Goal: Task Accomplishment & Management: Complete application form

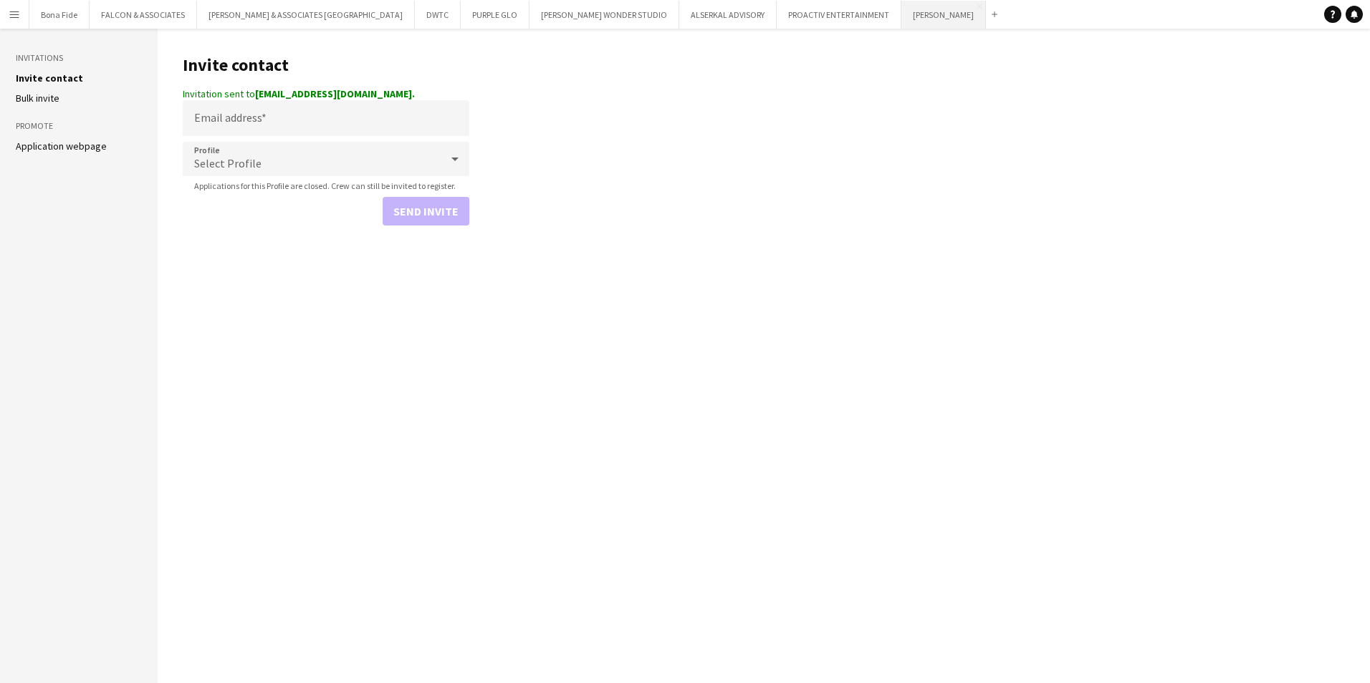
click at [901, 8] on button "NOOR RIYADH Close" at bounding box center [943, 15] width 85 height 28
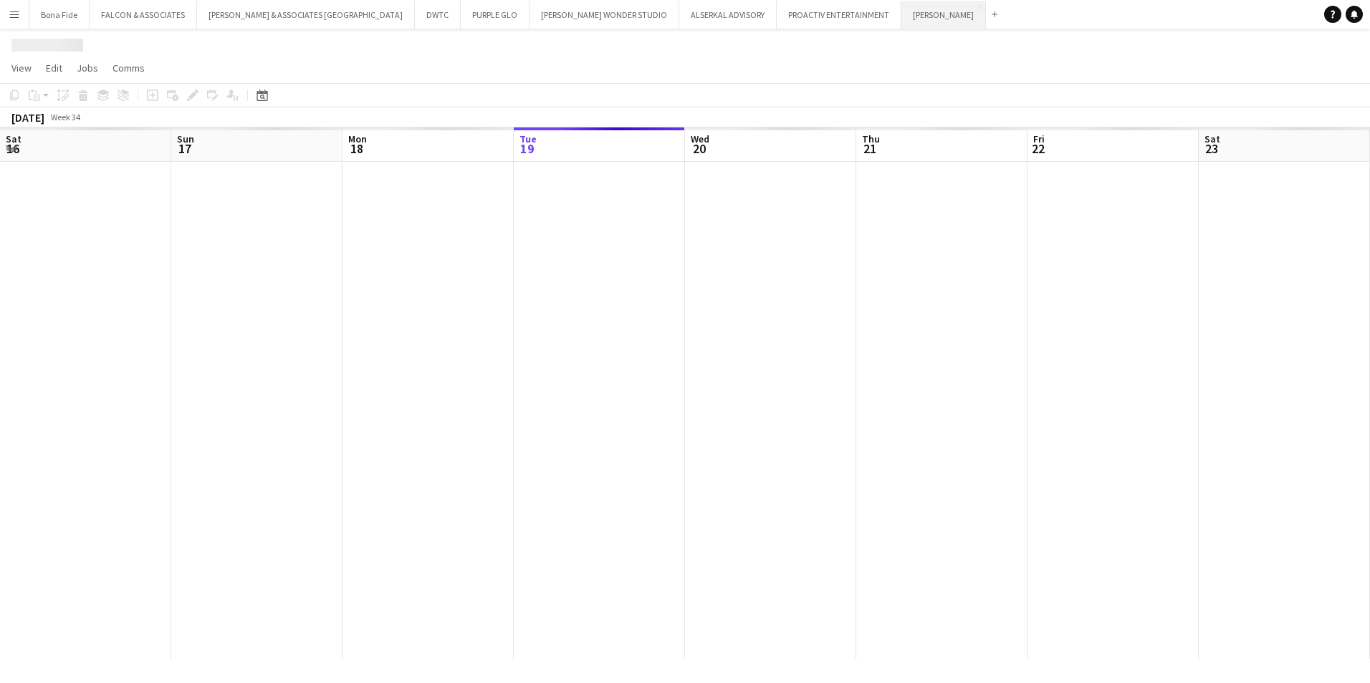
scroll to position [0, 342]
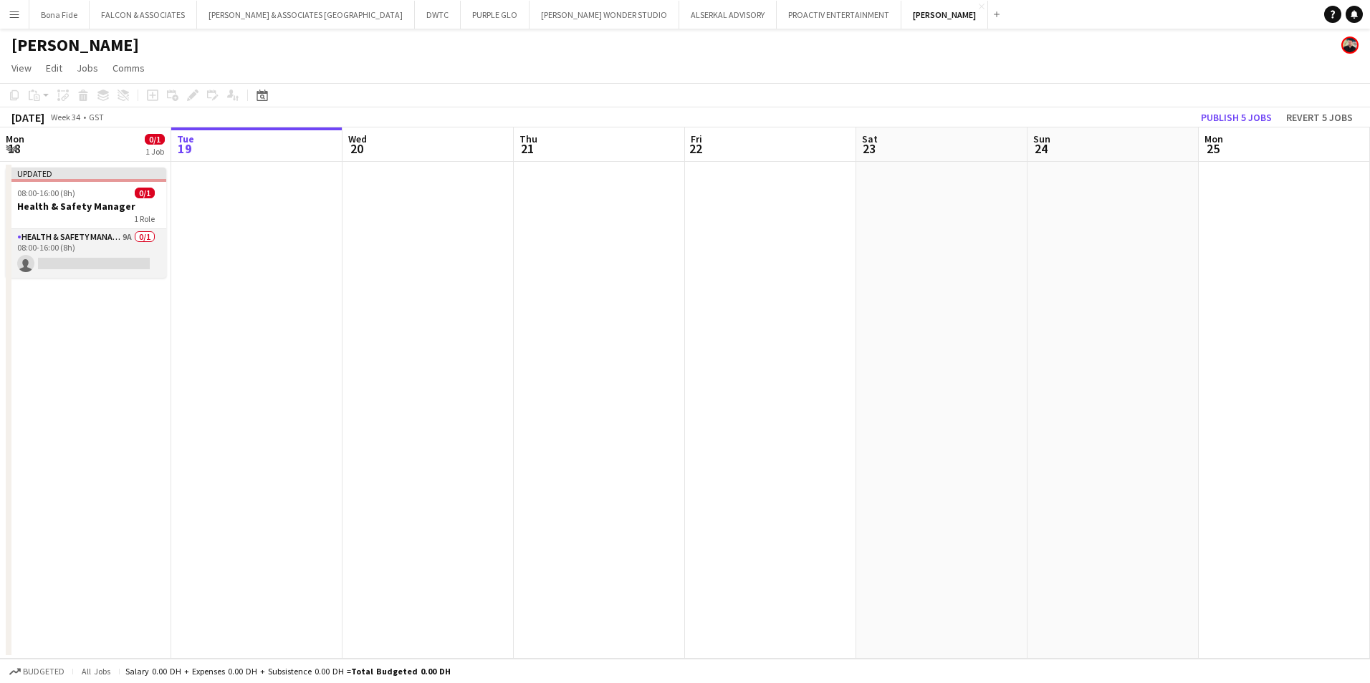
click at [91, 243] on app-card-role "Health & Safety Manager 9A 0/1 08:00-16:00 (8h) single-neutral-actions" at bounding box center [86, 253] width 160 height 49
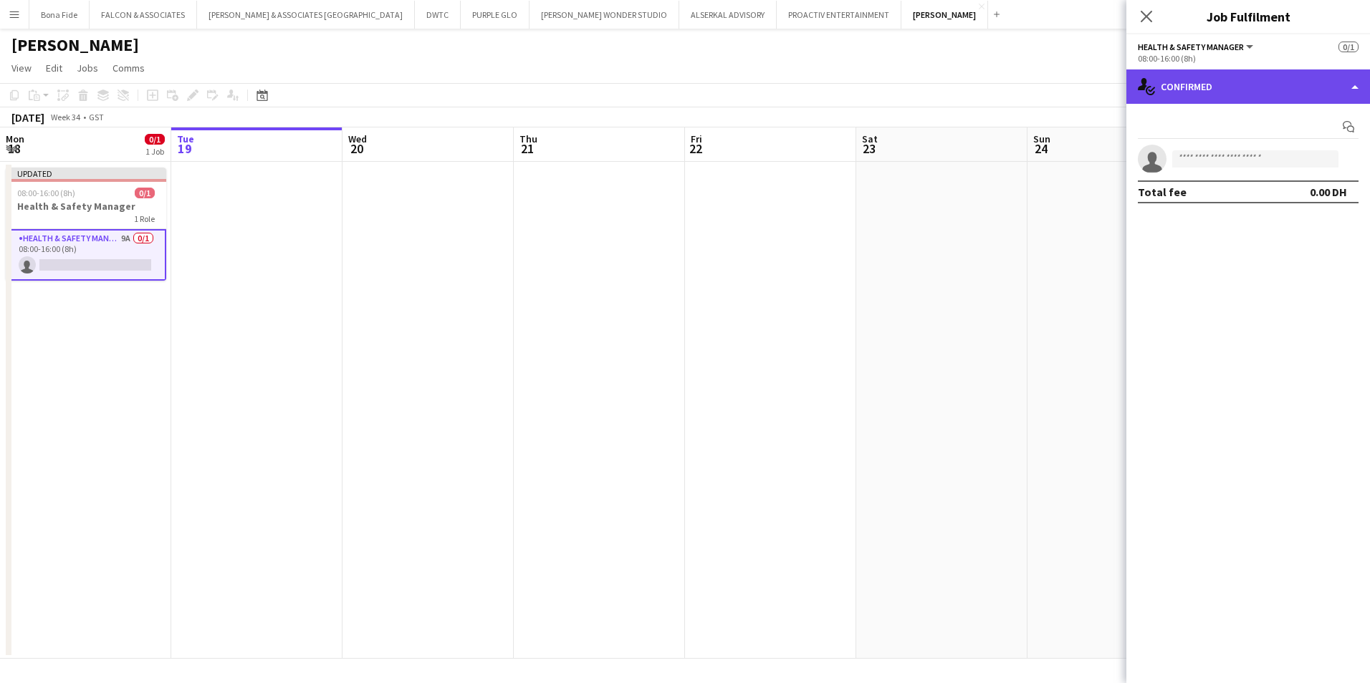
click at [1317, 87] on div "single-neutral-actions-check-2 Confirmed" at bounding box center [1248, 86] width 244 height 34
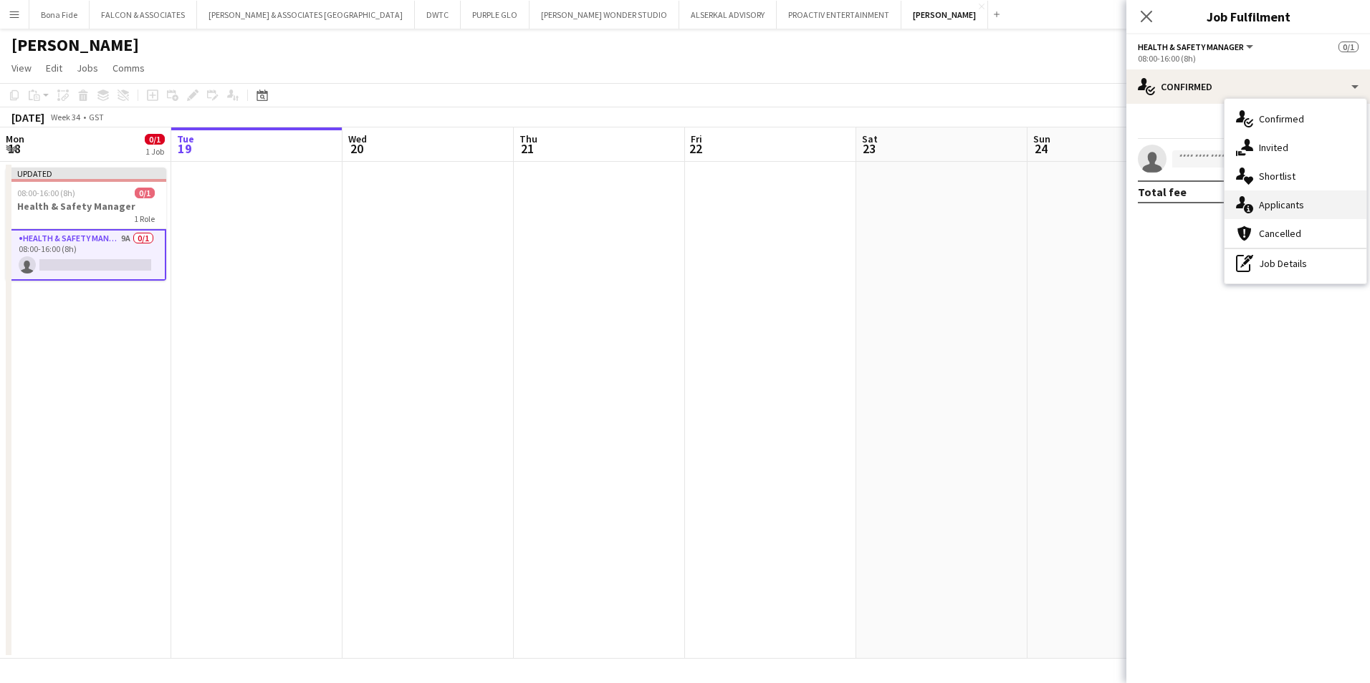
click at [1329, 206] on div "single-neutral-actions-information Applicants" at bounding box center [1295, 205] width 142 height 29
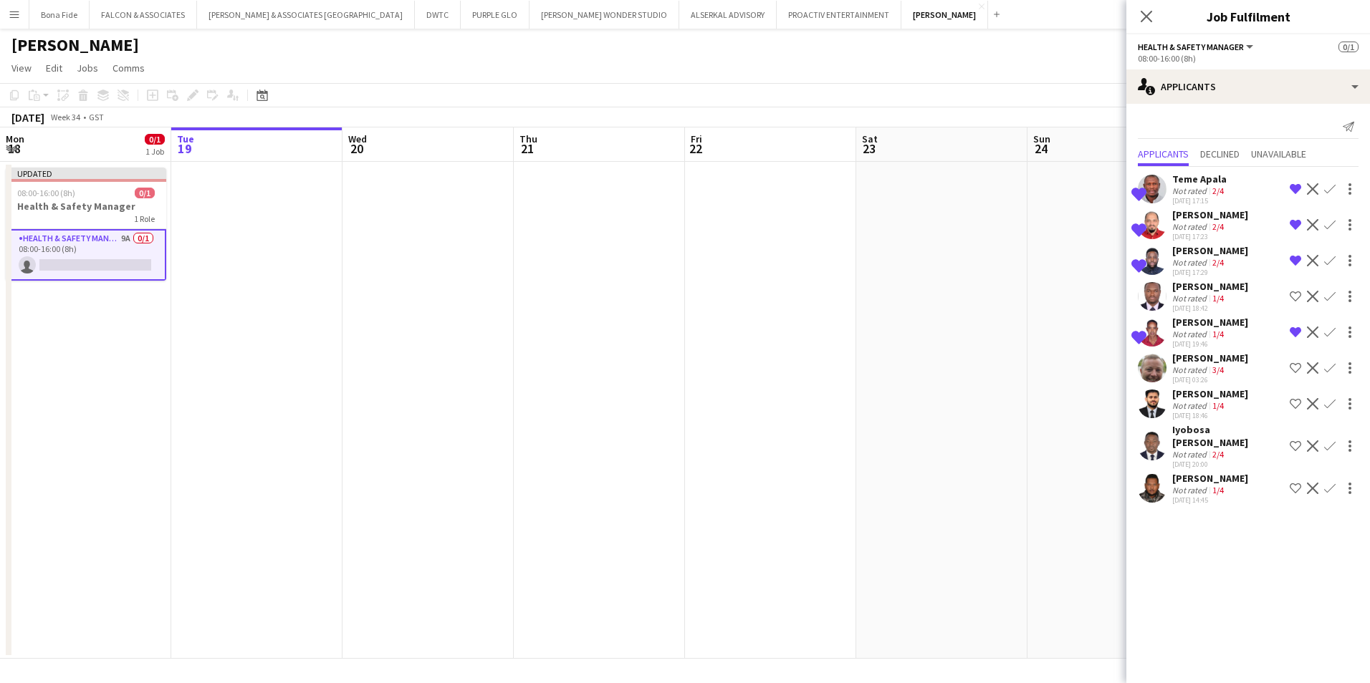
click at [1188, 321] on div "Adrian Sinckler" at bounding box center [1210, 322] width 76 height 13
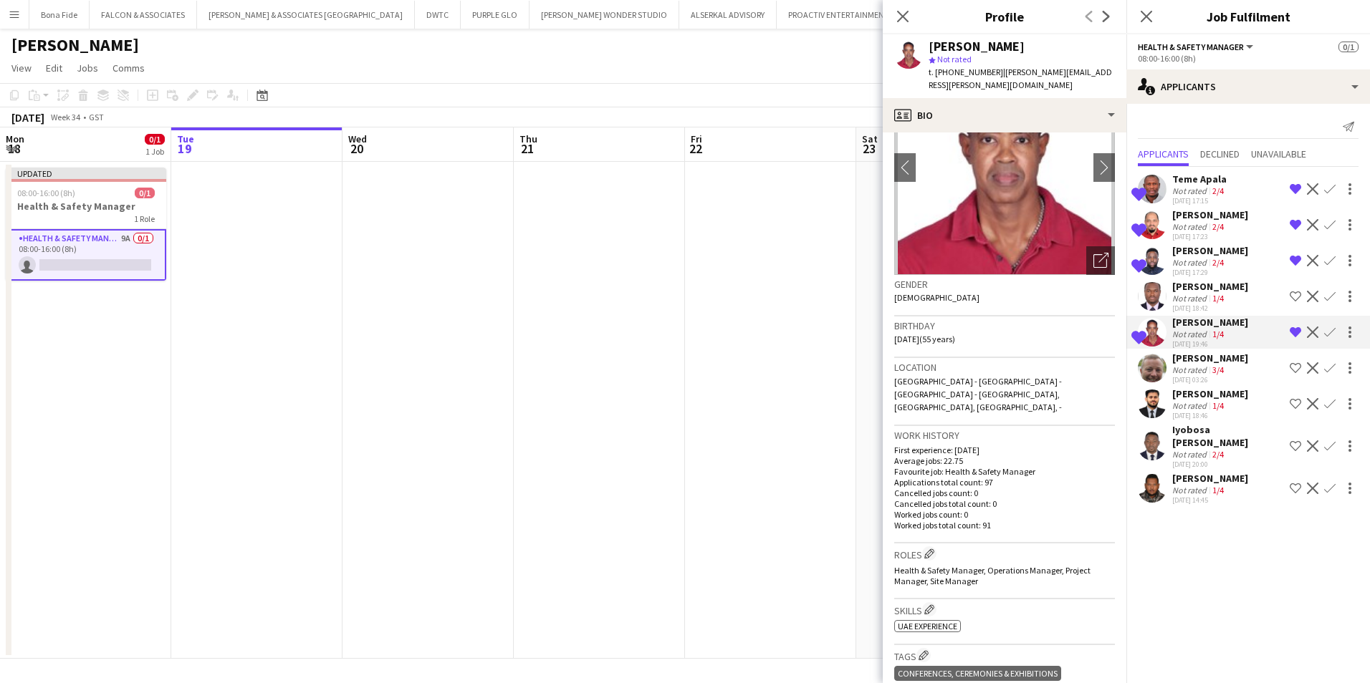
scroll to position [72, 0]
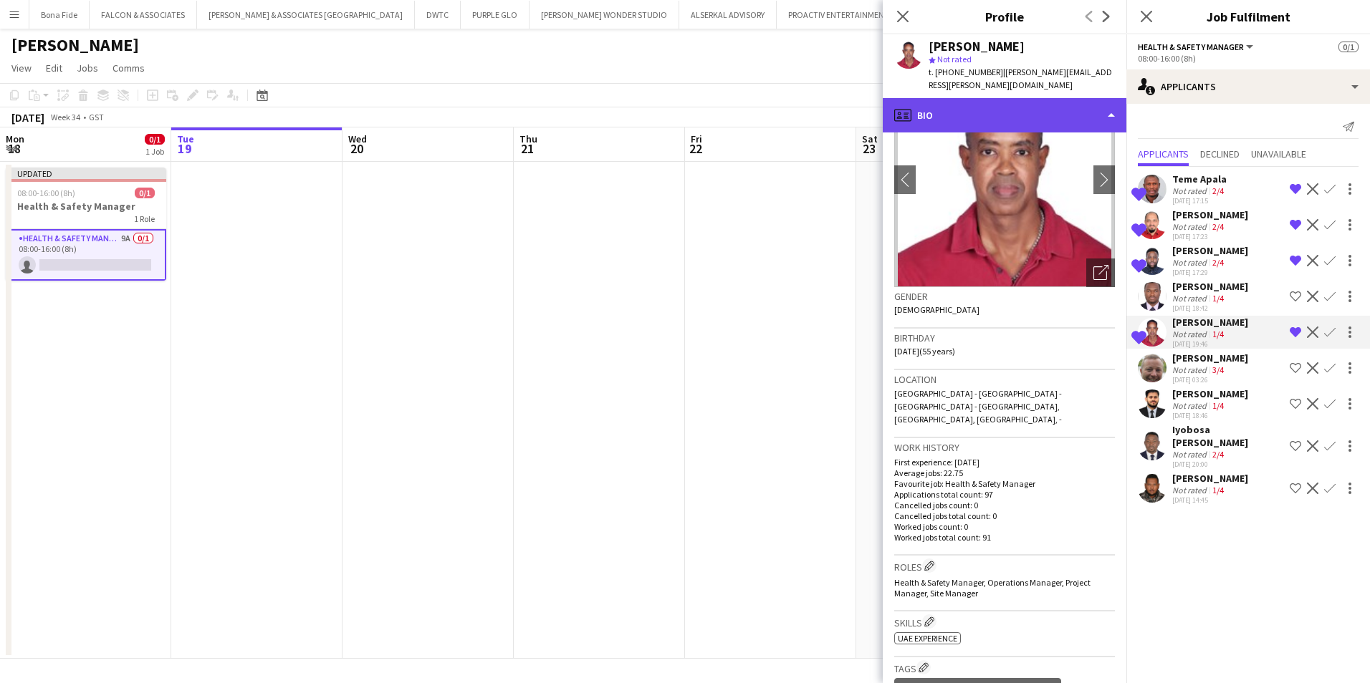
click at [987, 106] on div "profile Bio" at bounding box center [1004, 115] width 244 height 34
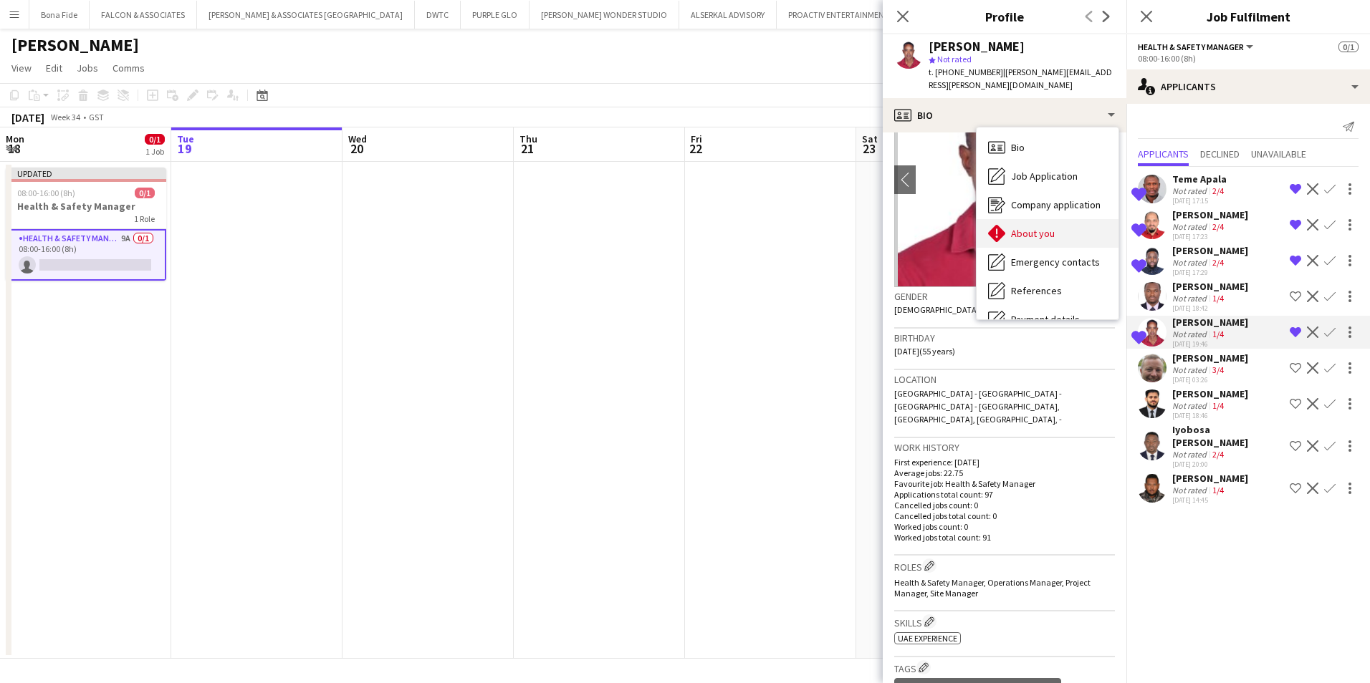
click at [1057, 226] on div "About you About you" at bounding box center [1047, 233] width 142 height 29
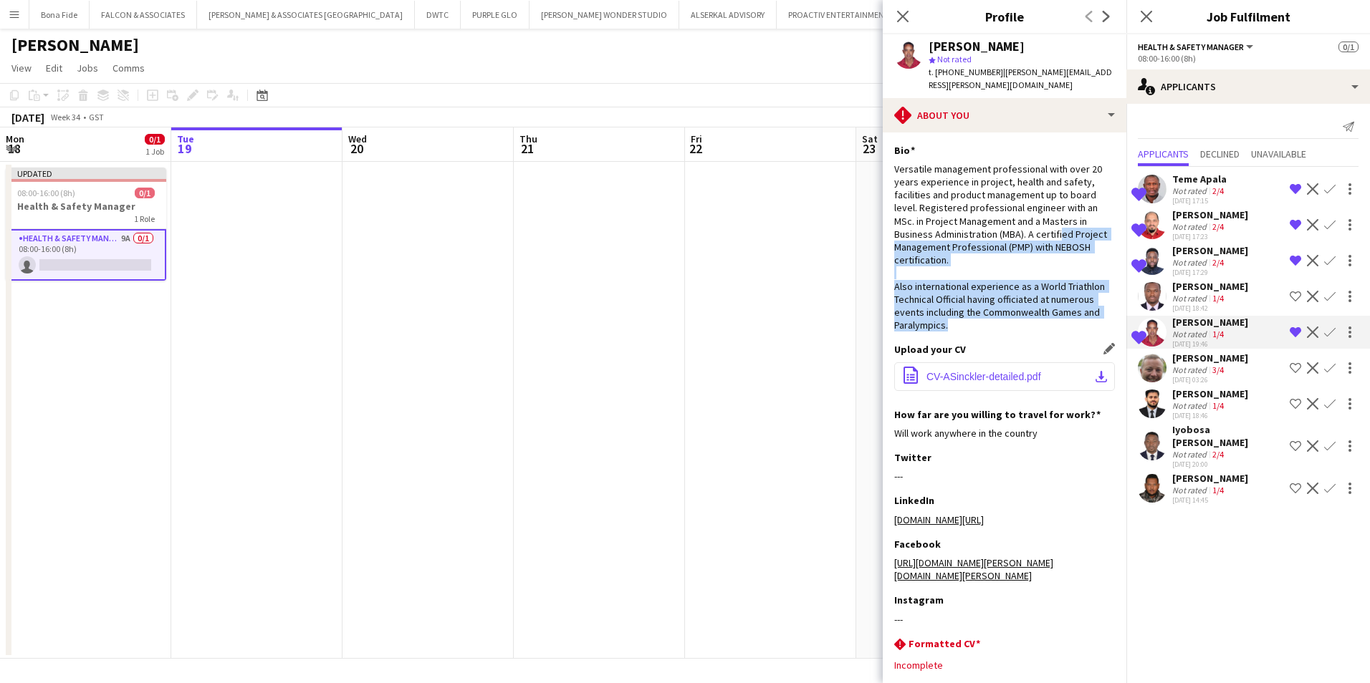
drag, startPoint x: 1057, startPoint y: 226, endPoint x: 1035, endPoint y: 349, distance: 125.1
click at [1036, 347] on app-section-data-types "Bio Edit this field Versatile management professional with over 20 years experi…" at bounding box center [1004, 408] width 244 height 551
drag, startPoint x: 1035, startPoint y: 349, endPoint x: 1028, endPoint y: 308, distance: 41.5
click at [1028, 308] on div "Versatile management professional with over 20 years experience in project, hea…" at bounding box center [1004, 248] width 221 height 170
click at [1043, 315] on div "Versatile management professional with over 20 years experience in project, hea…" at bounding box center [1004, 248] width 221 height 170
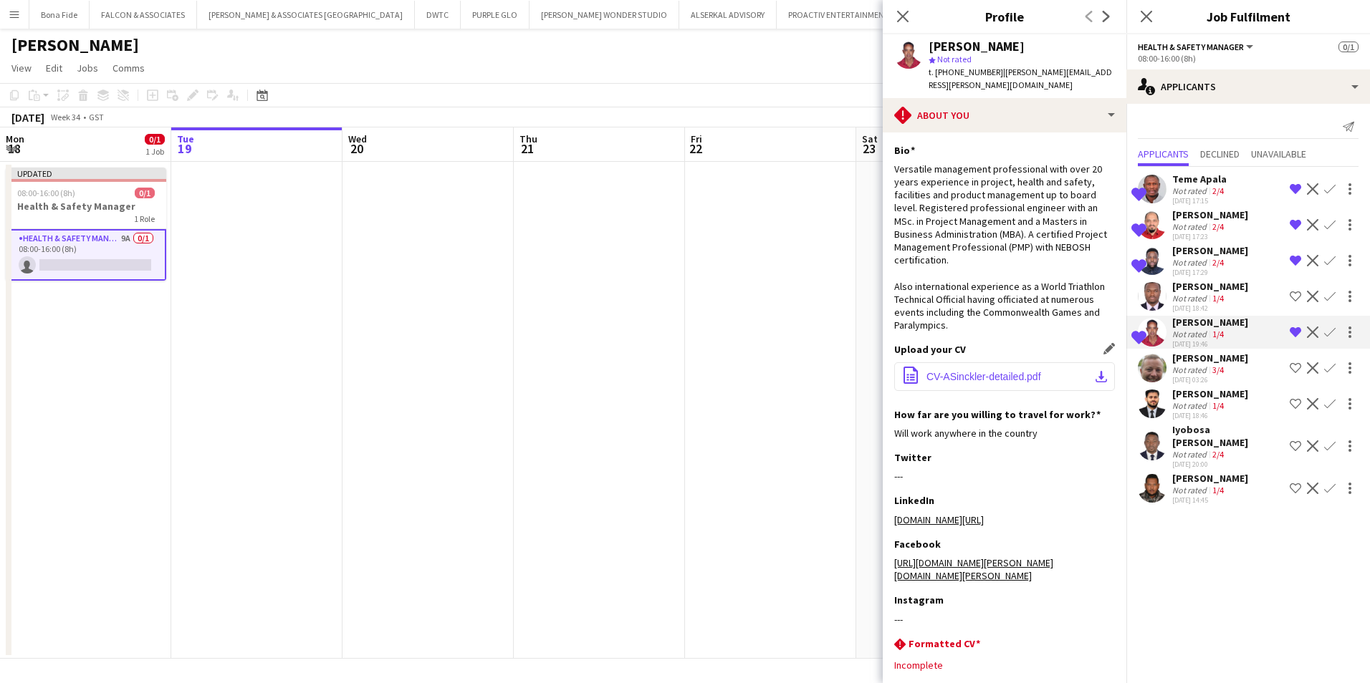
click at [1030, 371] on span "CV-ASinckler-detailed.pdf" at bounding box center [983, 376] width 115 height 11
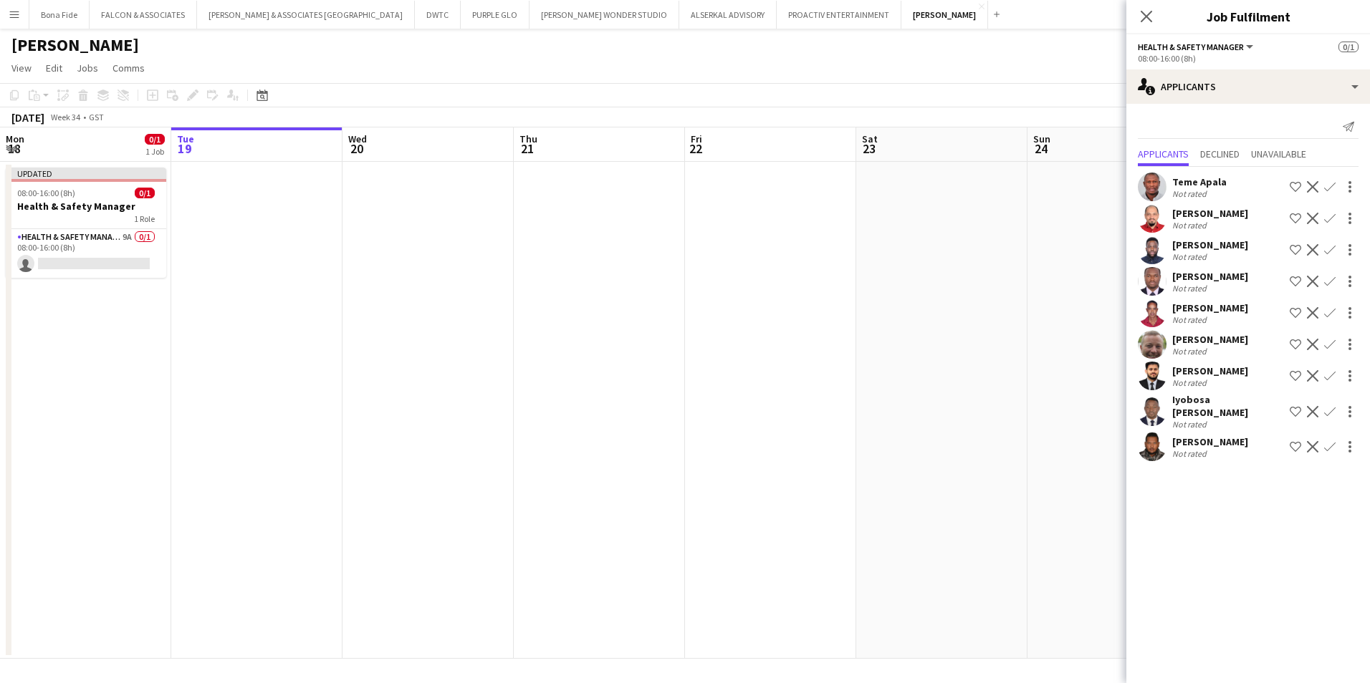
click at [5, 16] on button "Menu" at bounding box center [14, 14] width 29 height 29
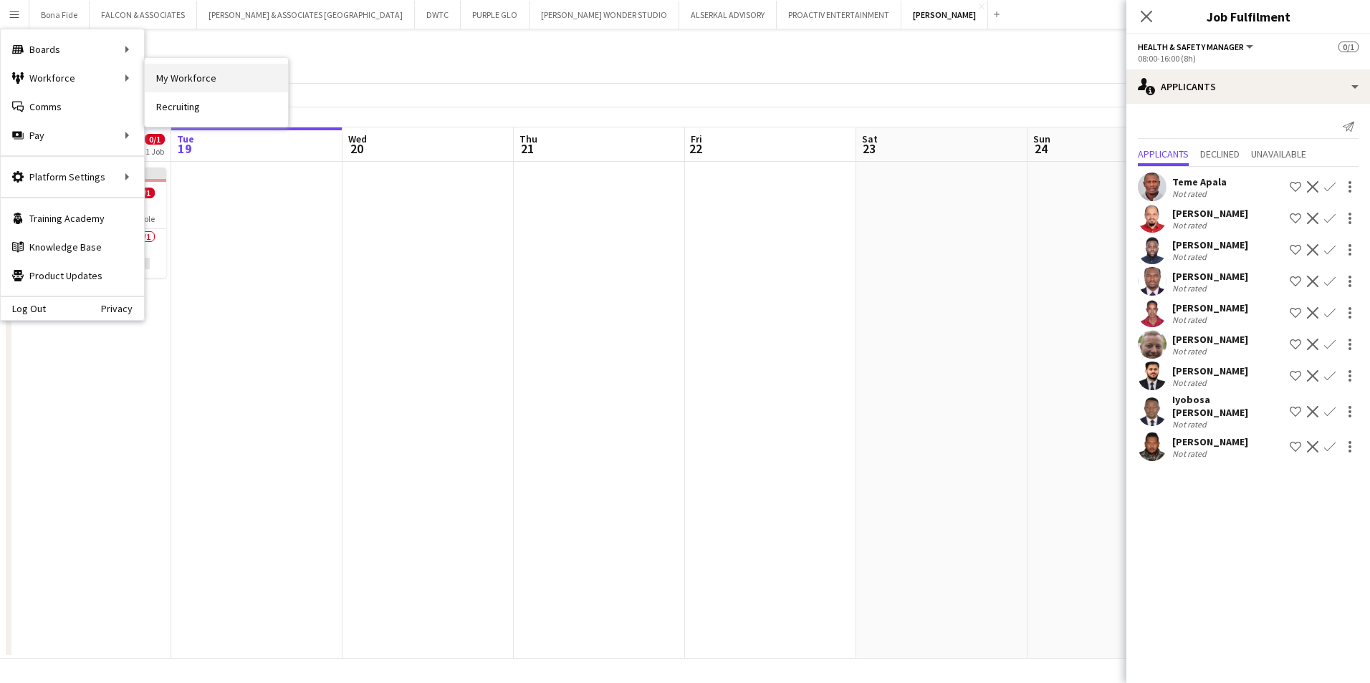
click at [223, 86] on link "My Workforce" at bounding box center [216, 78] width 143 height 29
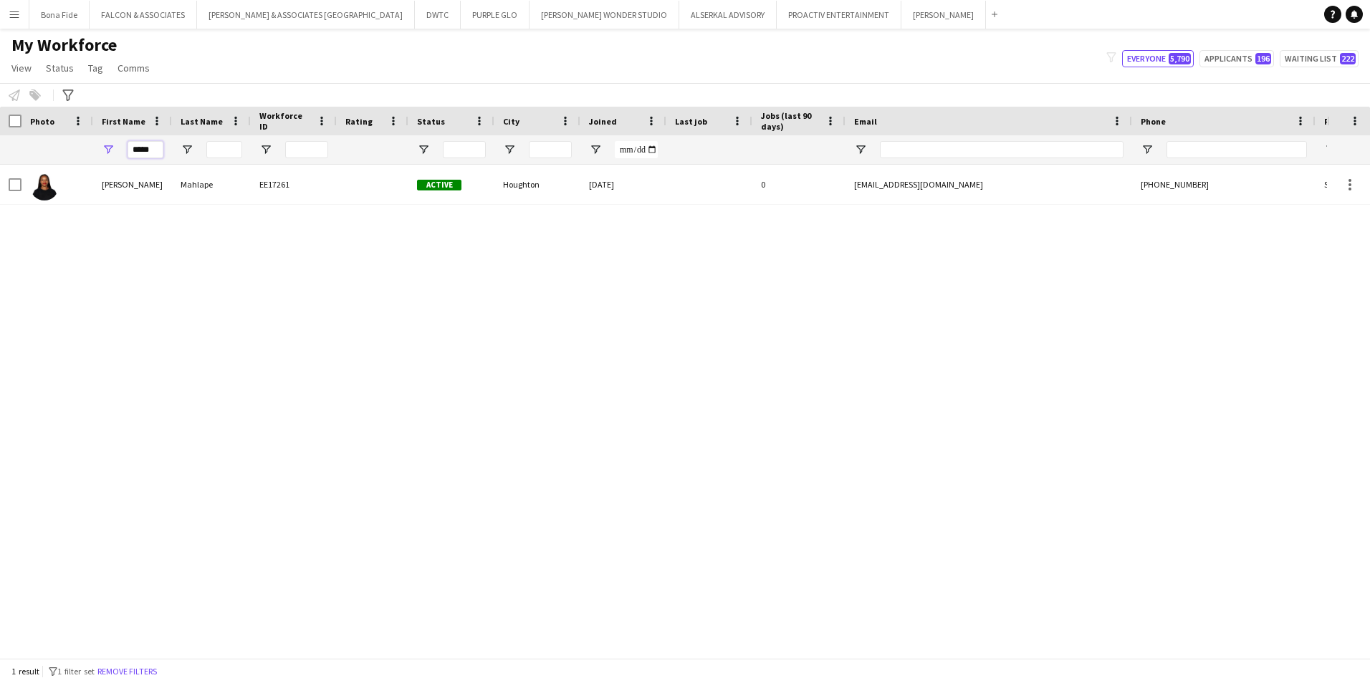
drag, startPoint x: 155, startPoint y: 148, endPoint x: 104, endPoint y: 151, distance: 51.7
click at [104, 151] on div "*****" at bounding box center [132, 149] width 79 height 29
paste input "First Name Filter Input"
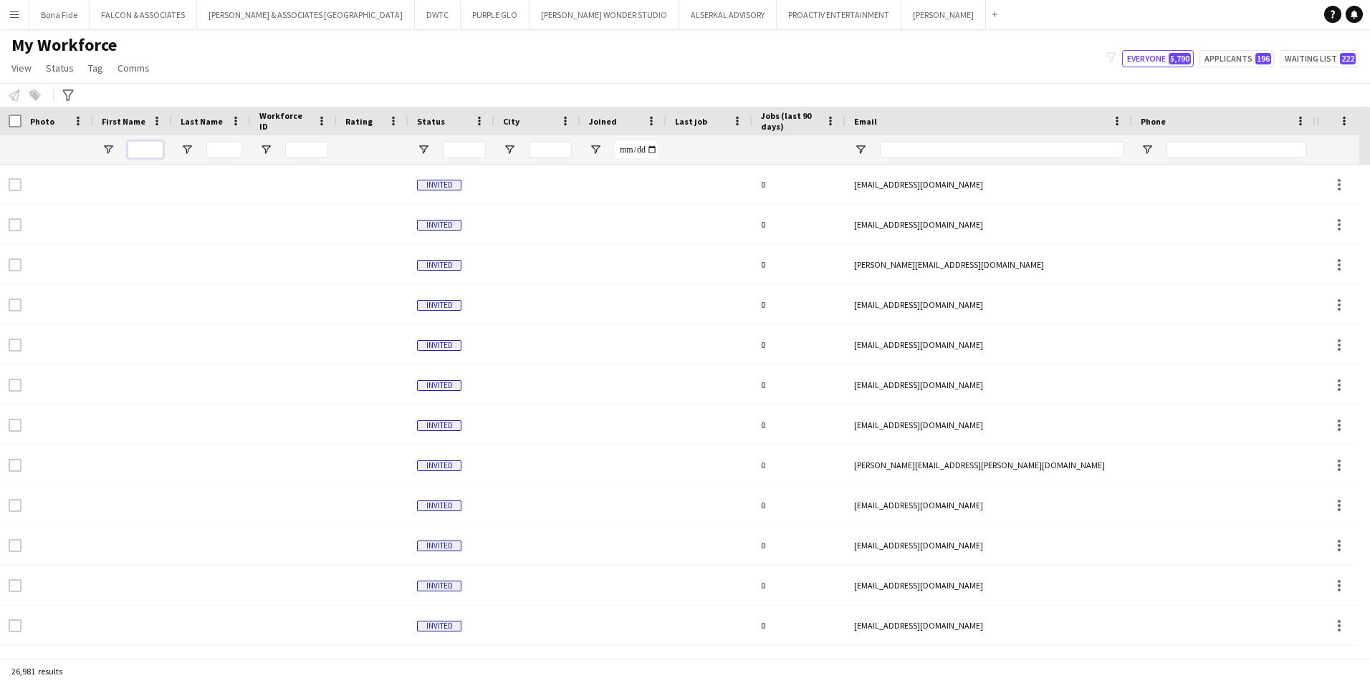
paste input "First Name Filter Input"
click at [145, 144] on input "First Name Filter Input" at bounding box center [145, 149] width 36 height 17
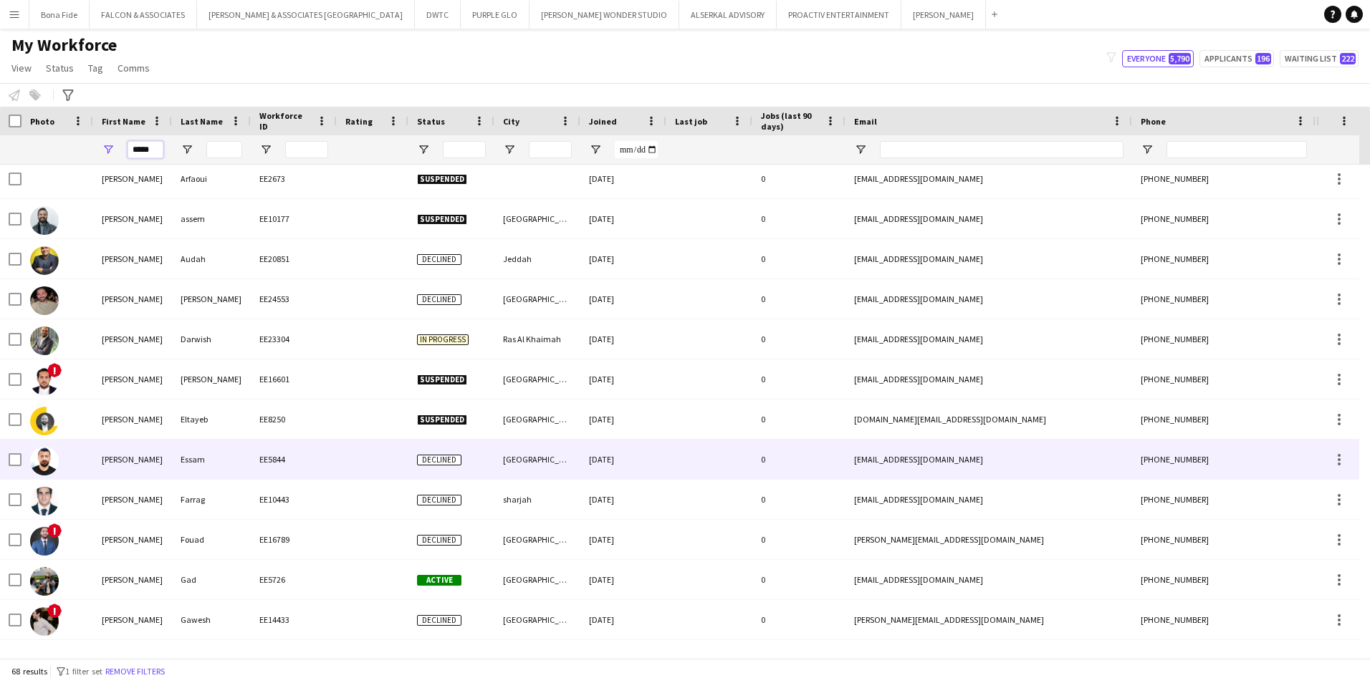
scroll to position [788, 0]
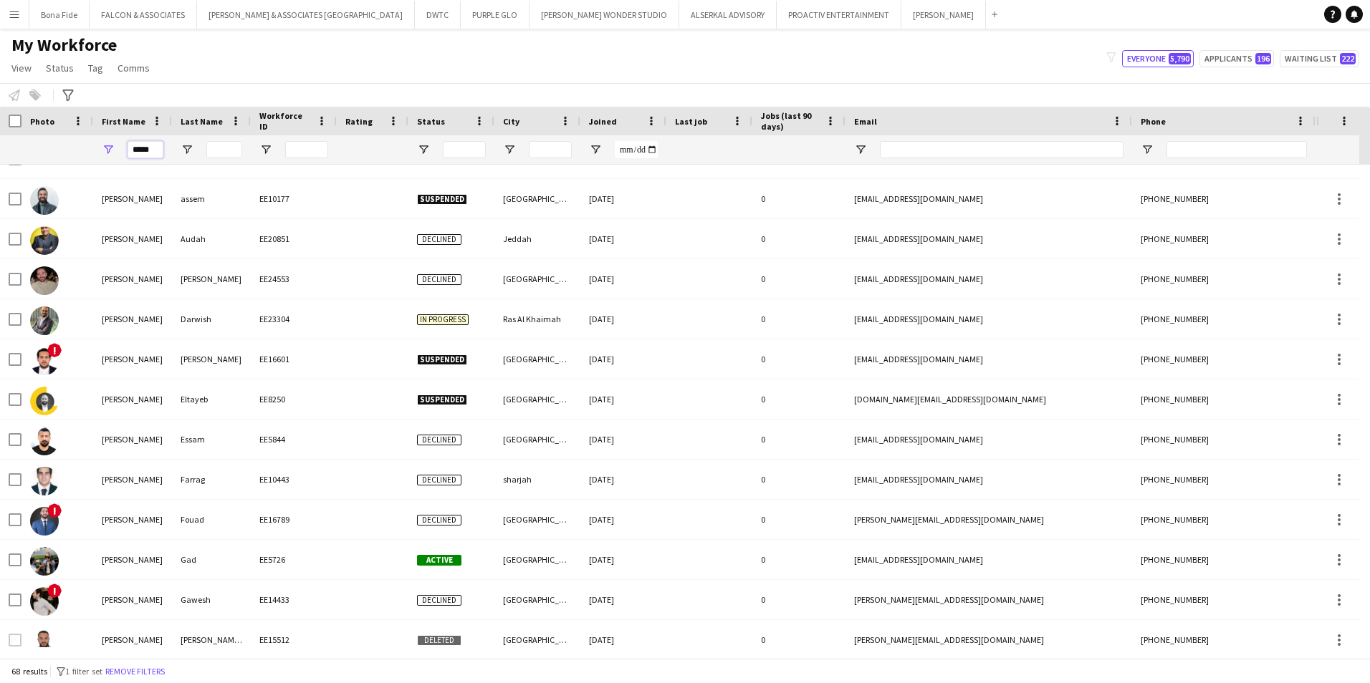
type input "*****"
click at [222, 147] on input "Last Name Filter Input" at bounding box center [224, 149] width 36 height 17
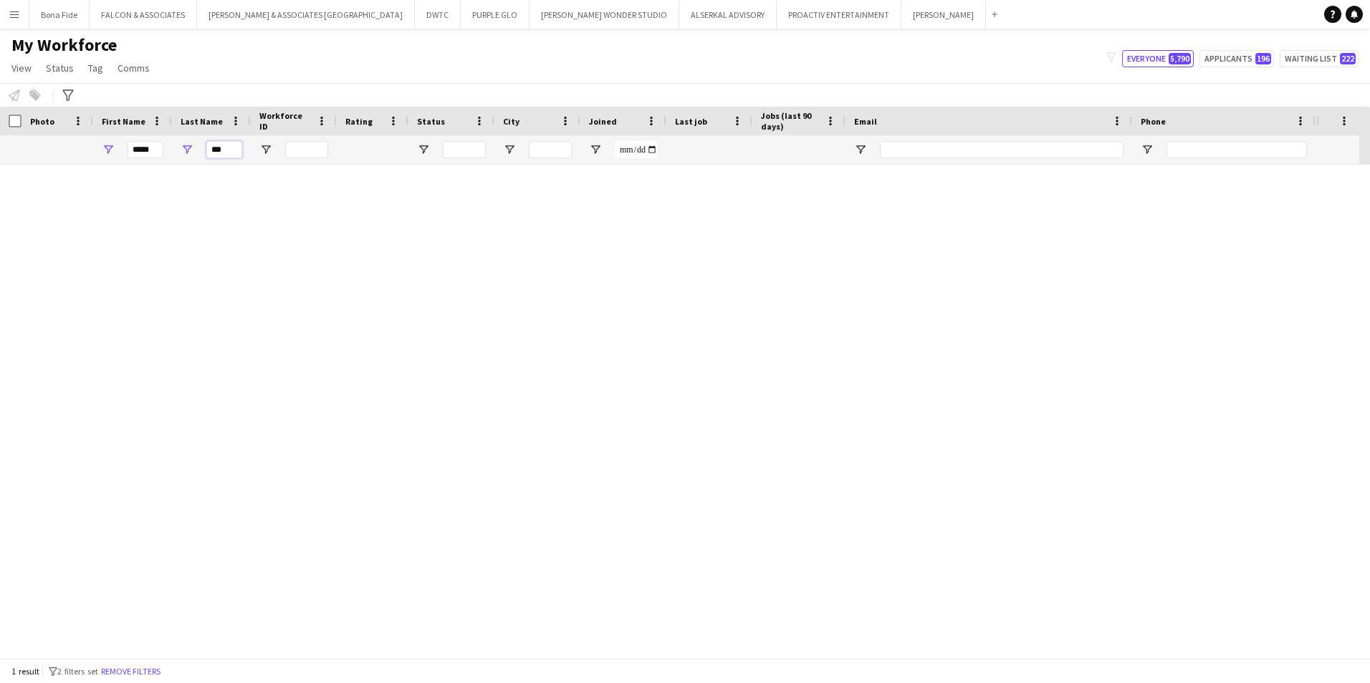
scroll to position [0, 0]
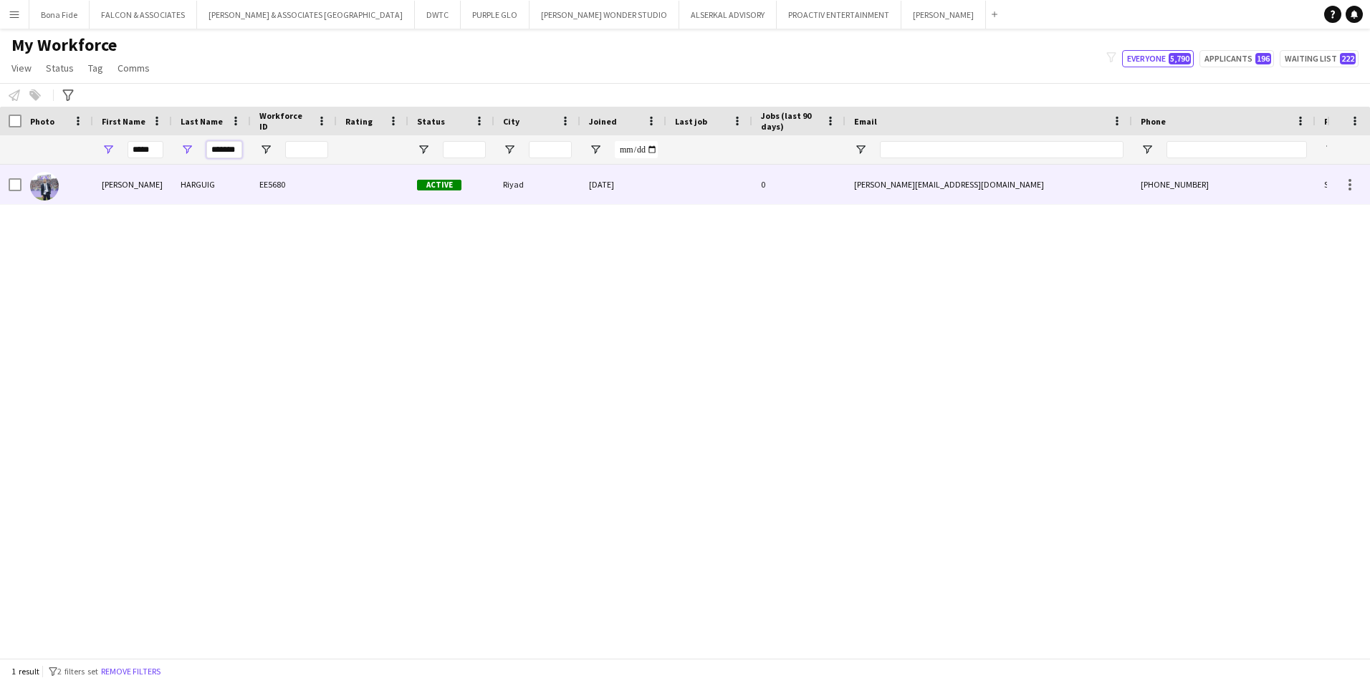
type input "*******"
click at [189, 197] on div "HARGUIG" at bounding box center [211, 184] width 79 height 39
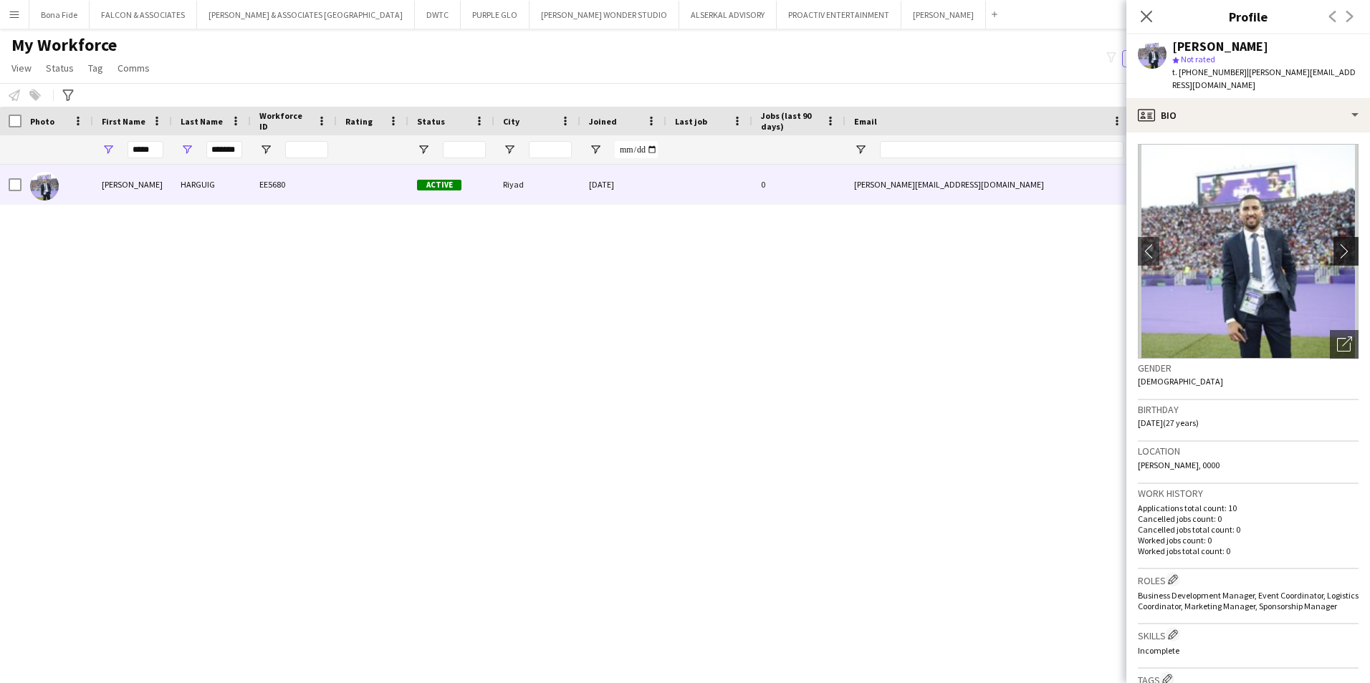
click at [1341, 244] on app-icon "chevron-right" at bounding box center [1348, 251] width 22 height 15
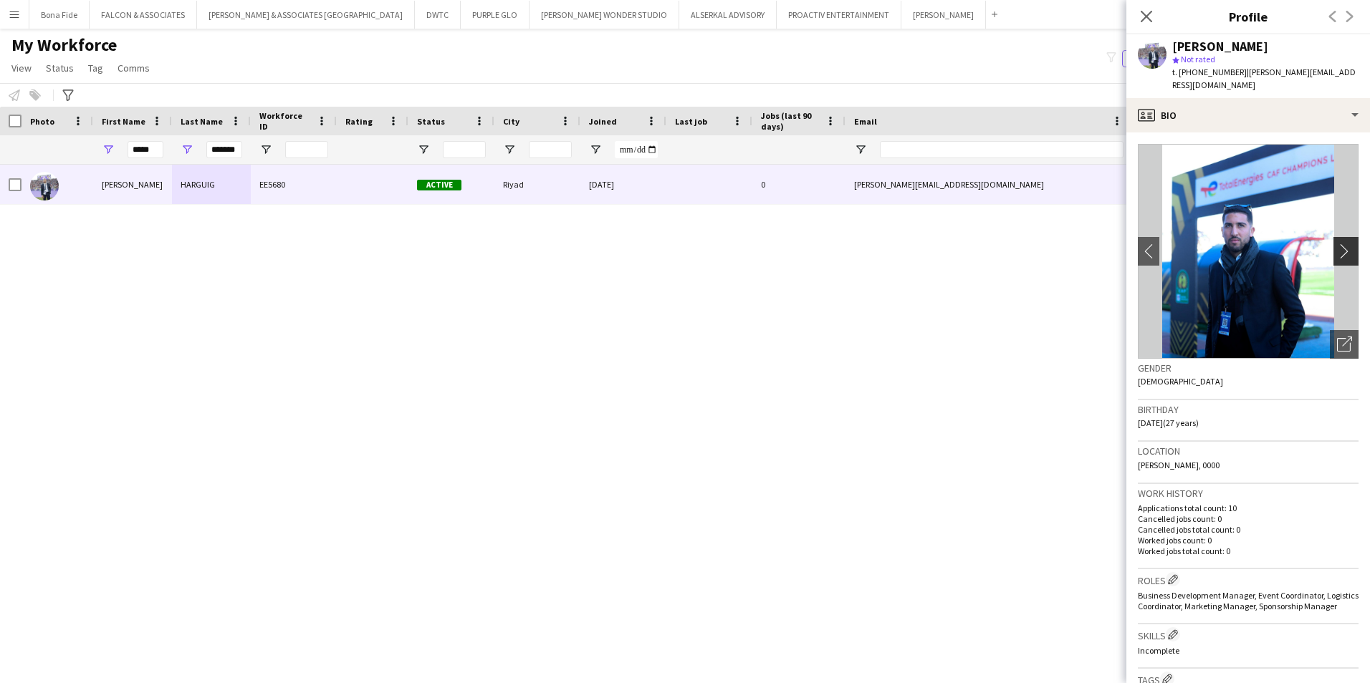
click at [1337, 244] on app-icon "chevron-right" at bounding box center [1348, 251] width 22 height 15
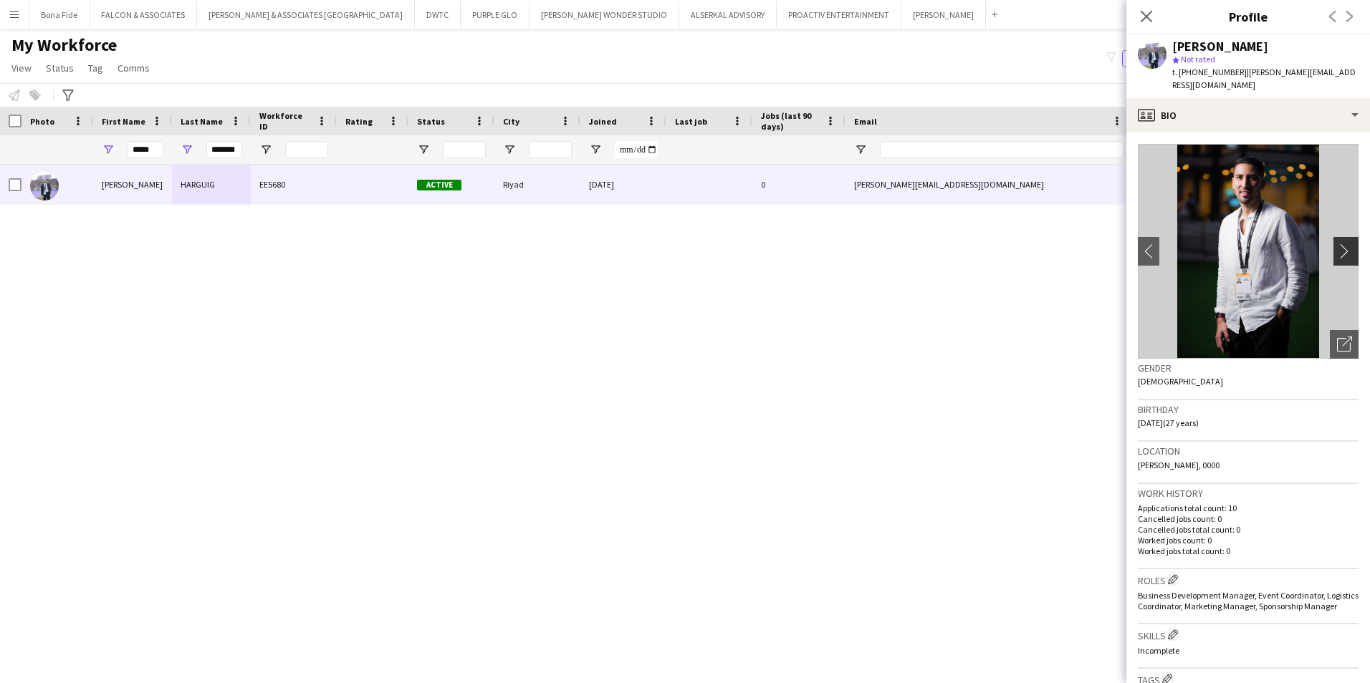
click at [1337, 244] on app-icon "chevron-right" at bounding box center [1348, 251] width 22 height 15
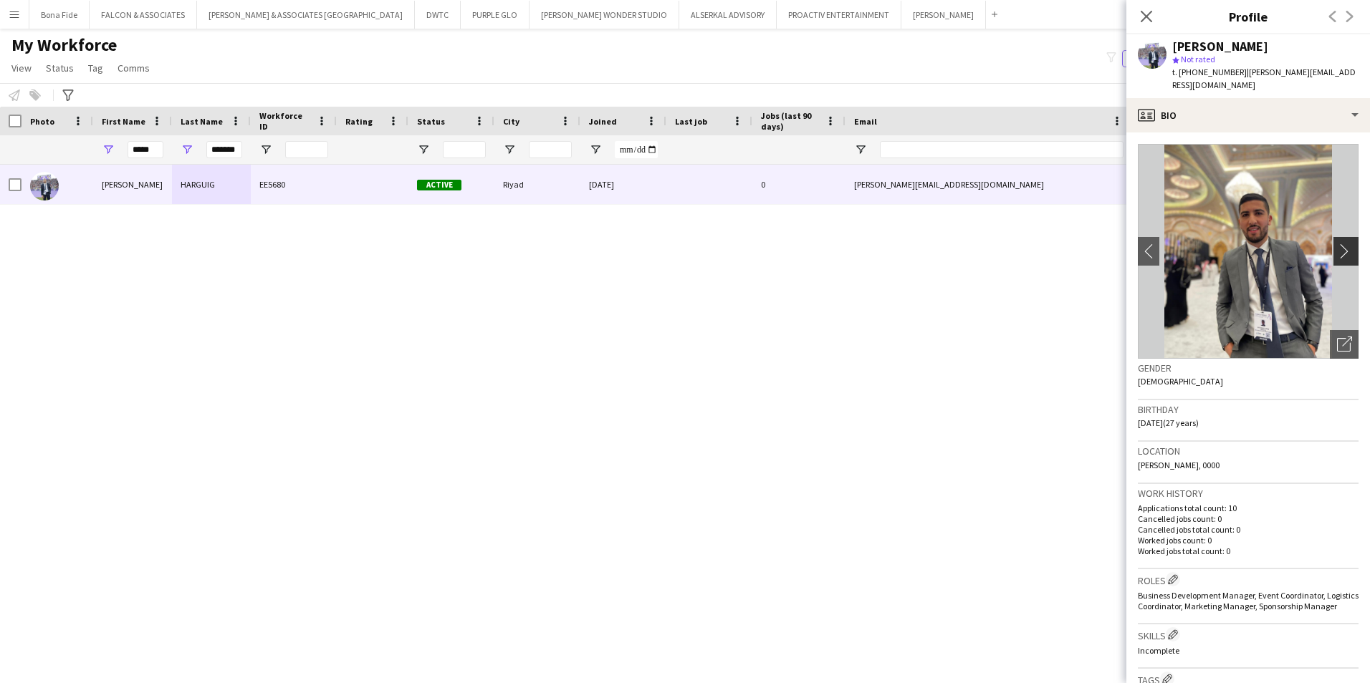
click at [1339, 244] on app-icon "chevron-right" at bounding box center [1348, 251] width 22 height 15
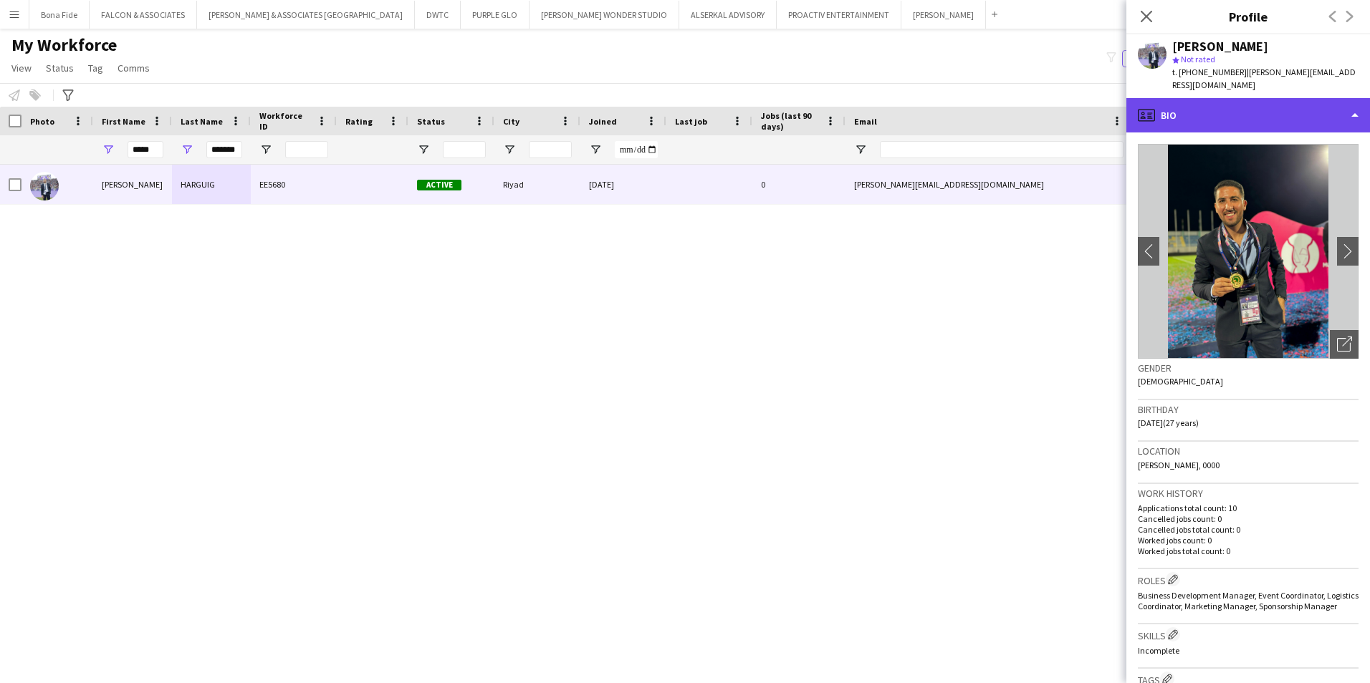
click at [1248, 99] on div "profile Bio" at bounding box center [1248, 115] width 244 height 34
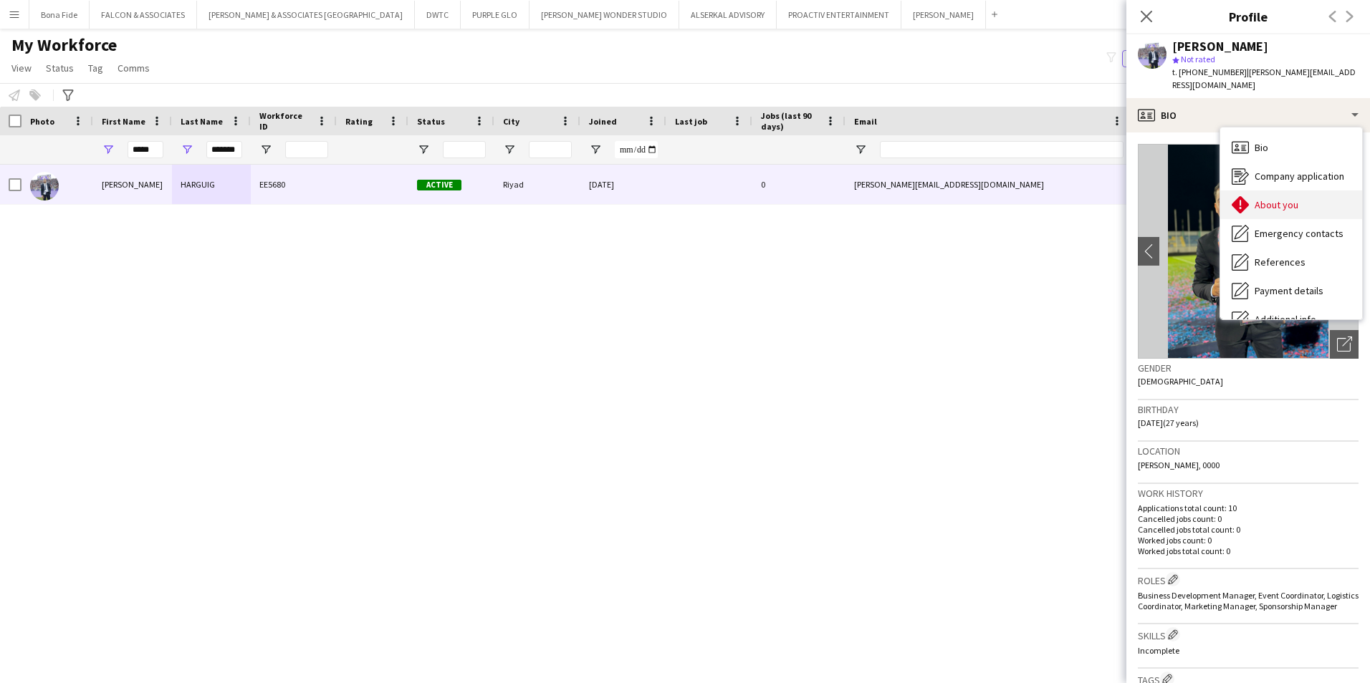
click at [1279, 198] on span "About you" at bounding box center [1276, 204] width 44 height 13
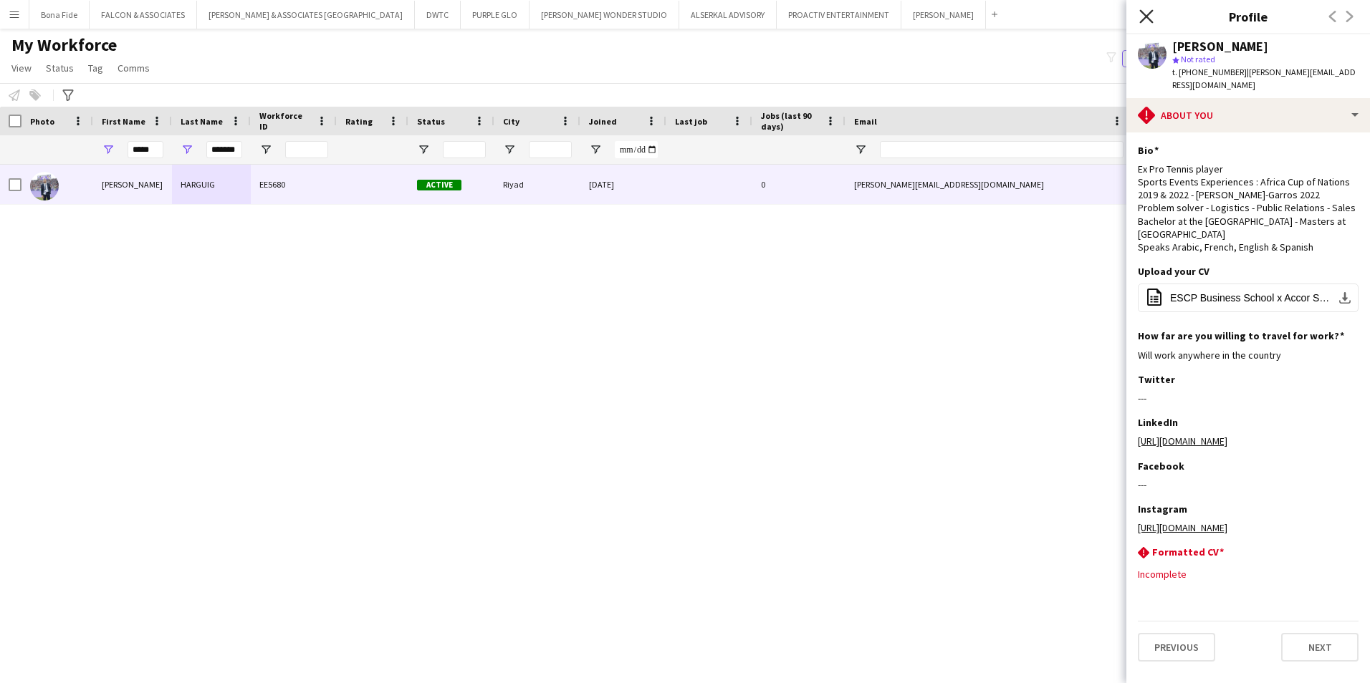
click at [1145, 17] on icon at bounding box center [1146, 16] width 14 height 14
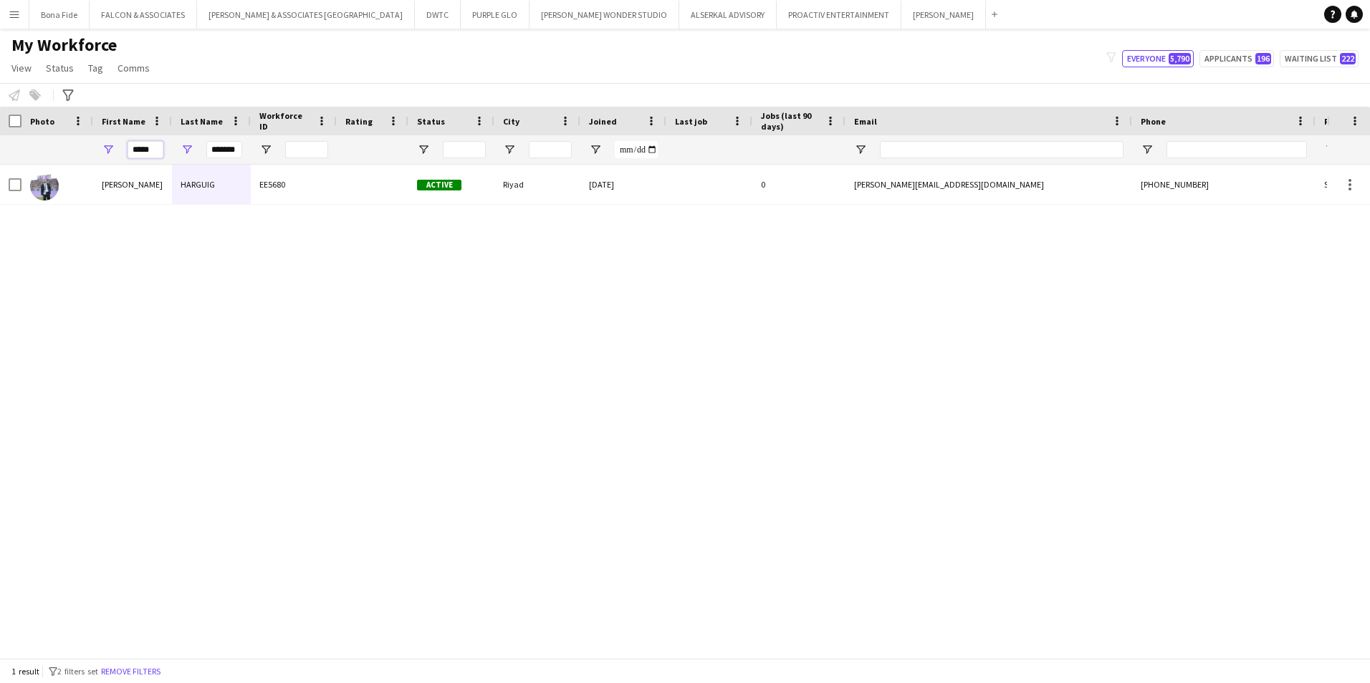
drag, startPoint x: 156, startPoint y: 146, endPoint x: 67, endPoint y: 148, distance: 89.6
click at [67, 148] on div "***** *******" at bounding box center [776, 149] width 1553 height 29
drag, startPoint x: 213, startPoint y: 152, endPoint x: 252, endPoint y: 152, distance: 39.4
click at [251, 152] on div "*******" at bounding box center [776, 149] width 1553 height 29
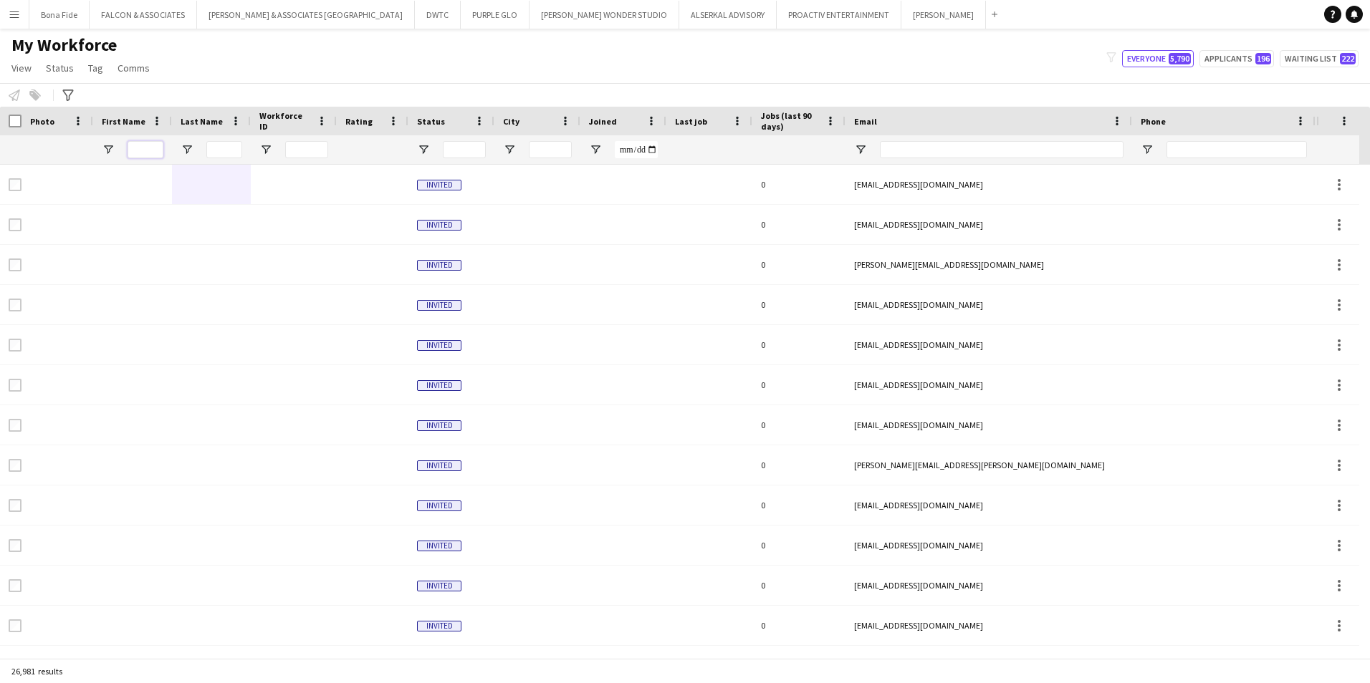
click at [144, 149] on input "First Name Filter Input" at bounding box center [145, 149] width 36 height 17
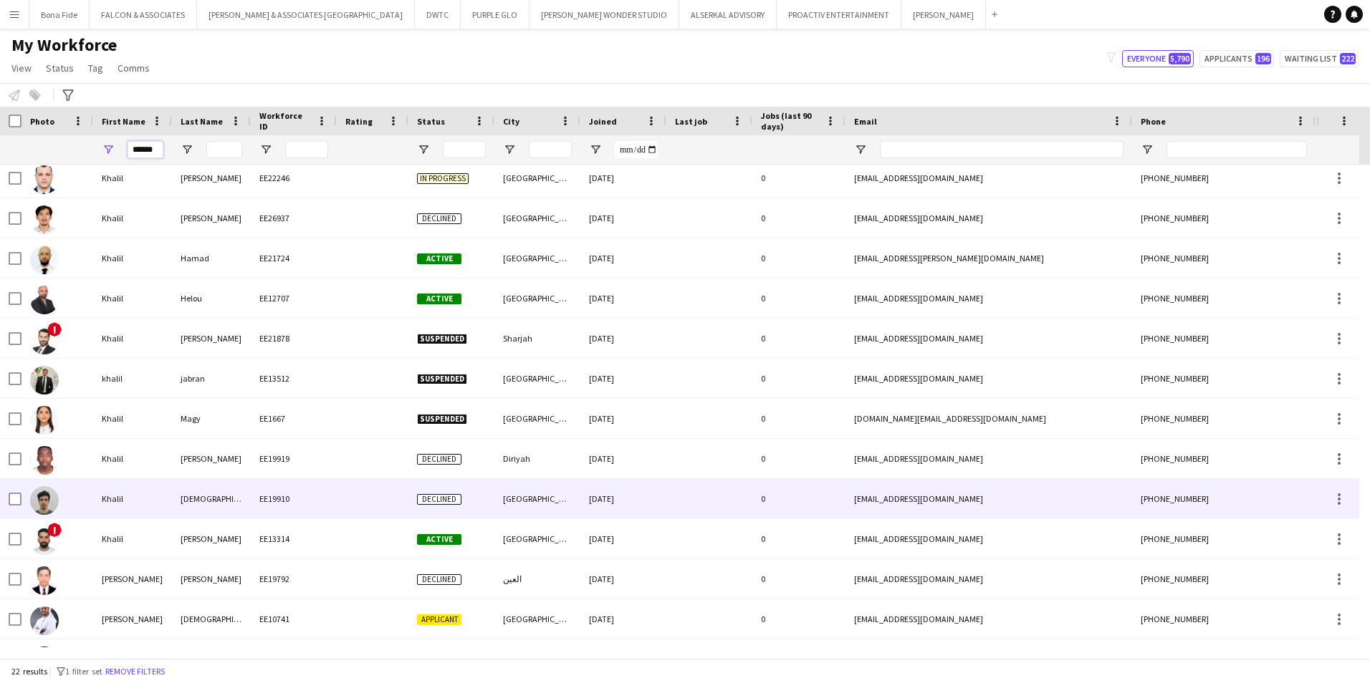
scroll to position [143, 0]
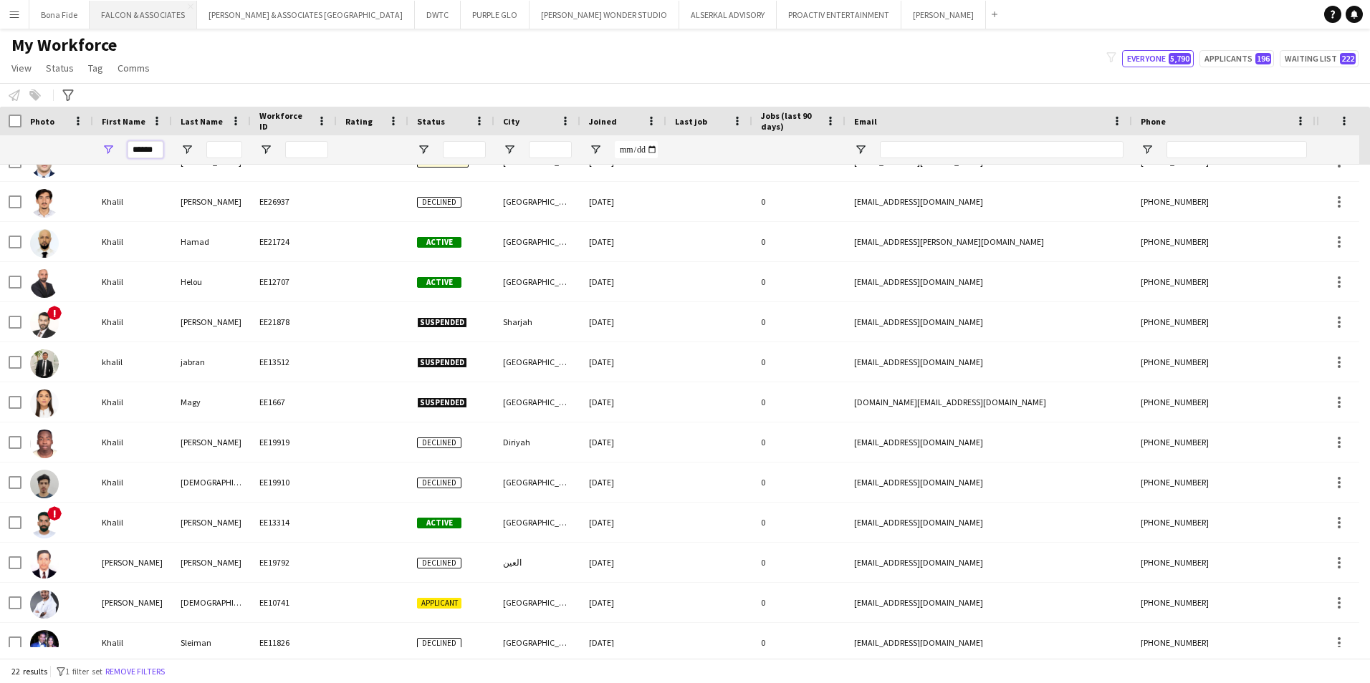
type input "******"
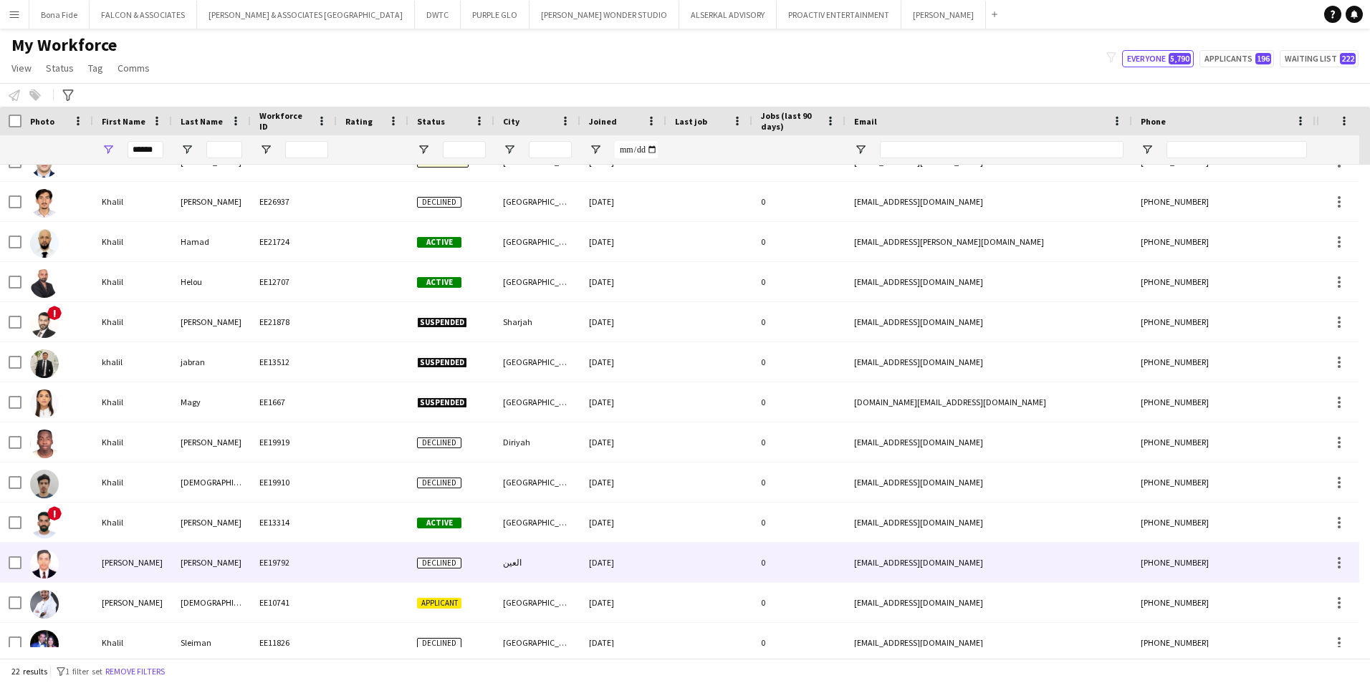
click at [56, 573] on img at bounding box center [44, 564] width 29 height 29
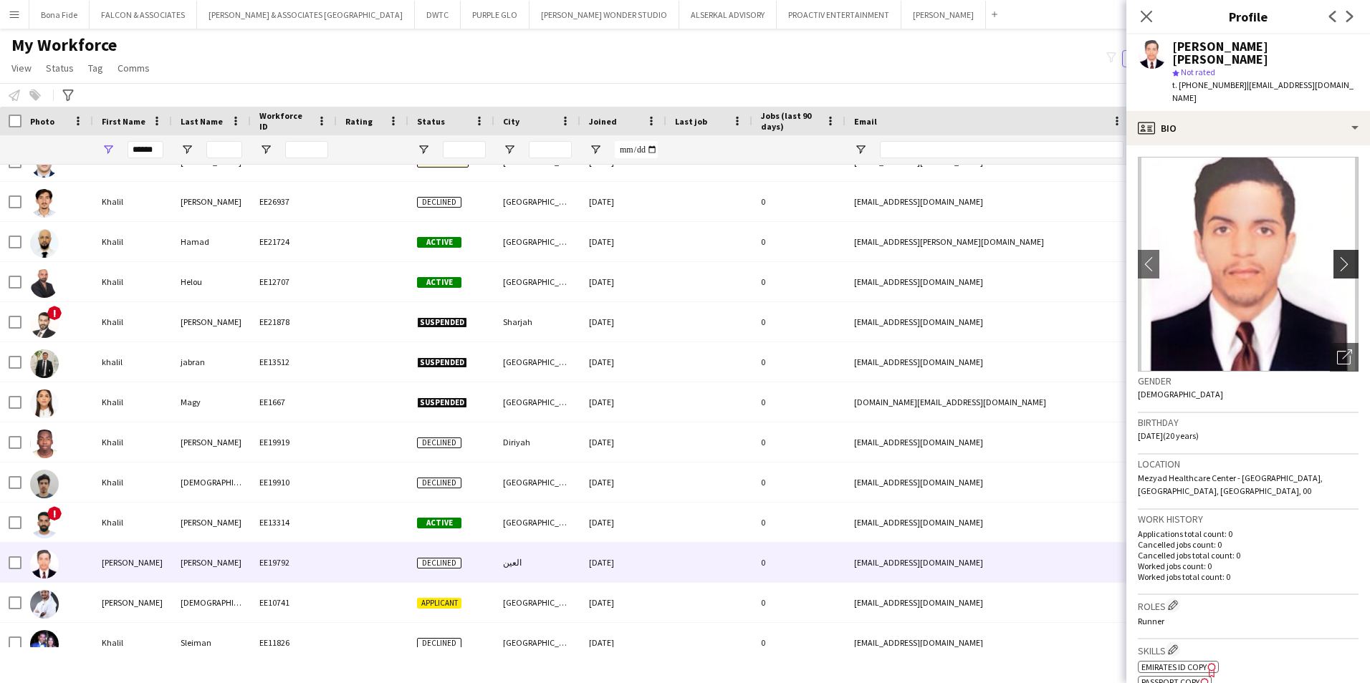
click at [1337, 256] on app-icon "chevron-right" at bounding box center [1348, 263] width 22 height 15
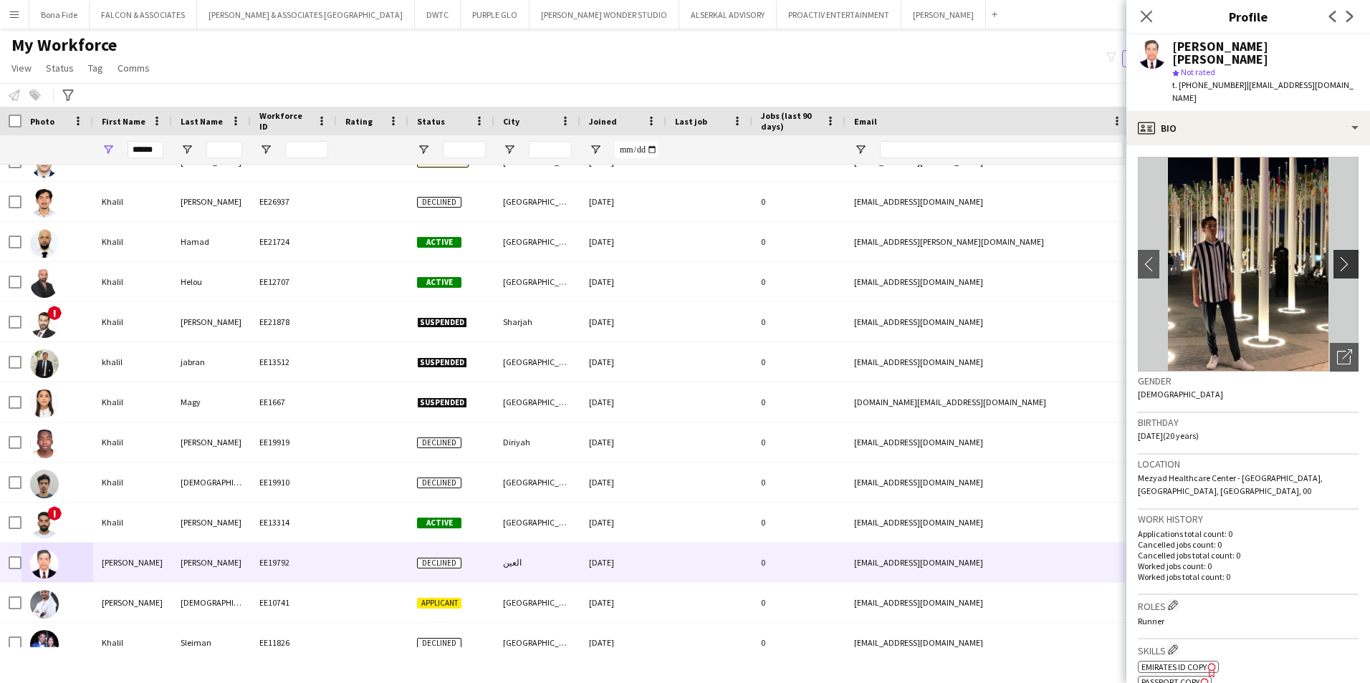
click at [1338, 256] on app-icon "chevron-right" at bounding box center [1348, 263] width 22 height 15
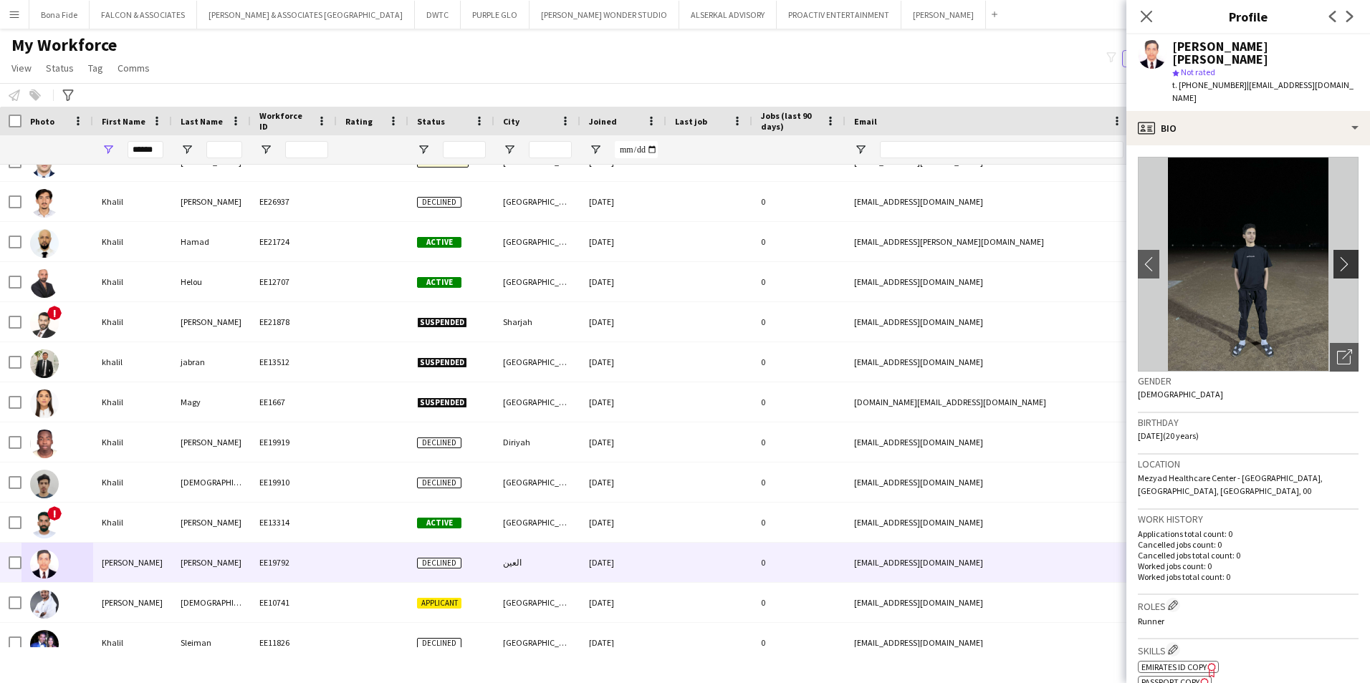
click at [1337, 256] on app-icon "chevron-right" at bounding box center [1348, 263] width 22 height 15
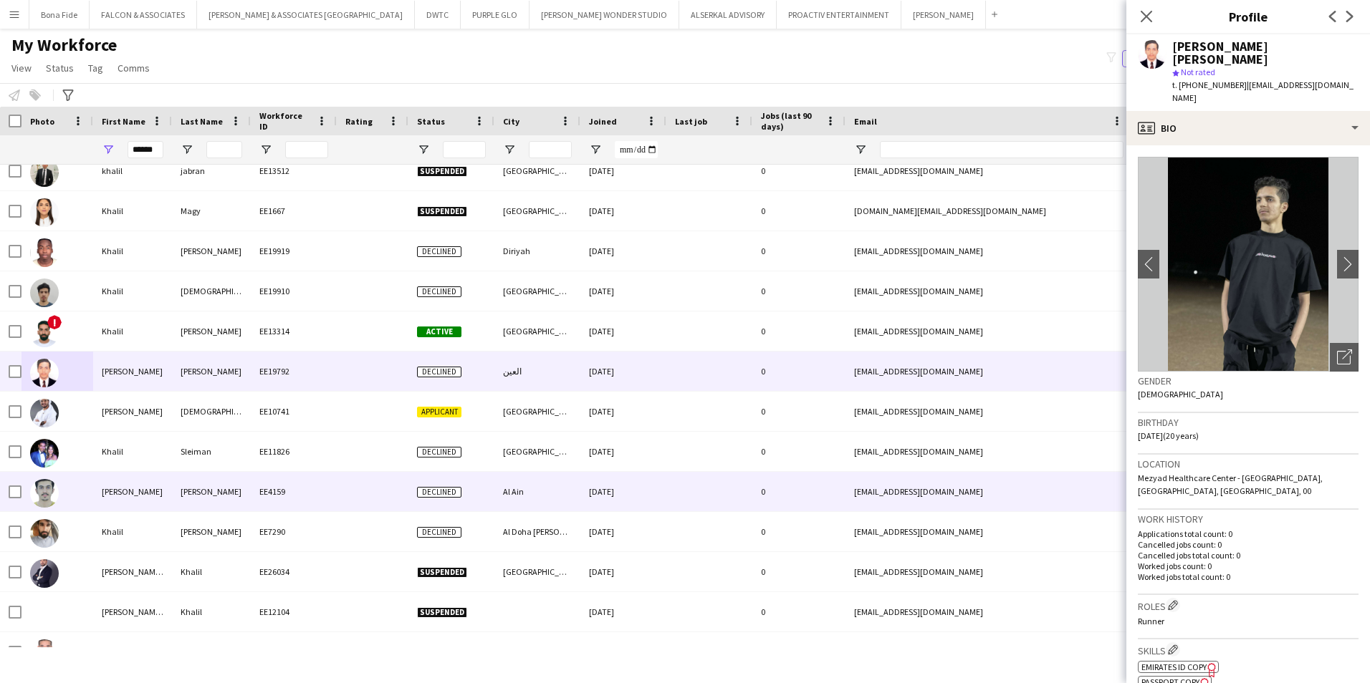
scroll to position [358, 0]
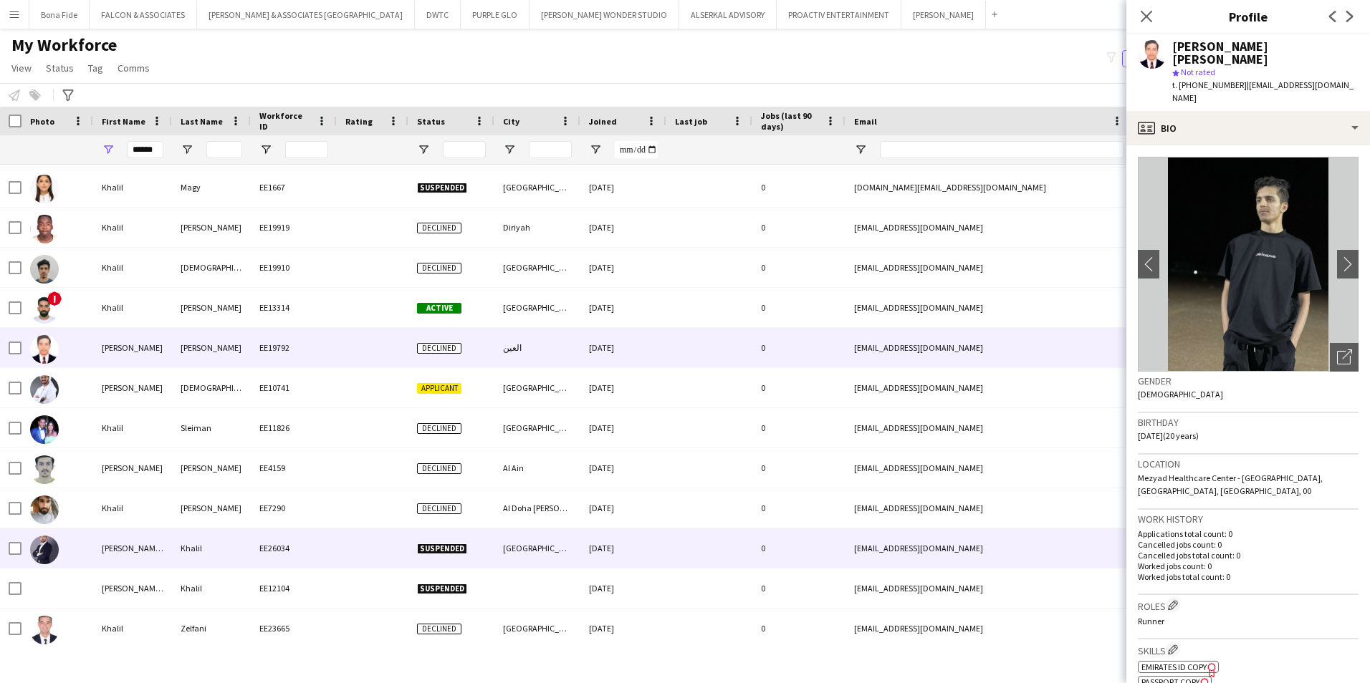
click at [96, 554] on div "Khalil ur Rehman" at bounding box center [132, 548] width 79 height 39
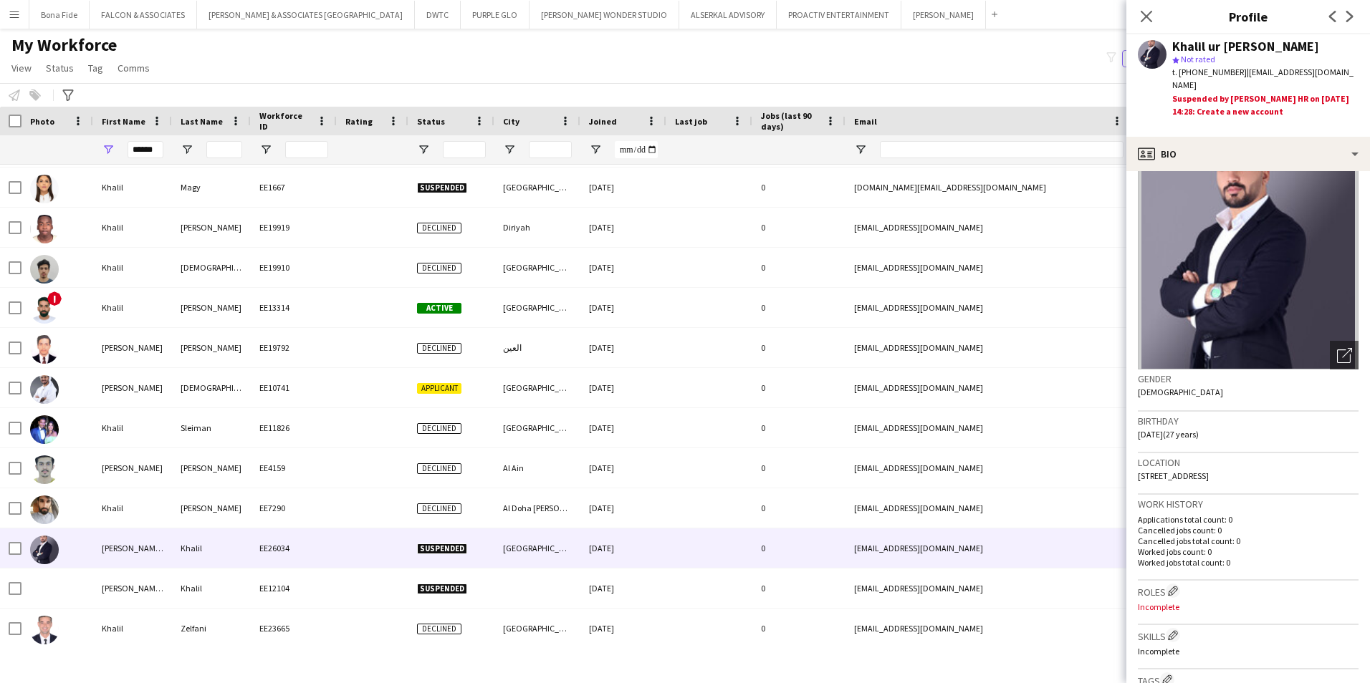
scroll to position [0, 0]
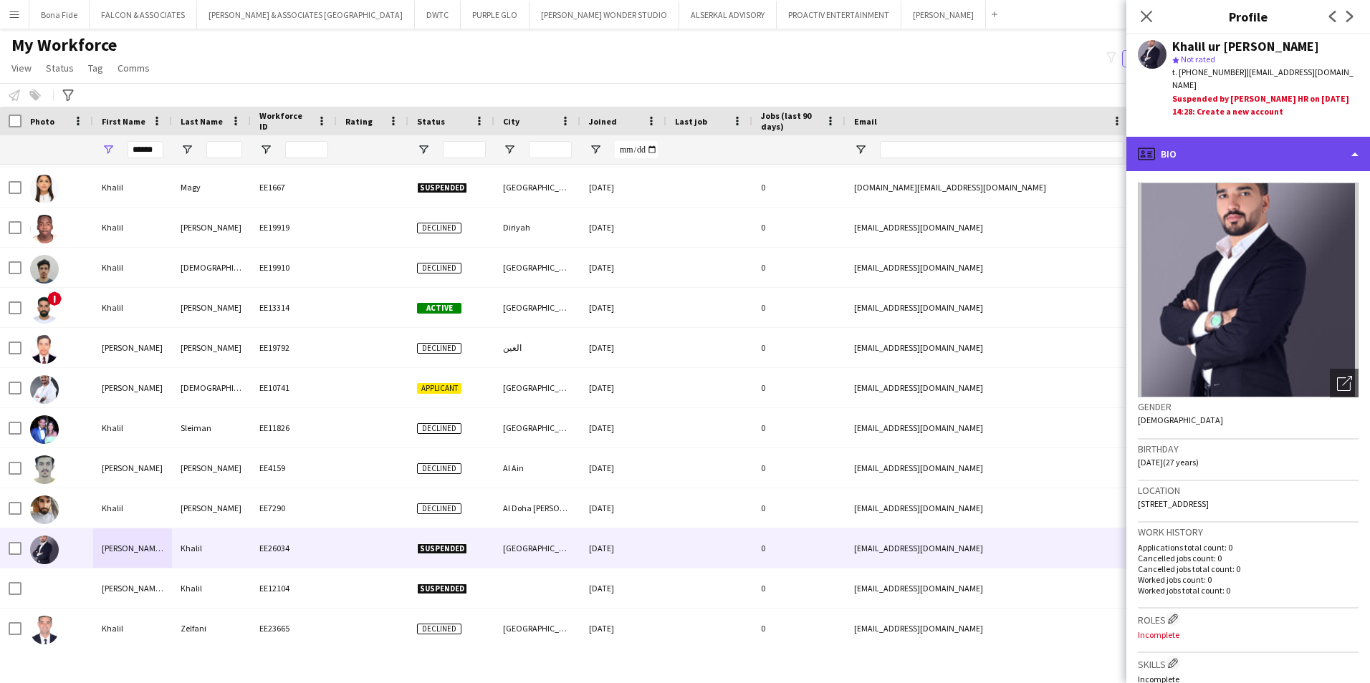
click at [1218, 137] on div "profile Bio" at bounding box center [1248, 154] width 244 height 34
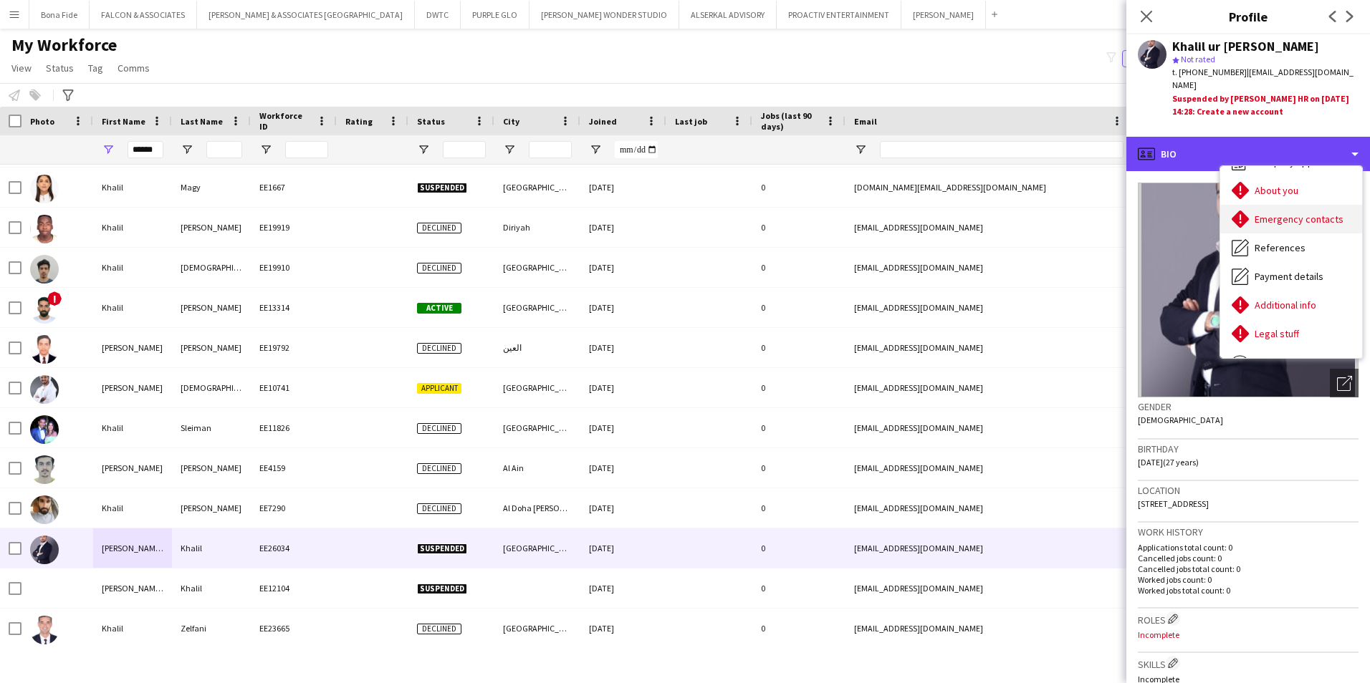
scroll to position [72, 0]
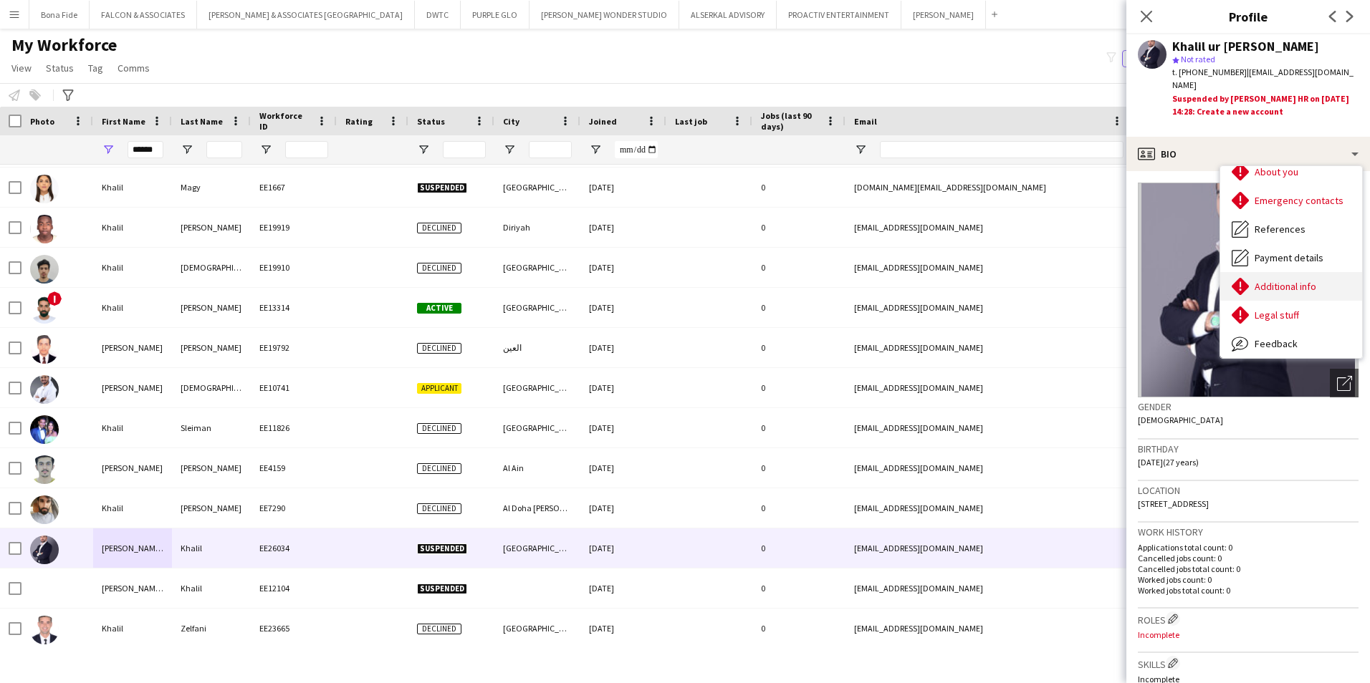
click at [1298, 272] on div "Additional info Additional info" at bounding box center [1291, 286] width 142 height 29
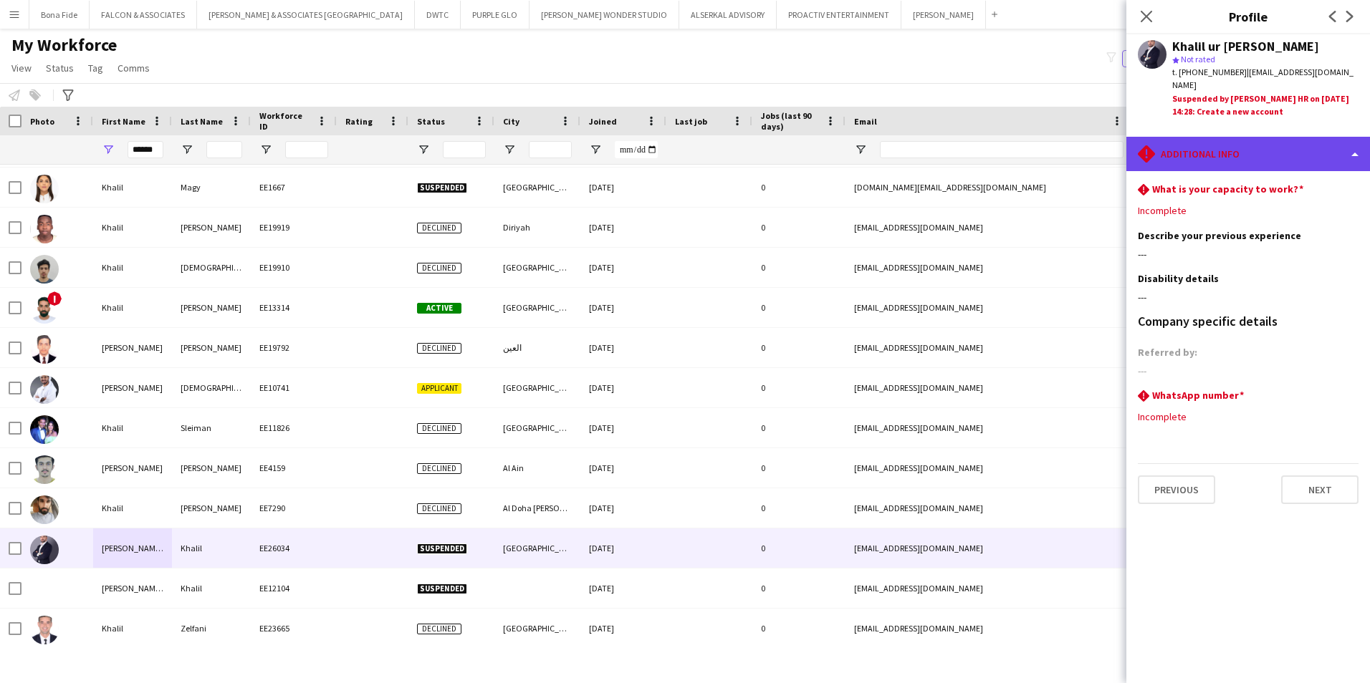
click at [1251, 148] on div "rhombus-alert Additional info" at bounding box center [1248, 154] width 244 height 34
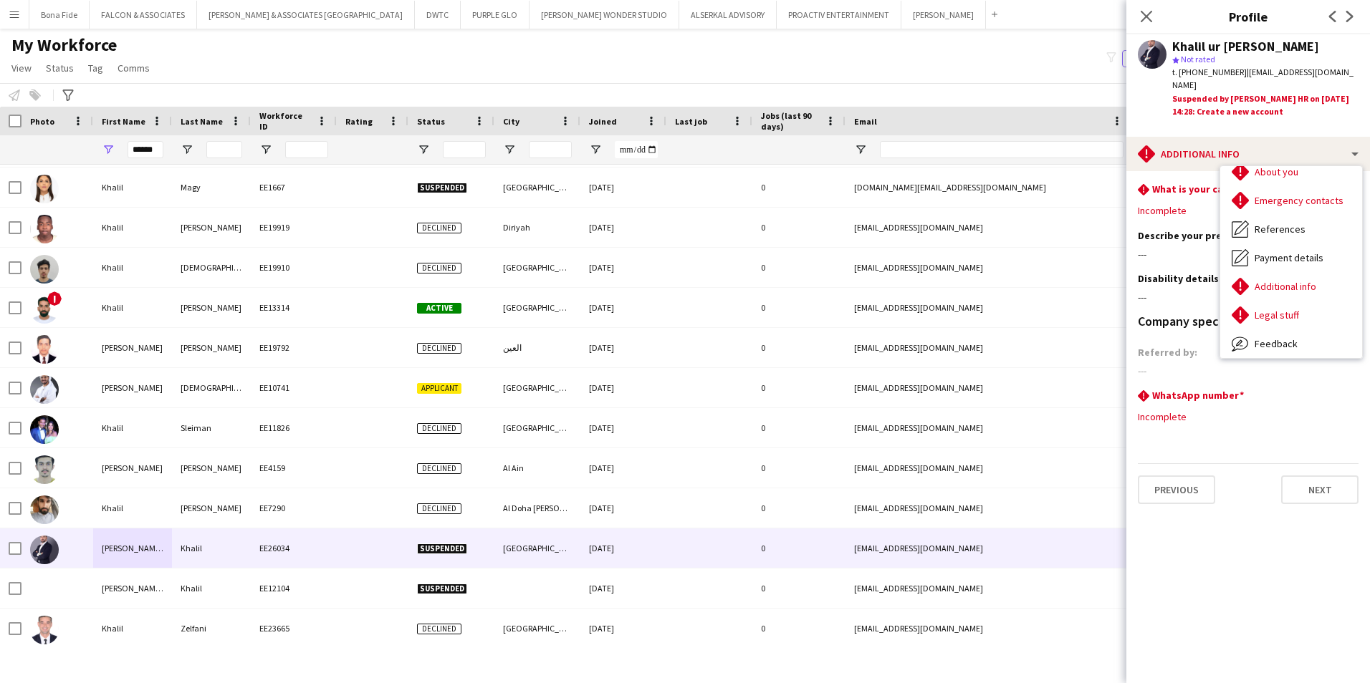
click at [1048, 71] on div "My Workforce View Views Default view Julie New view Update view Delete view Edi…" at bounding box center [685, 58] width 1370 height 49
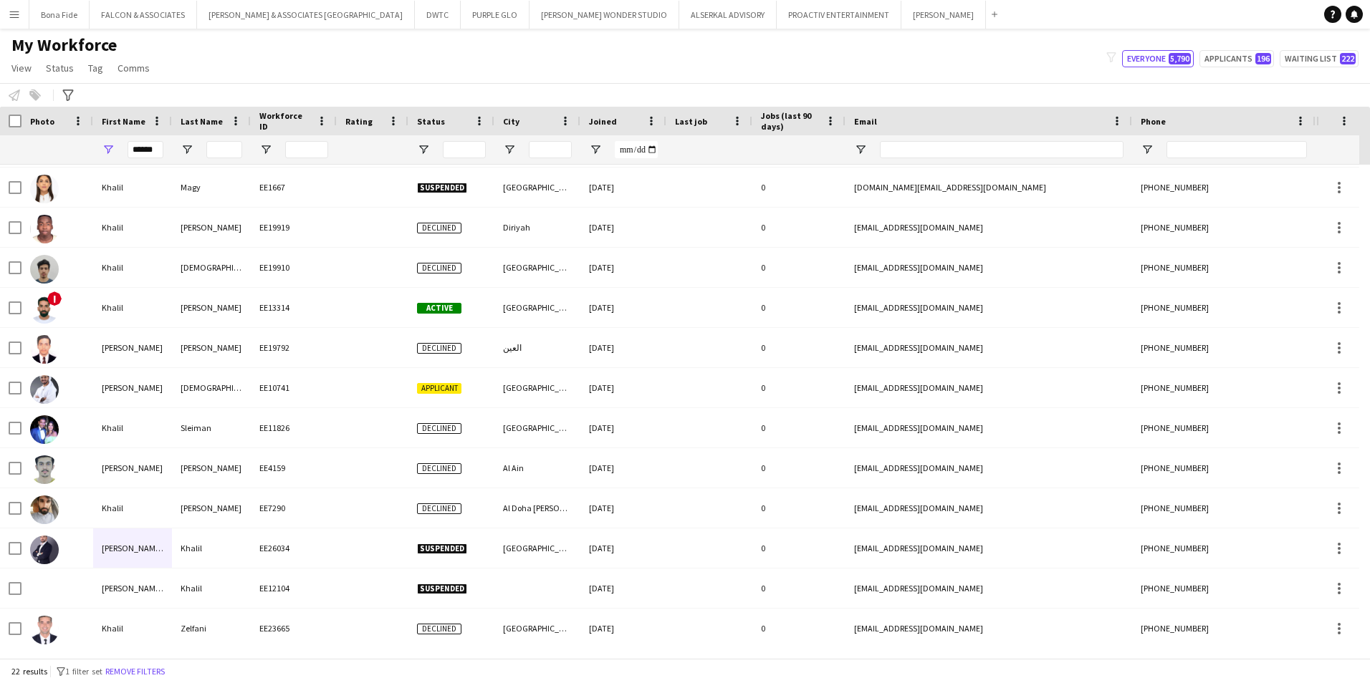
click at [632, 53] on div "My Workforce View Views Default view Julie New view Update view Delete view Edi…" at bounding box center [685, 58] width 1370 height 49
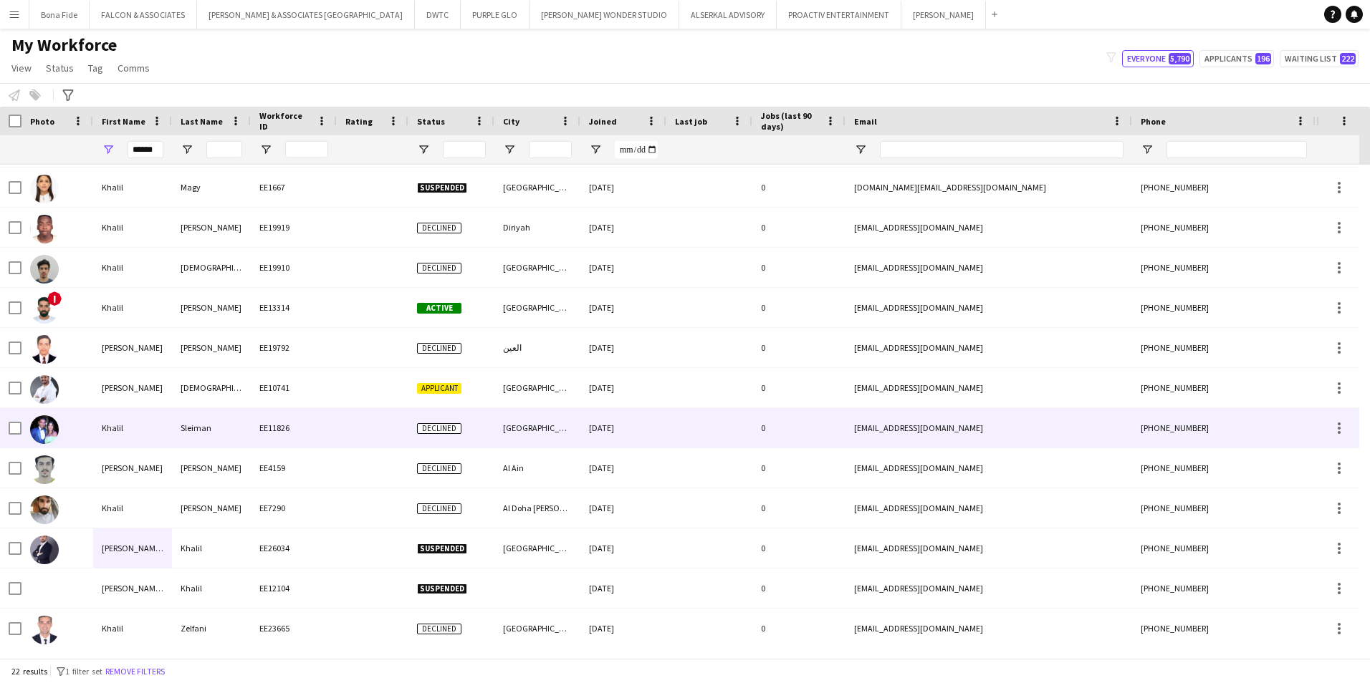
scroll to position [0, 0]
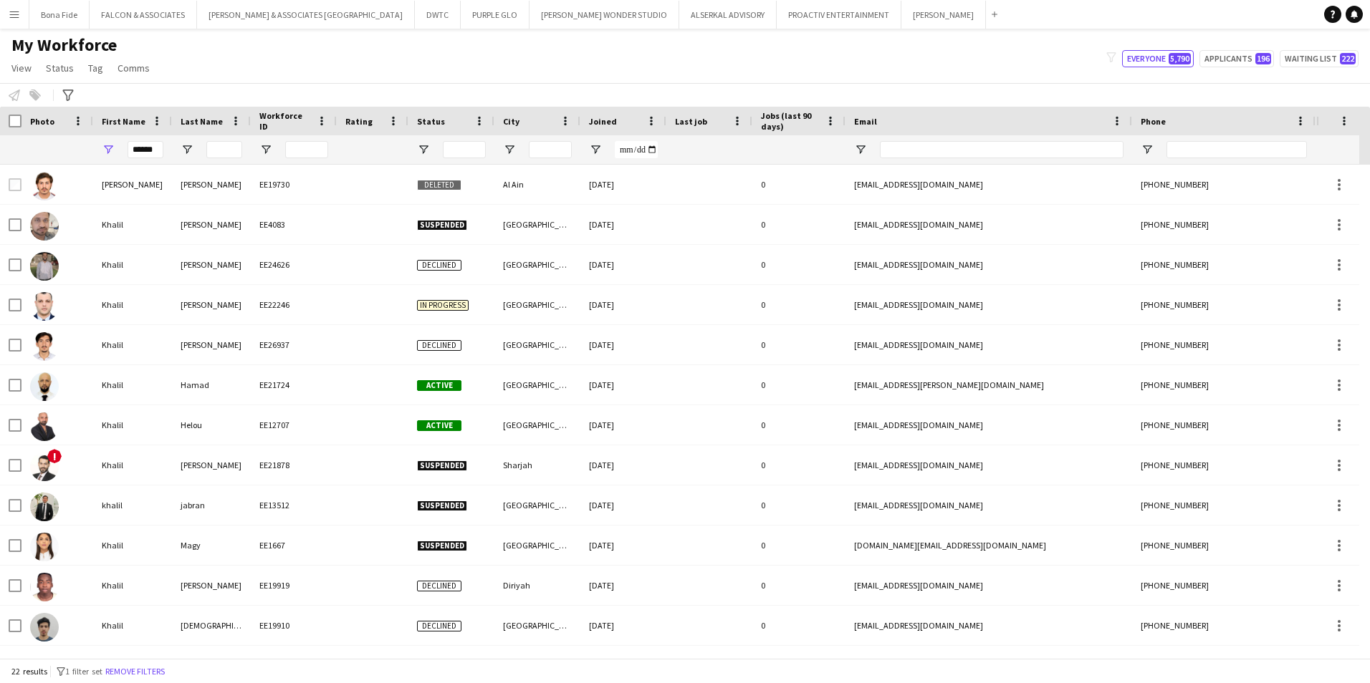
click at [242, 72] on div "My Workforce View Views Default view Julie New view Update view Delete view Edi…" at bounding box center [685, 58] width 1370 height 49
click at [244, 65] on div "My Workforce View Views Default view Julie New view Update view Delete view Edi…" at bounding box center [685, 58] width 1370 height 49
click at [1001, 39] on div "My Workforce View Views Default view Julie New view Update view Delete view Edi…" at bounding box center [685, 58] width 1370 height 49
click at [676, 44] on div "My Workforce View Views Default view Julie New view Update view Delete view Edi…" at bounding box center [685, 58] width 1370 height 49
click at [153, 153] on input "******" at bounding box center [145, 149] width 36 height 17
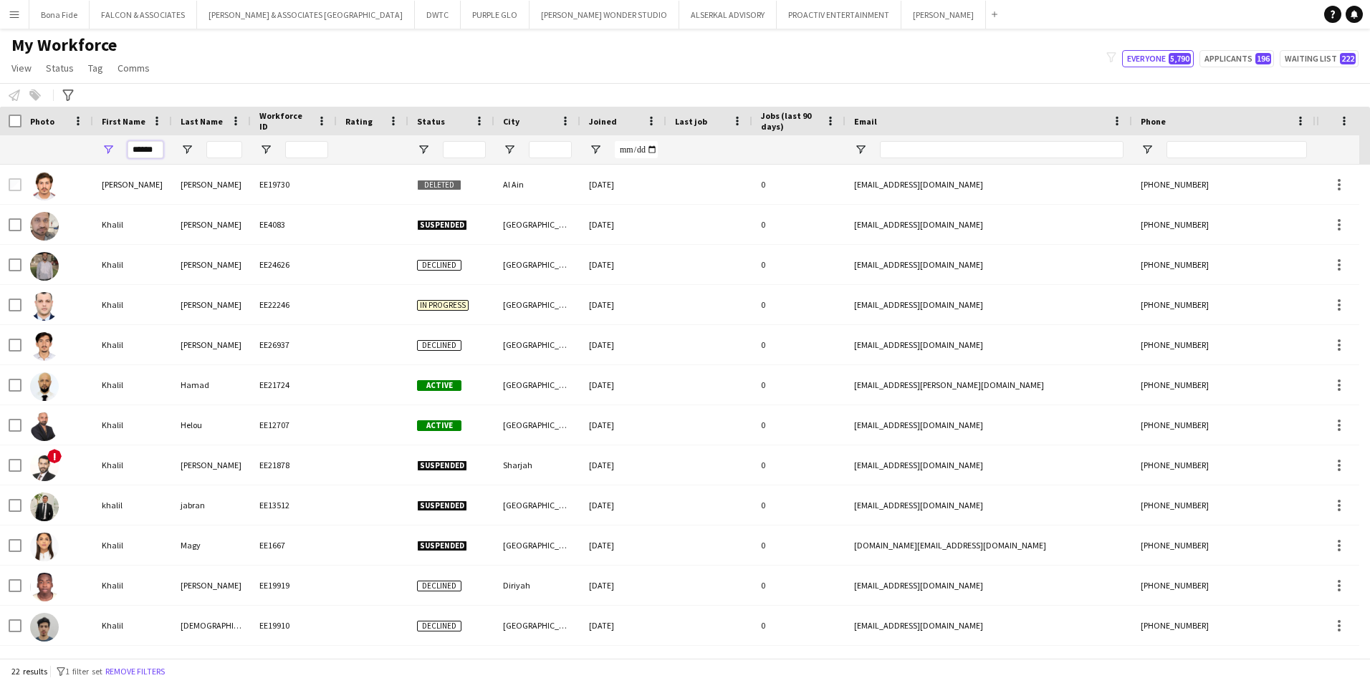
drag, startPoint x: 155, startPoint y: 150, endPoint x: 122, endPoint y: 150, distance: 32.9
click at [122, 150] on div "******" at bounding box center [132, 149] width 79 height 29
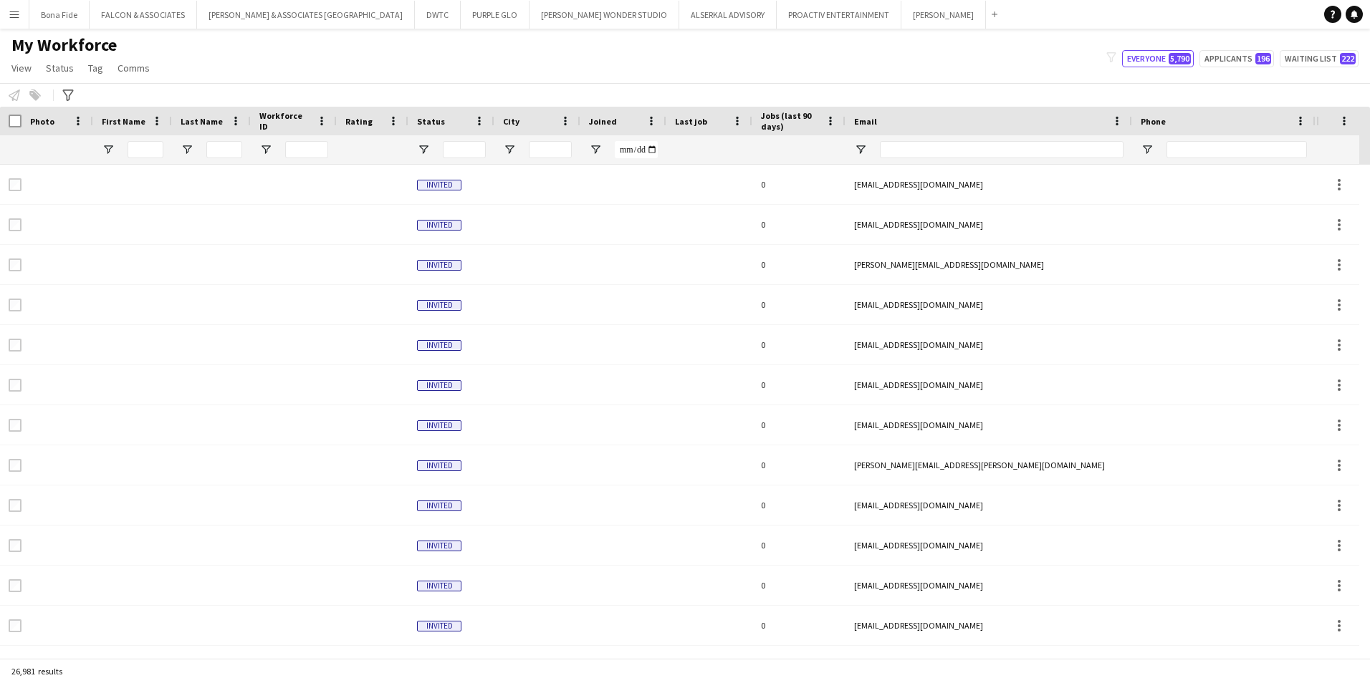
click at [342, 57] on div "My Workforce View Views Default view Julie New view Update view Delete view Edi…" at bounding box center [685, 58] width 1370 height 49
click at [906, 56] on div "My Workforce View Views Default view Julie New view Update view Delete view Edi…" at bounding box center [685, 58] width 1370 height 49
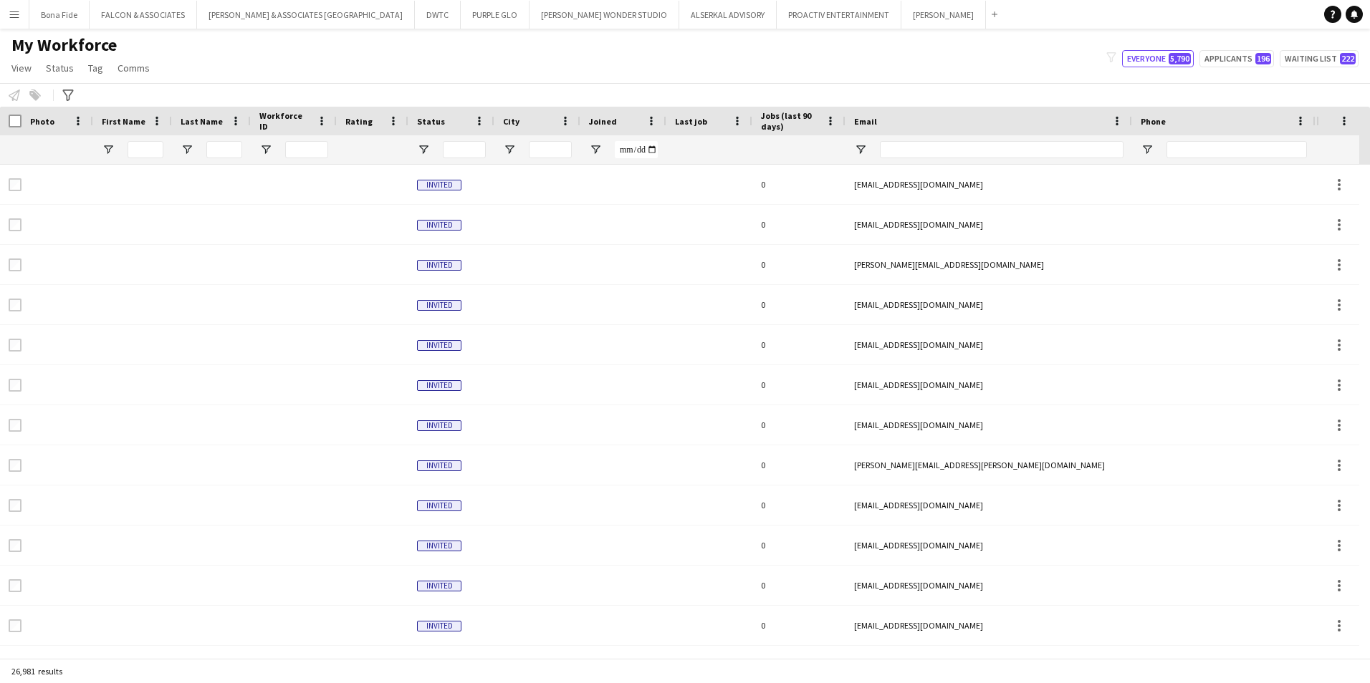
click at [684, 59] on div "My Workforce View Views Default view Julie New view Update view Delete view Edi…" at bounding box center [685, 58] width 1370 height 49
click at [161, 148] on input "First Name Filter Input" at bounding box center [145, 149] width 36 height 17
type input "******"
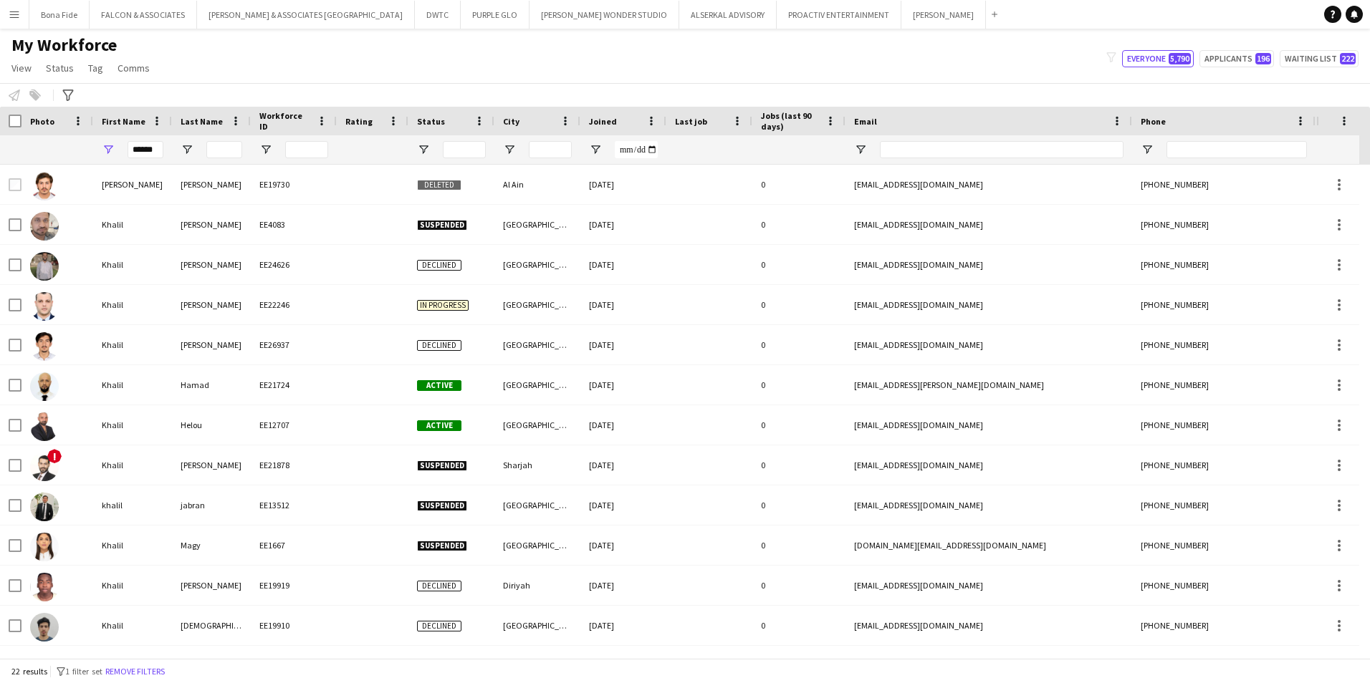
click at [220, 140] on div at bounding box center [224, 149] width 36 height 29
click at [225, 147] on input "Last Name Filter Input" at bounding box center [224, 149] width 36 height 17
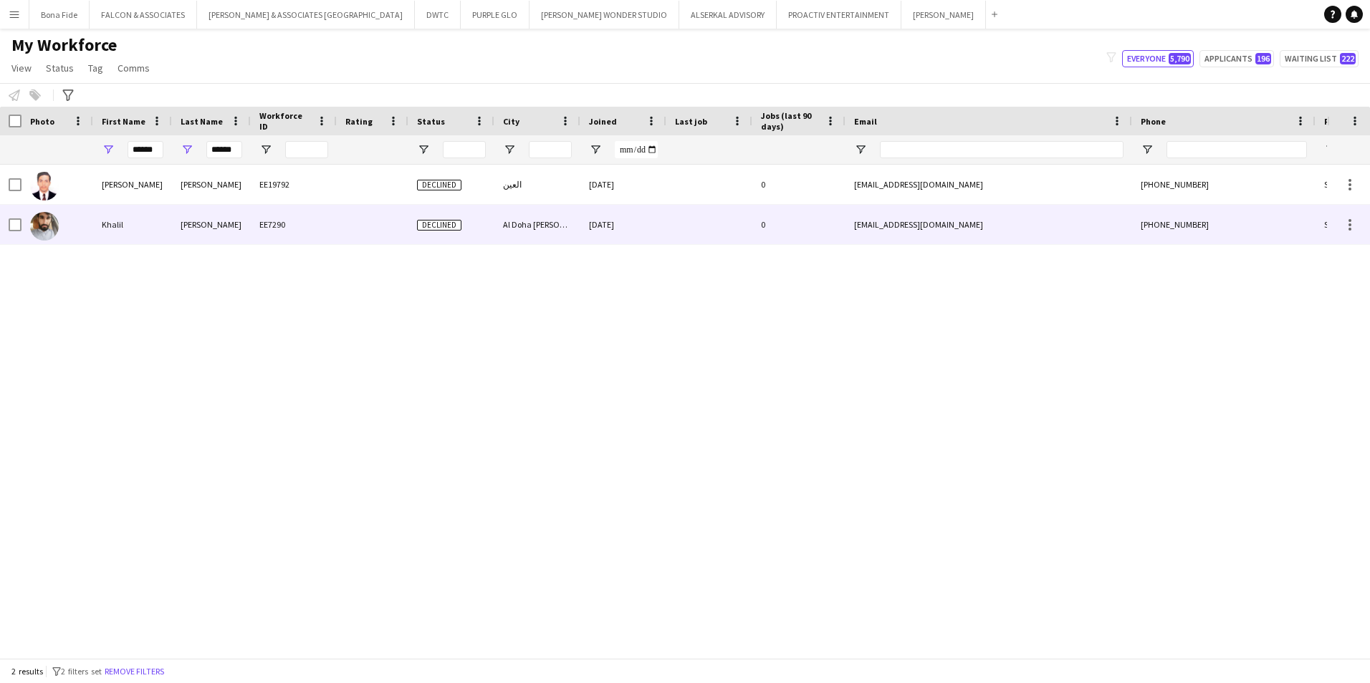
click at [92, 229] on div at bounding box center [57, 224] width 72 height 39
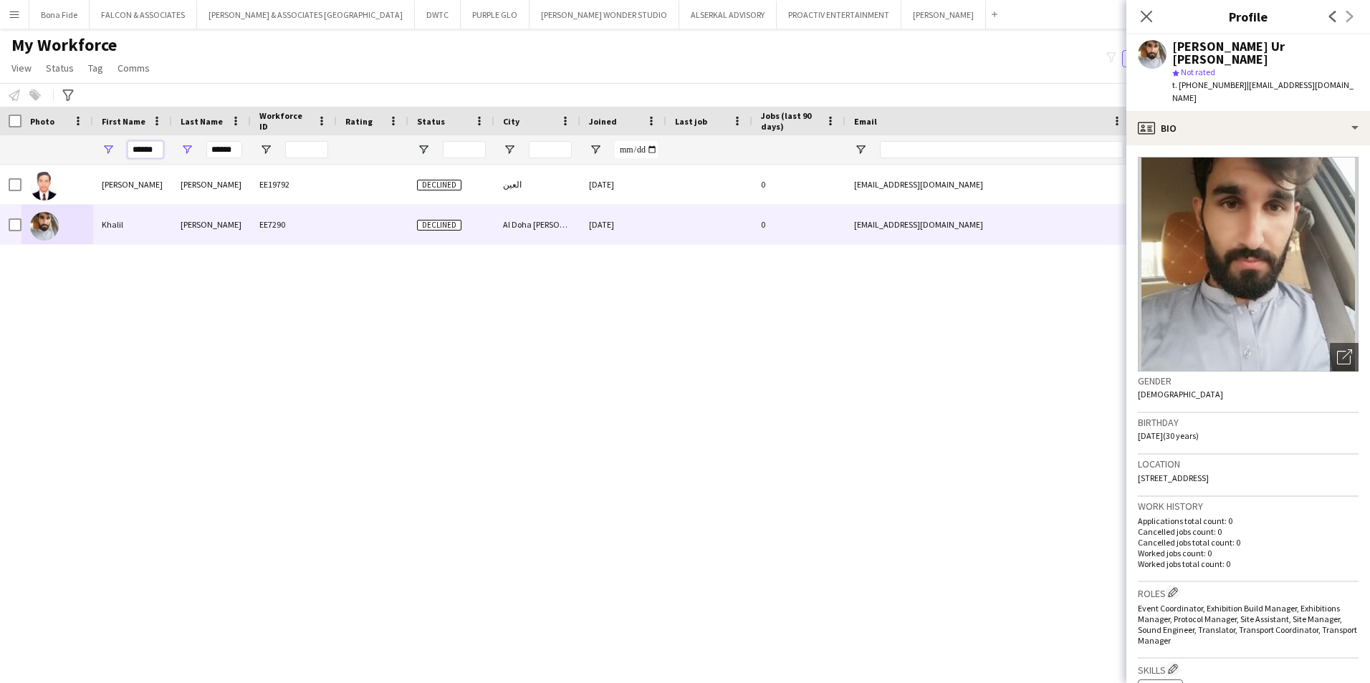
click at [157, 148] on input "******" at bounding box center [145, 149] width 36 height 17
click at [238, 147] on input "******" at bounding box center [224, 149] width 36 height 17
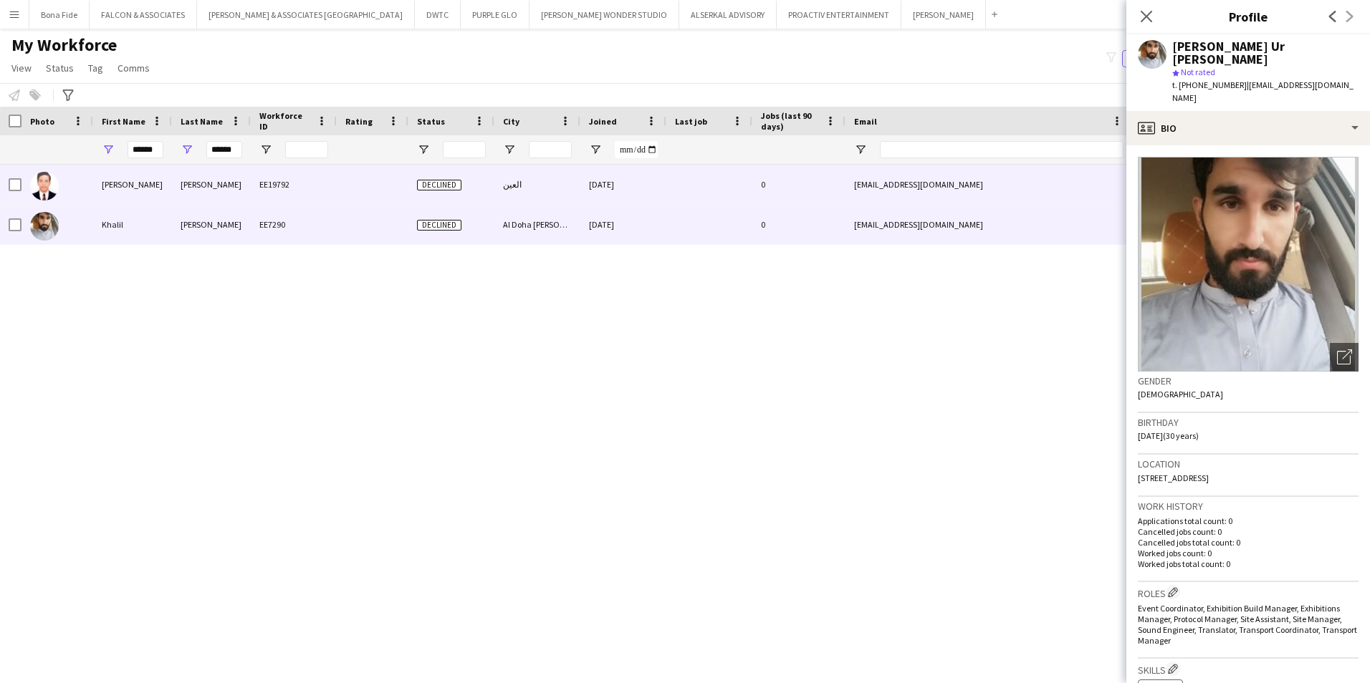
click at [190, 175] on div "Khalil Rehman" at bounding box center [211, 184] width 79 height 39
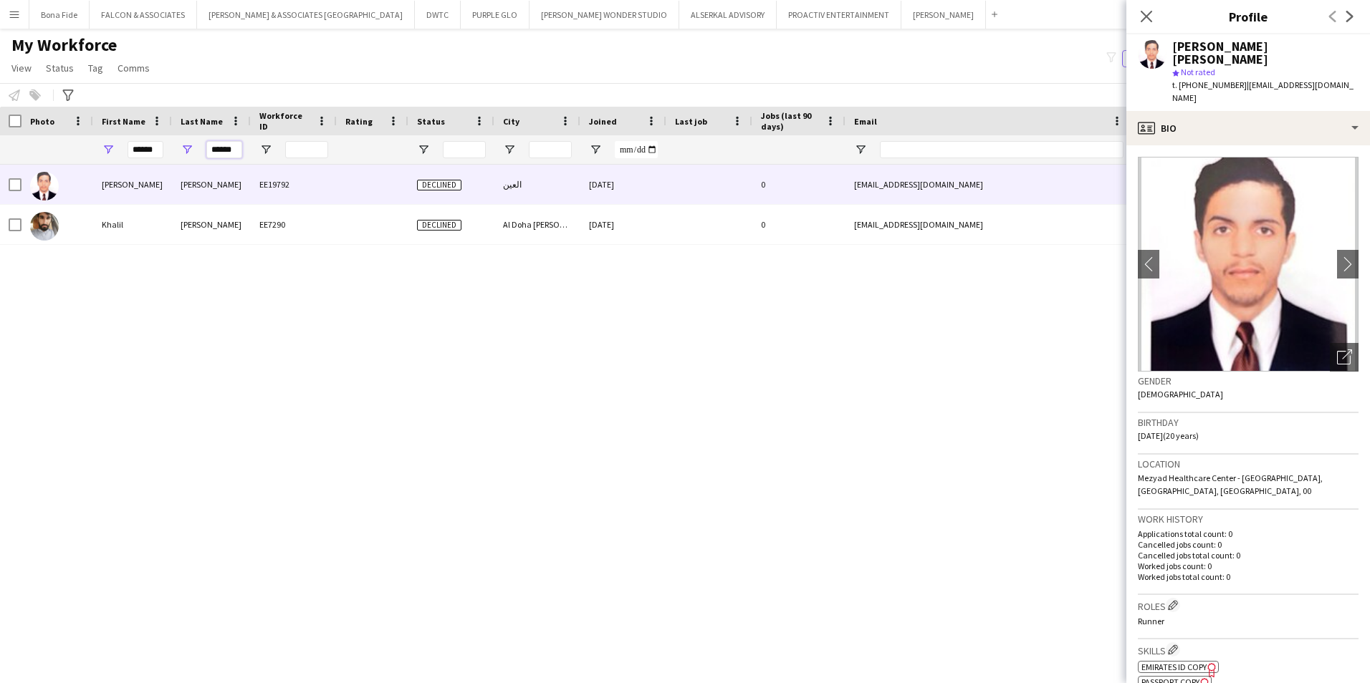
click at [239, 151] on input "******" at bounding box center [224, 149] width 36 height 17
type input "*"
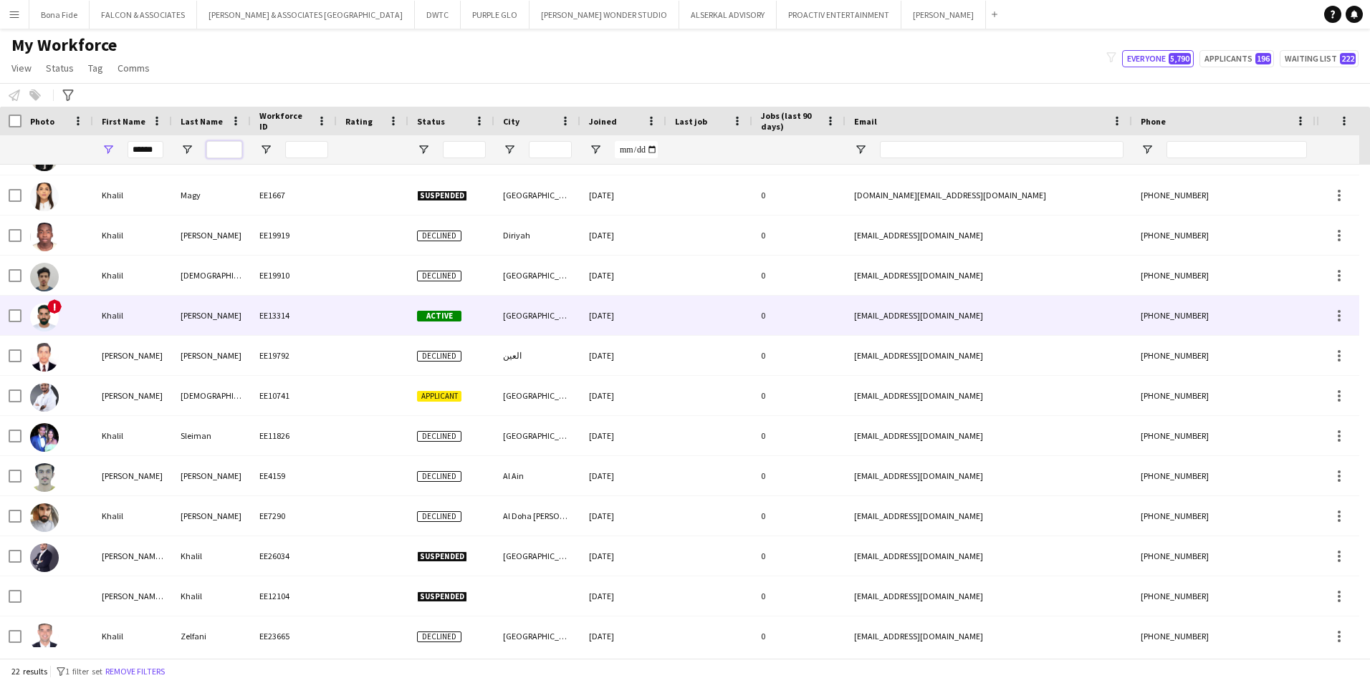
scroll to position [358, 0]
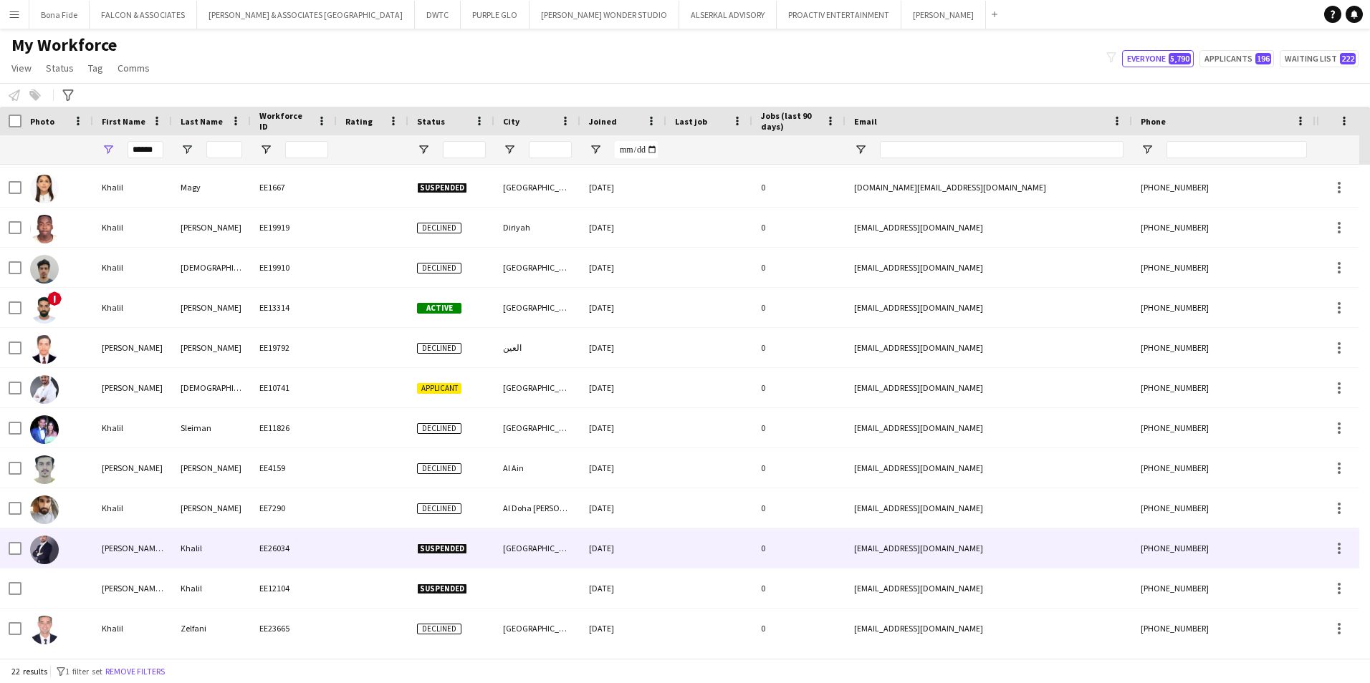
click at [140, 557] on div "Khalil ur Rehman" at bounding box center [132, 548] width 79 height 39
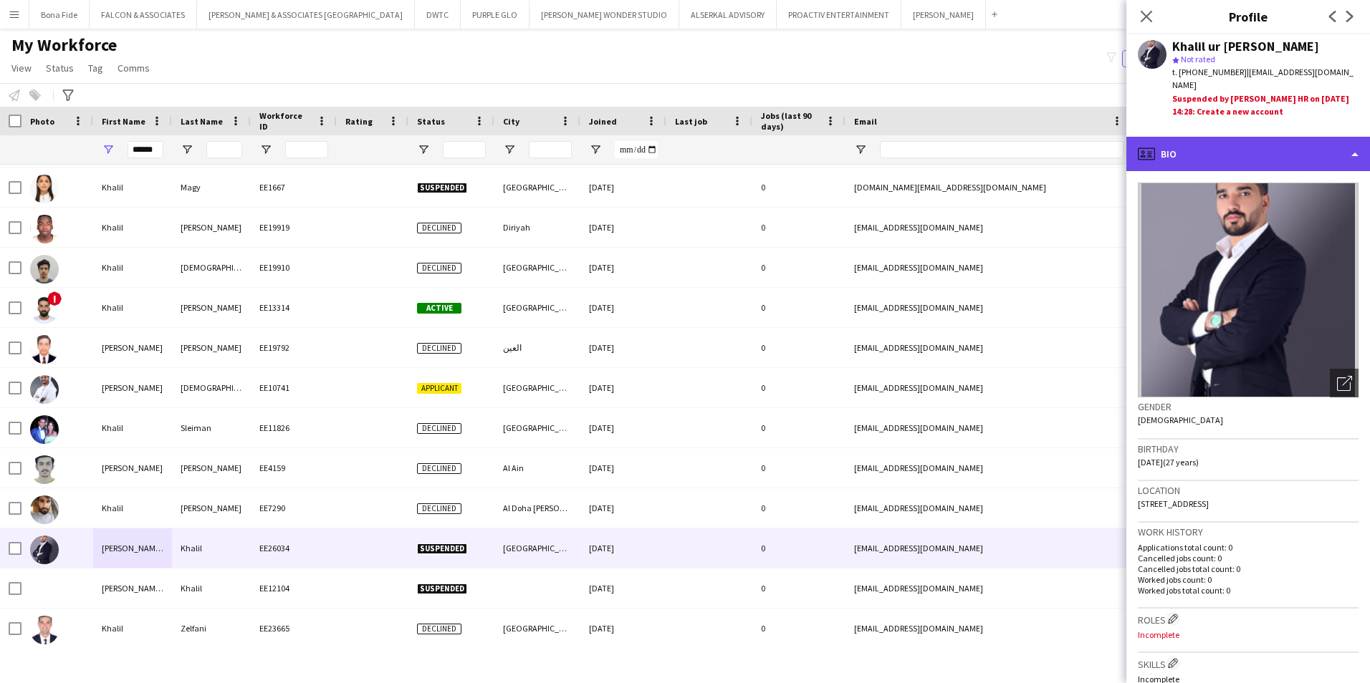
click at [1324, 144] on div "profile Bio" at bounding box center [1248, 154] width 244 height 34
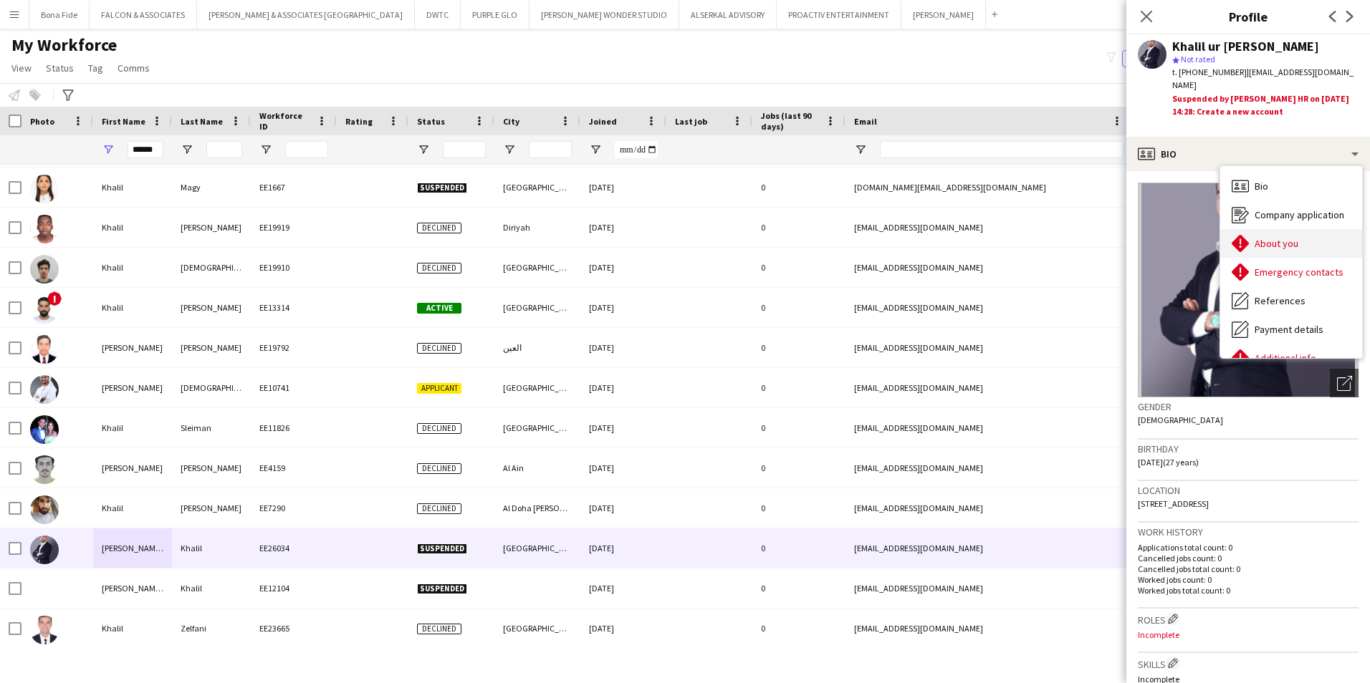
click at [1291, 237] on span "About you" at bounding box center [1276, 243] width 44 height 13
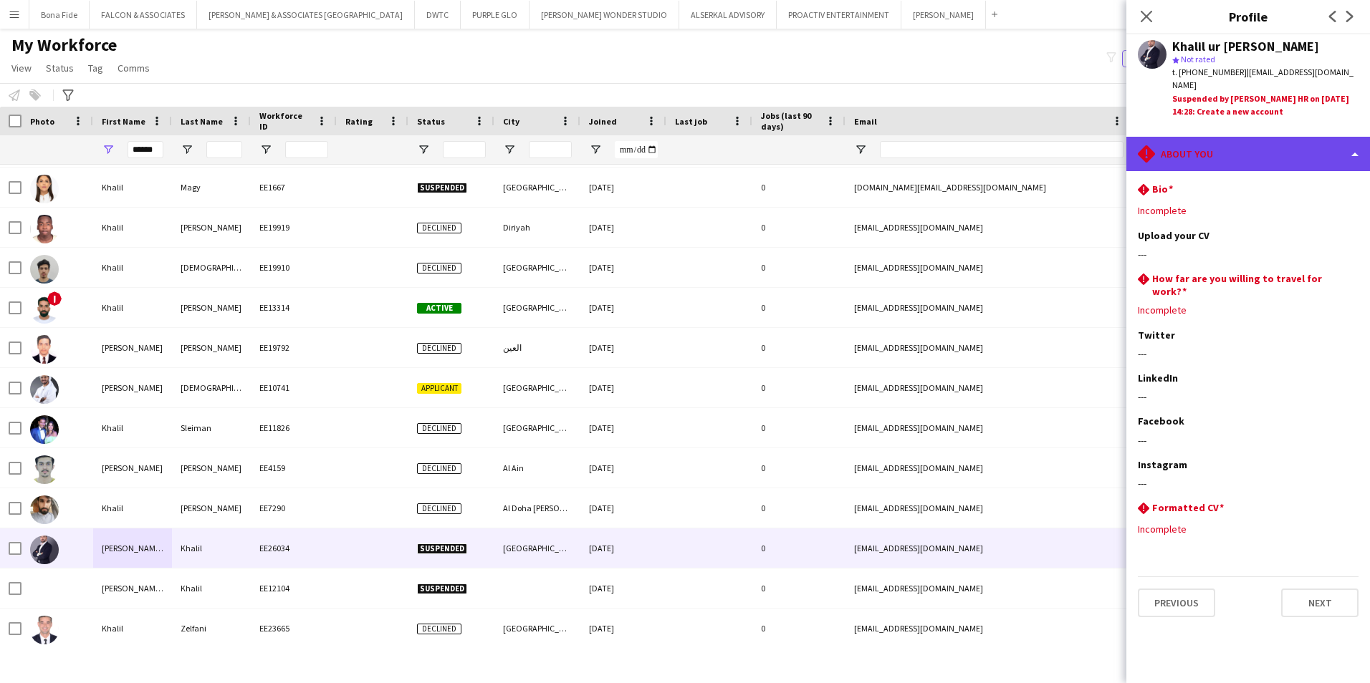
click at [1261, 137] on div "rhombus-alert About you" at bounding box center [1248, 154] width 244 height 34
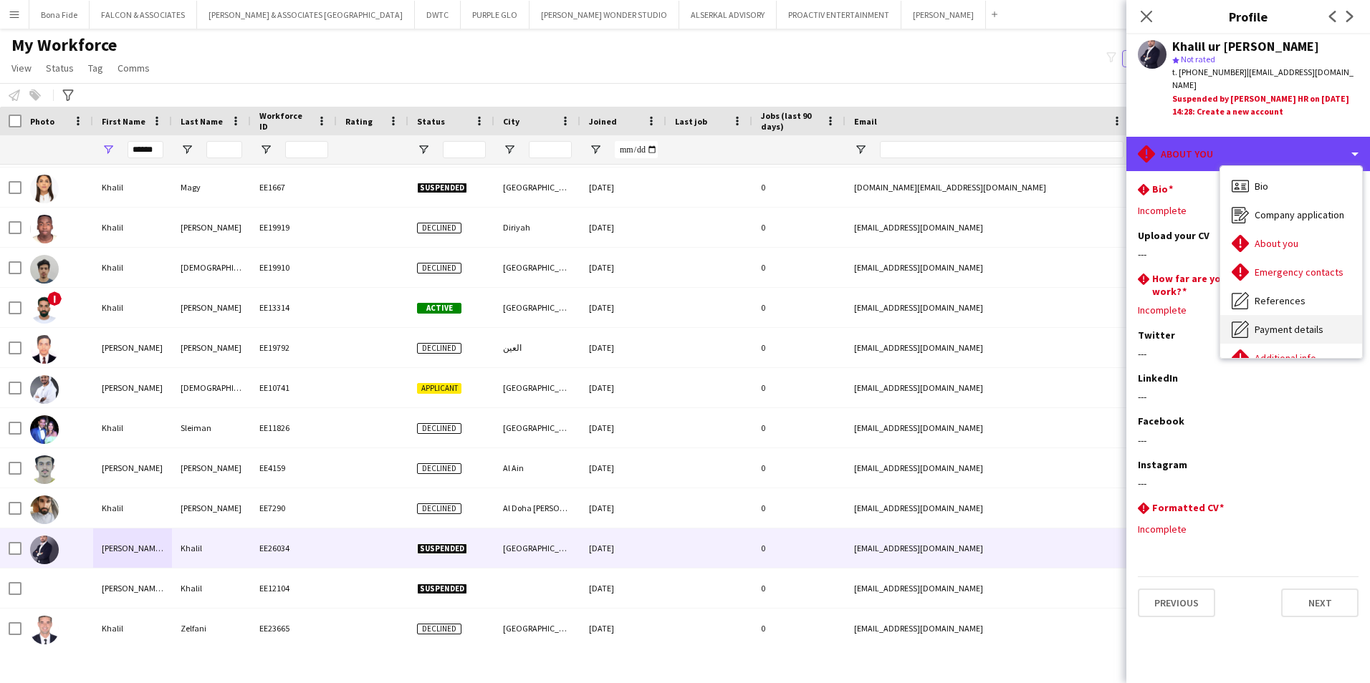
scroll to position [106, 0]
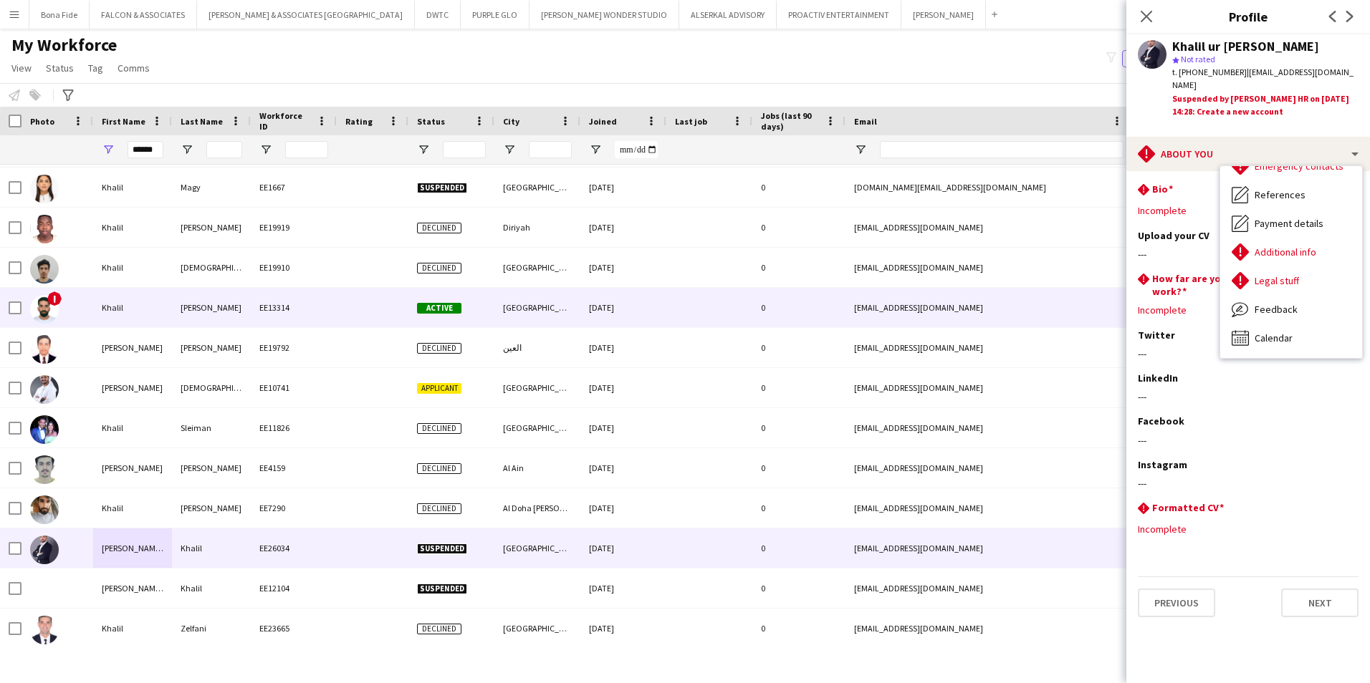
click at [115, 299] on div "Khalil" at bounding box center [132, 307] width 79 height 39
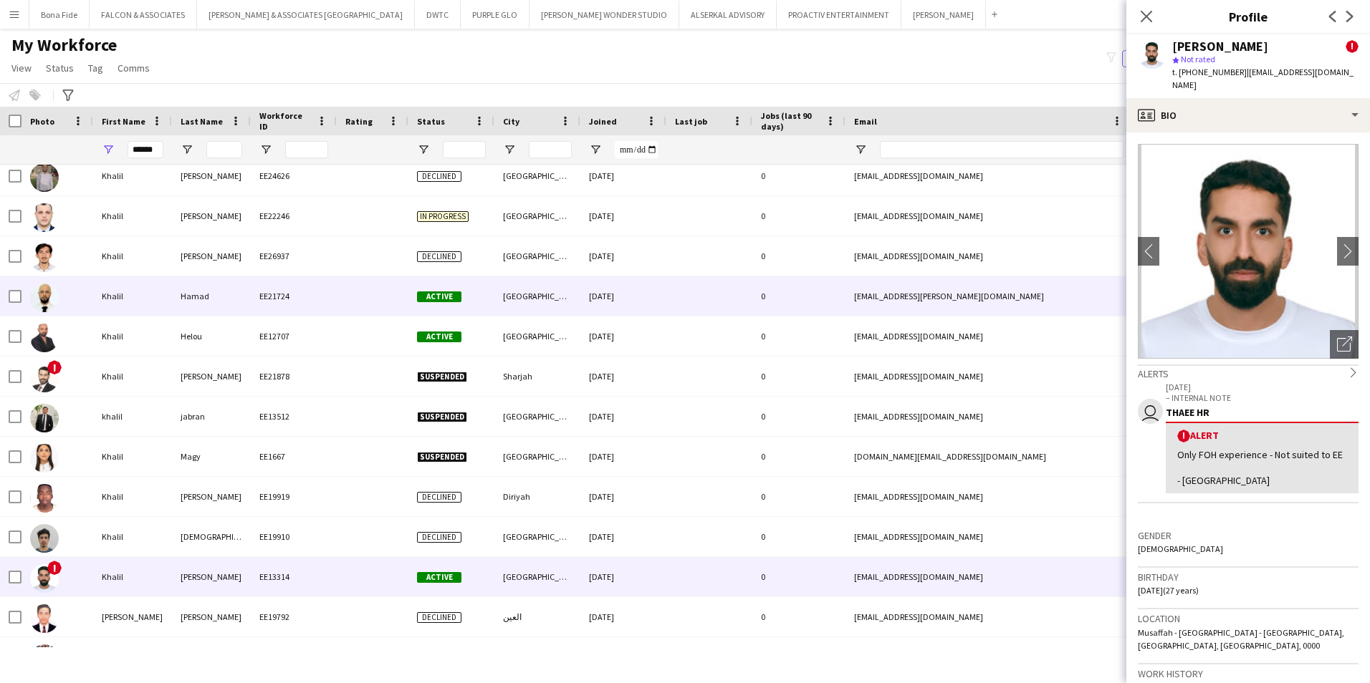
scroll to position [72, 0]
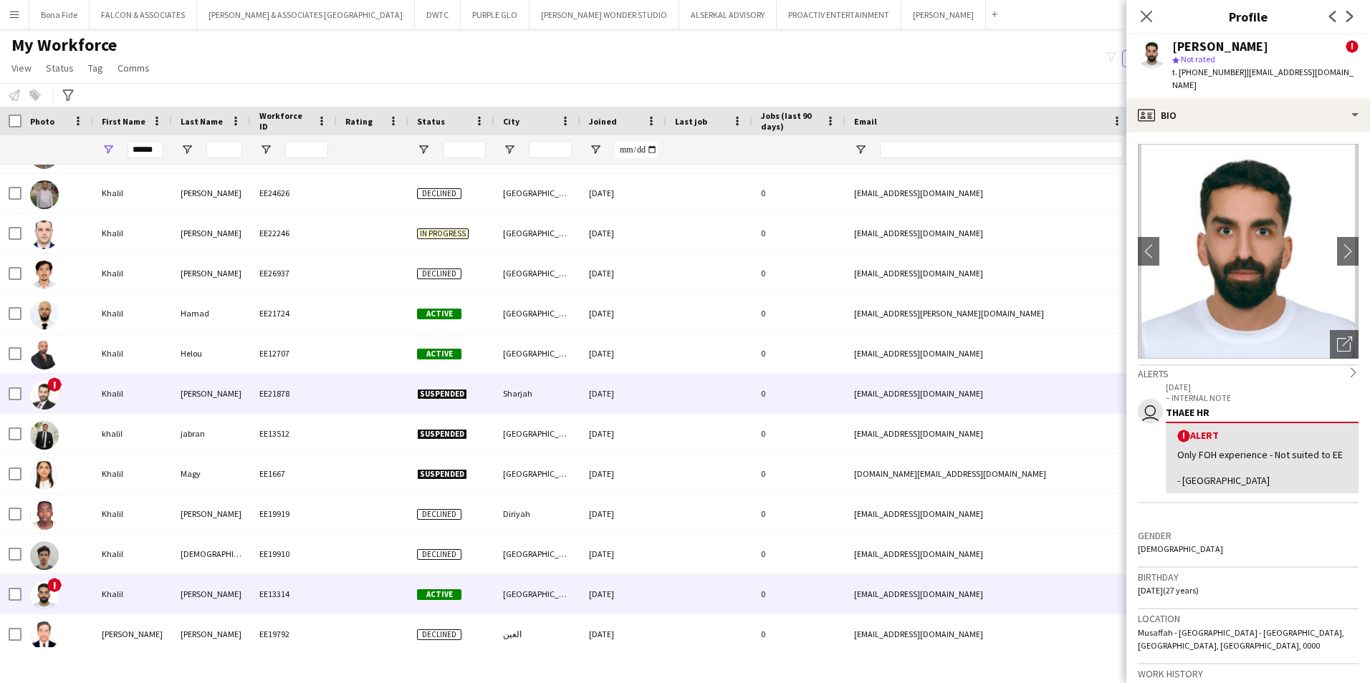
click at [126, 395] on div "Khalil" at bounding box center [132, 393] width 79 height 39
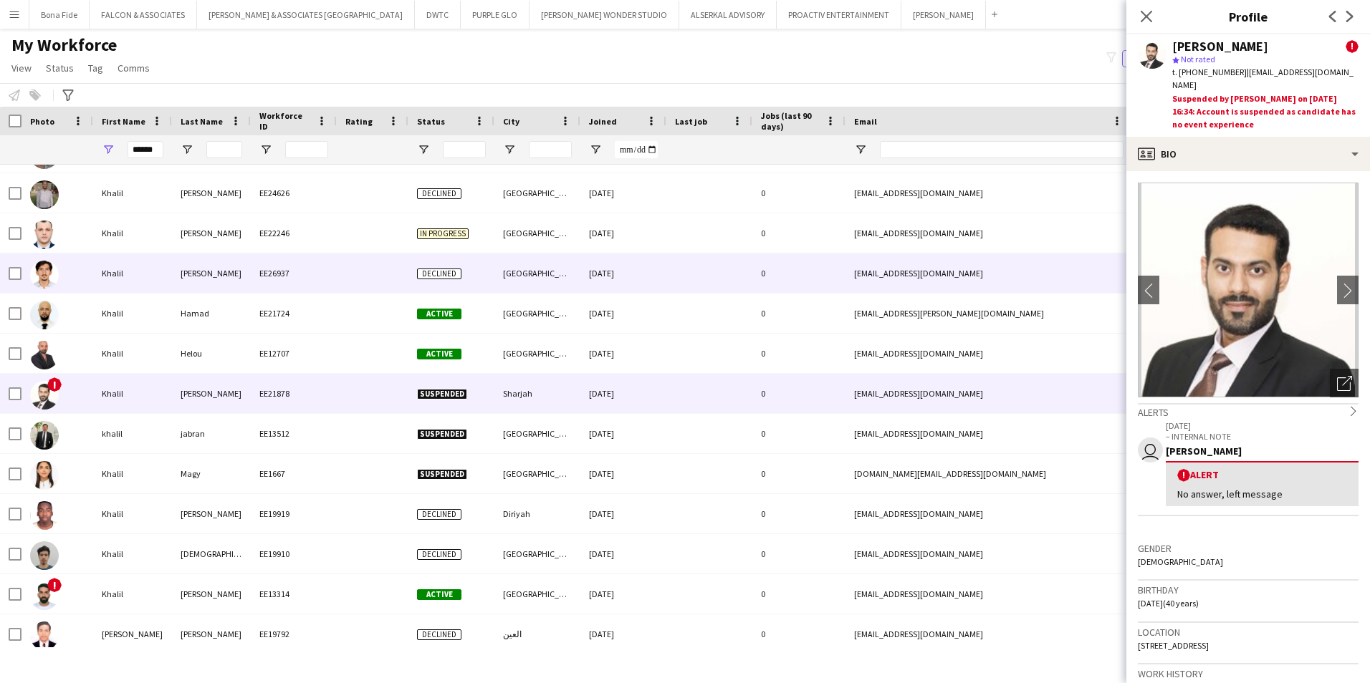
scroll to position [0, 0]
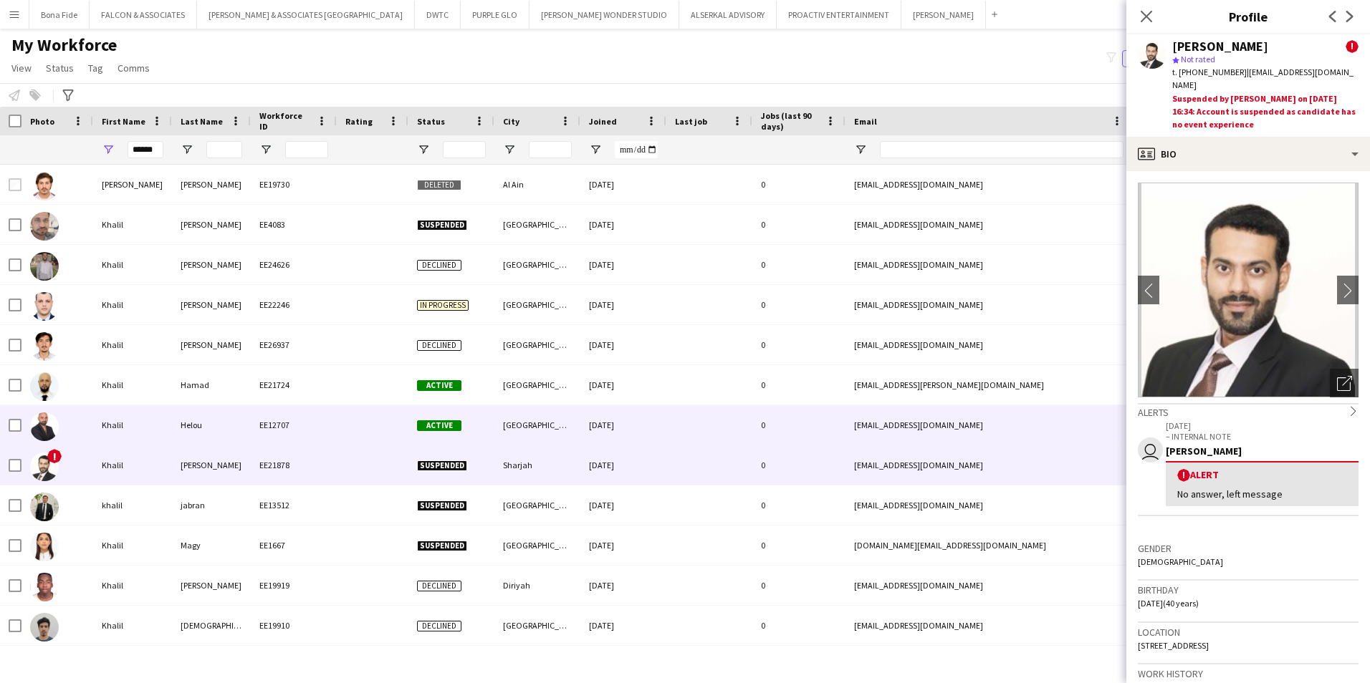
click at [193, 427] on div "Helou" at bounding box center [211, 424] width 79 height 39
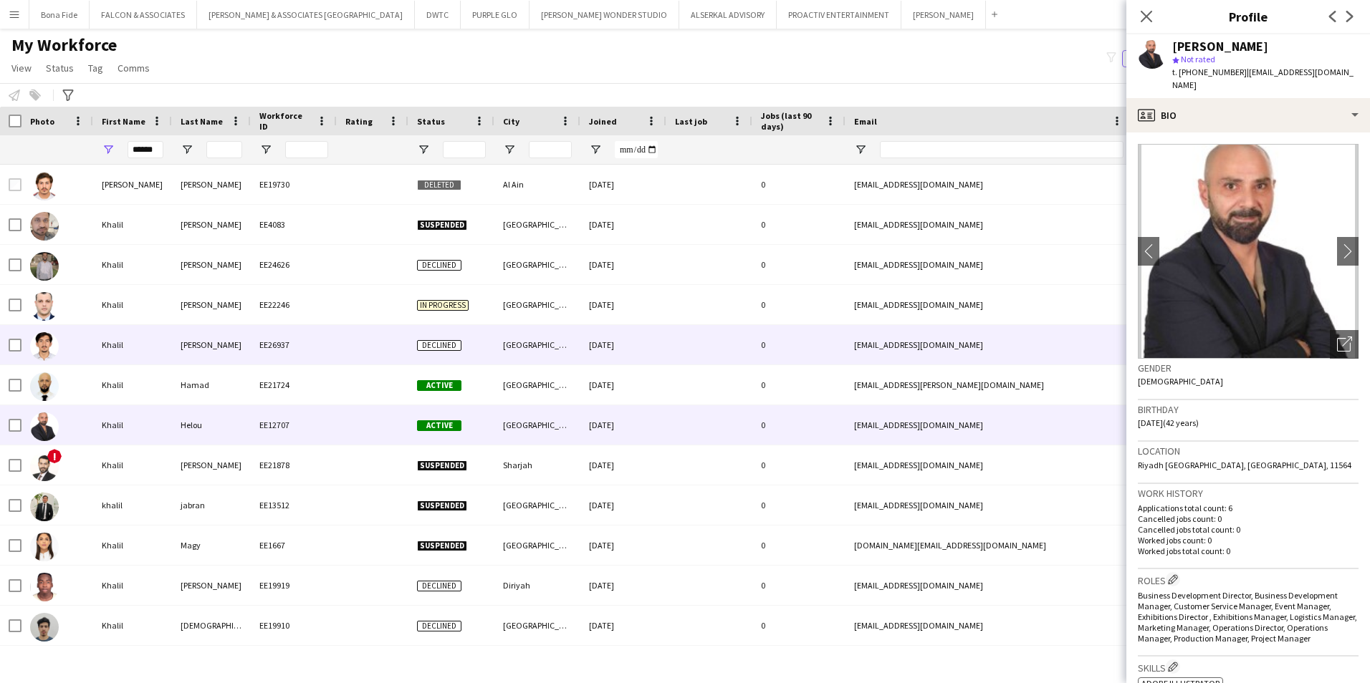
click at [131, 342] on div "Khalil" at bounding box center [132, 344] width 79 height 39
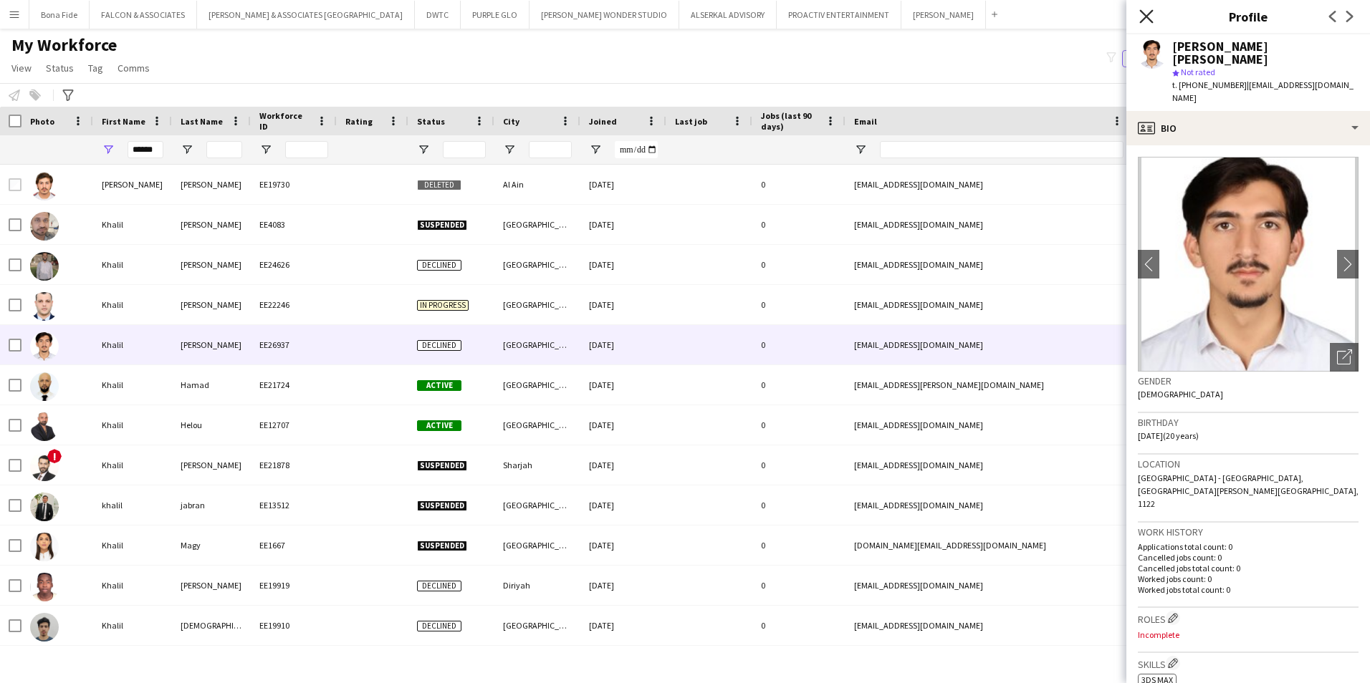
click at [1146, 17] on icon at bounding box center [1146, 16] width 14 height 14
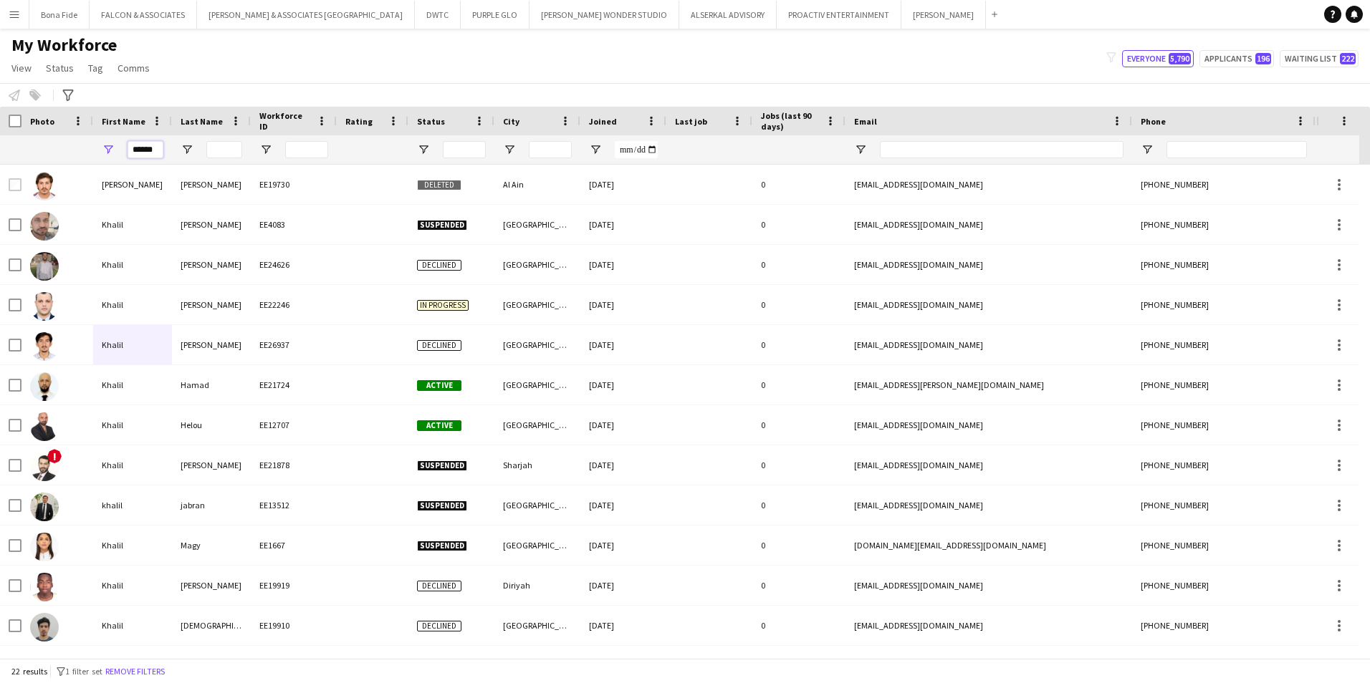
drag, startPoint x: 155, startPoint y: 150, endPoint x: 83, endPoint y: 143, distance: 72.0
click at [83, 143] on div "******" at bounding box center [776, 149] width 1553 height 29
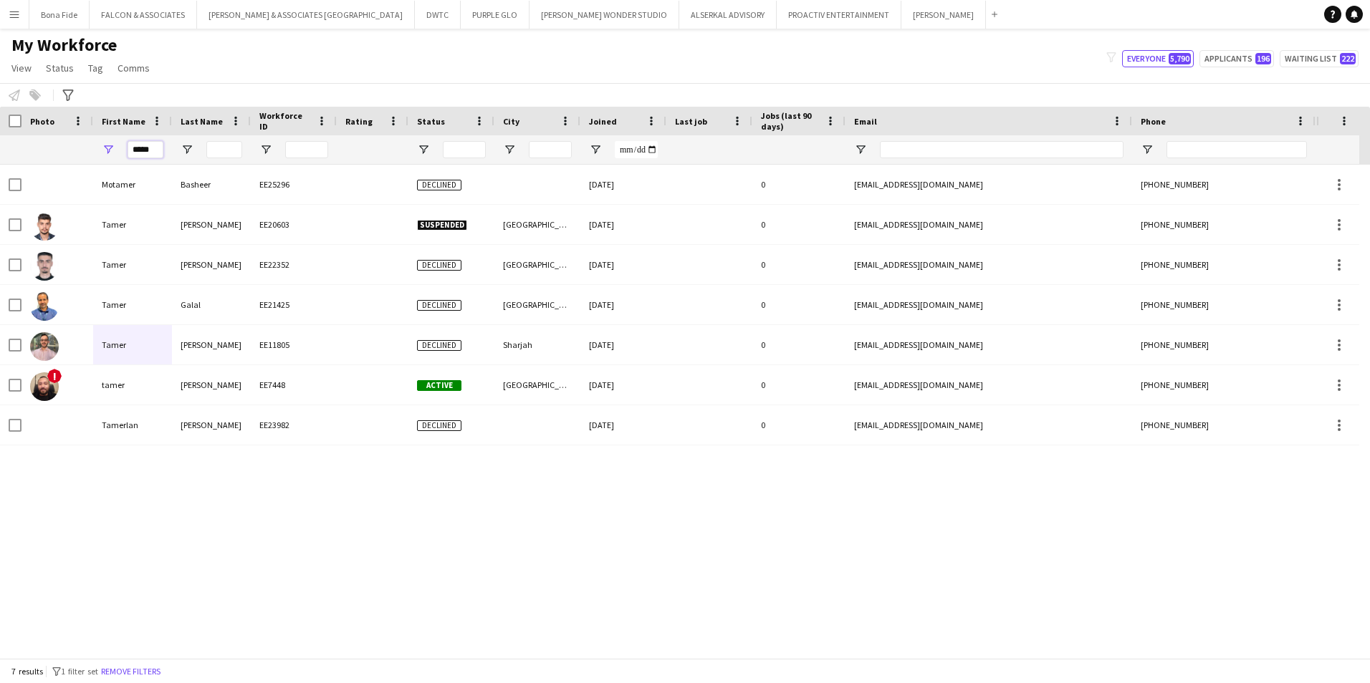
type input "*****"
drag, startPoint x: 73, startPoint y: 131, endPoint x: -470, endPoint y: 201, distance: 547.4
drag, startPoint x: -470, startPoint y: 201, endPoint x: 155, endPoint y: 150, distance: 627.4
click at [155, 150] on div "Workforce Details Photo First Name" at bounding box center [685, 383] width 1370 height 552
drag, startPoint x: 155, startPoint y: 150, endPoint x: 89, endPoint y: 151, distance: 66.6
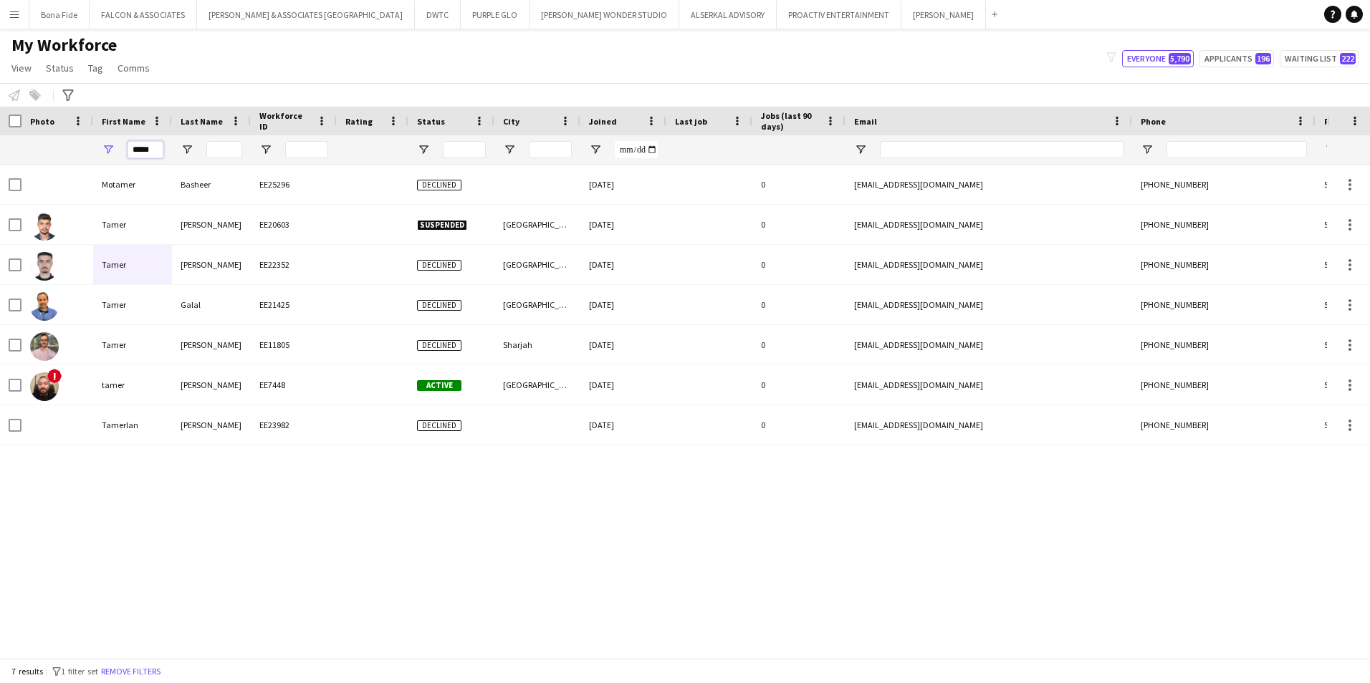
click at [89, 151] on div "*****" at bounding box center [776, 149] width 1553 height 29
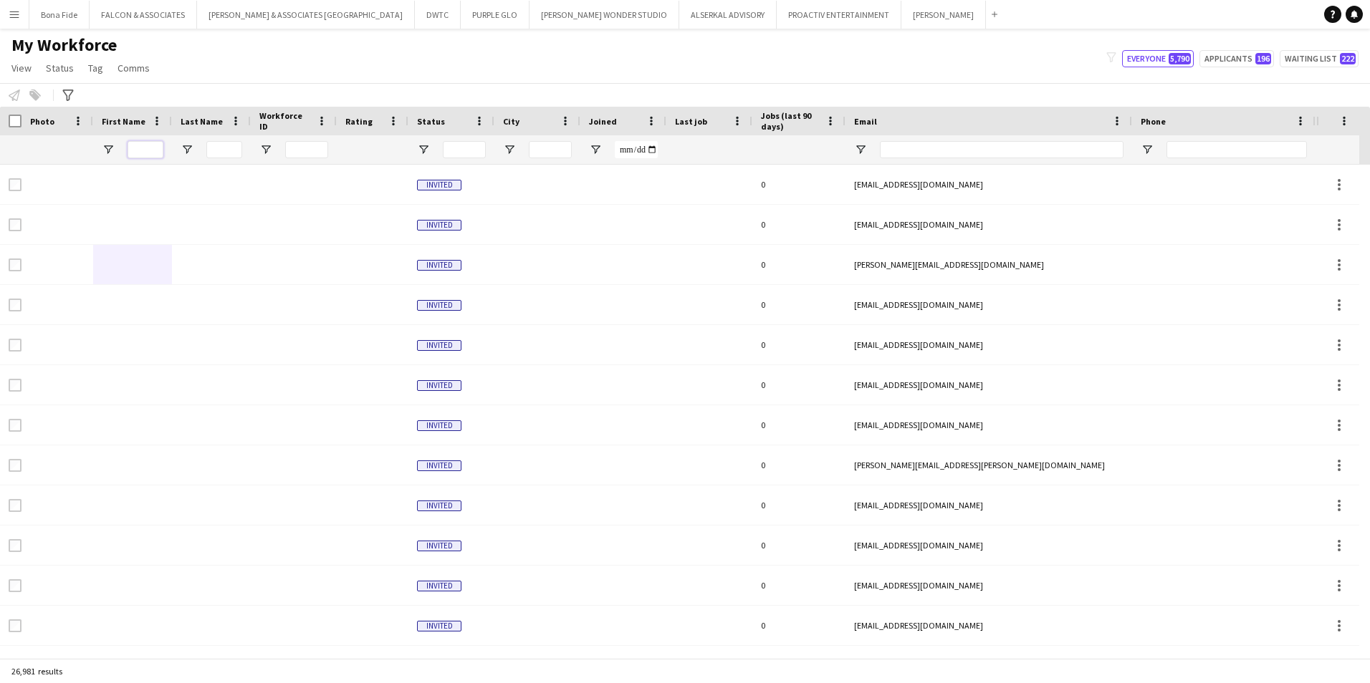
scroll to position [0, 237]
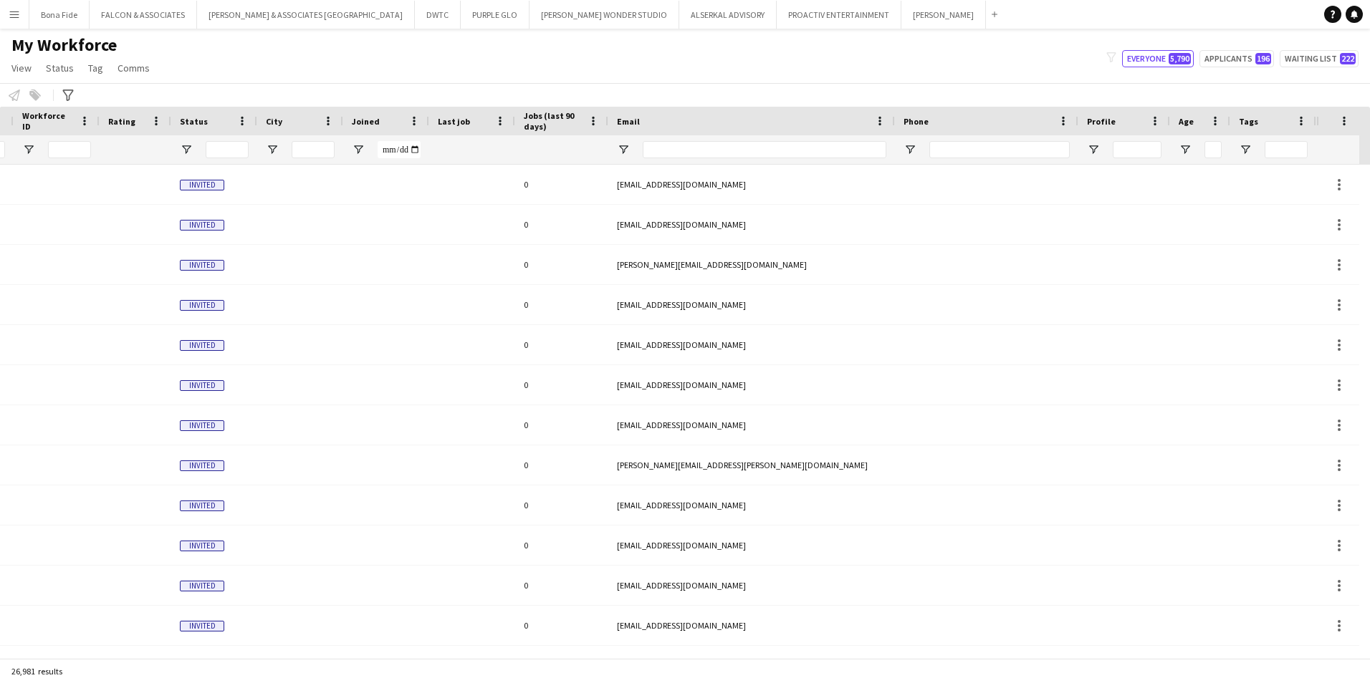
click at [1261, 158] on div at bounding box center [1273, 149] width 86 height 29
click at [1304, 148] on input "Tags Filter Input" at bounding box center [1285, 149] width 43 height 17
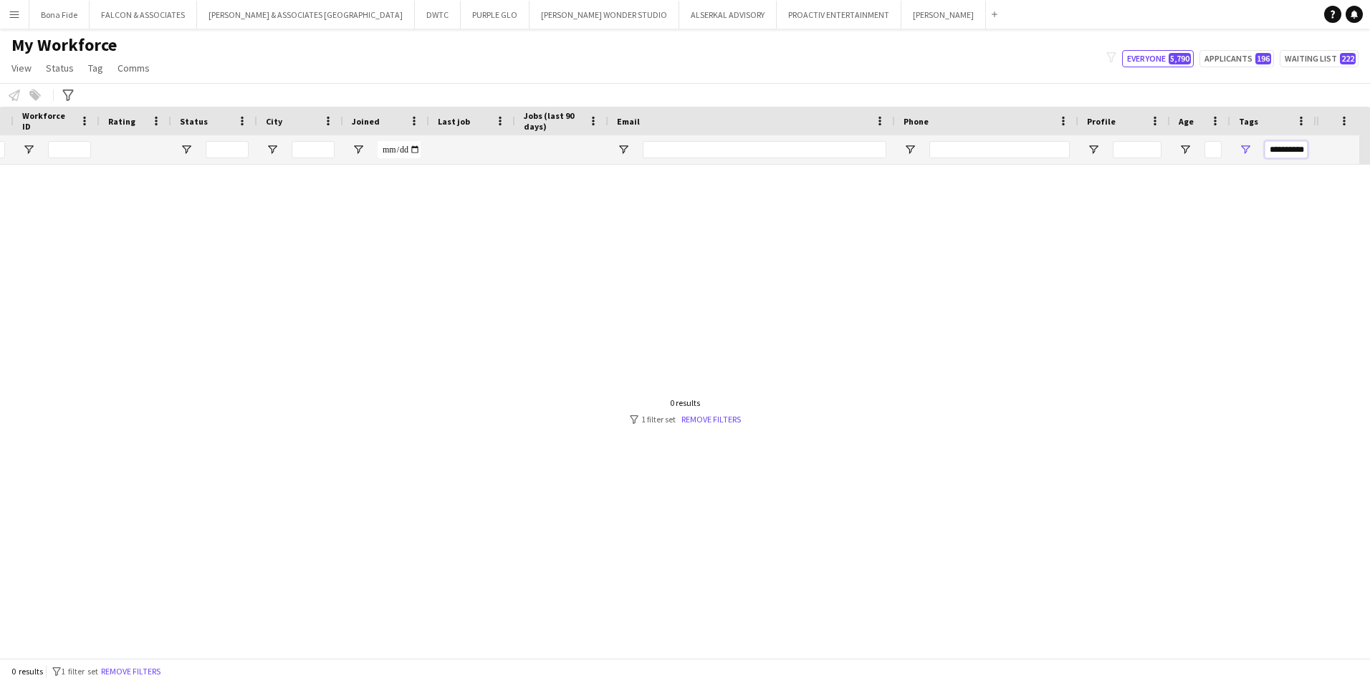
scroll to position [0, 226]
type input "**********"
click at [717, 420] on link "Remove filters" at bounding box center [710, 419] width 59 height 11
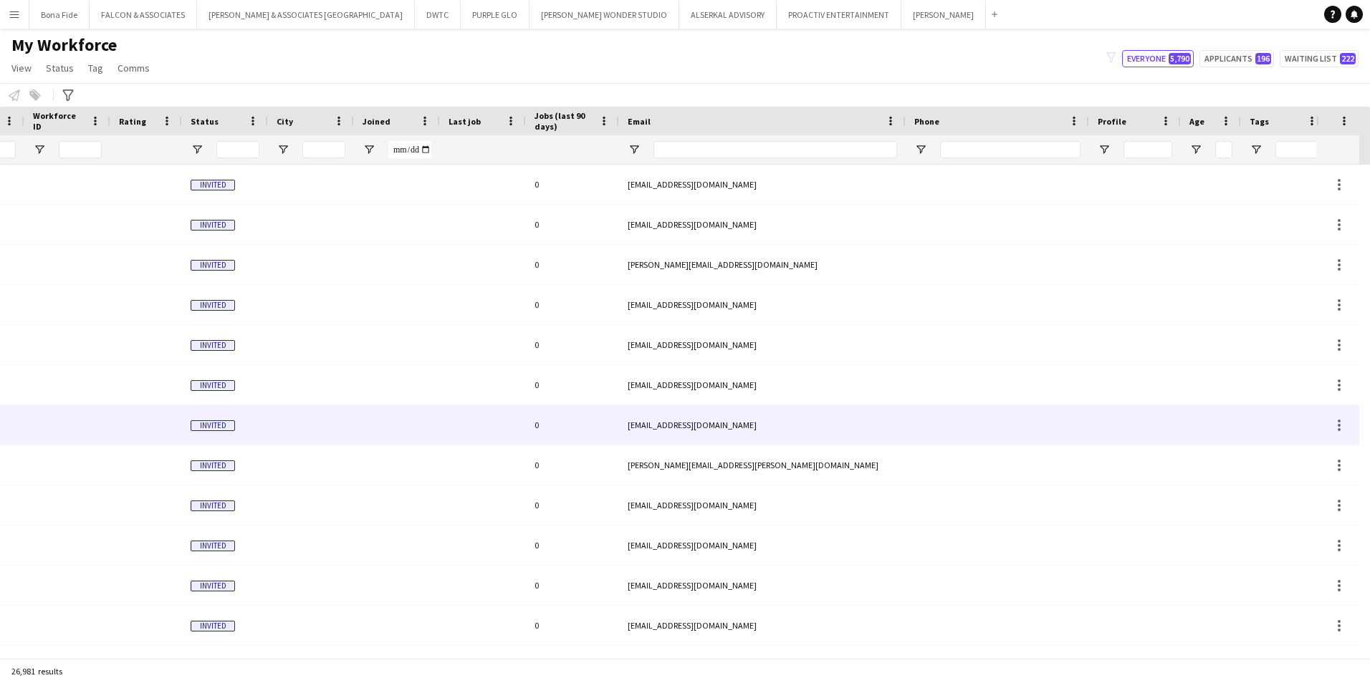
click at [717, 420] on div "[EMAIL_ADDRESS][DOMAIN_NAME]" at bounding box center [762, 424] width 287 height 39
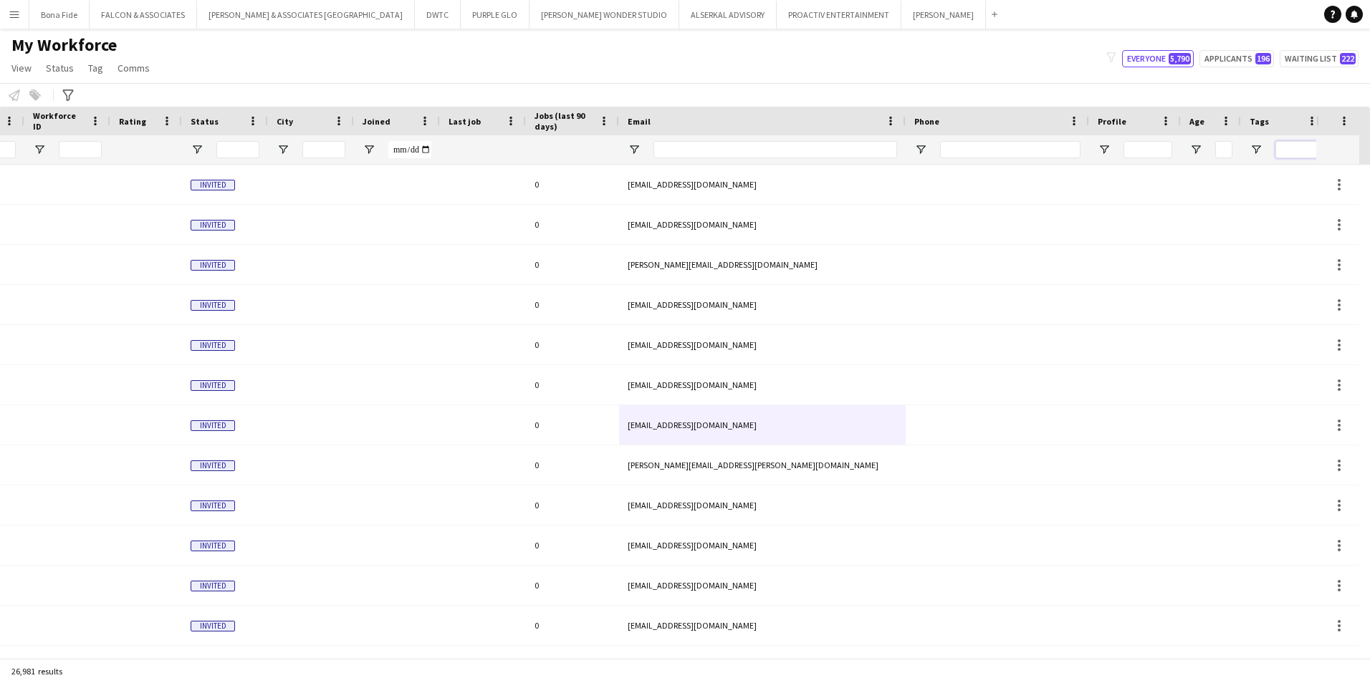
click at [1314, 147] on input "Tags Filter Input" at bounding box center [1296, 149] width 43 height 17
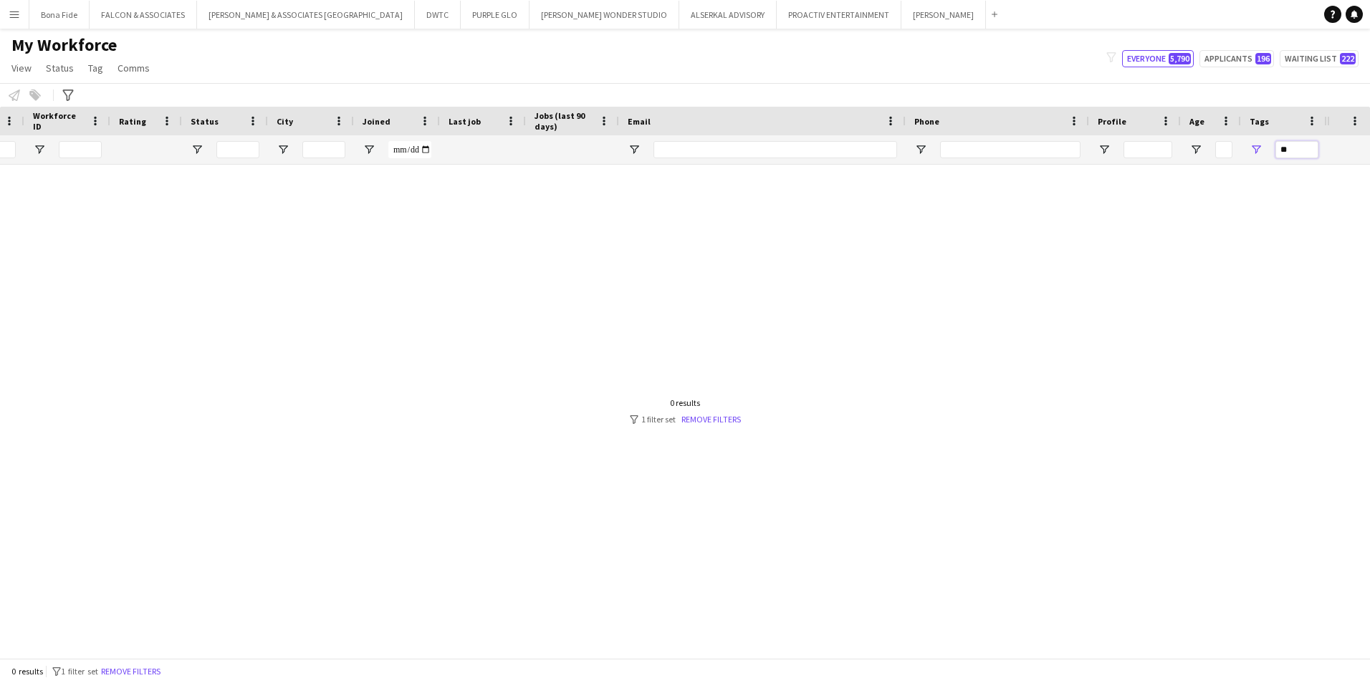
type input "*"
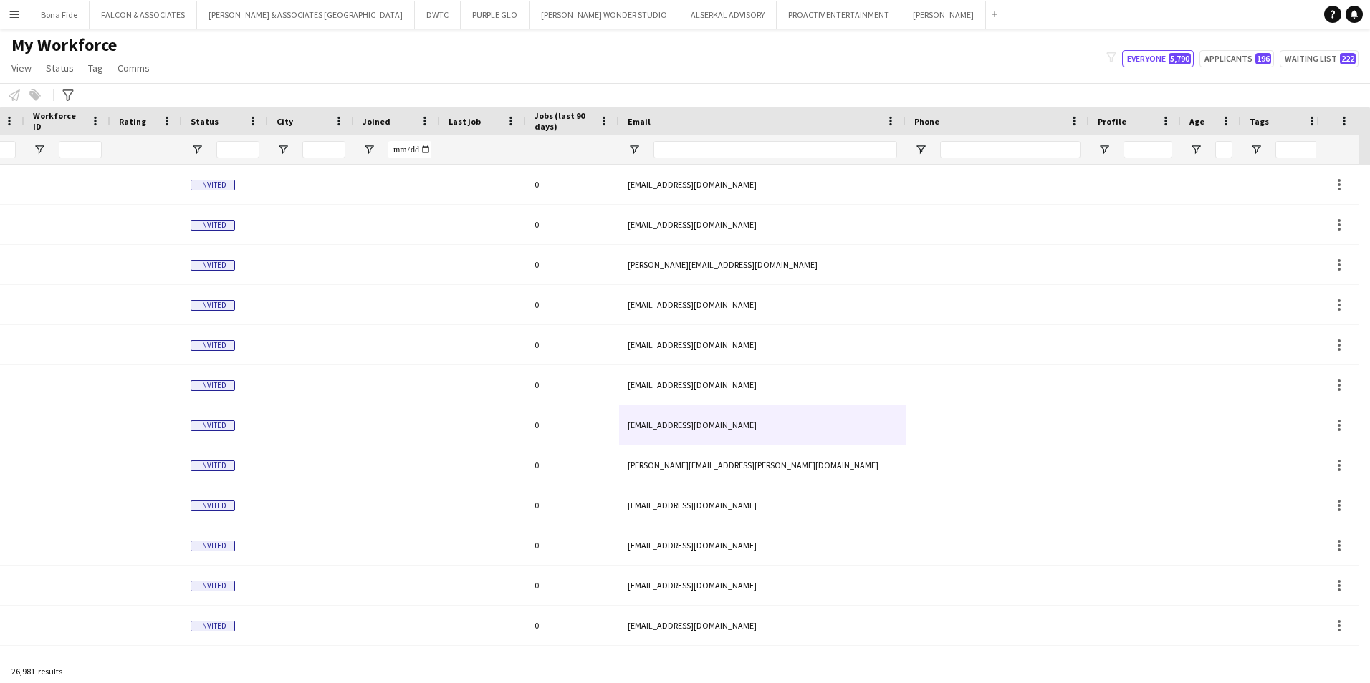
click at [102, 78] on app-page-menu "View Views Default view Julie New view Update view Delete view Edit name Custom…" at bounding box center [82, 69] width 164 height 27
click at [96, 67] on span "Tag" at bounding box center [95, 68] width 15 height 13
click at [256, 67] on div "My Workforce View Views Default view Julie New view Update view Delete view Edi…" at bounding box center [685, 58] width 1370 height 49
click at [68, 95] on icon "Advanced filters" at bounding box center [67, 95] width 11 height 11
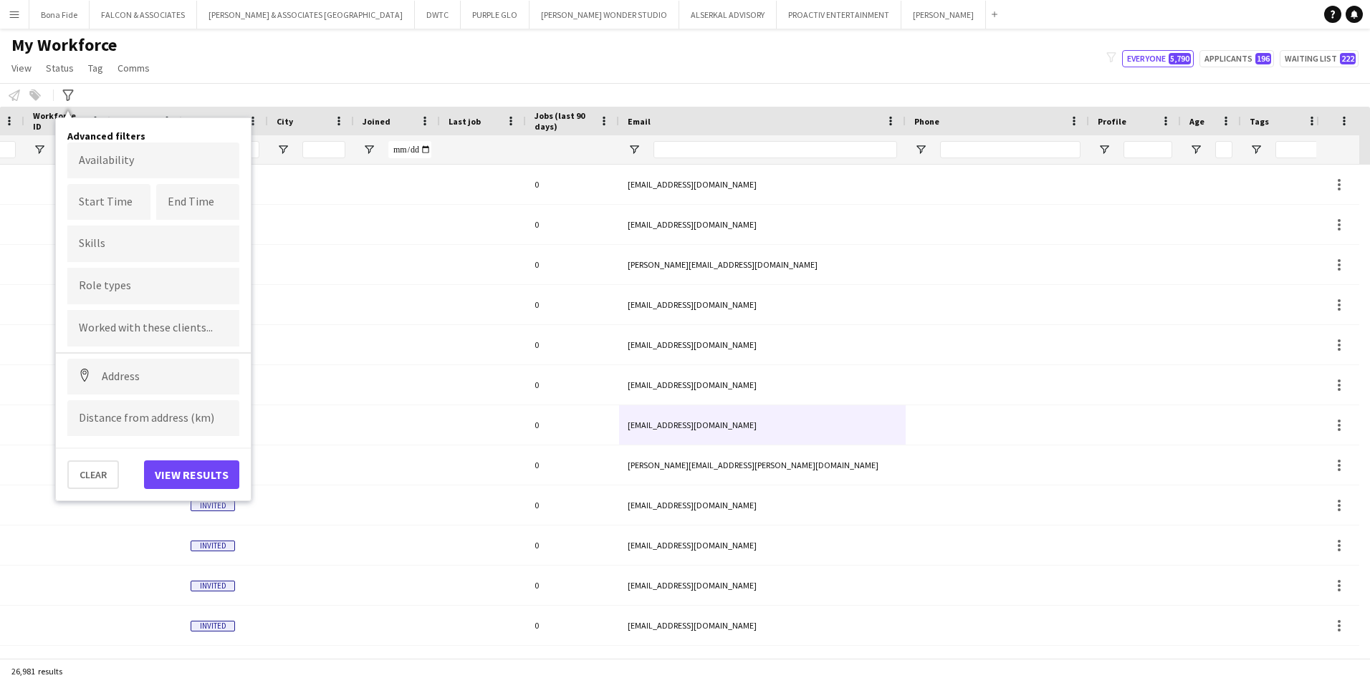
click at [142, 301] on div at bounding box center [153, 286] width 172 height 37
type input "**********"
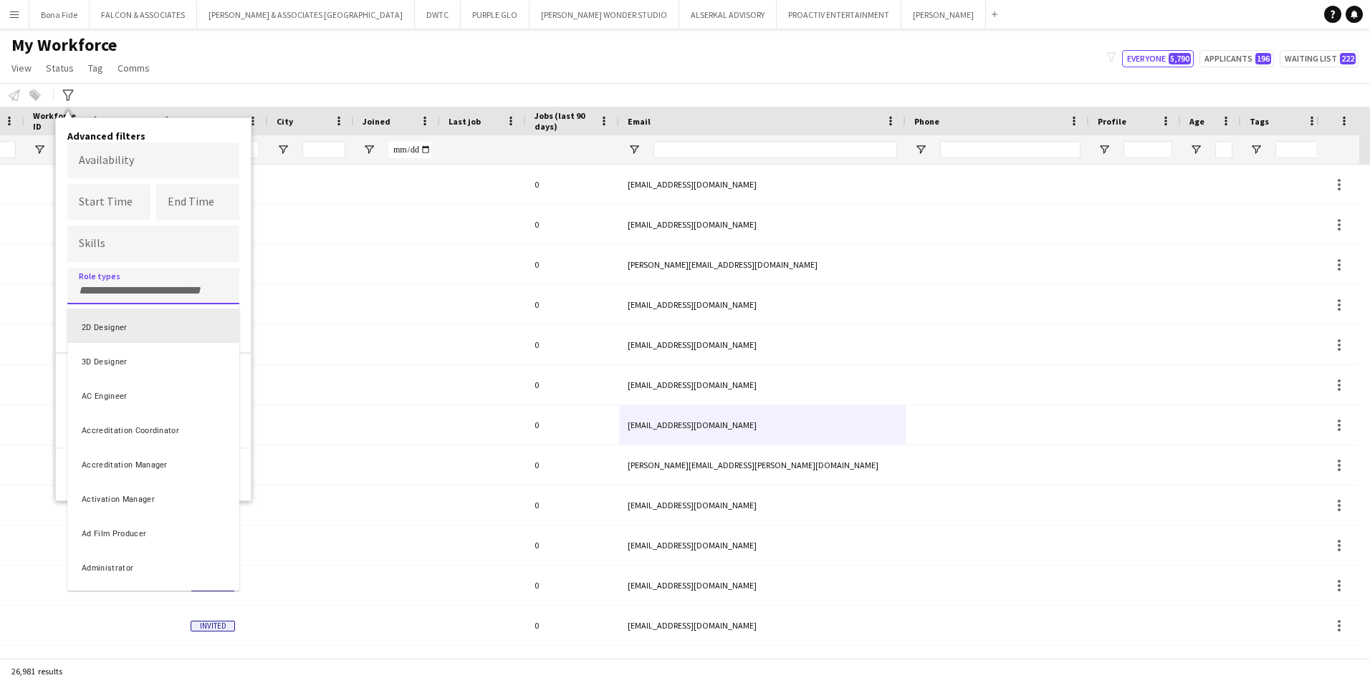
click at [245, 408] on div at bounding box center [685, 341] width 1370 height 683
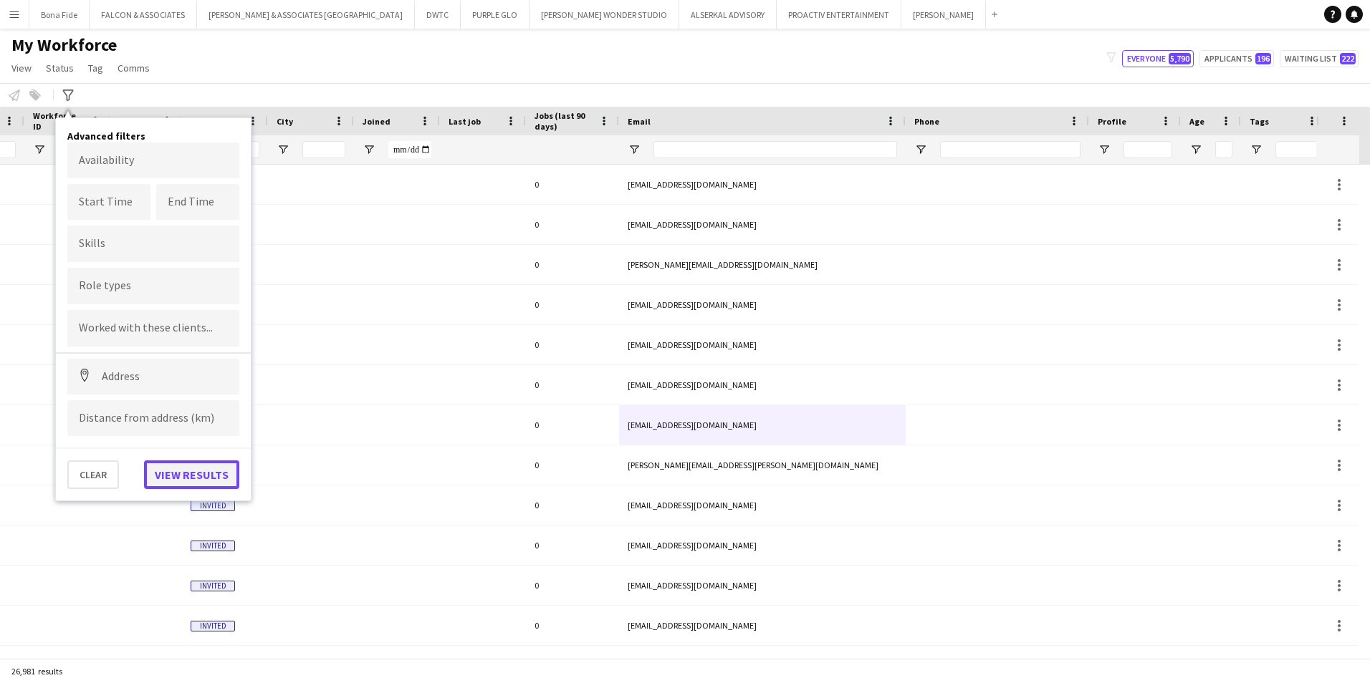
click at [194, 478] on button "View results" at bounding box center [191, 475] width 95 height 29
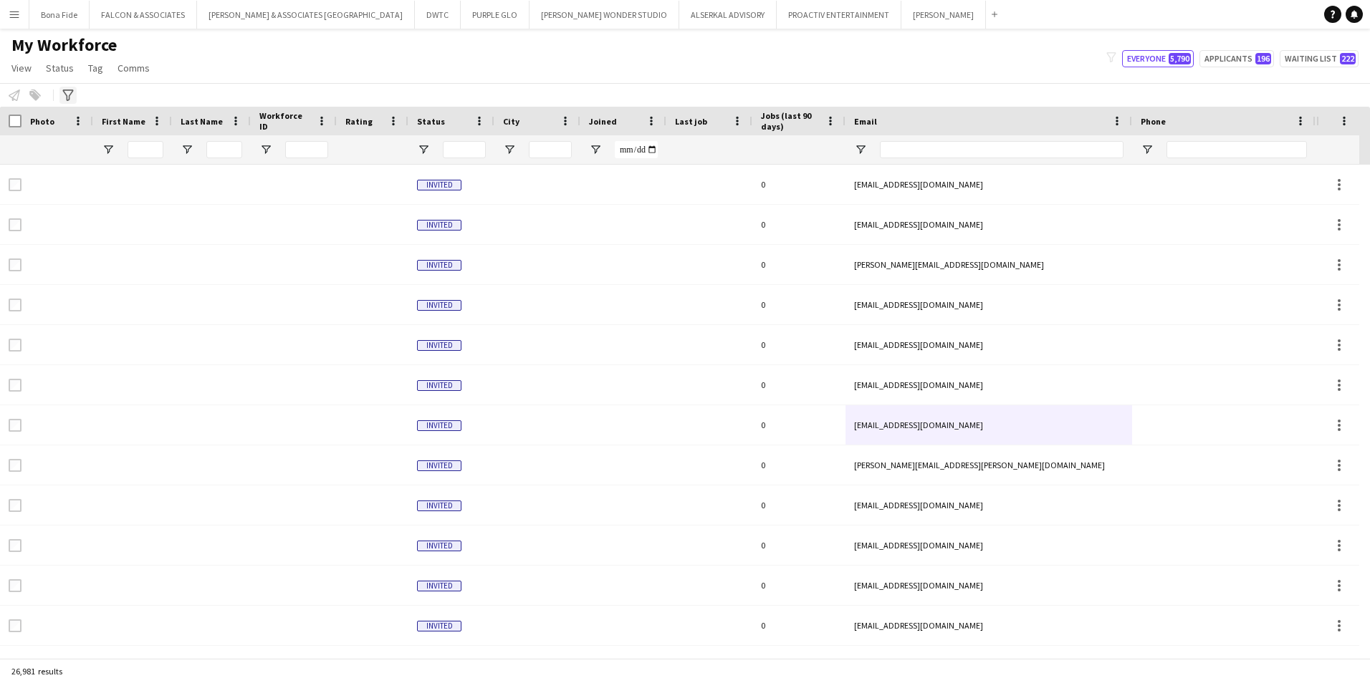
click at [73, 88] on div "Advanced filters" at bounding box center [67, 95] width 17 height 17
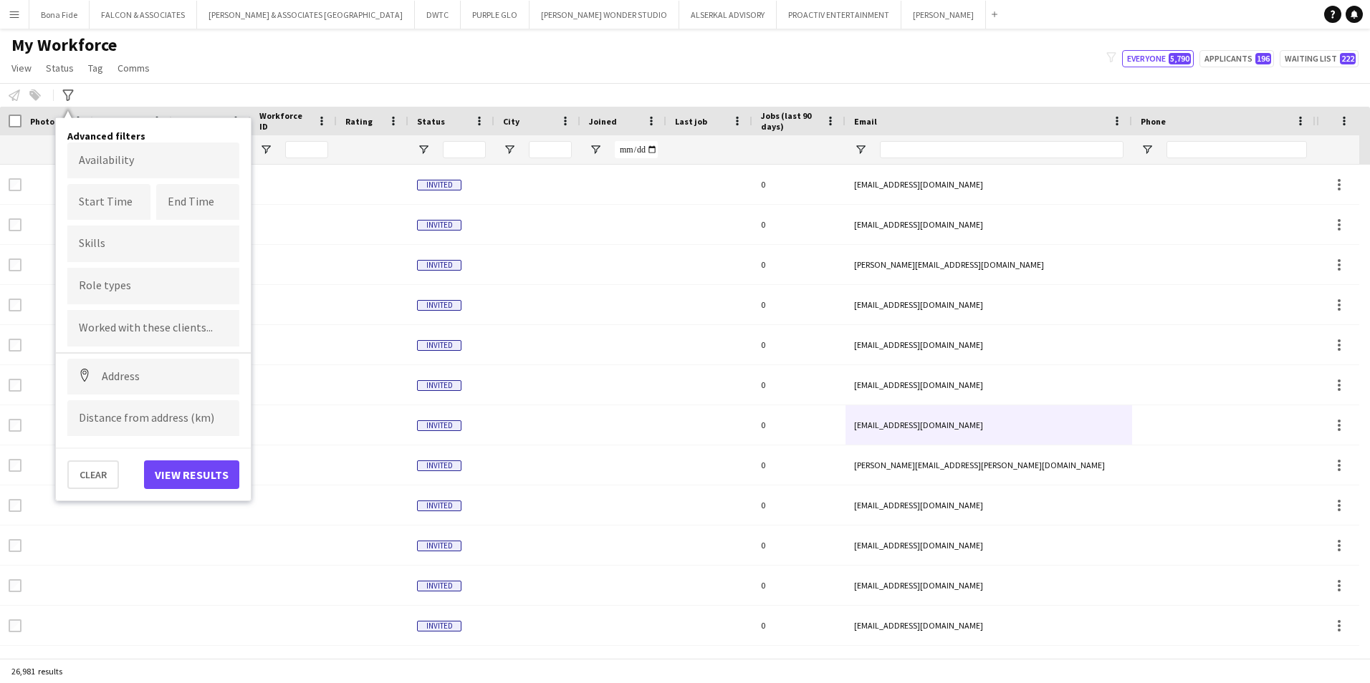
click at [111, 297] on div at bounding box center [153, 286] width 172 height 37
type input "*"
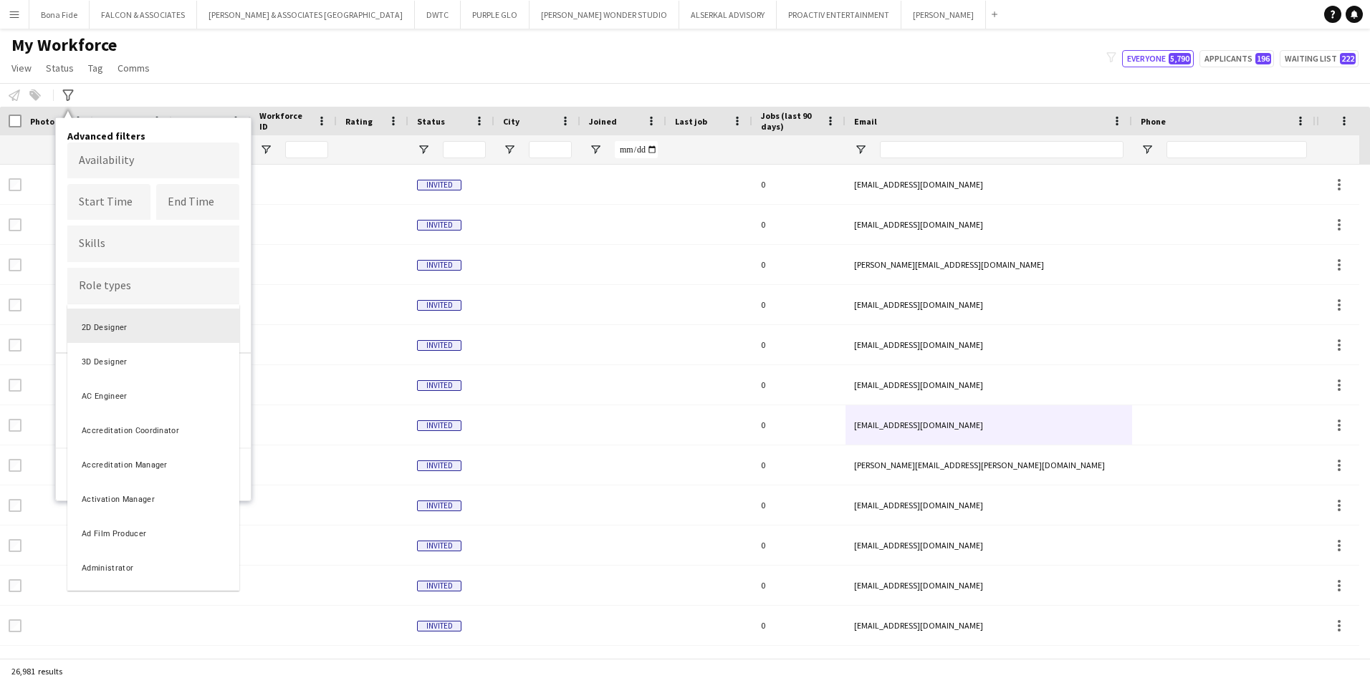
click at [67, 122] on div "Advanced filters Availability Start Time End Time Skills Role types 2D Designer…" at bounding box center [153, 309] width 196 height 385
click at [233, 117] on div at bounding box center [685, 341] width 1370 height 683
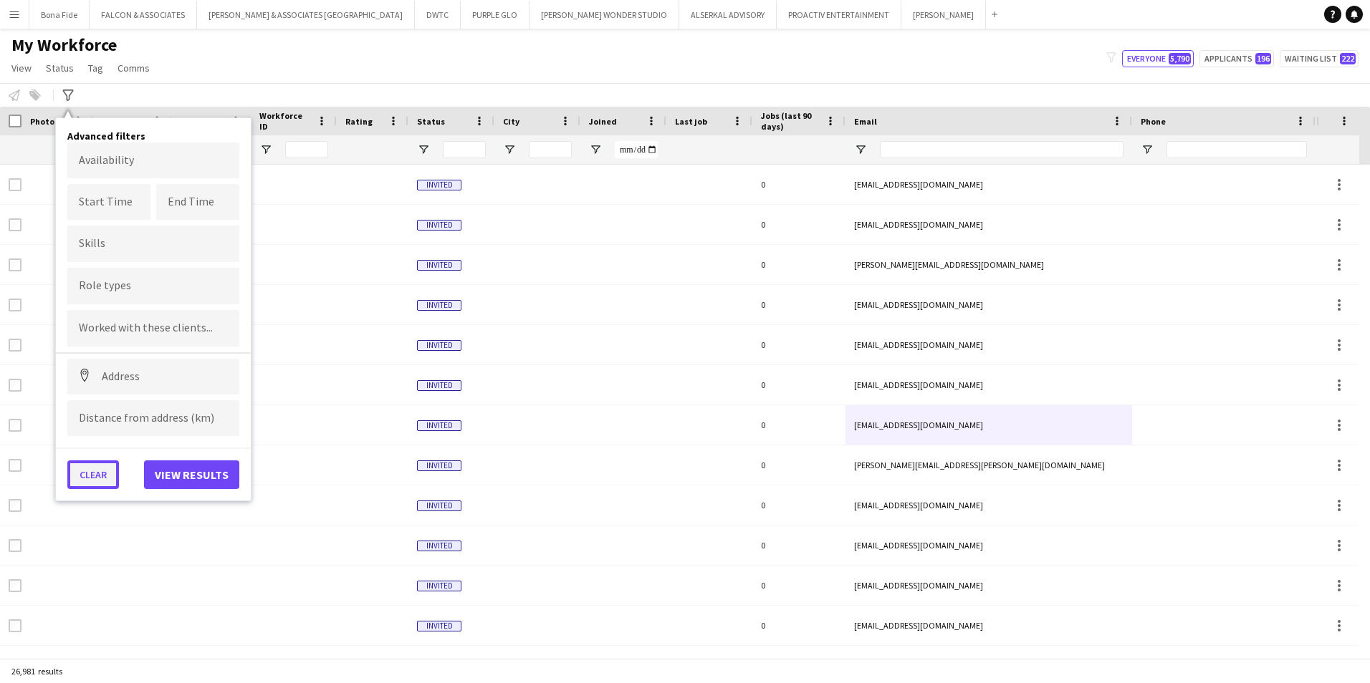
click at [97, 478] on button "Clear" at bounding box center [93, 475] width 52 height 29
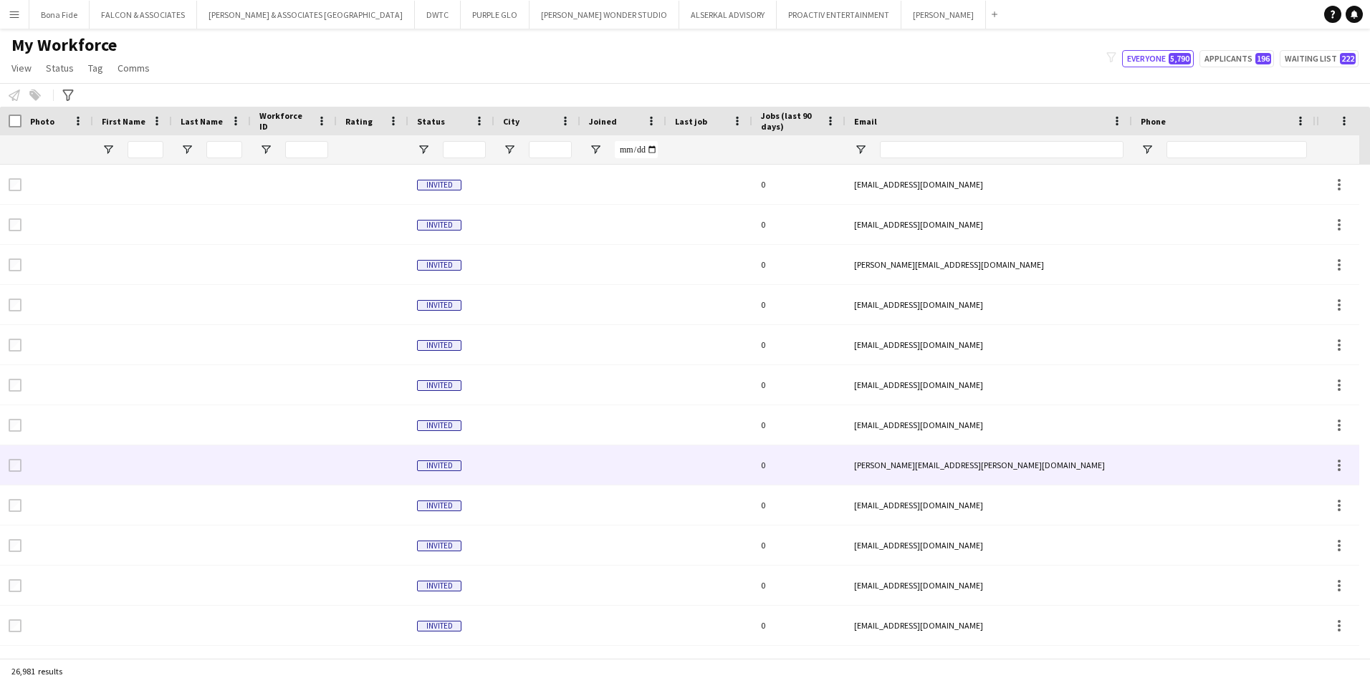
click at [97, 478] on div at bounding box center [132, 465] width 79 height 39
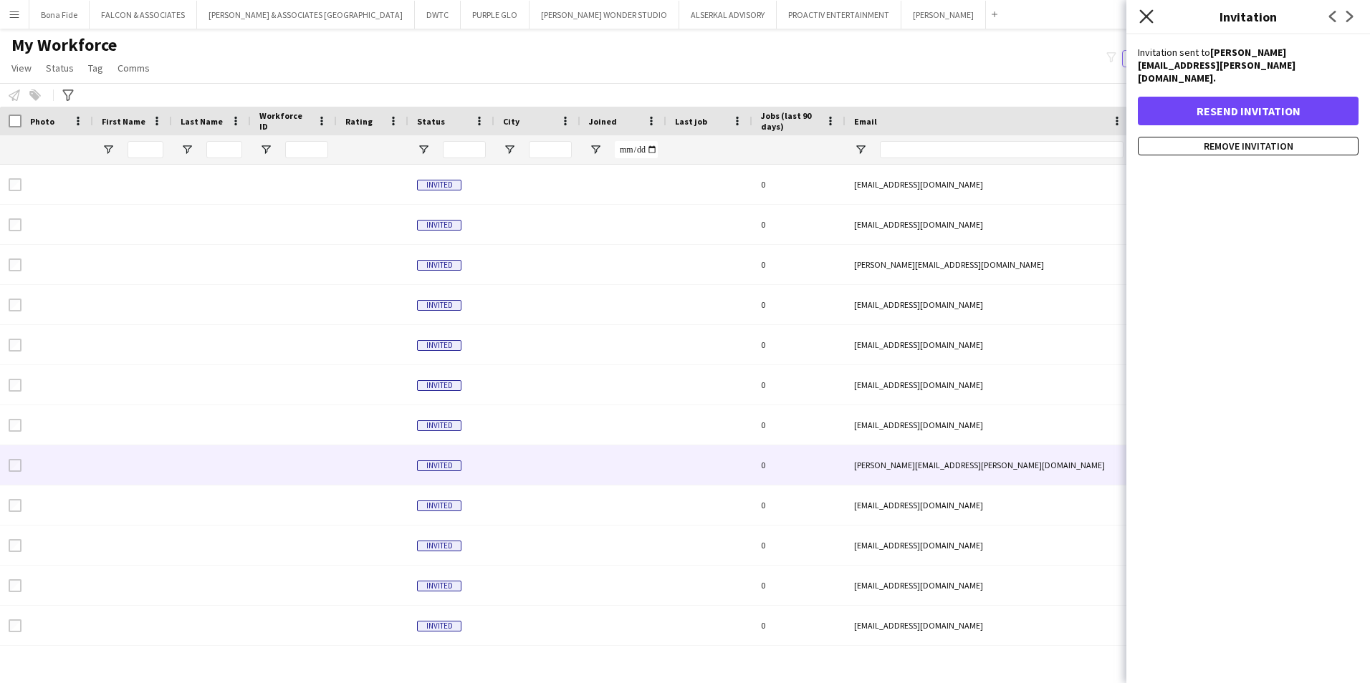
click at [1150, 21] on icon "Close pop-in" at bounding box center [1146, 16] width 14 height 14
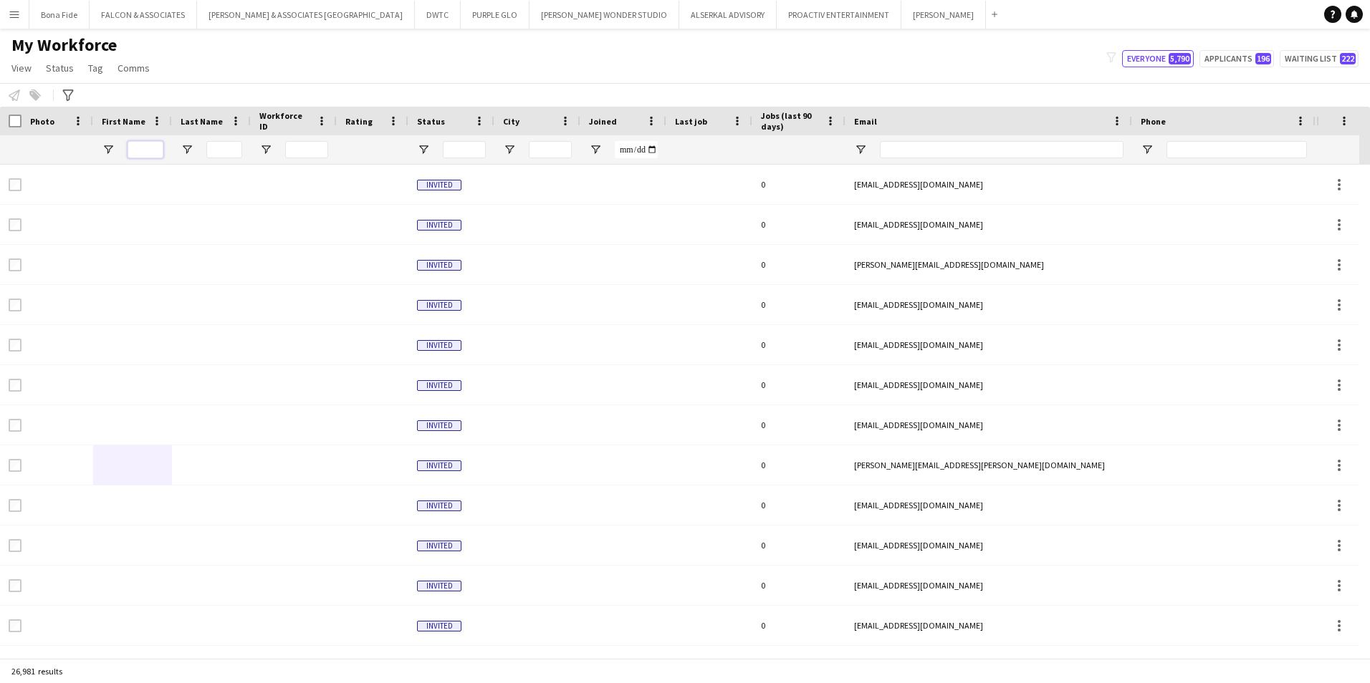
click at [147, 152] on input "First Name Filter Input" at bounding box center [145, 149] width 36 height 17
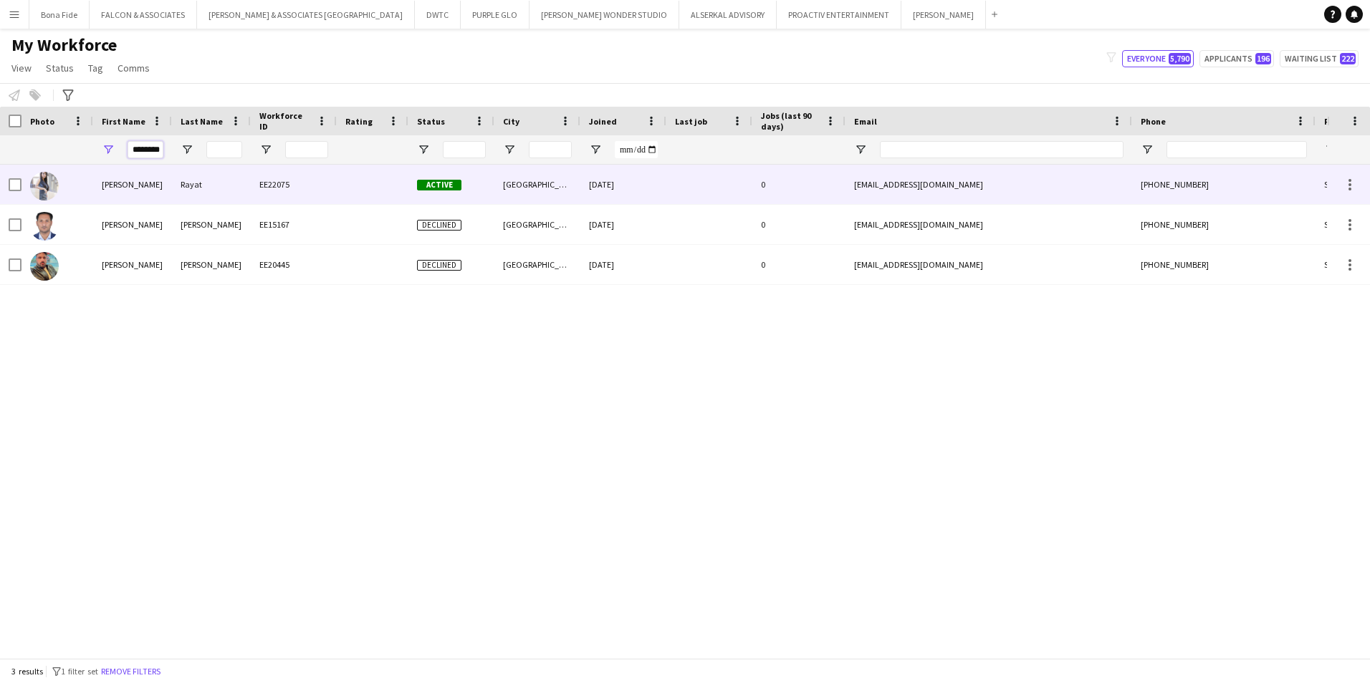
type input "********"
click at [204, 175] on div "Rayat" at bounding box center [211, 184] width 79 height 39
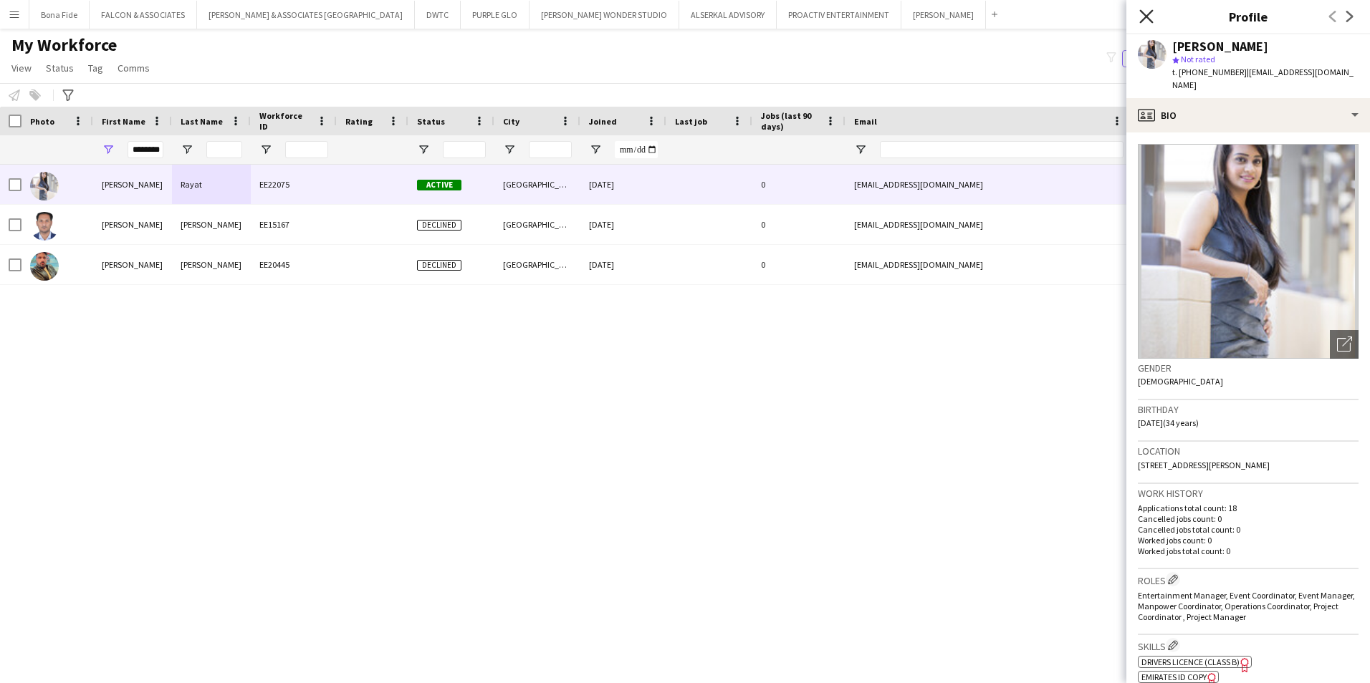
click at [1146, 16] on icon at bounding box center [1146, 16] width 14 height 14
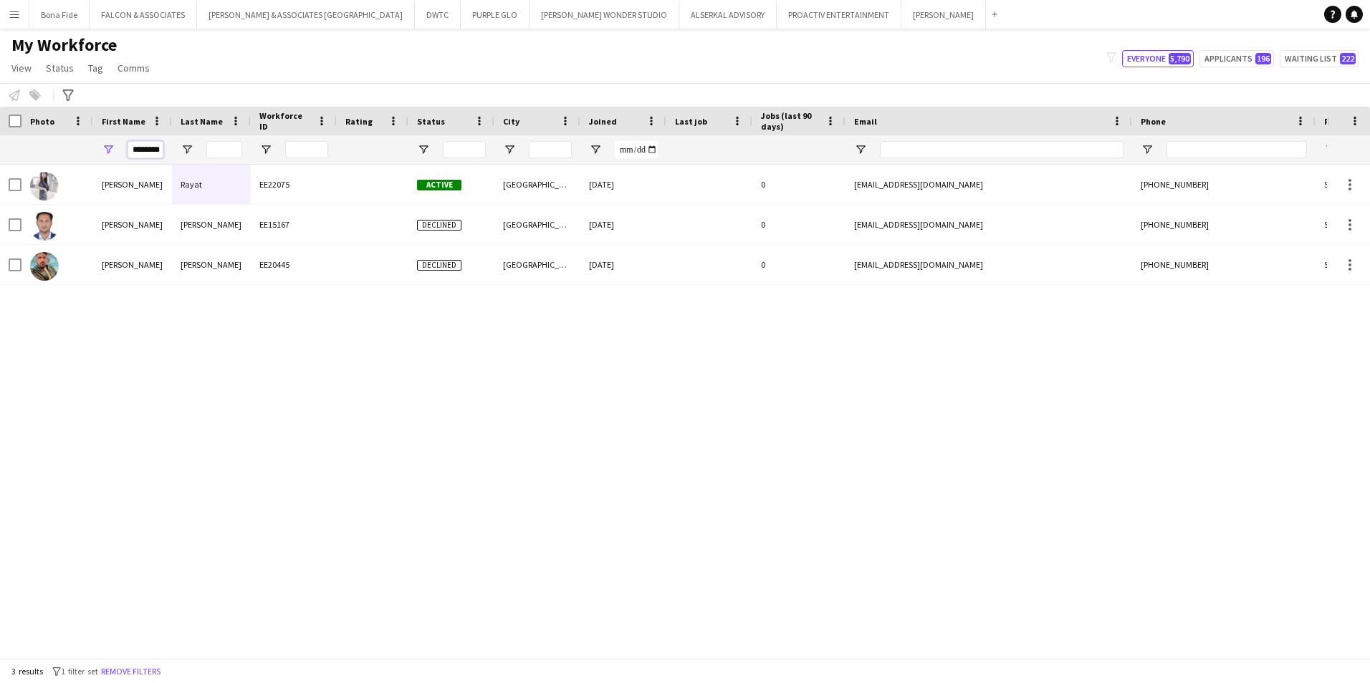
click at [147, 147] on input "********" at bounding box center [145, 149] width 36 height 17
click at [147, 148] on input "********" at bounding box center [145, 149] width 36 height 17
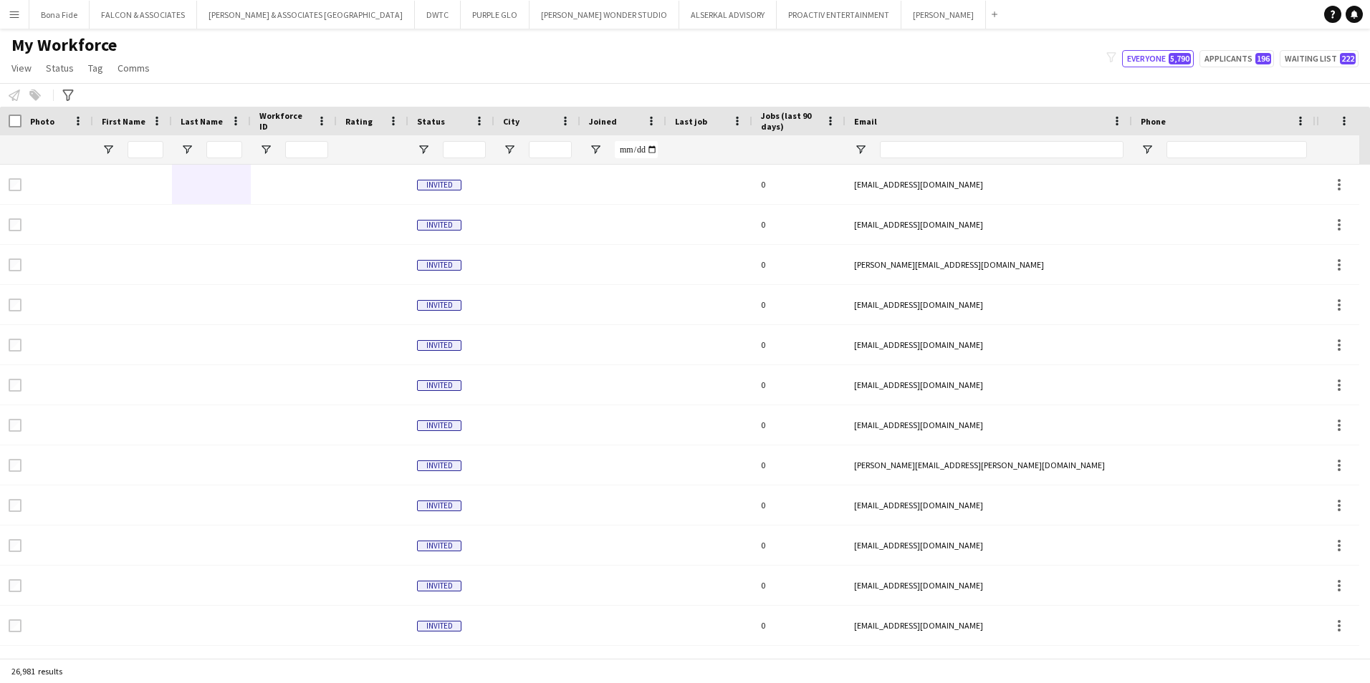
click at [12, 11] on app-icon "Menu" at bounding box center [14, 14] width 11 height 11
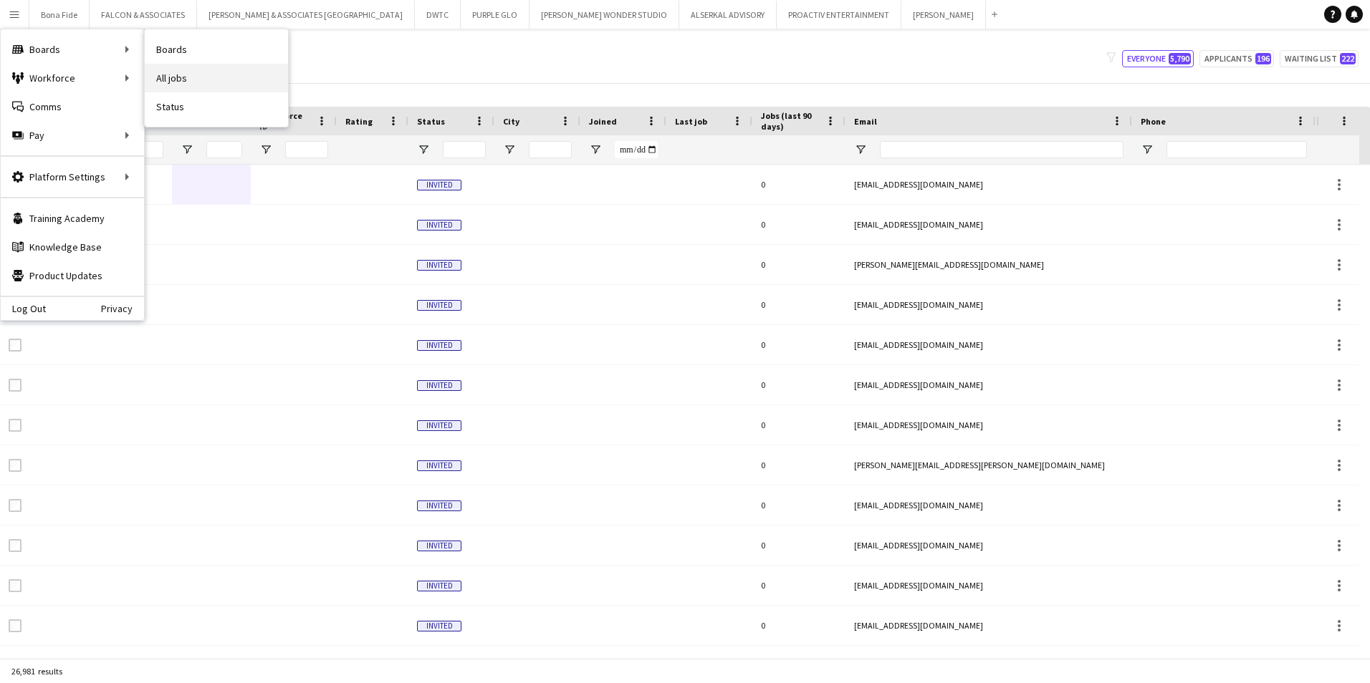
click at [210, 86] on link "All jobs" at bounding box center [216, 78] width 143 height 29
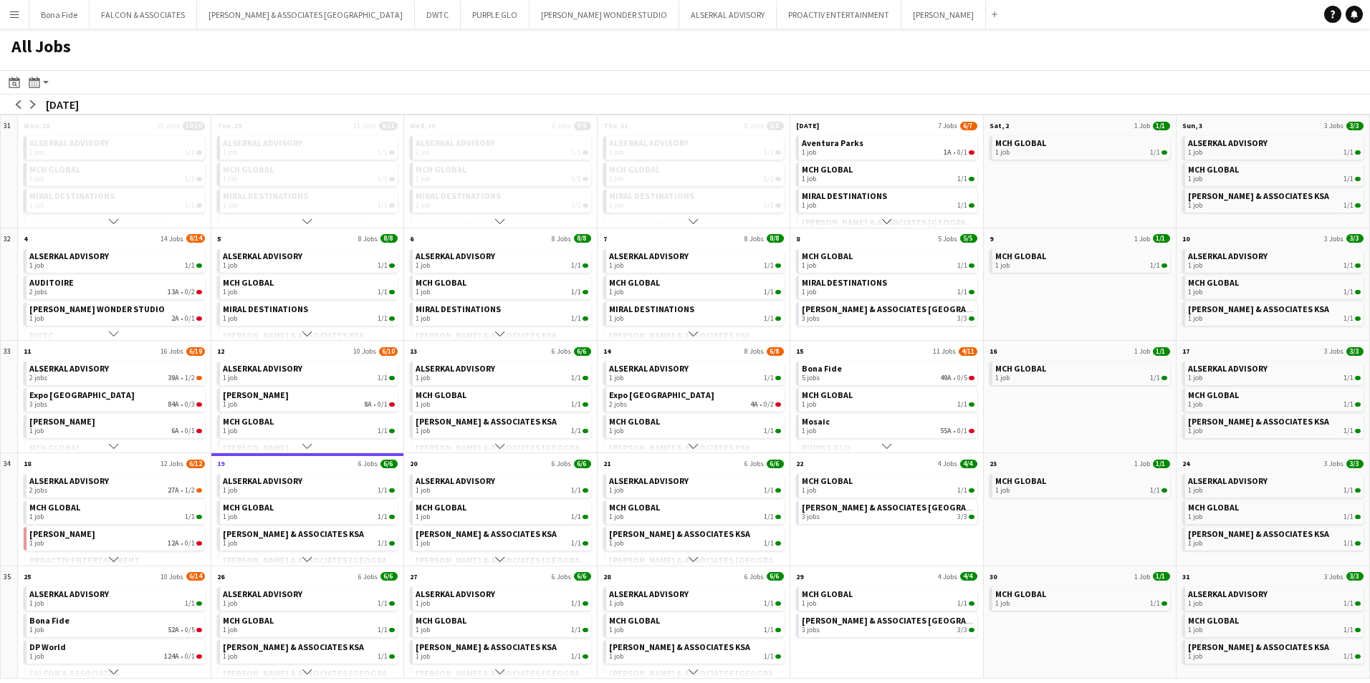
click at [14, 14] on app-icon "Menu" at bounding box center [14, 14] width 11 height 11
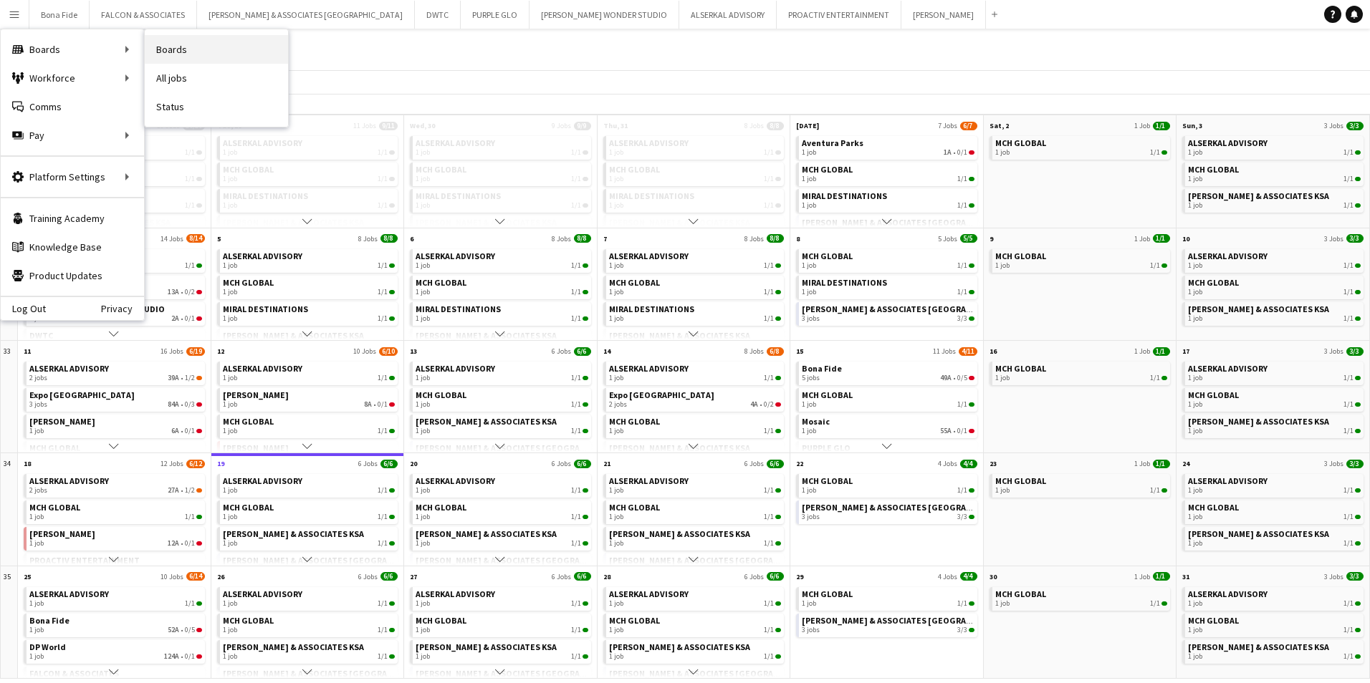
click at [191, 49] on link "Boards" at bounding box center [216, 49] width 143 height 29
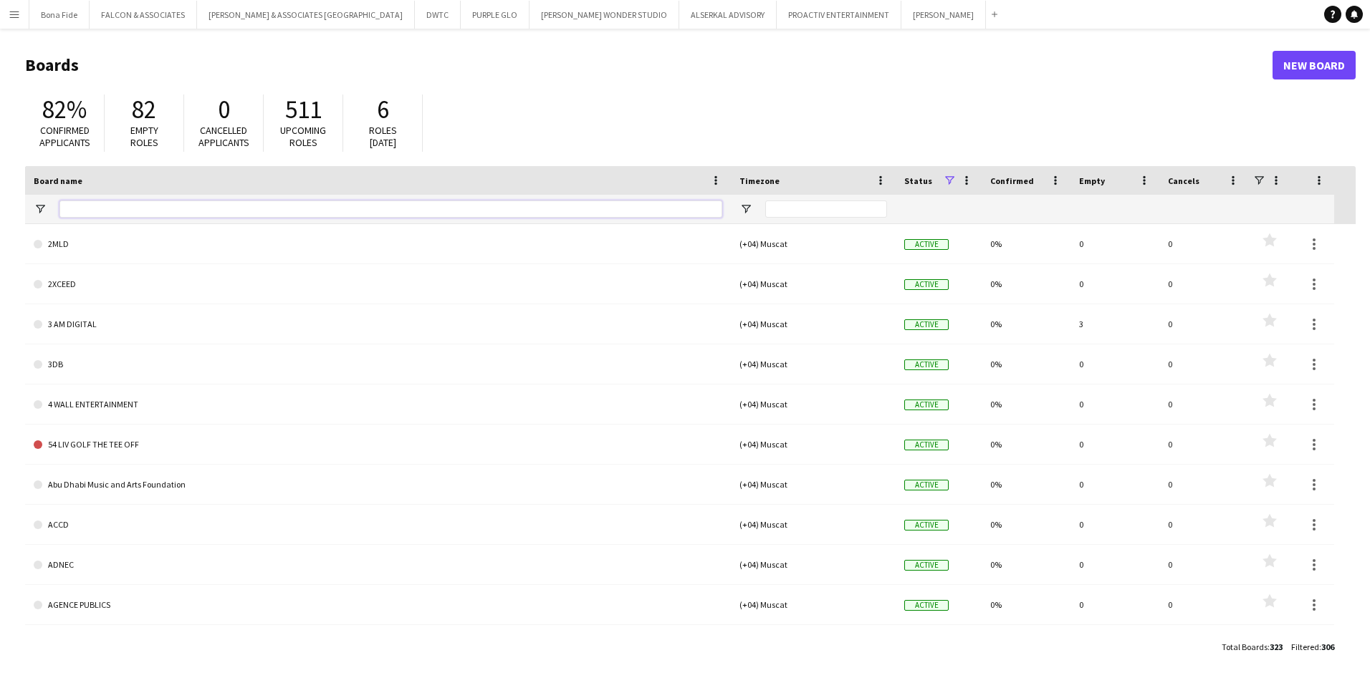
click at [199, 208] on input "Board name Filter Input" at bounding box center [390, 209] width 663 height 17
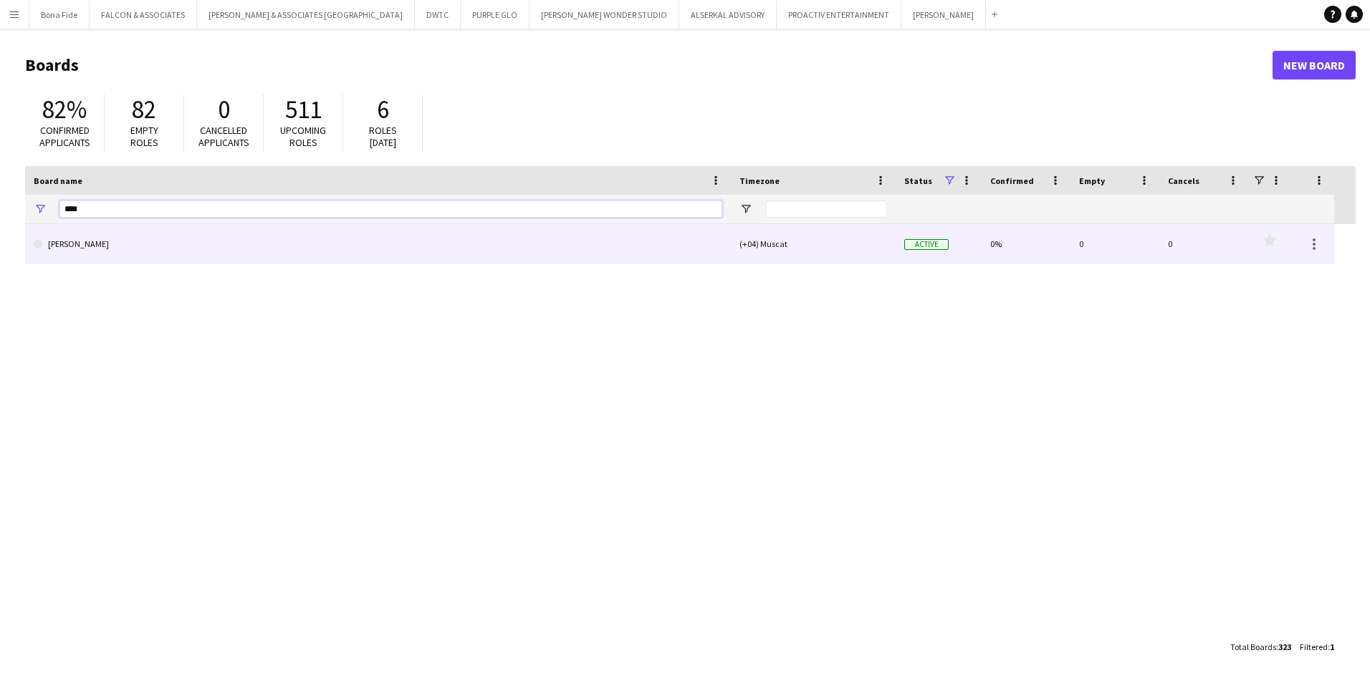
type input "****"
click at [181, 237] on link "[PERSON_NAME]" at bounding box center [378, 244] width 688 height 40
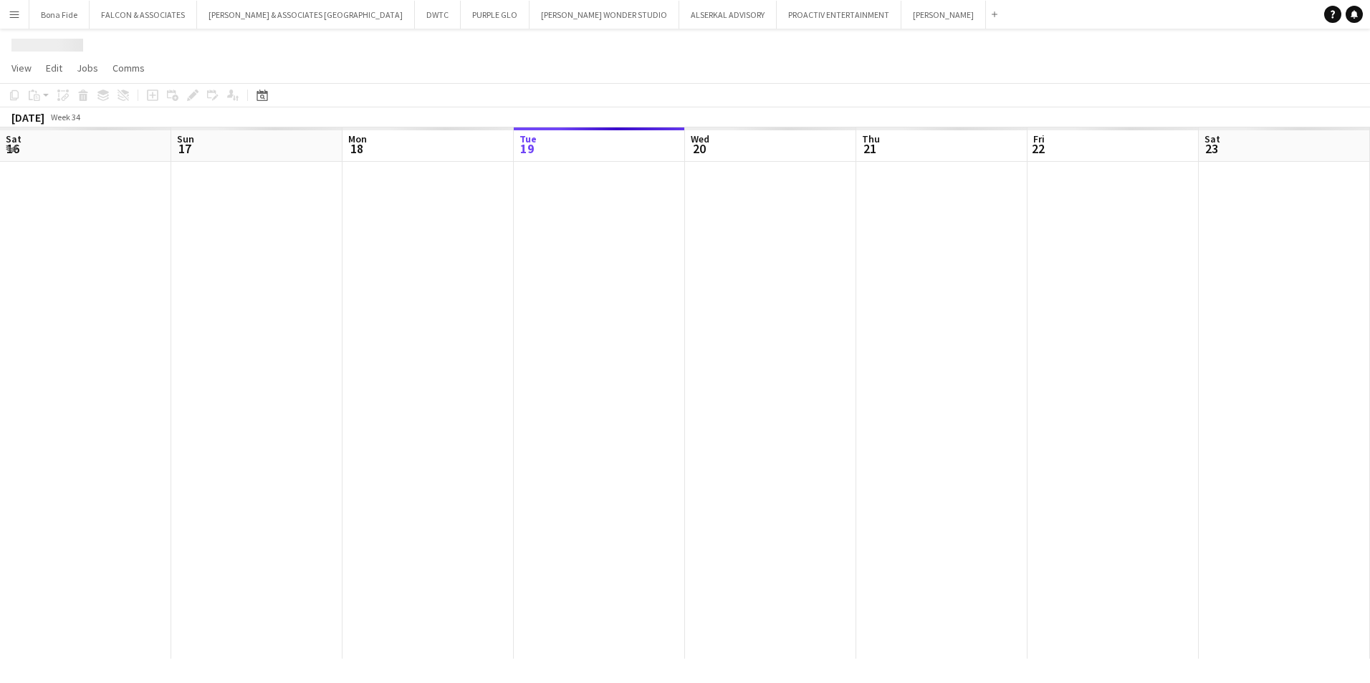
scroll to position [0, 342]
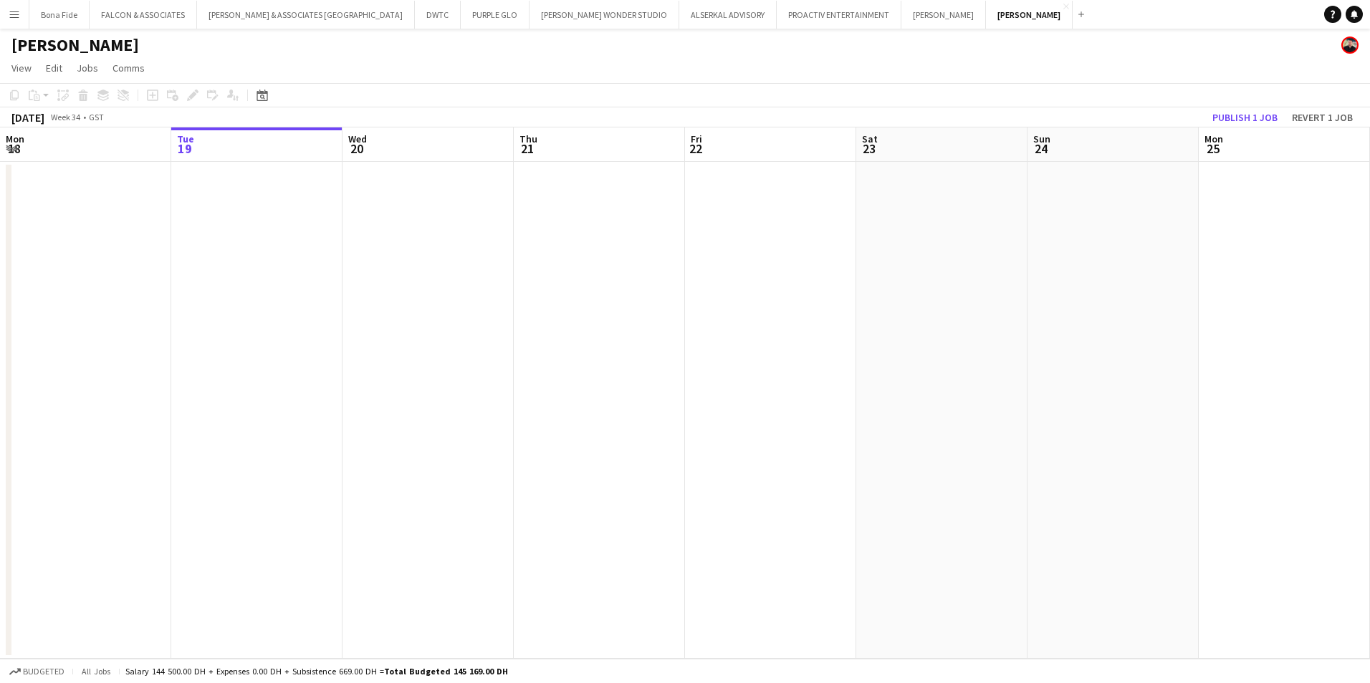
click at [465, 143] on app-board-header-date "Wed 20" at bounding box center [427, 144] width 171 height 34
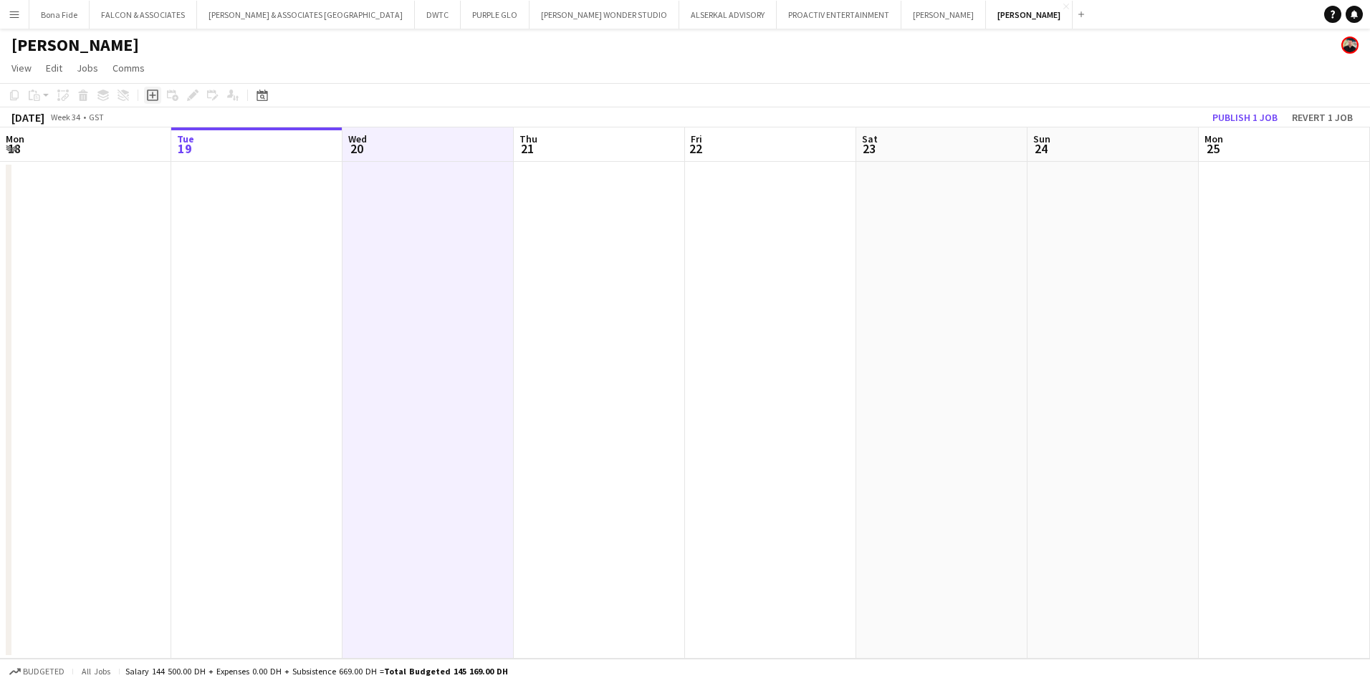
click at [157, 95] on icon "Add job" at bounding box center [152, 95] width 11 height 11
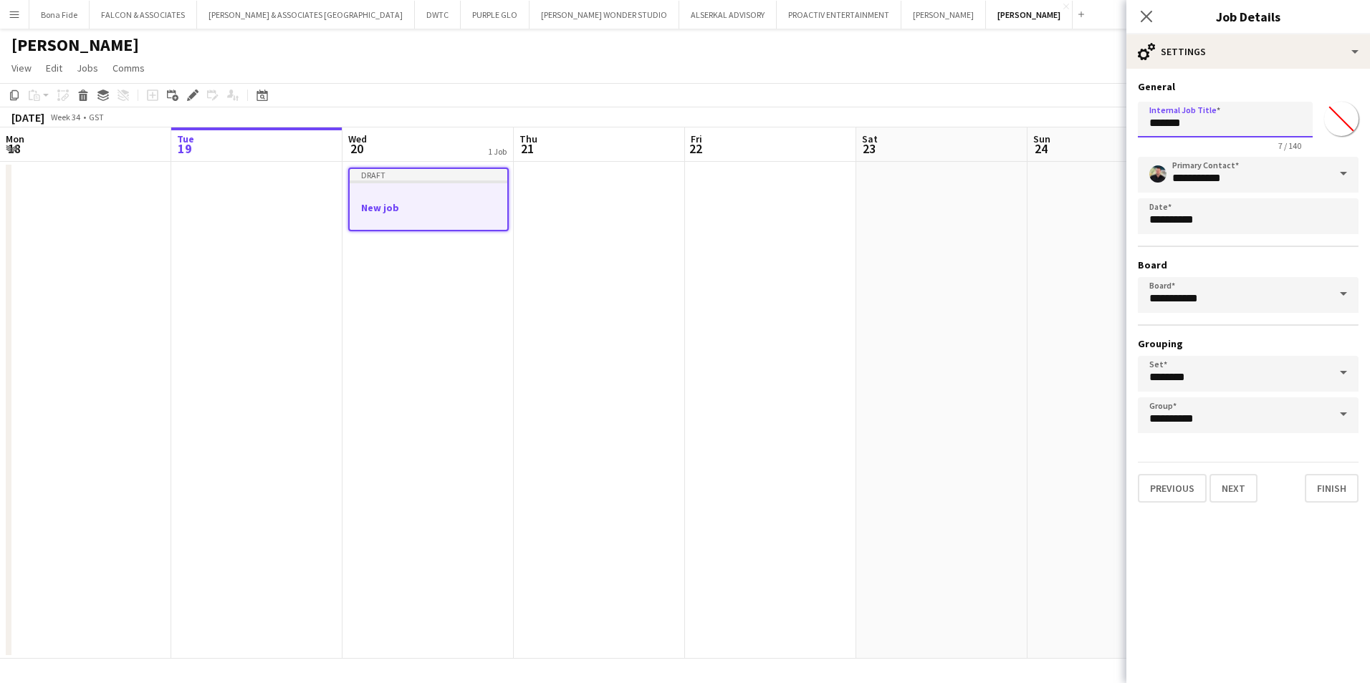
drag, startPoint x: 1207, startPoint y: 128, endPoint x: 857, endPoint y: 97, distance: 350.9
click at [857, 97] on body "Menu Boards Boards Boards All jobs Status Workforce Workforce My Workforce Recr…" at bounding box center [685, 341] width 1370 height 683
click at [1257, 129] on input "**********" at bounding box center [1224, 120] width 175 height 36
type input "**********"
click at [1235, 496] on button "Next" at bounding box center [1233, 488] width 48 height 29
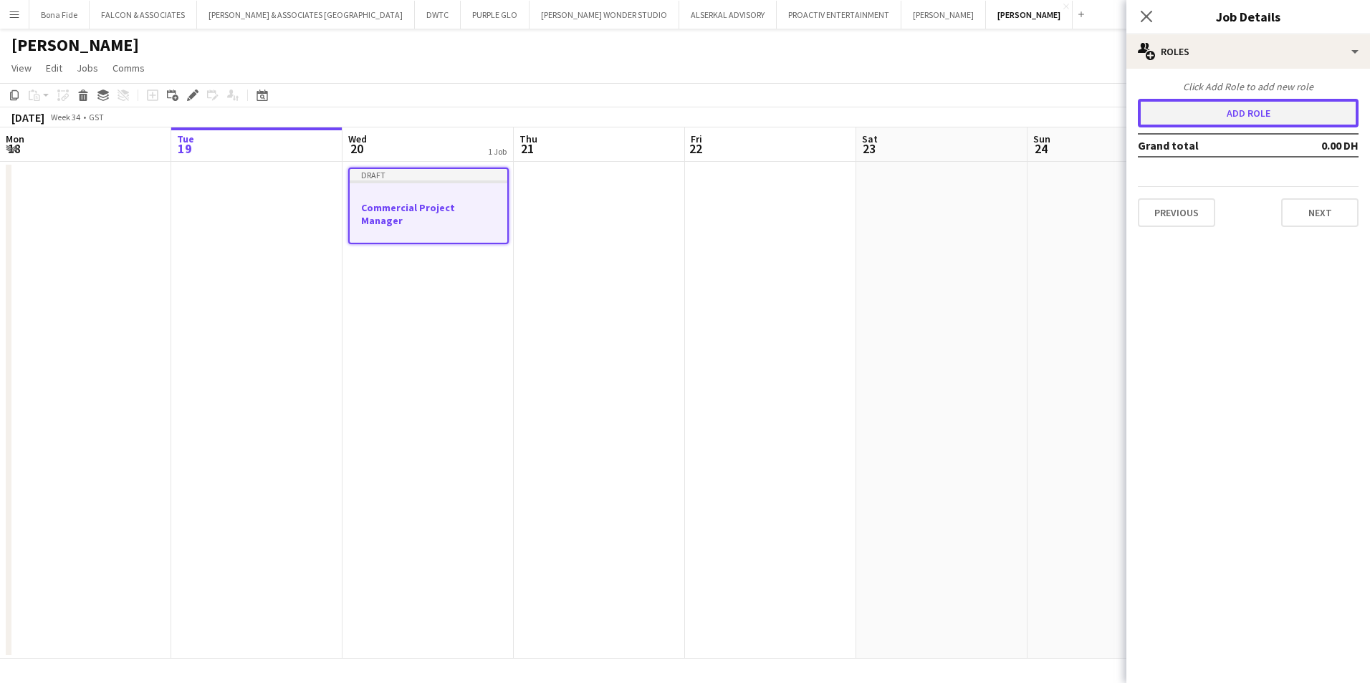
click at [1231, 115] on button "Add role" at bounding box center [1247, 113] width 221 height 29
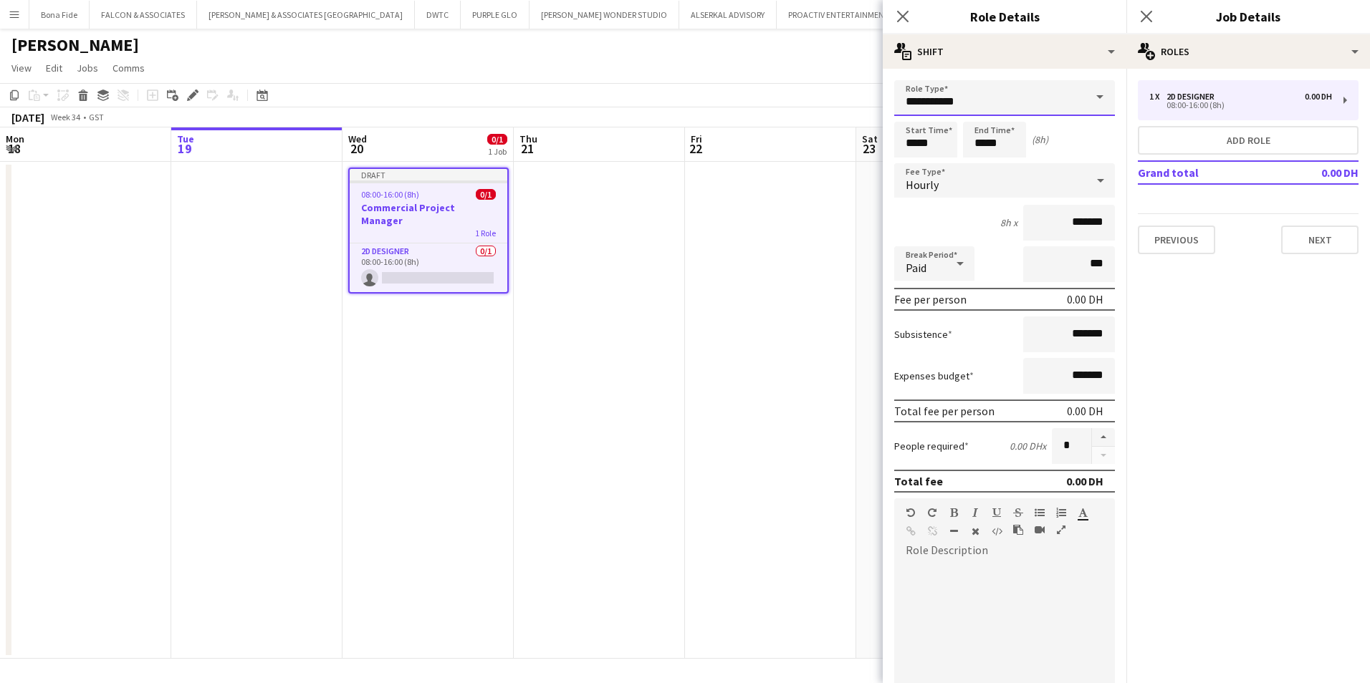
click at [980, 94] on input "**********" at bounding box center [1004, 98] width 221 height 36
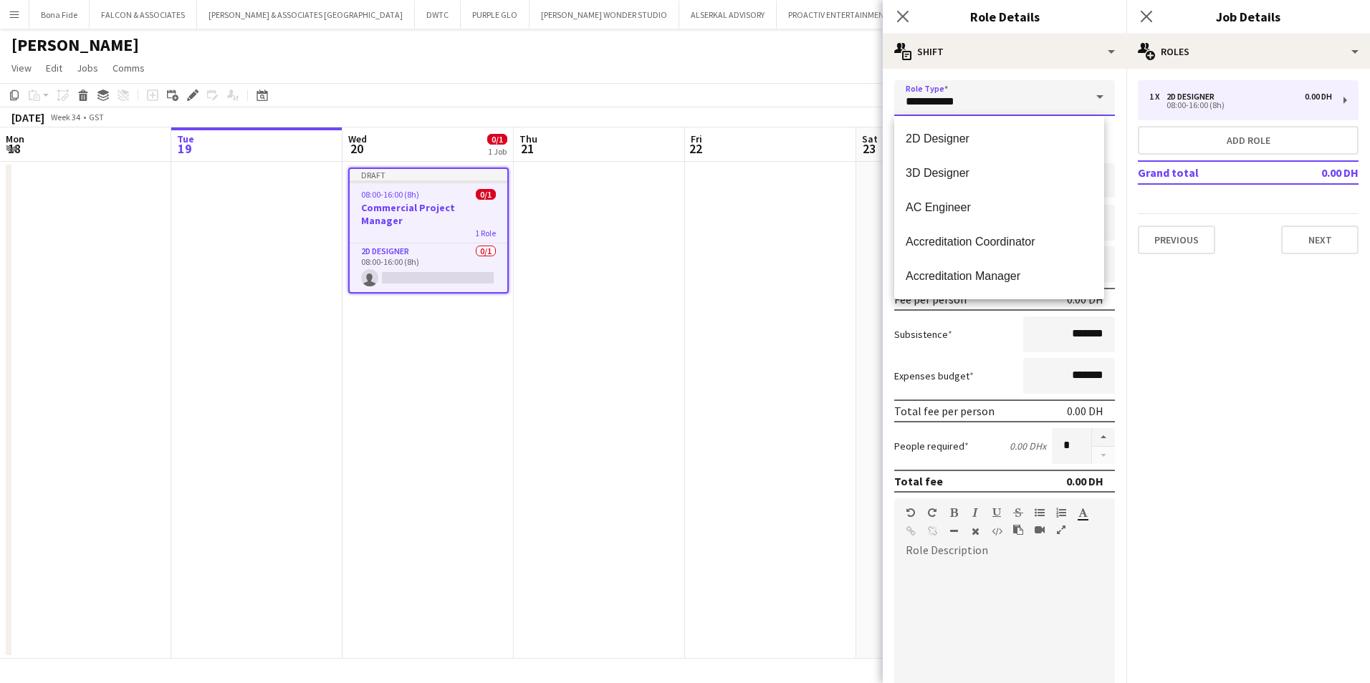
drag, startPoint x: 973, startPoint y: 98, endPoint x: 861, endPoint y: 86, distance: 112.4
click at [861, 86] on body "Menu Boards Boards Boards All jobs Status Workforce Workforce My Workforce Recr…" at bounding box center [685, 341] width 1370 height 683
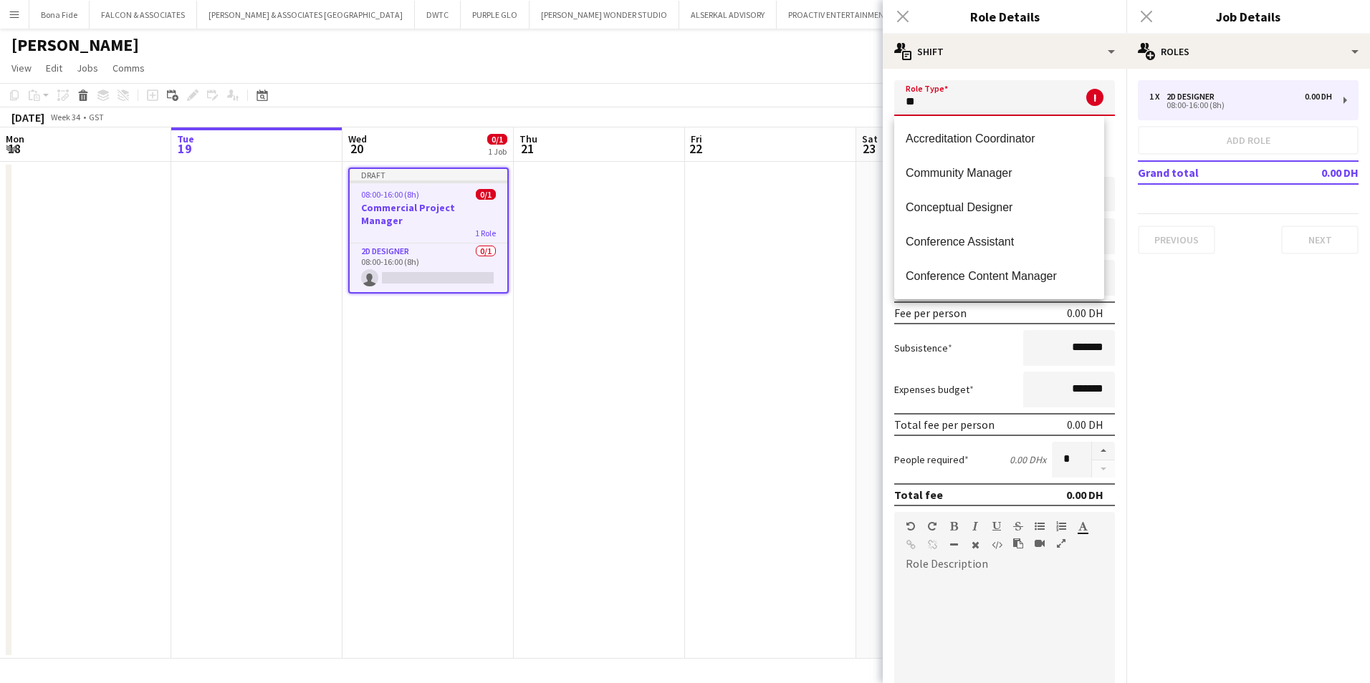
type input "*"
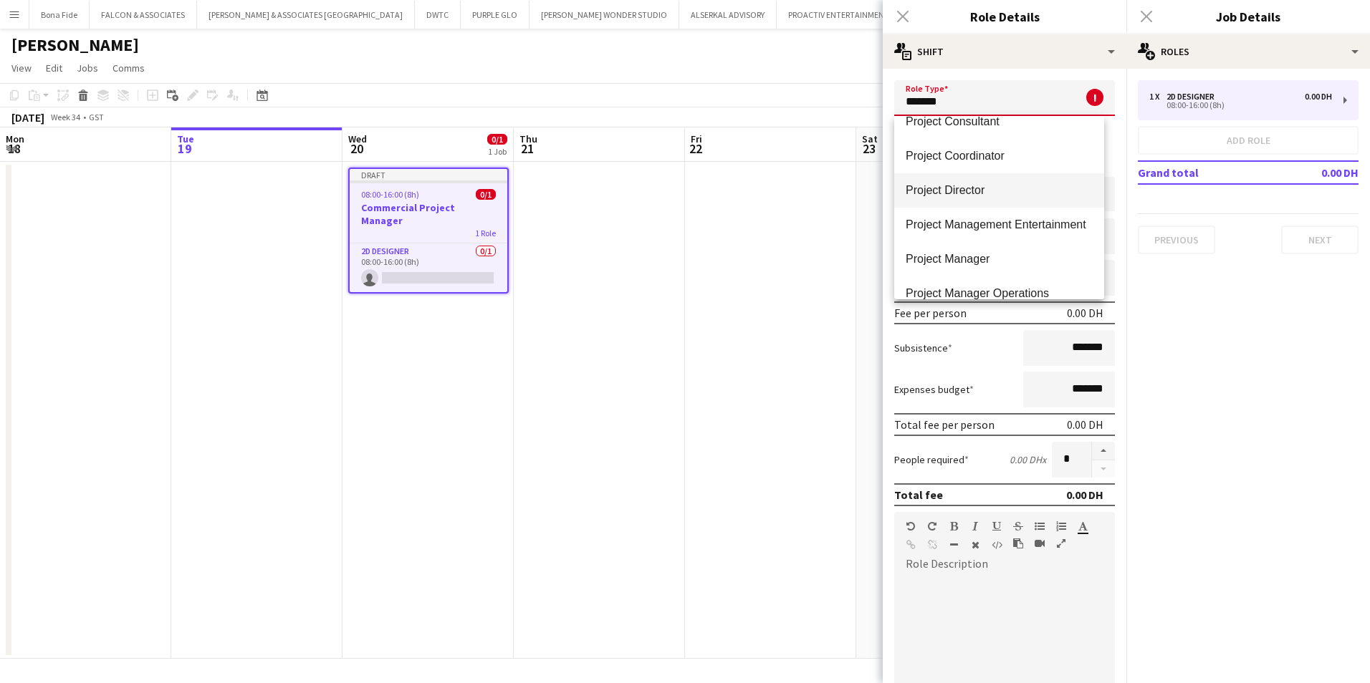
scroll to position [72, 0]
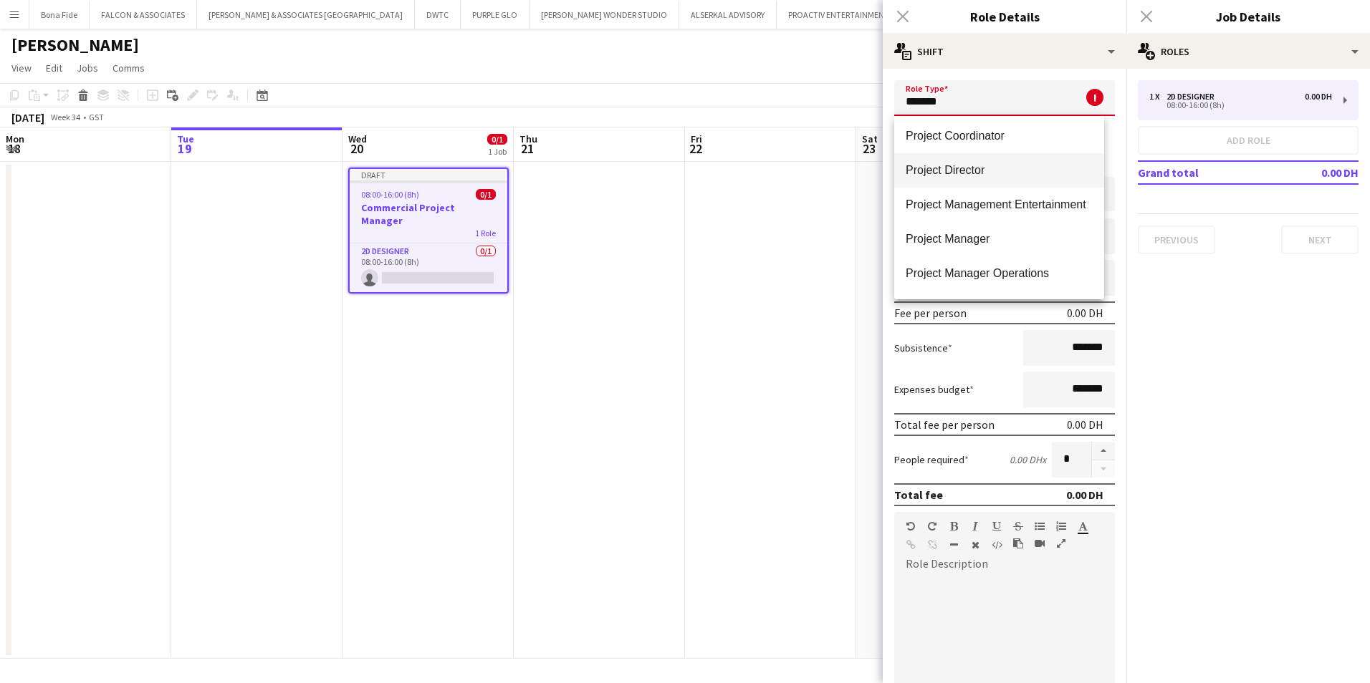
click at [1019, 249] on mat-option "Project Manager" at bounding box center [999, 239] width 210 height 34
type input "**********"
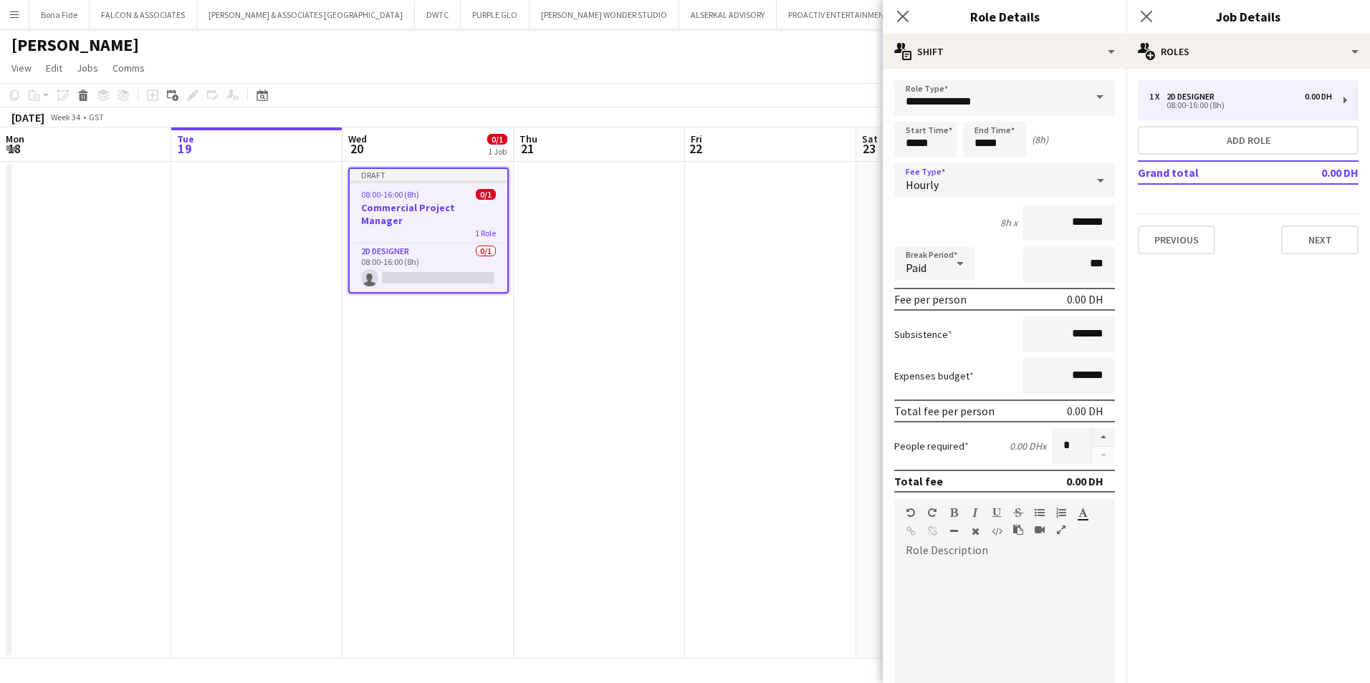
click at [952, 179] on div "Hourly" at bounding box center [990, 180] width 192 height 34
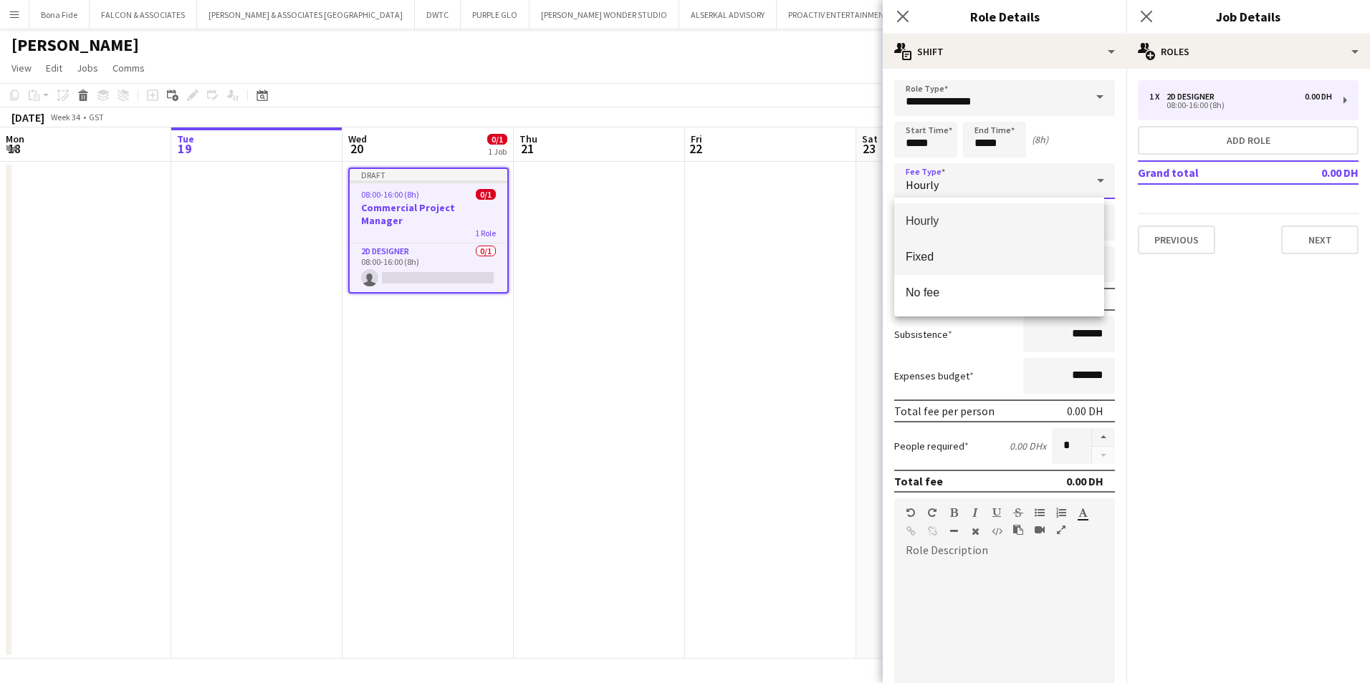
click at [980, 247] on mat-option "Fixed" at bounding box center [999, 257] width 210 height 36
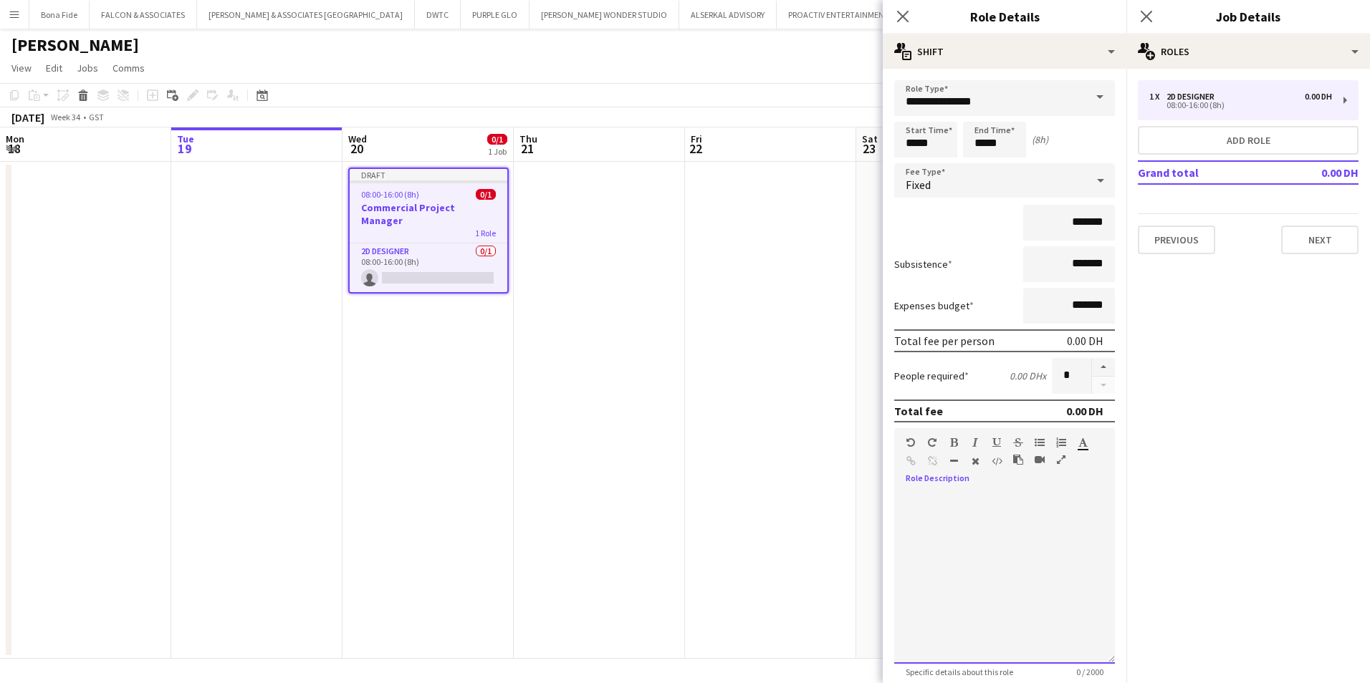
click at [960, 524] on div at bounding box center [1004, 578] width 221 height 172
paste div
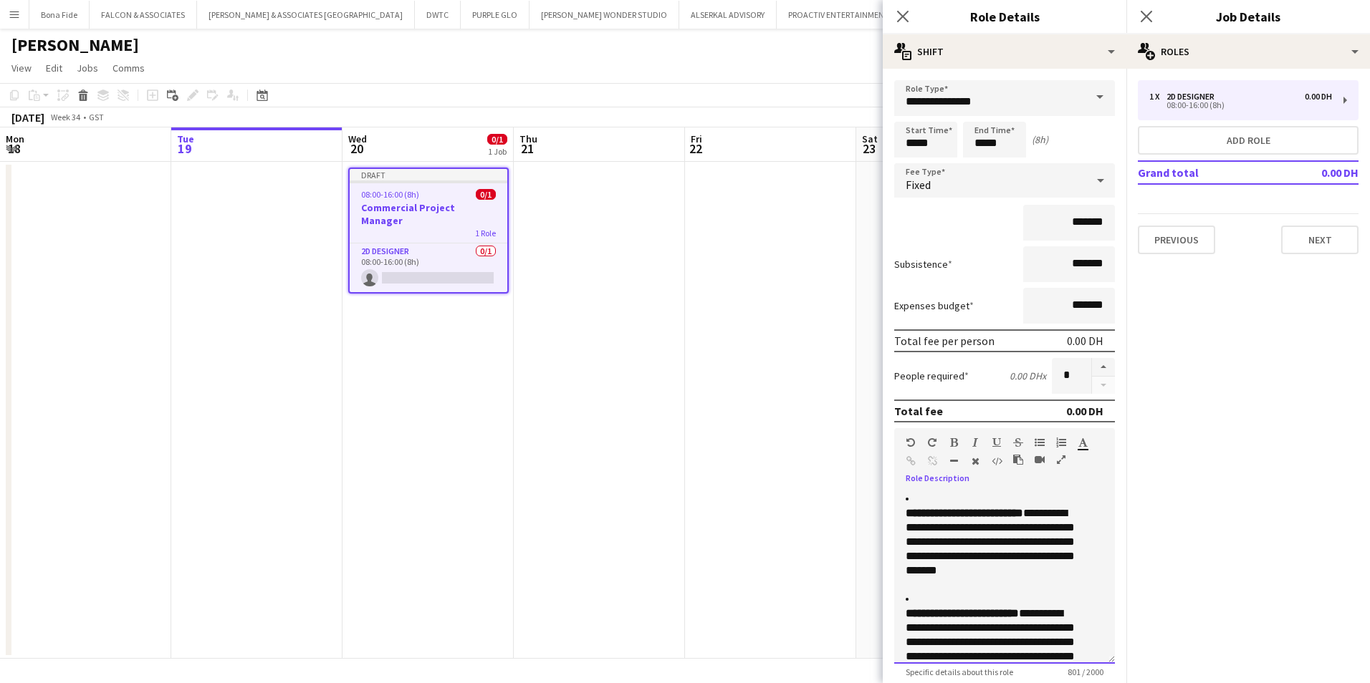
scroll to position [288, 0]
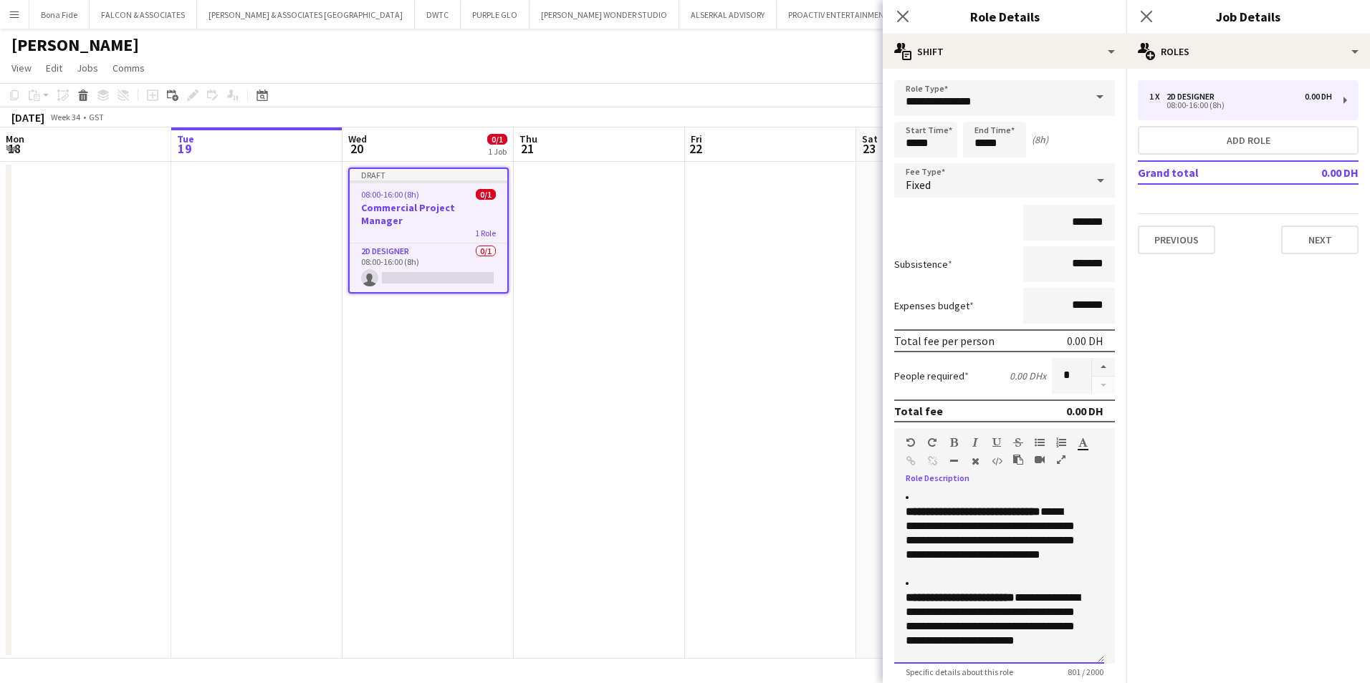
click at [907, 600] on strong "**********" at bounding box center [959, 597] width 109 height 11
click at [920, 580] on li "**********" at bounding box center [993, 620] width 176 height 86
click at [915, 585] on li "**********" at bounding box center [993, 620] width 176 height 86
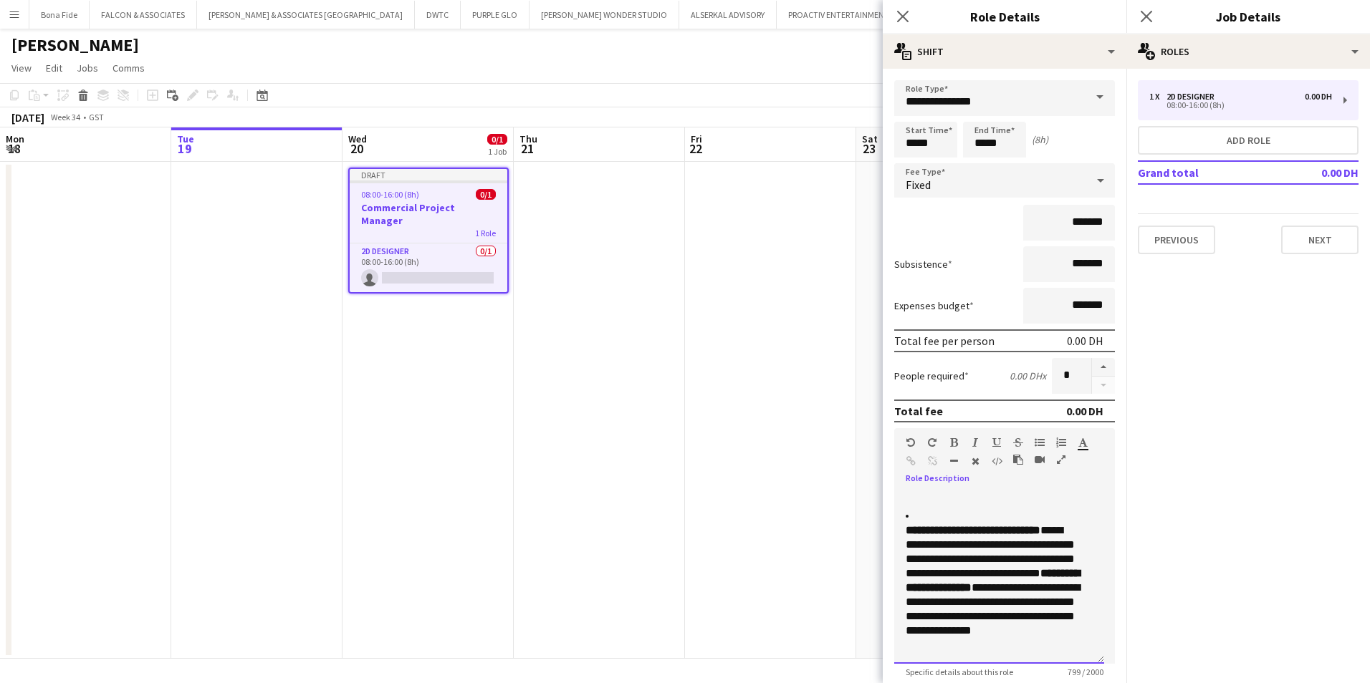
click at [918, 516] on li "**********" at bounding box center [993, 580] width 176 height 143
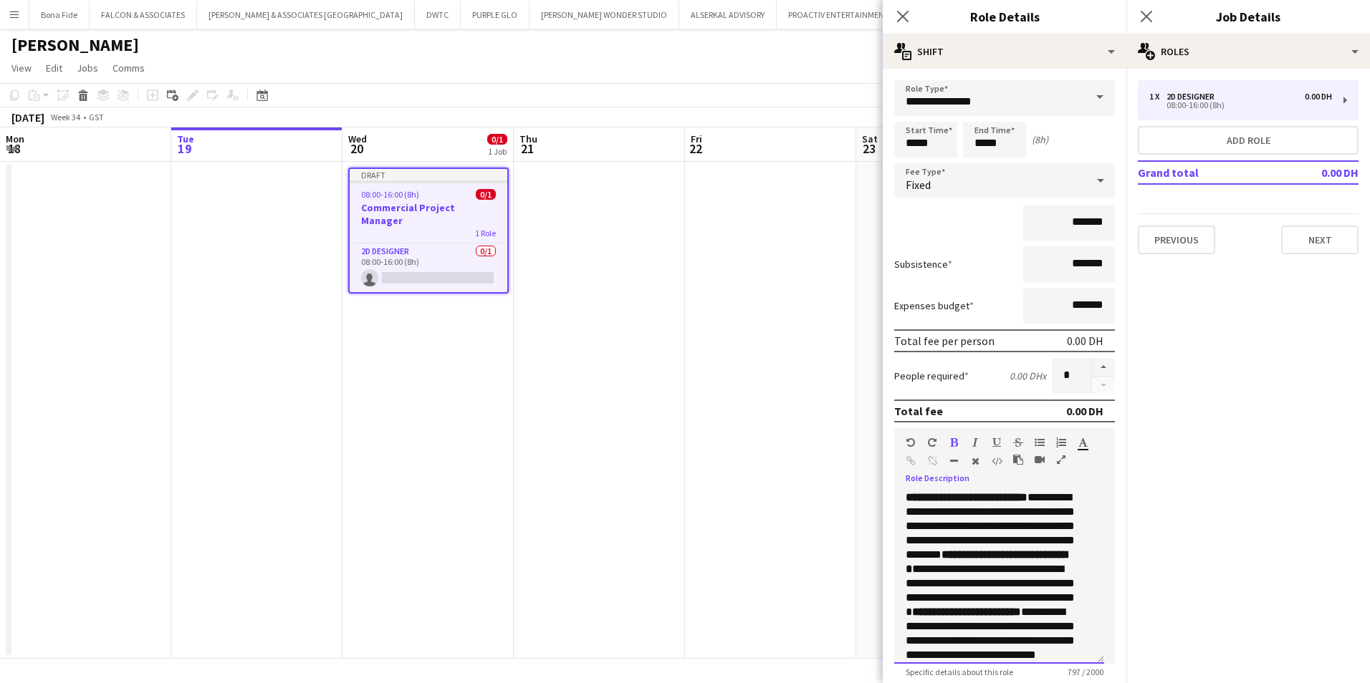
scroll to position [140, 0]
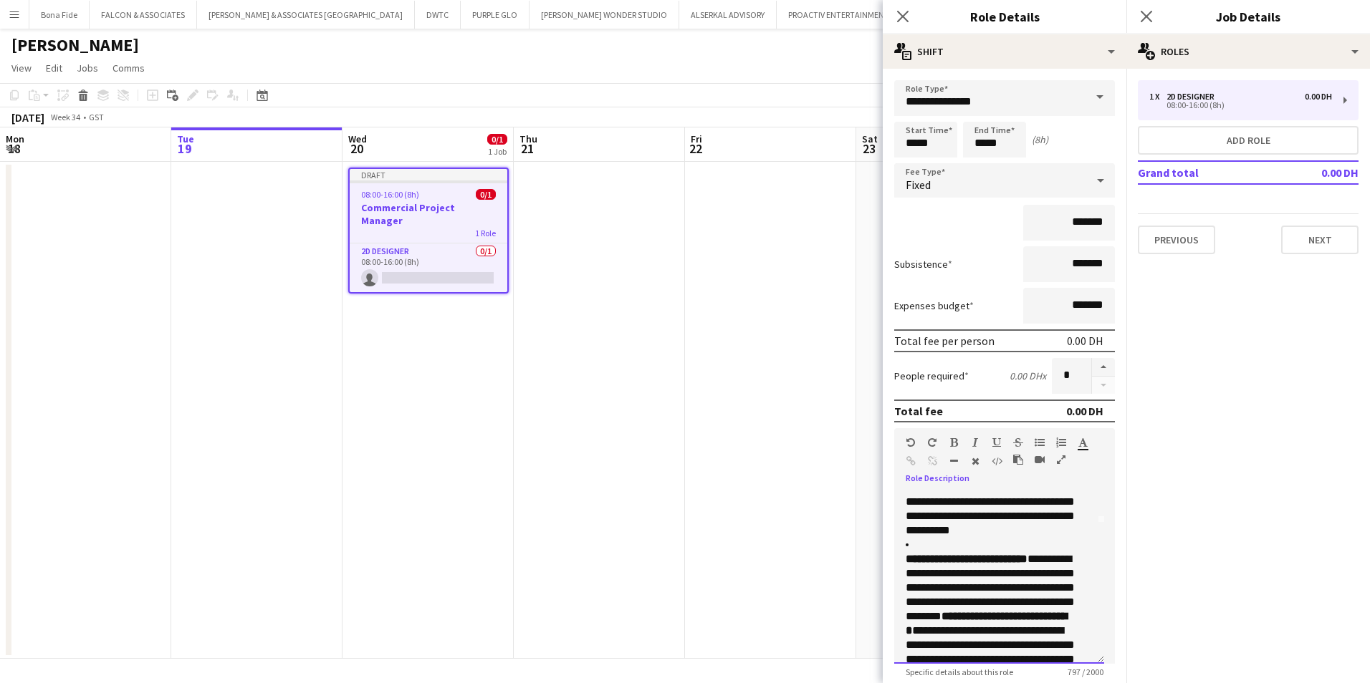
click at [913, 554] on strong "**********" at bounding box center [966, 559] width 122 height 11
click at [905, 558] on div "**********" at bounding box center [999, 578] width 210 height 172
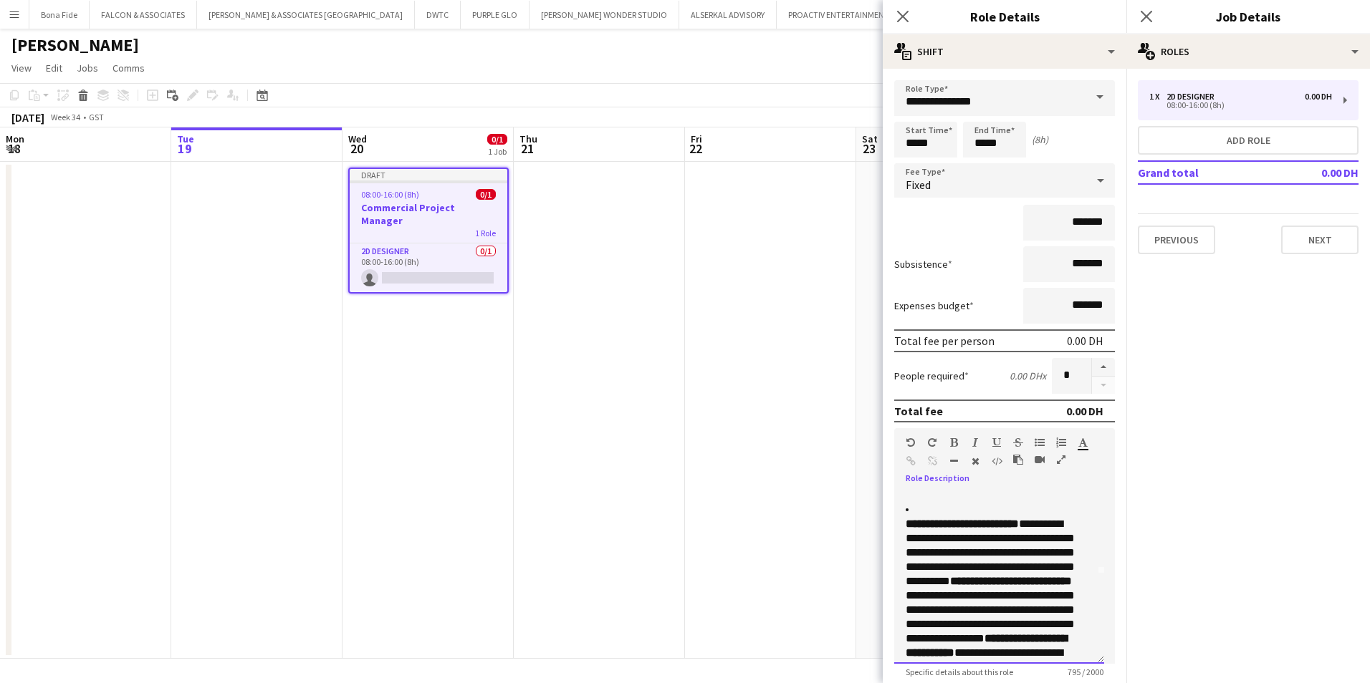
scroll to position [69, 0]
click at [905, 543] on strong "**********" at bounding box center [961, 544] width 113 height 11
click at [903, 511] on div "**********" at bounding box center [999, 578] width 210 height 172
click at [1040, 442] on icon "button" at bounding box center [1039, 443] width 10 height 10
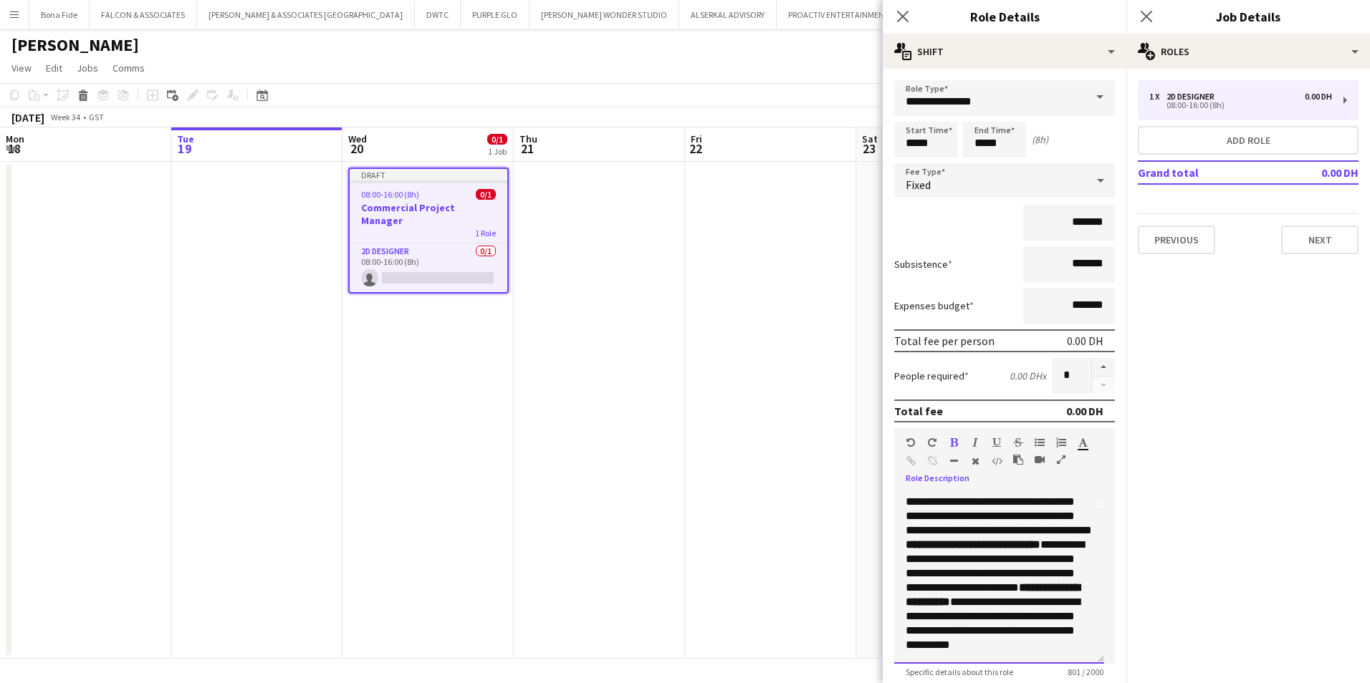
scroll to position [226, 0]
drag, startPoint x: 993, startPoint y: 582, endPoint x: 1001, endPoint y: 584, distance: 8.0
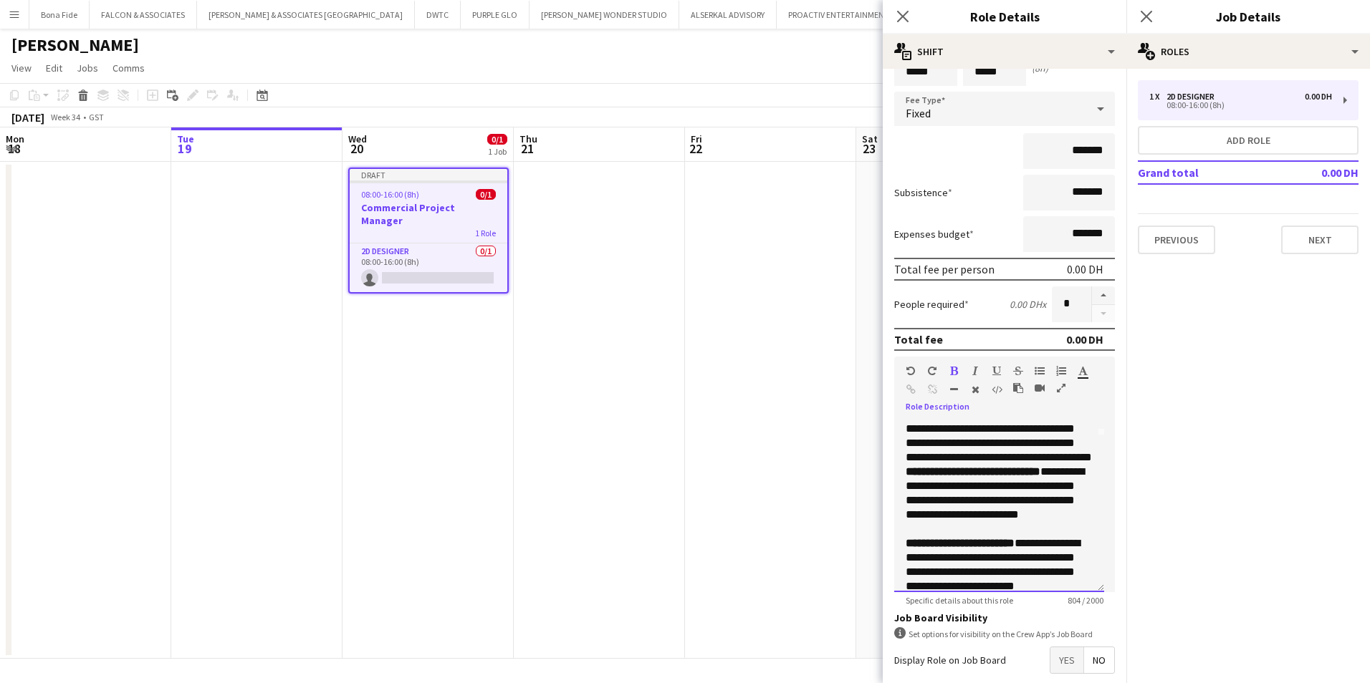
scroll to position [0, 0]
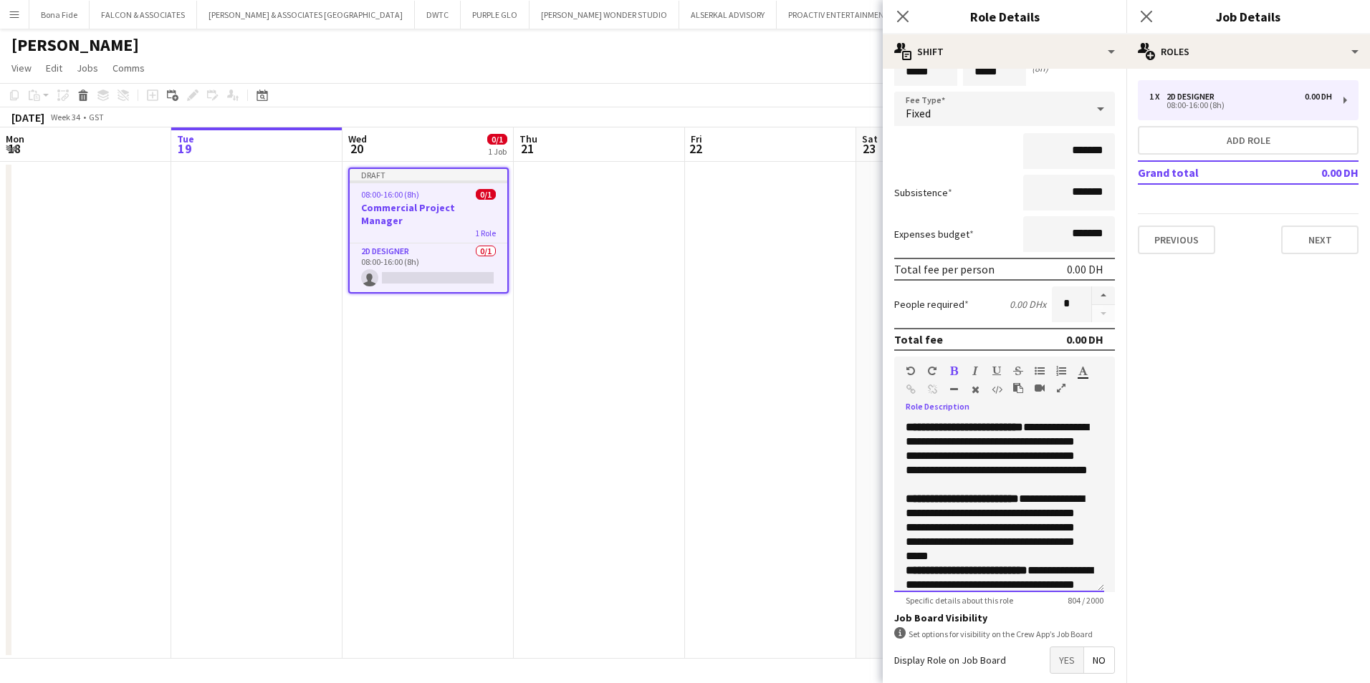
click at [903, 425] on div "**********" at bounding box center [999, 506] width 210 height 172
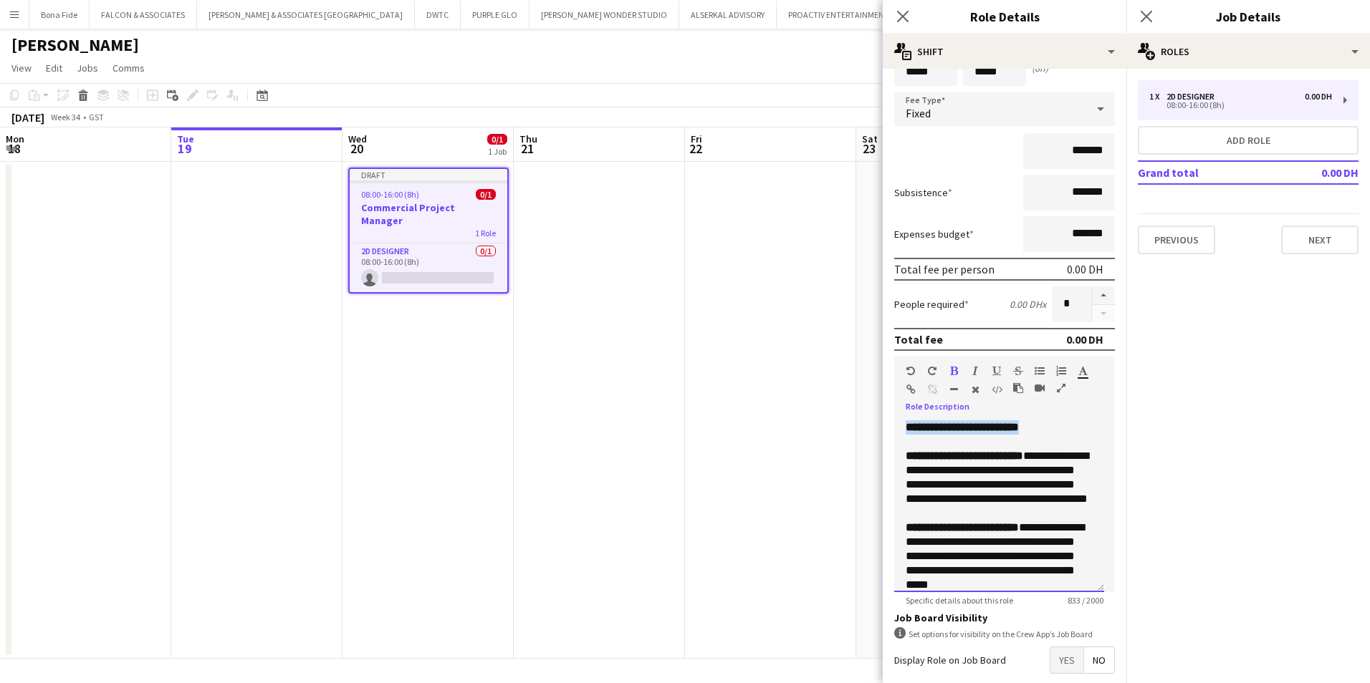
drag, startPoint x: 1057, startPoint y: 426, endPoint x: 892, endPoint y: 430, distance: 164.8
click at [892, 430] on form "**********" at bounding box center [1004, 382] width 244 height 746
click at [1057, 430] on div "**********" at bounding box center [998, 427] width 187 height 14
click at [997, 367] on icon "button" at bounding box center [996, 371] width 9 height 10
click at [953, 370] on icon "button" at bounding box center [954, 371] width 8 height 10
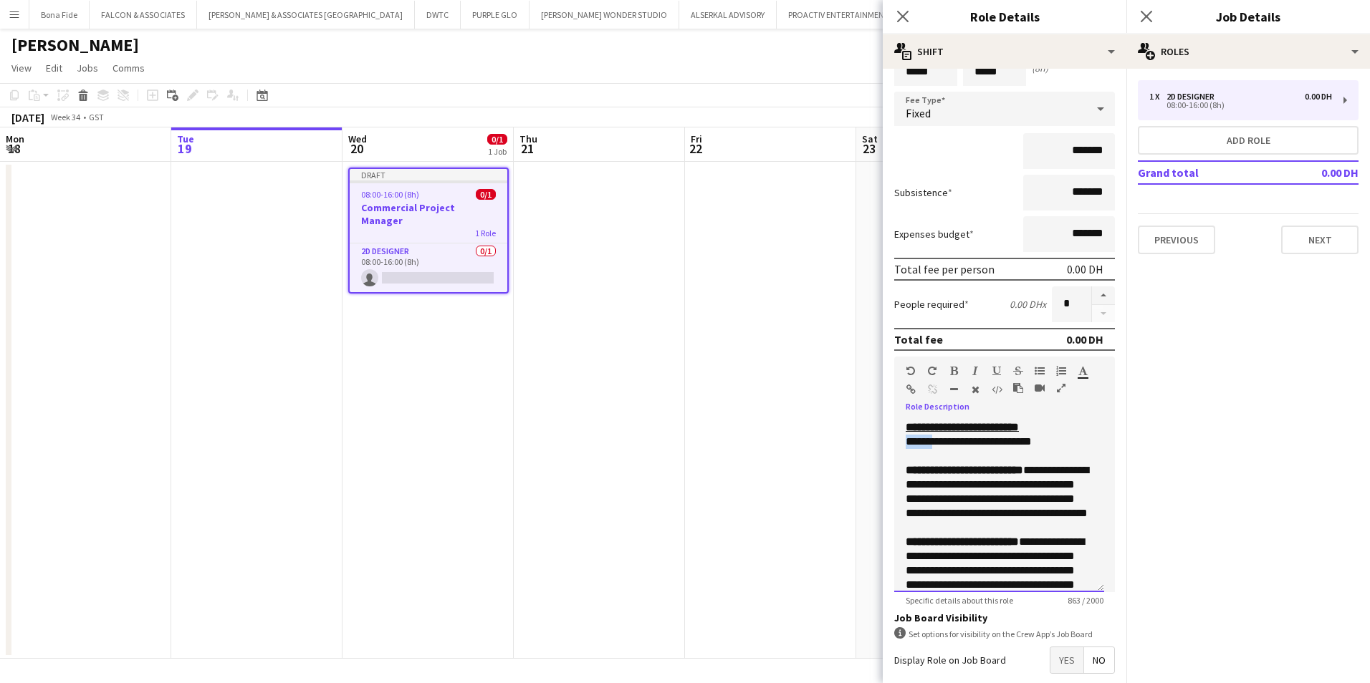
drag, startPoint x: 935, startPoint y: 442, endPoint x: 897, endPoint y: 446, distance: 38.8
click at [897, 446] on div "**********" at bounding box center [999, 506] width 210 height 172
click at [1063, 441] on div "**********" at bounding box center [998, 442] width 187 height 14
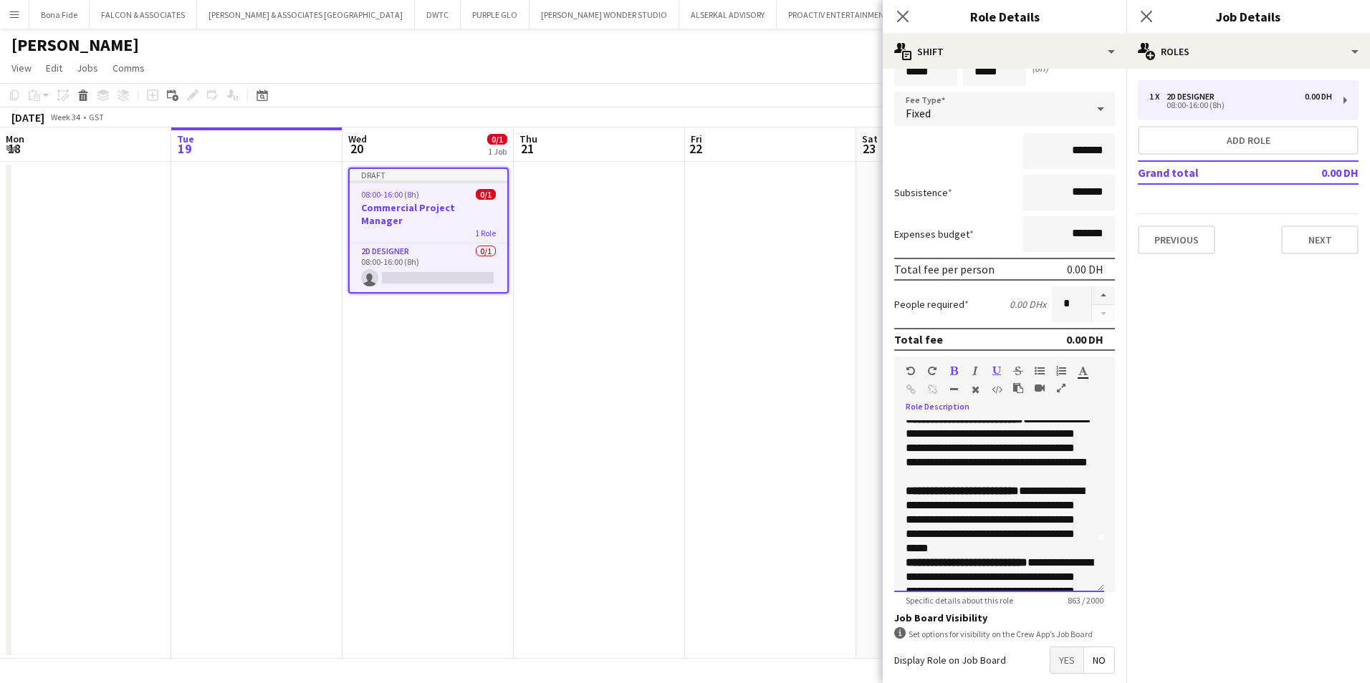
scroll to position [72, 0]
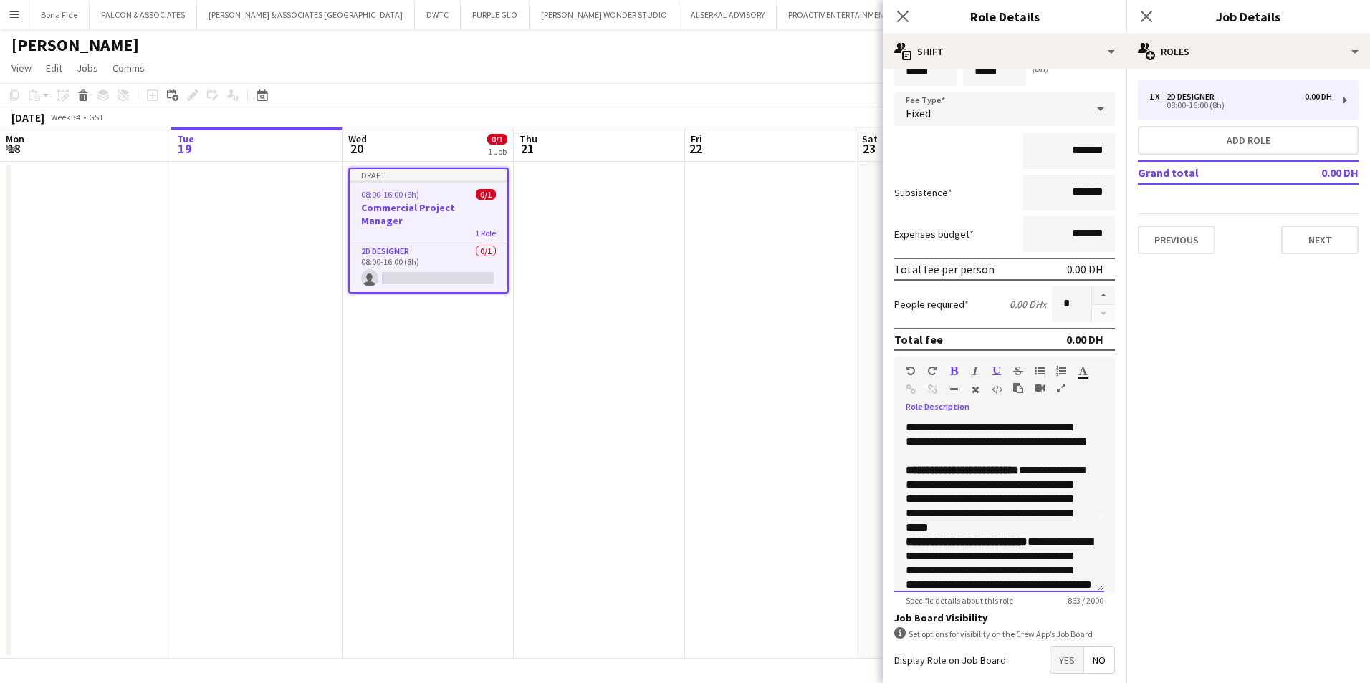
click at [1078, 535] on div "**********" at bounding box center [998, 499] width 187 height 72
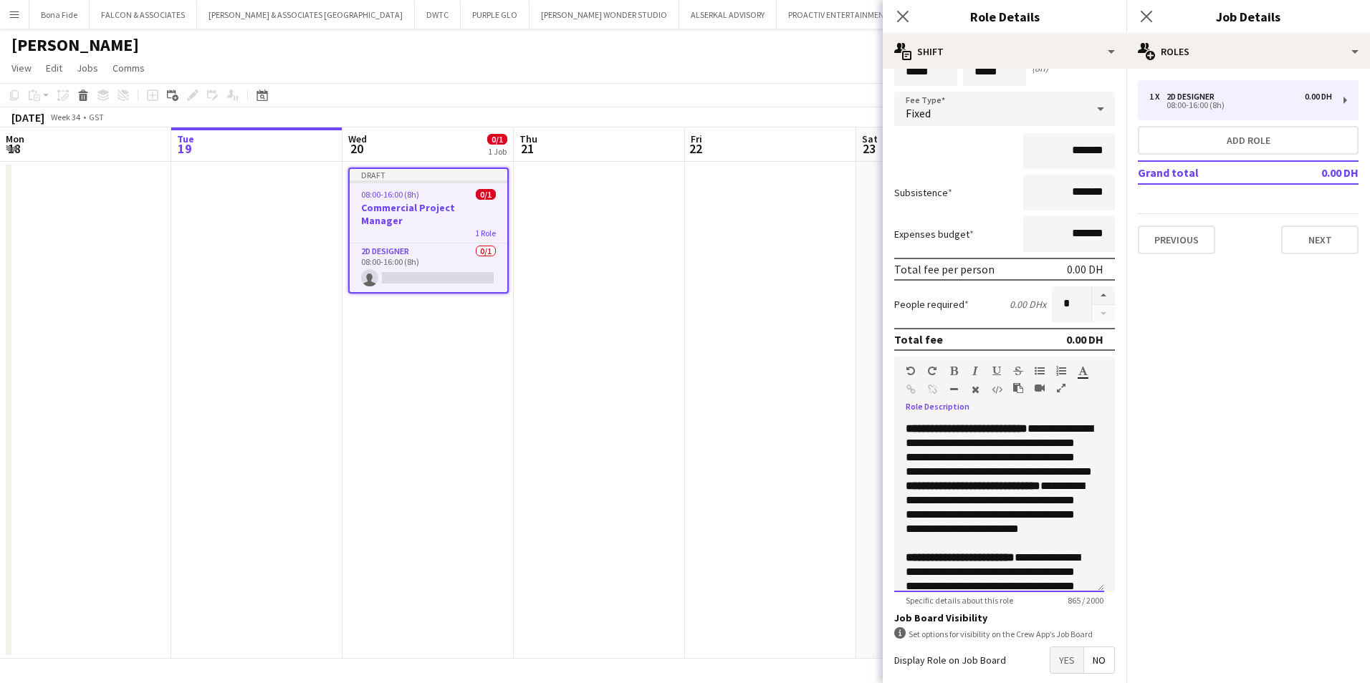
scroll to position [215, 0]
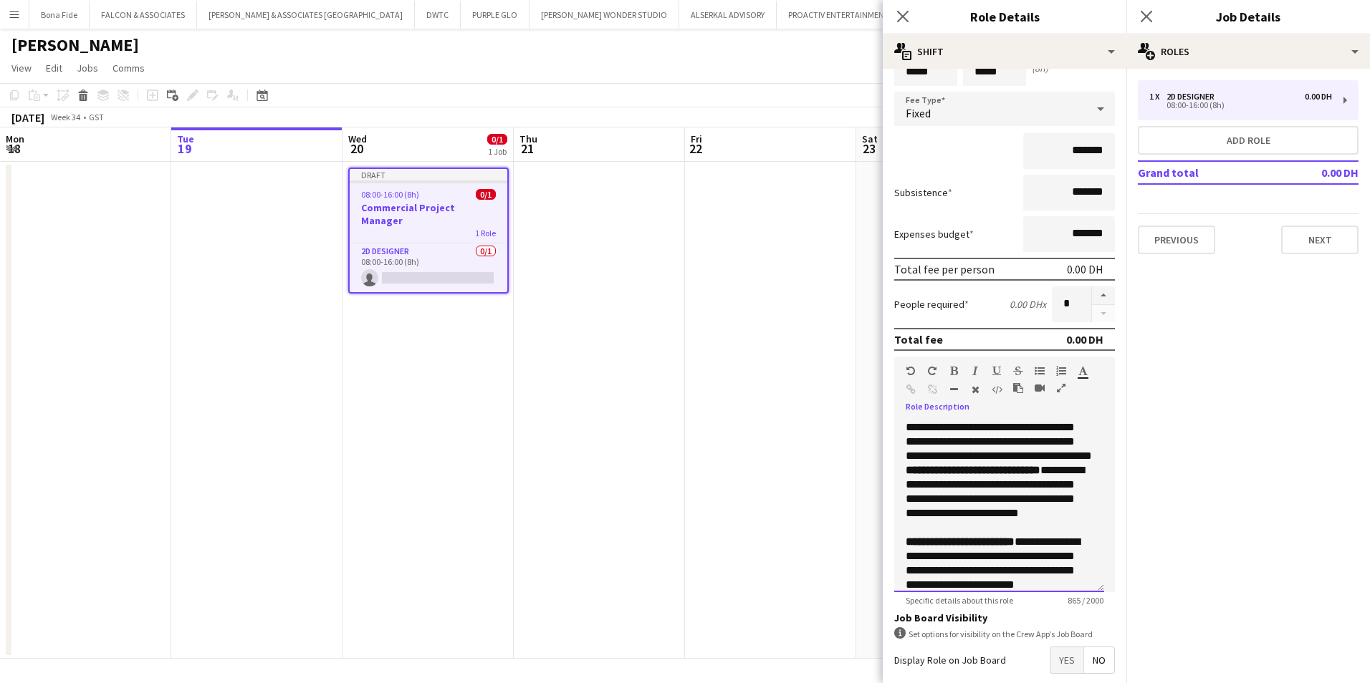
click at [1018, 463] on div "**********" at bounding box center [998, 434] width 187 height 57
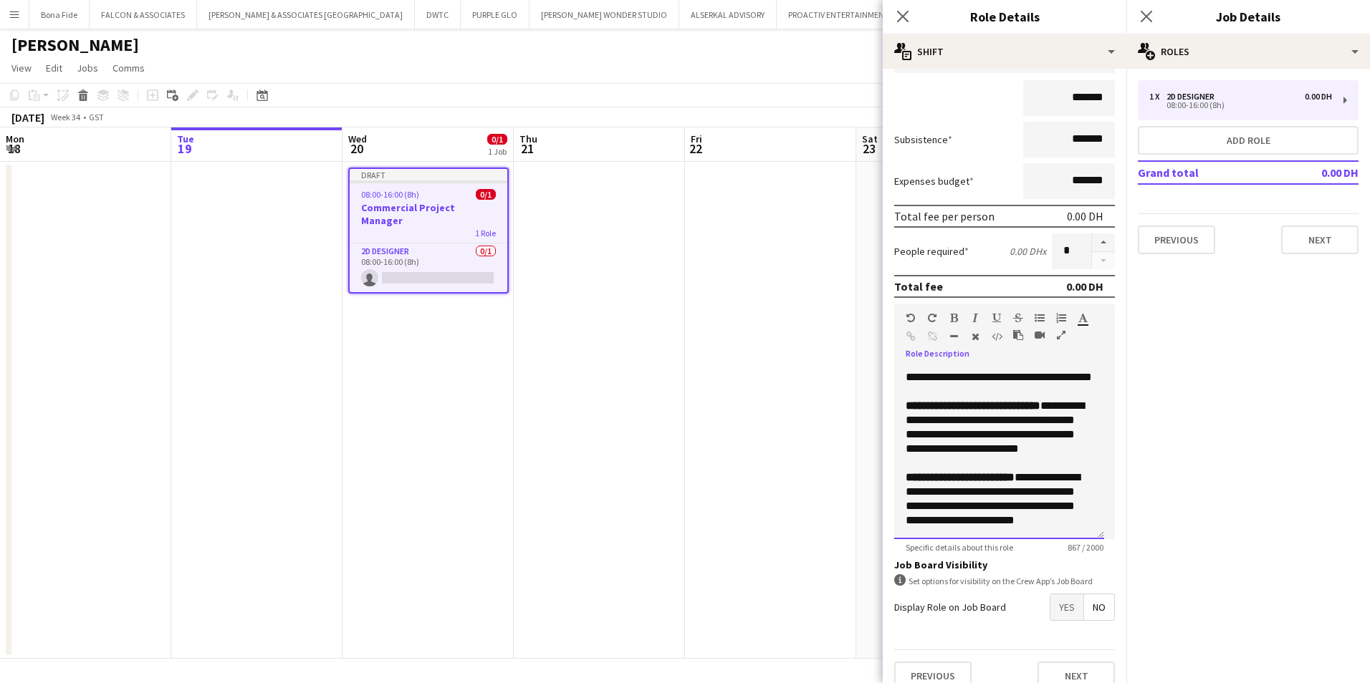
scroll to position [143, 0]
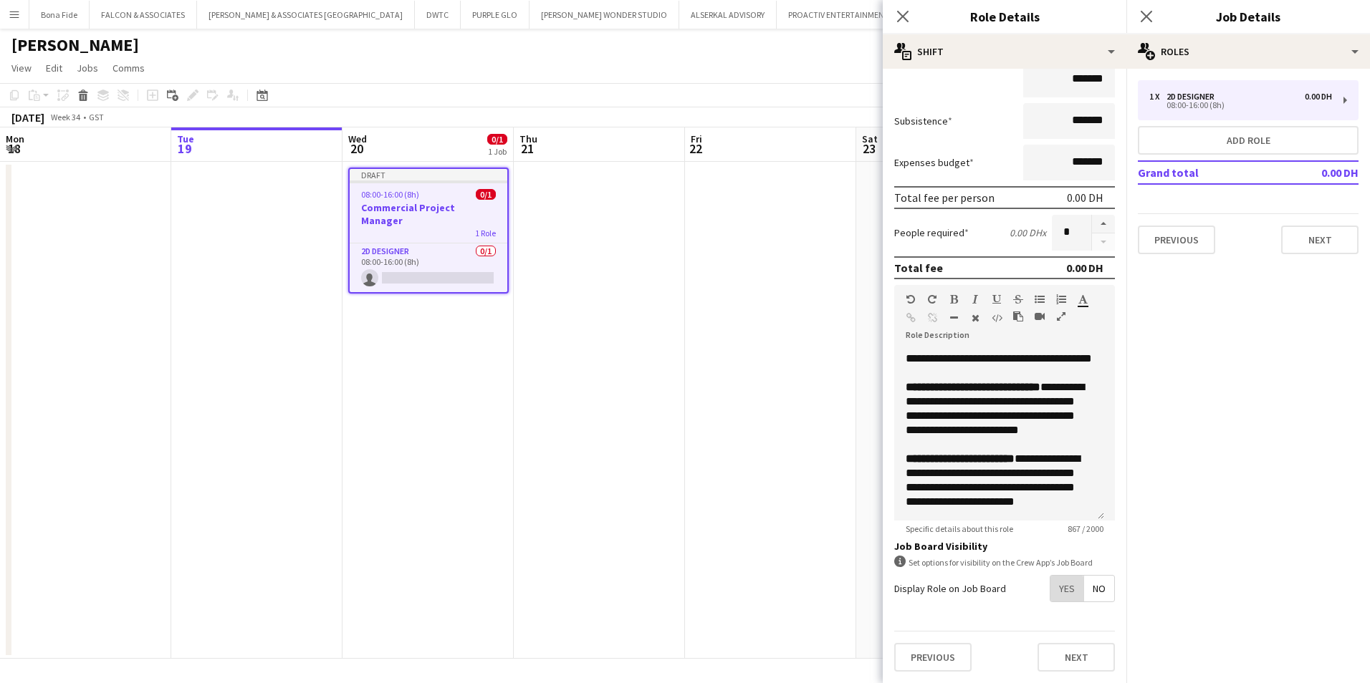
click at [1050, 590] on span "Yes" at bounding box center [1066, 589] width 33 height 26
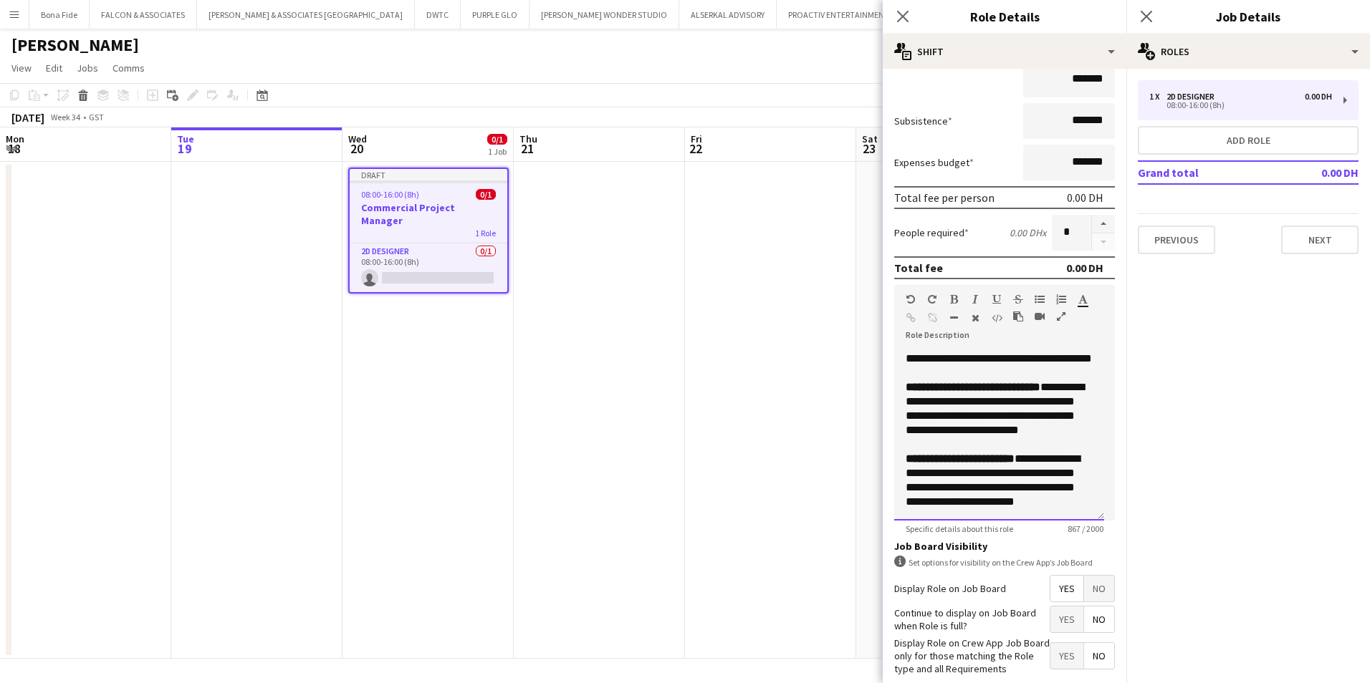
click at [1013, 504] on div "**********" at bounding box center [998, 480] width 187 height 57
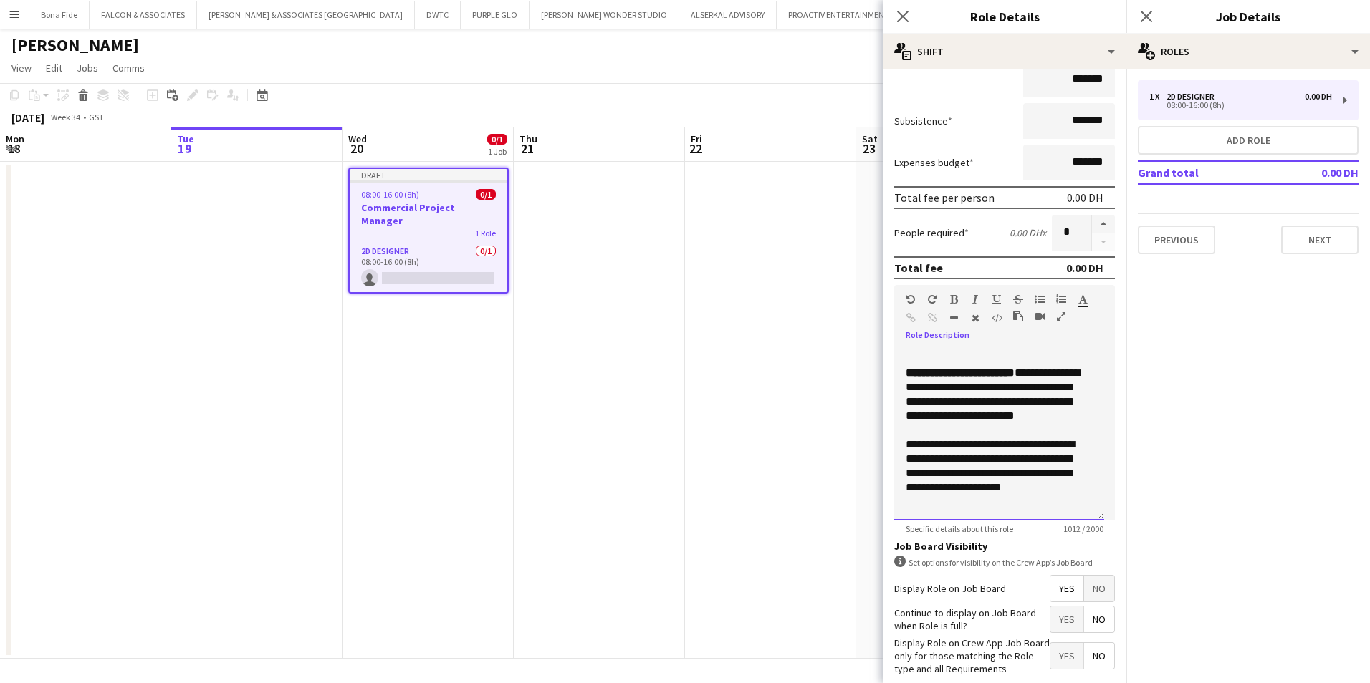
scroll to position [217, 0]
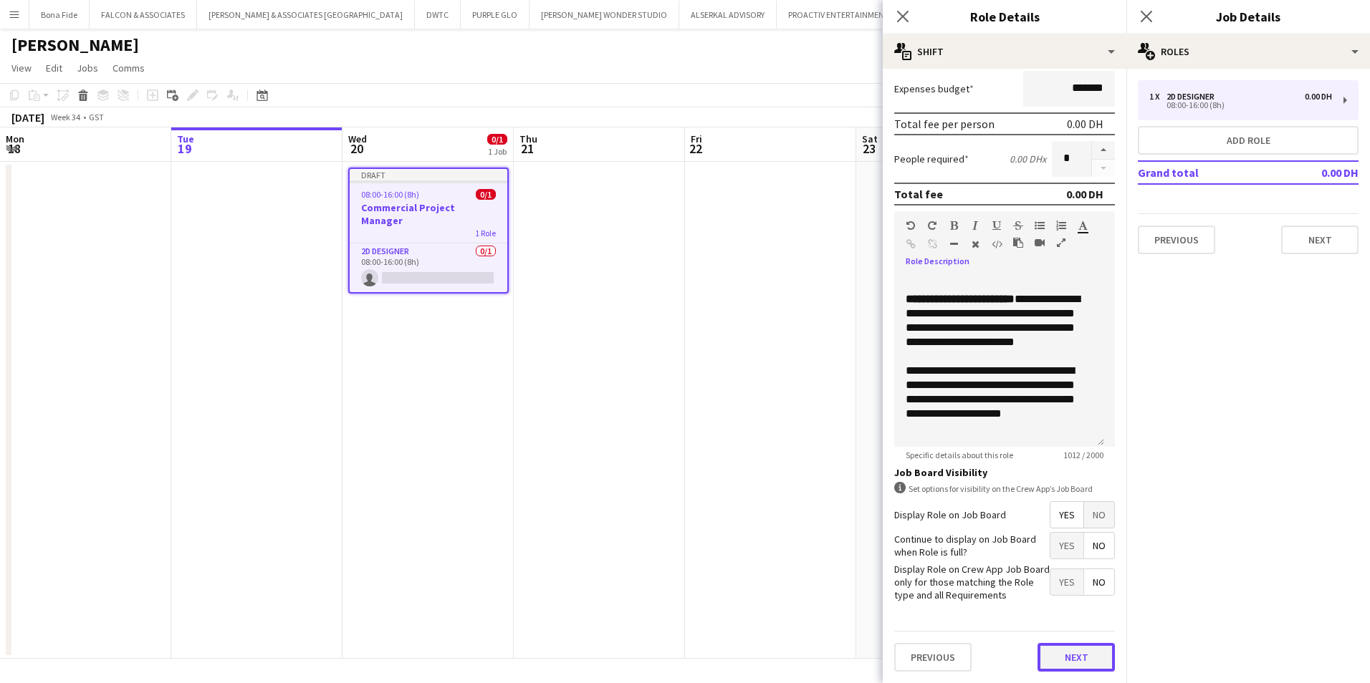
click at [1071, 658] on button "Next" at bounding box center [1075, 657] width 77 height 29
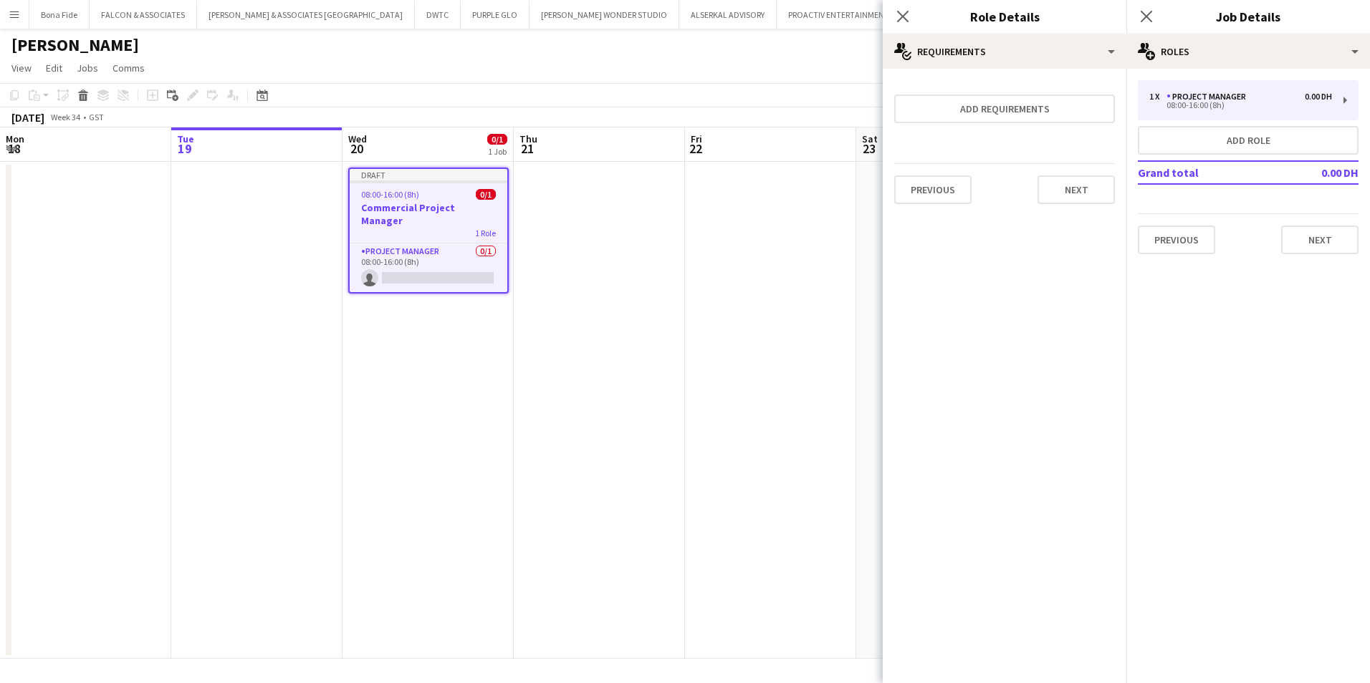
scroll to position [0, 0]
click at [971, 116] on button "Add requirements" at bounding box center [1004, 109] width 221 height 29
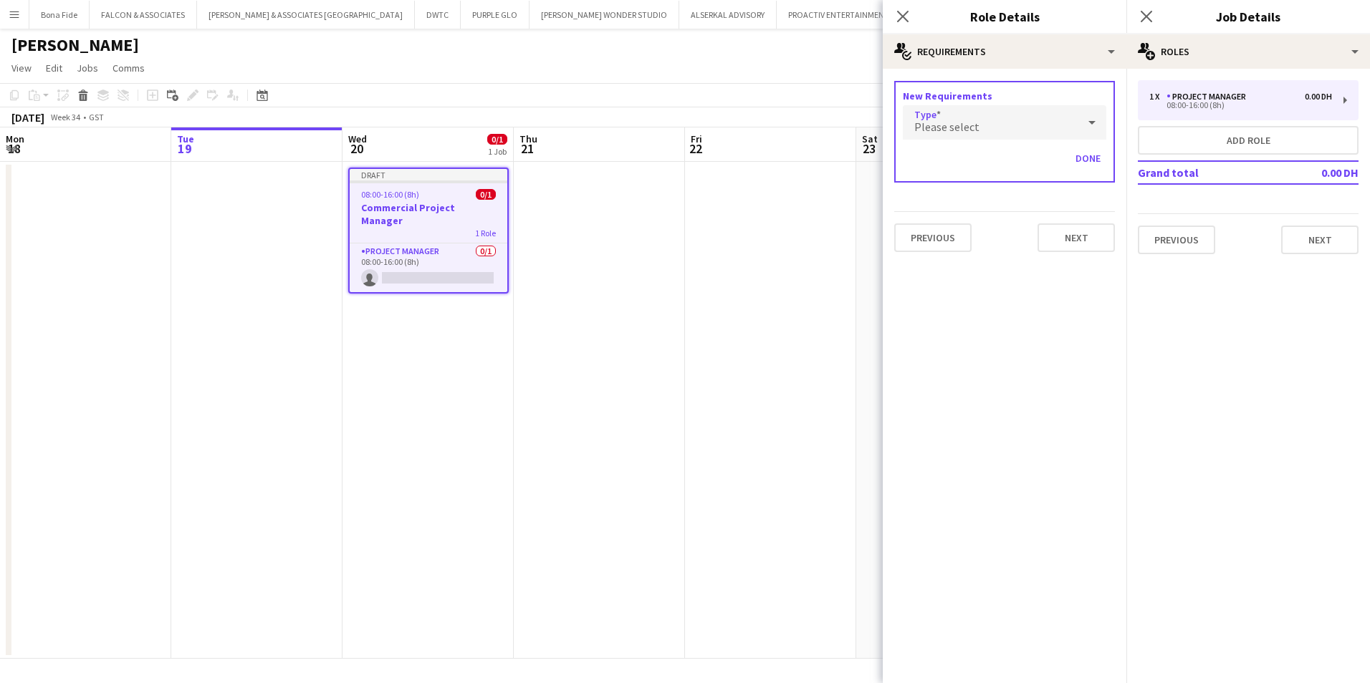
click at [968, 120] on span "Please select" at bounding box center [946, 127] width 65 height 14
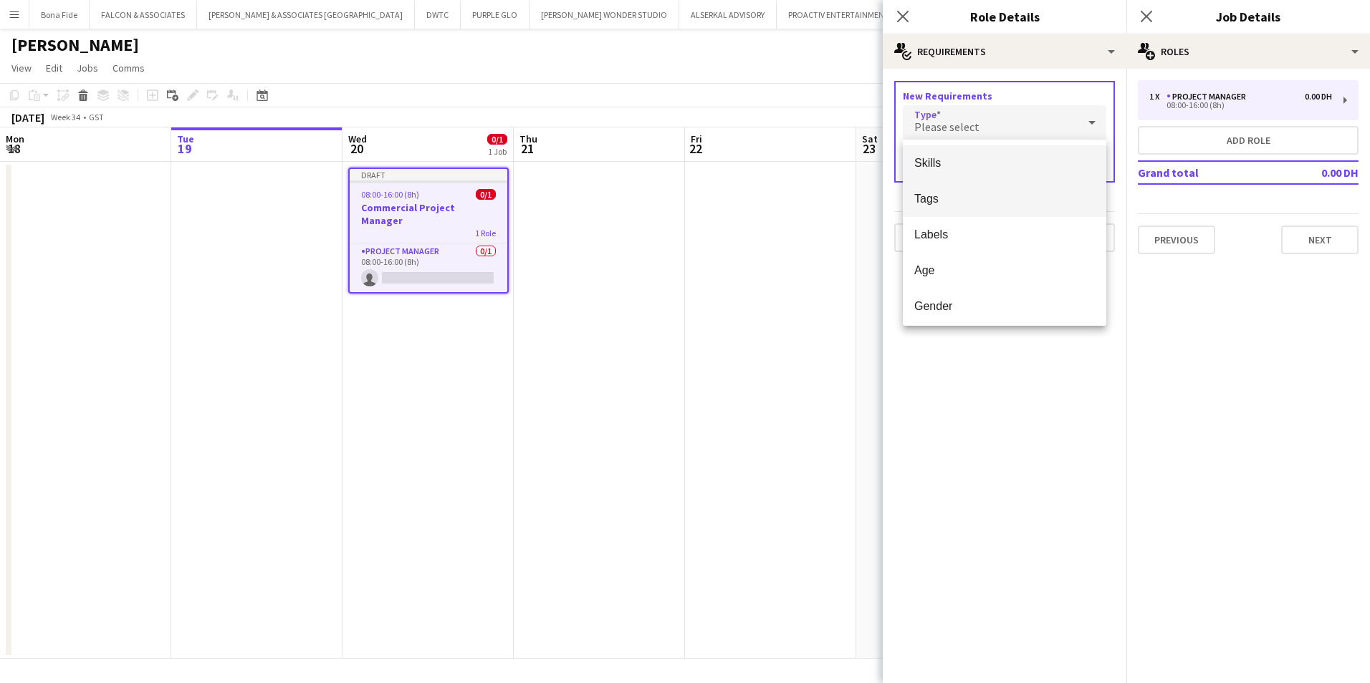
click at [993, 213] on mat-option "Tags" at bounding box center [1004, 199] width 203 height 36
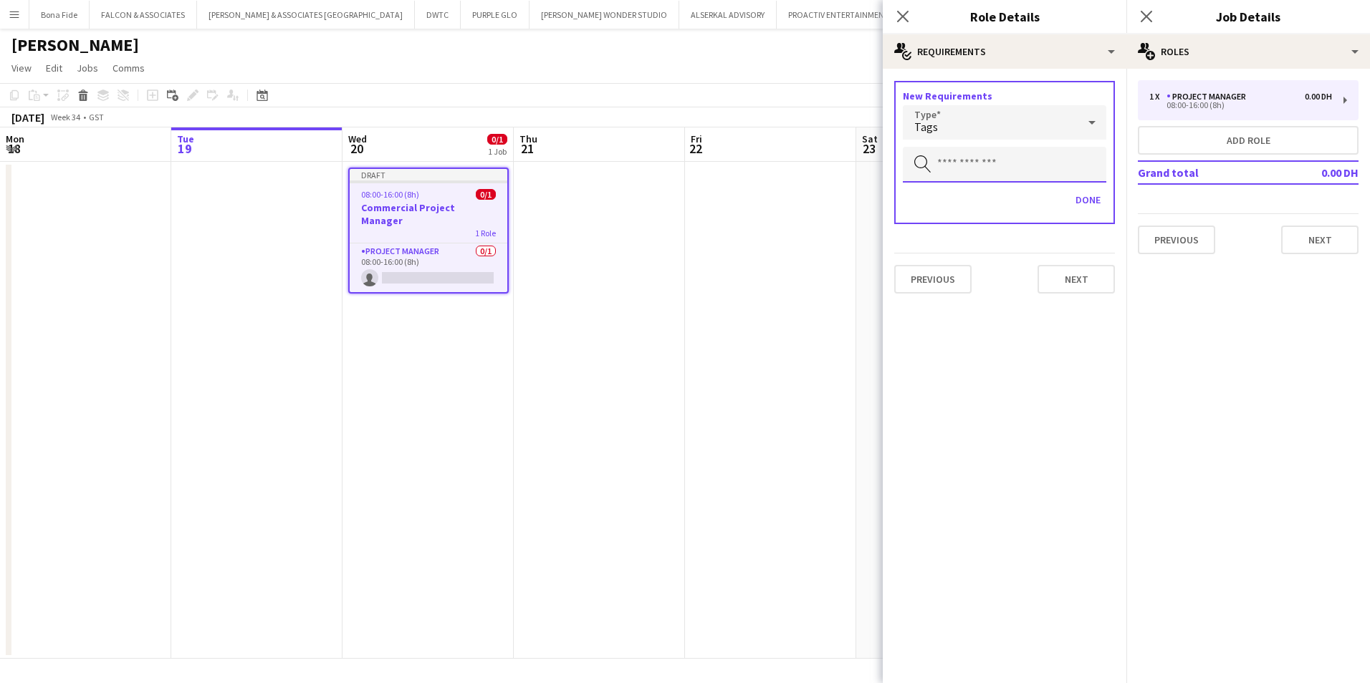
click at [981, 171] on input "text" at bounding box center [1004, 165] width 203 height 36
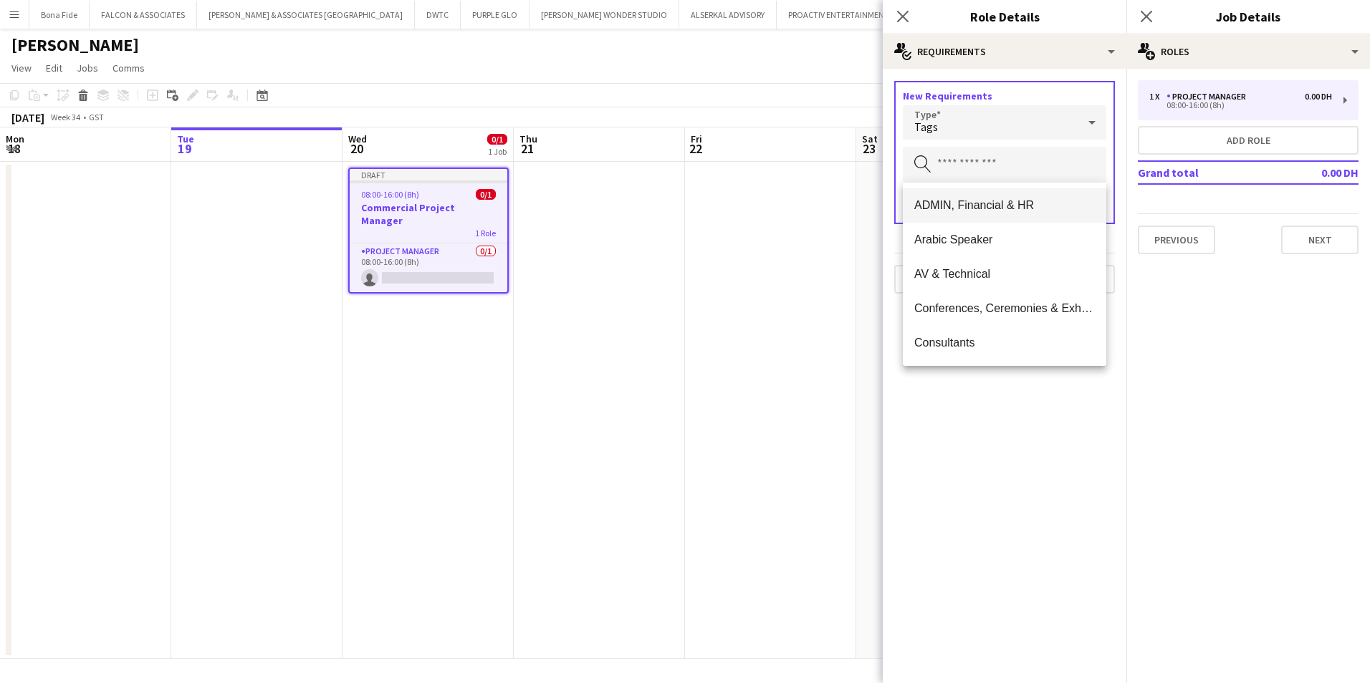
click at [988, 202] on span "ADMIN, Financial & HR" at bounding box center [1004, 205] width 181 height 14
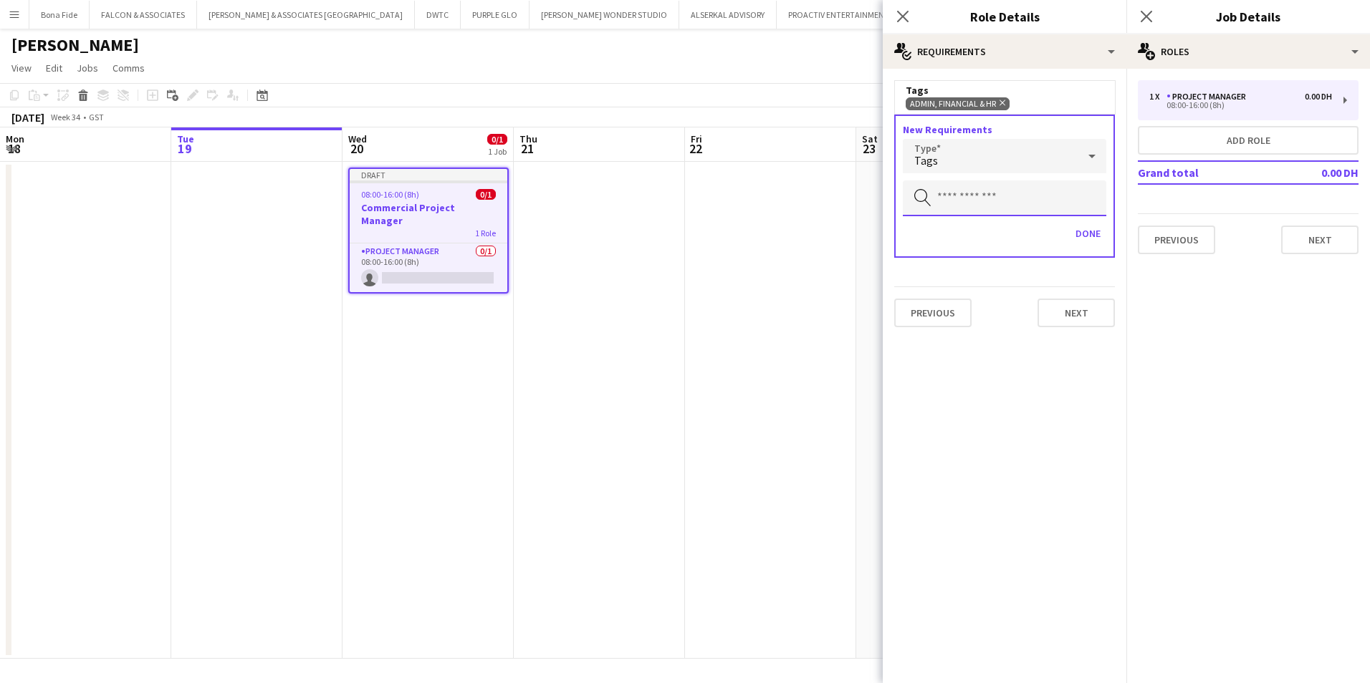
click at [988, 202] on input "text" at bounding box center [1004, 199] width 203 height 36
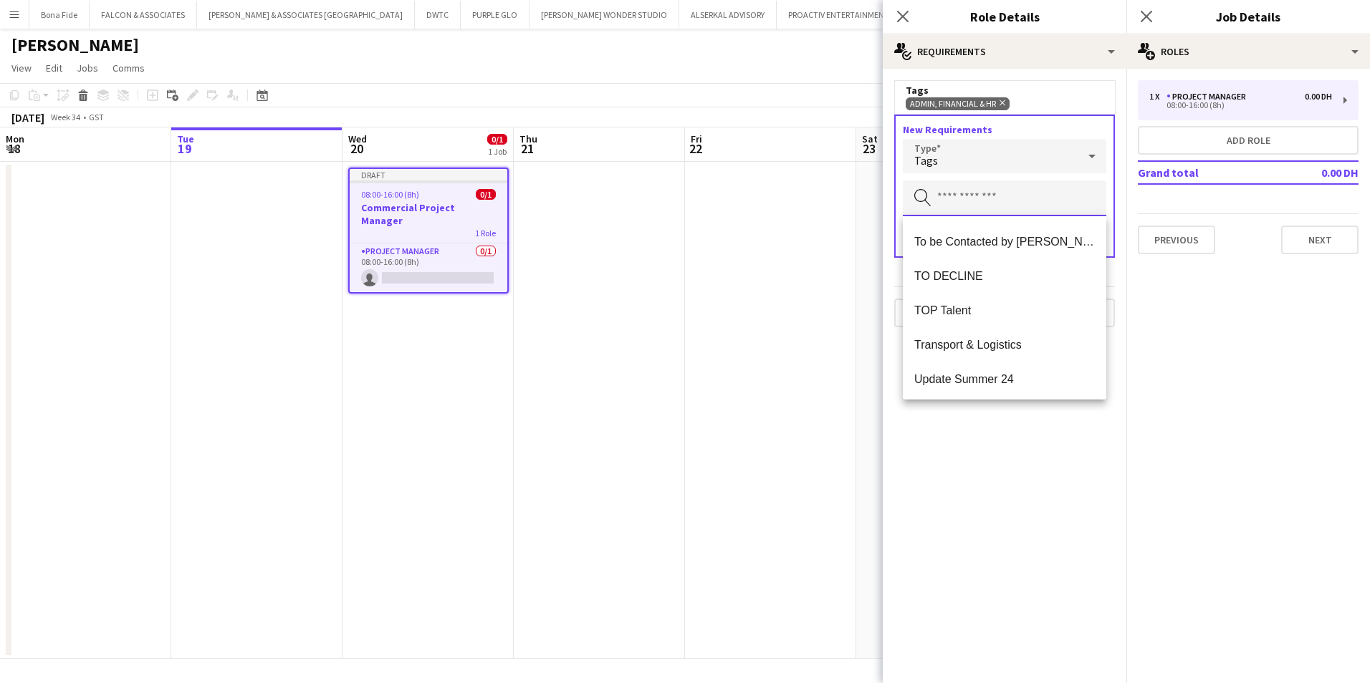
scroll to position [1582, 0]
click at [999, 313] on span "TOP Talent" at bounding box center [1004, 309] width 181 height 14
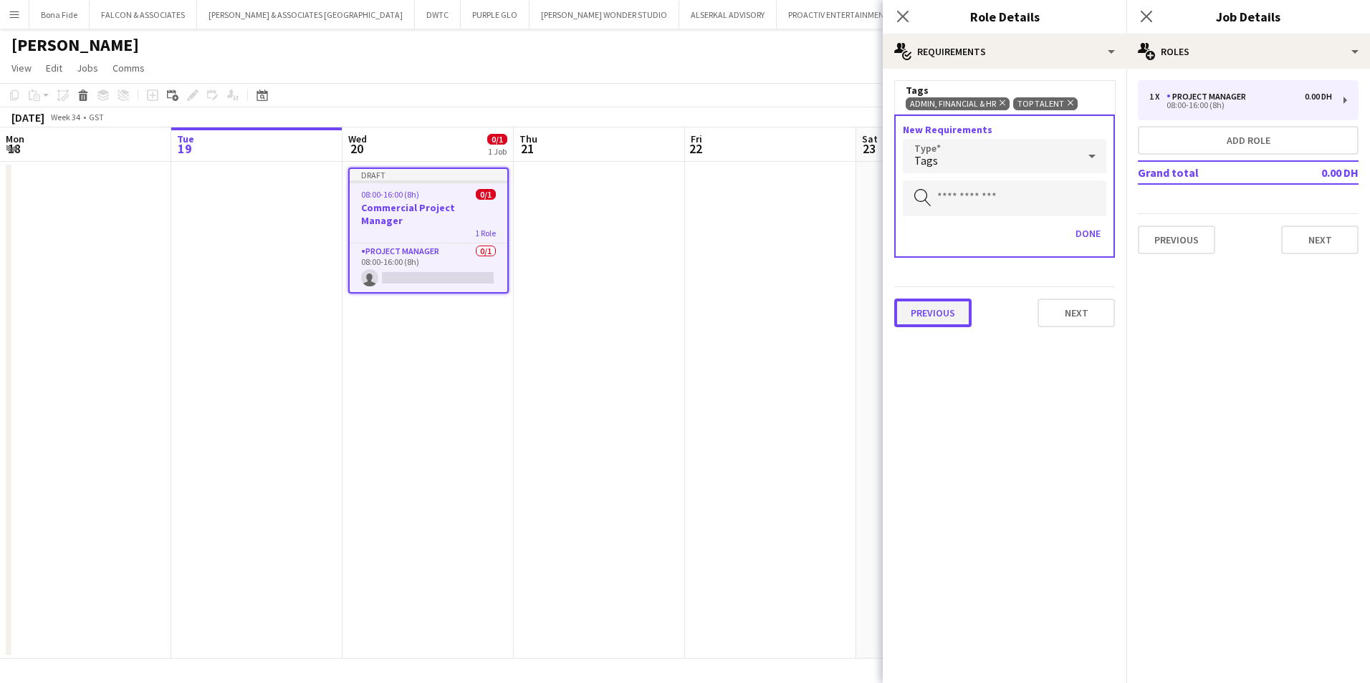
click at [967, 306] on button "Previous" at bounding box center [932, 313] width 77 height 29
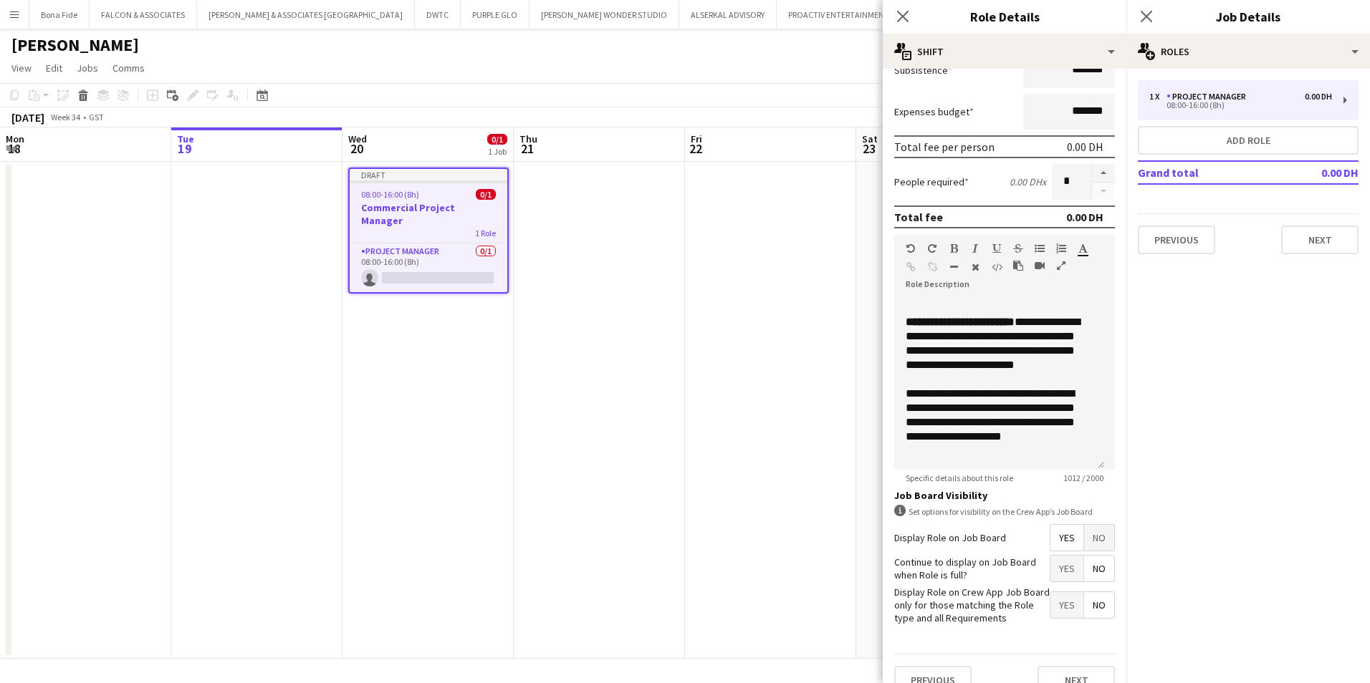
scroll to position [217, 0]
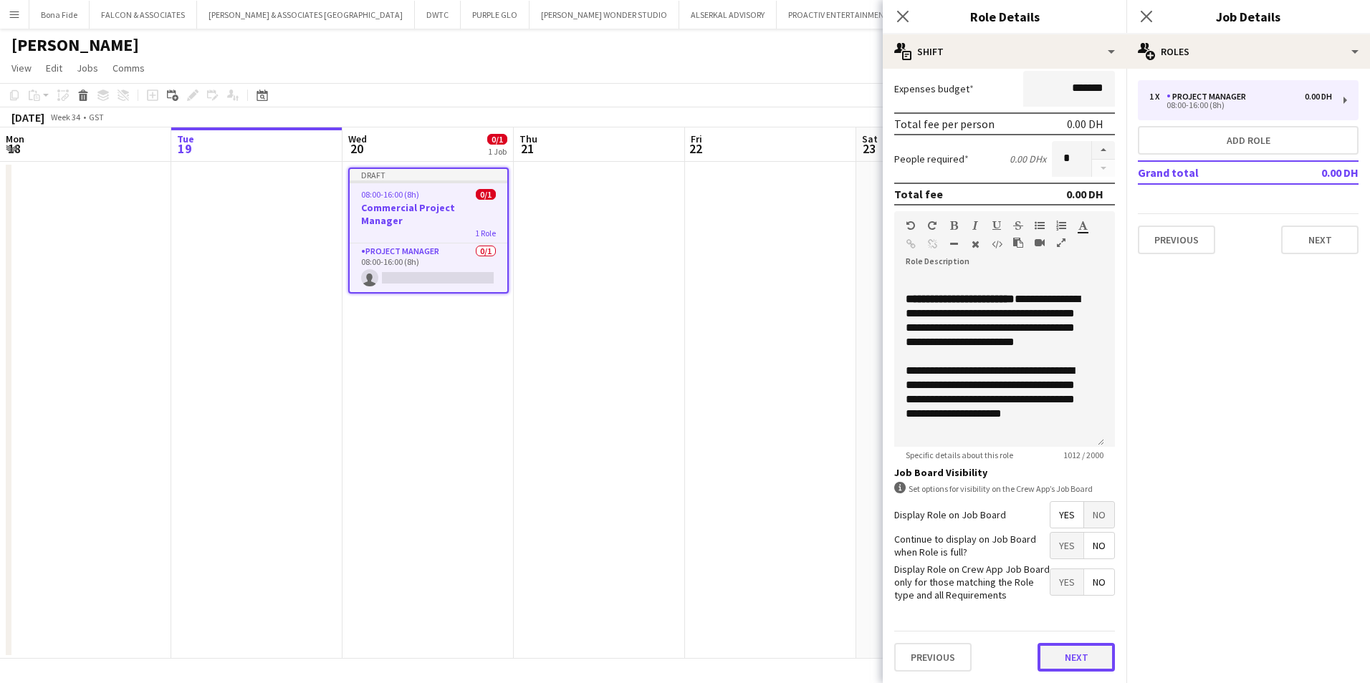
click at [1058, 653] on button "Next" at bounding box center [1075, 657] width 77 height 29
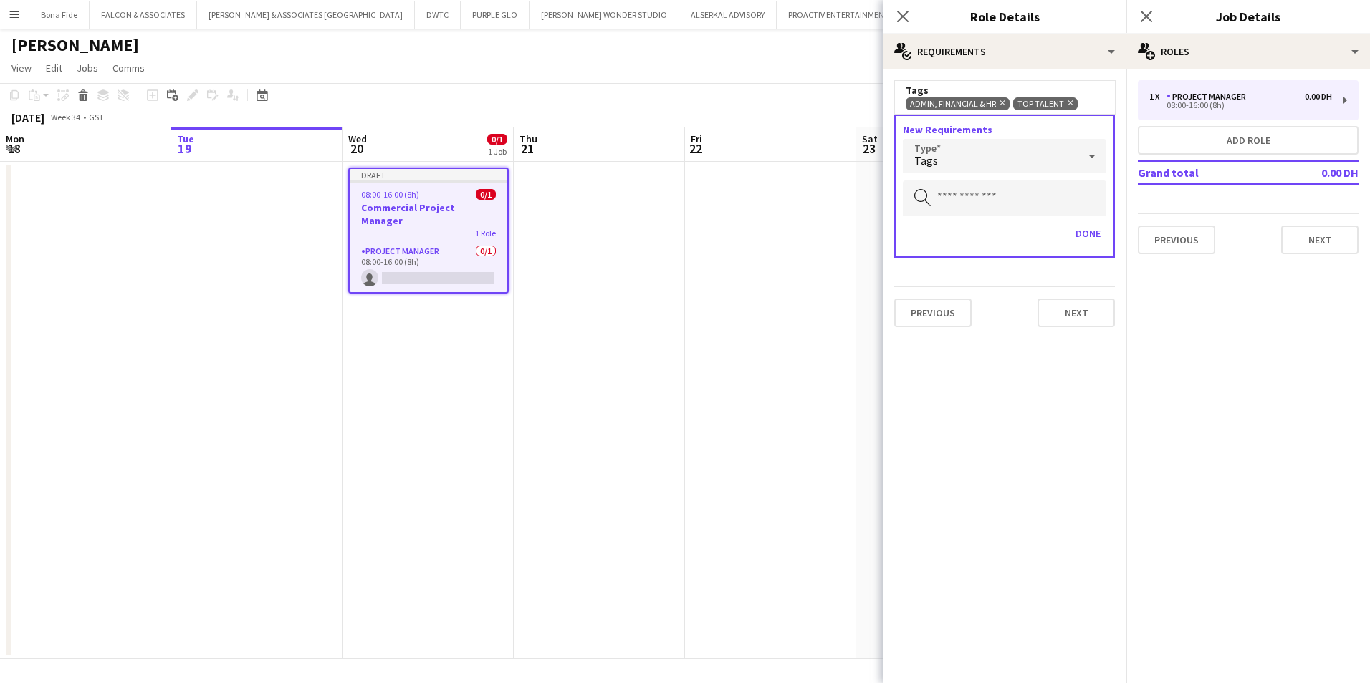
scroll to position [0, 0]
click at [1014, 204] on input "text" at bounding box center [1004, 199] width 203 height 36
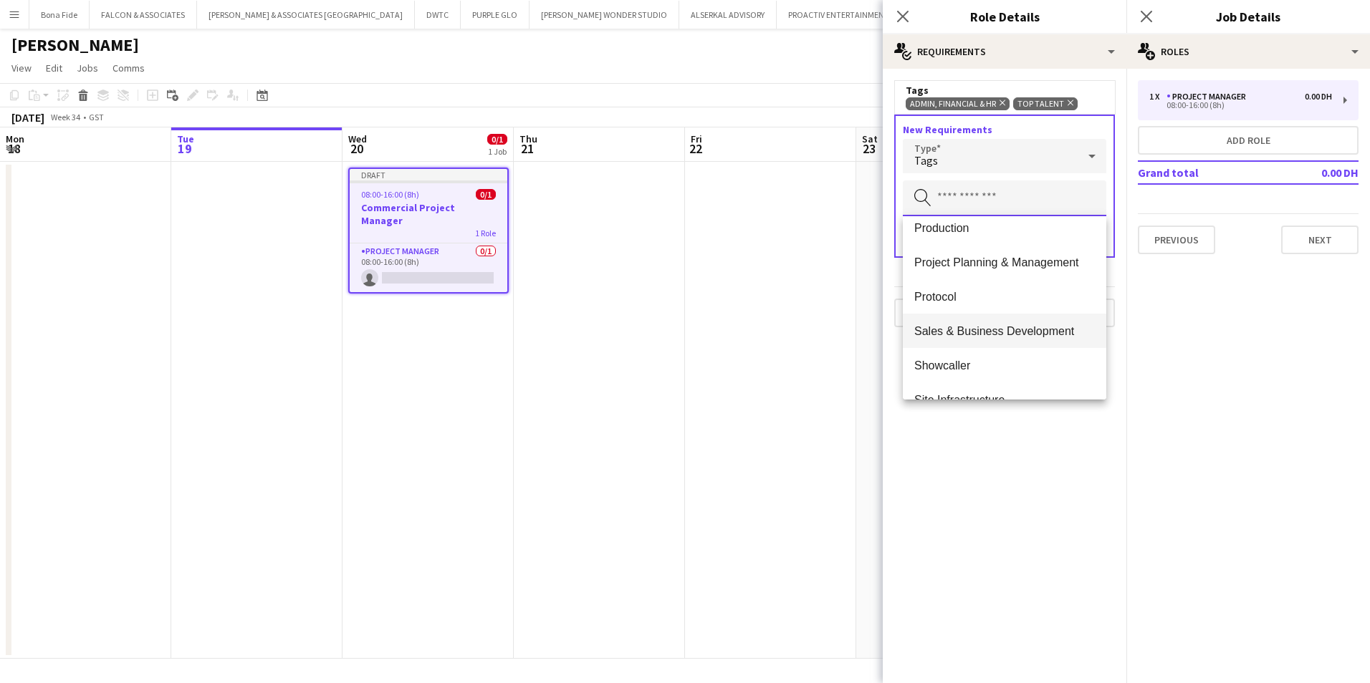
scroll to position [903, 0]
click at [988, 329] on span "Project Planning & Management" at bounding box center [1004, 334] width 181 height 14
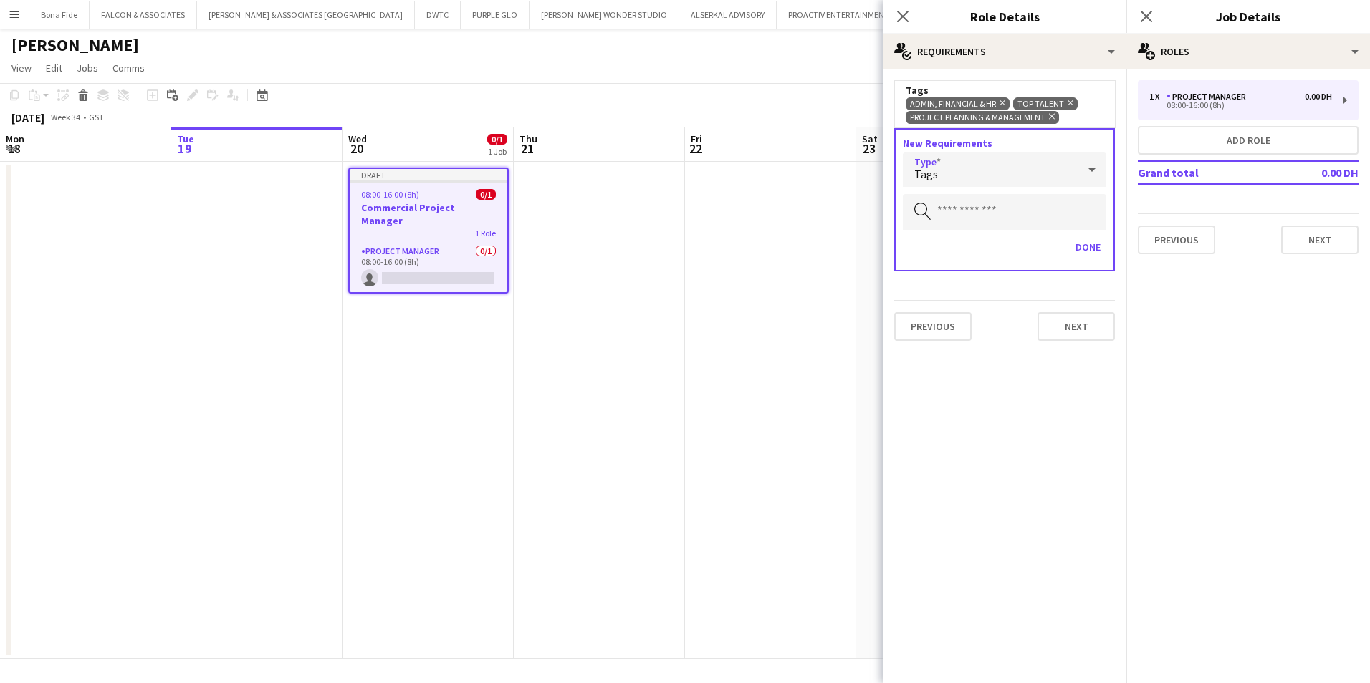
click at [1088, 165] on icon at bounding box center [1091, 169] width 17 height 29
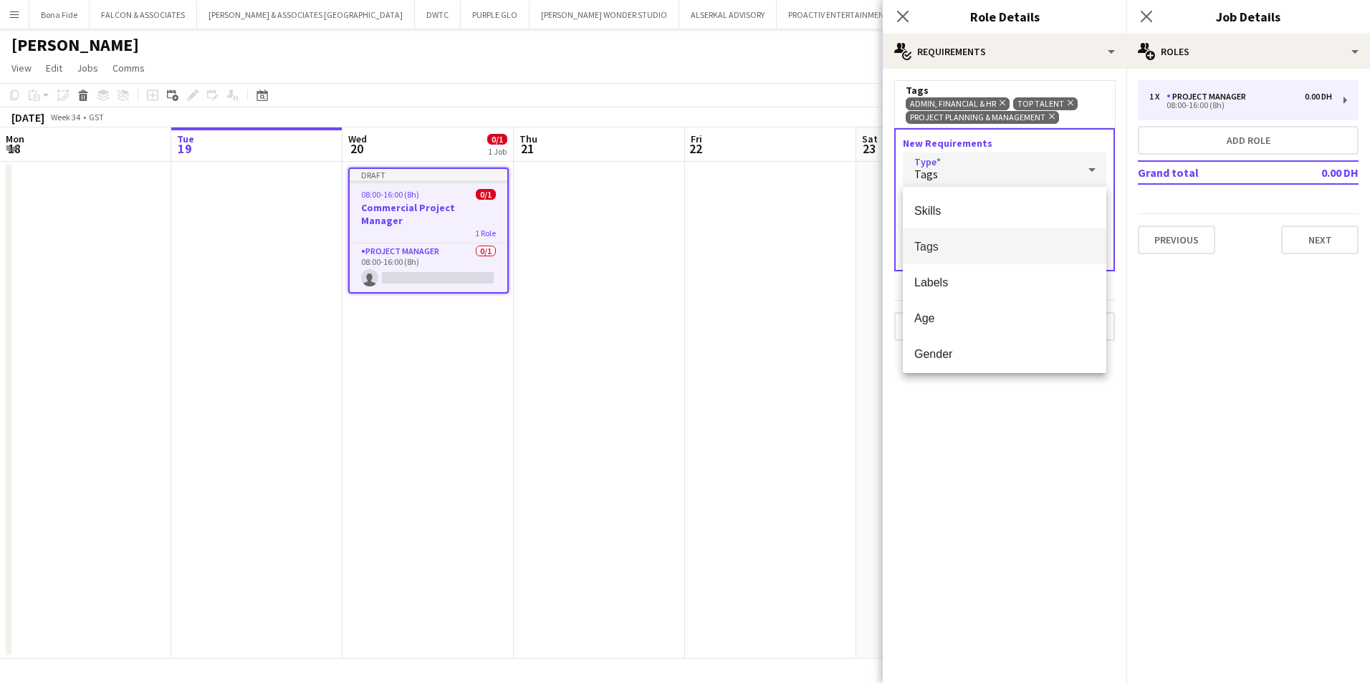
drag, startPoint x: 991, startPoint y: 547, endPoint x: 995, endPoint y: 521, distance: 26.0
click at [991, 547] on div at bounding box center [685, 341] width 1370 height 683
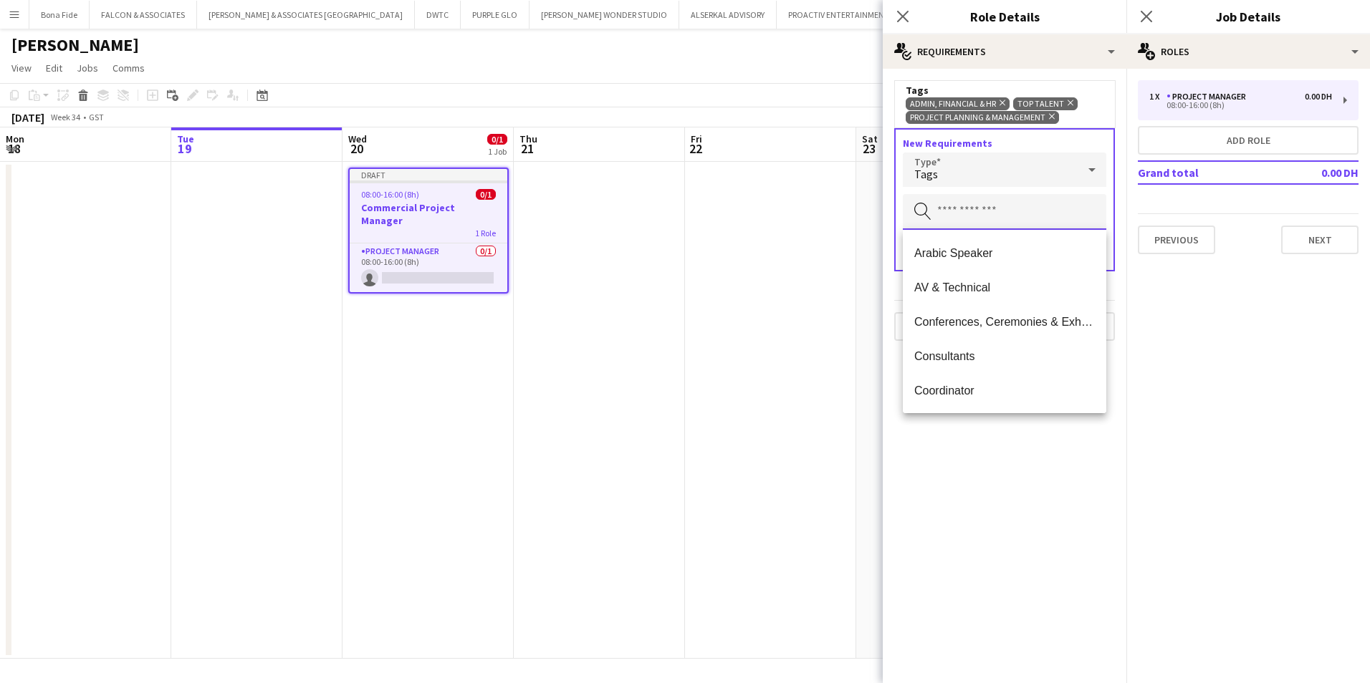
click at [993, 213] on input "text" at bounding box center [1004, 212] width 203 height 36
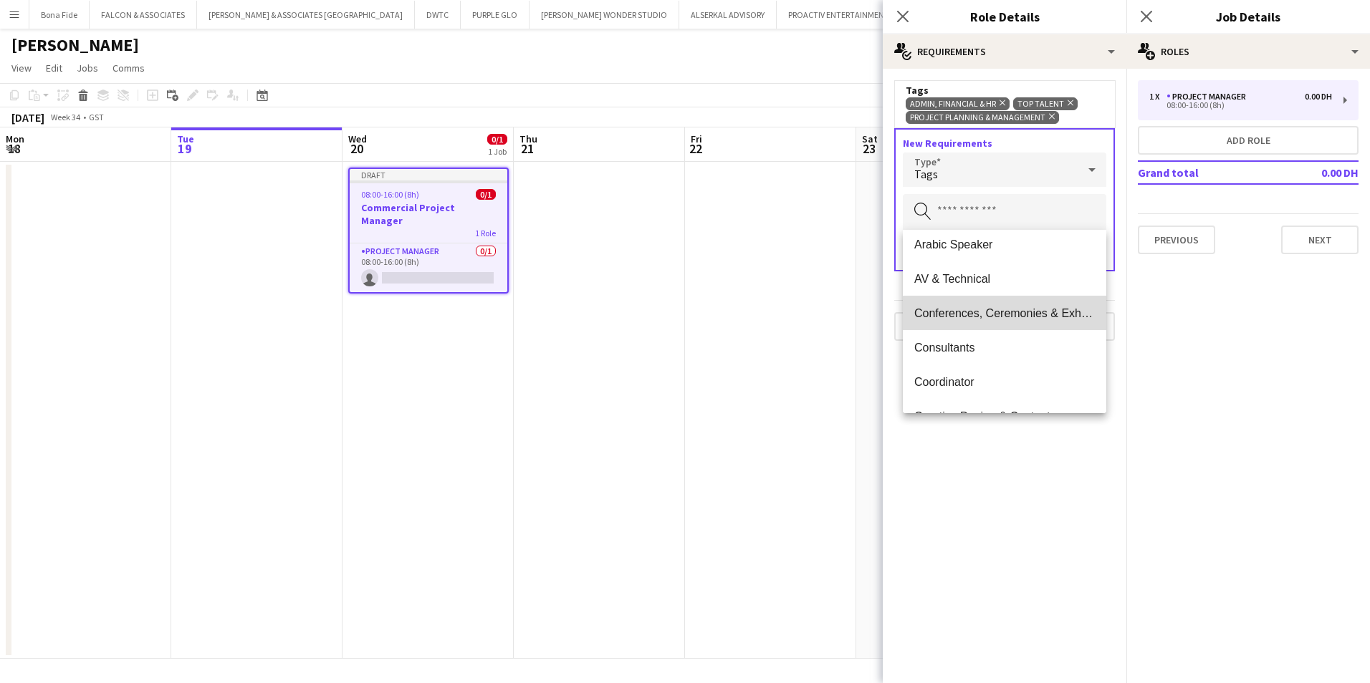
click at [1031, 324] on mat-option "Conferences, Ceremonies & Exhibitions" at bounding box center [1004, 313] width 203 height 34
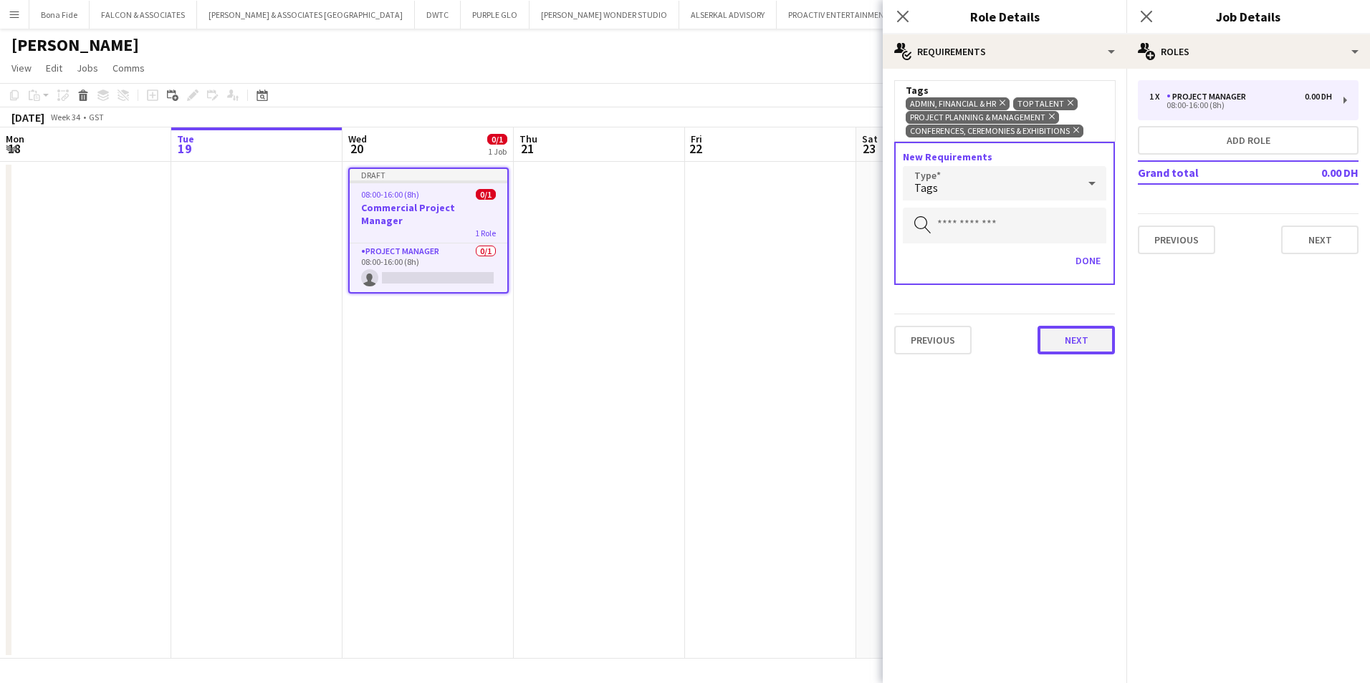
click at [1044, 339] on button "Next" at bounding box center [1075, 340] width 77 height 29
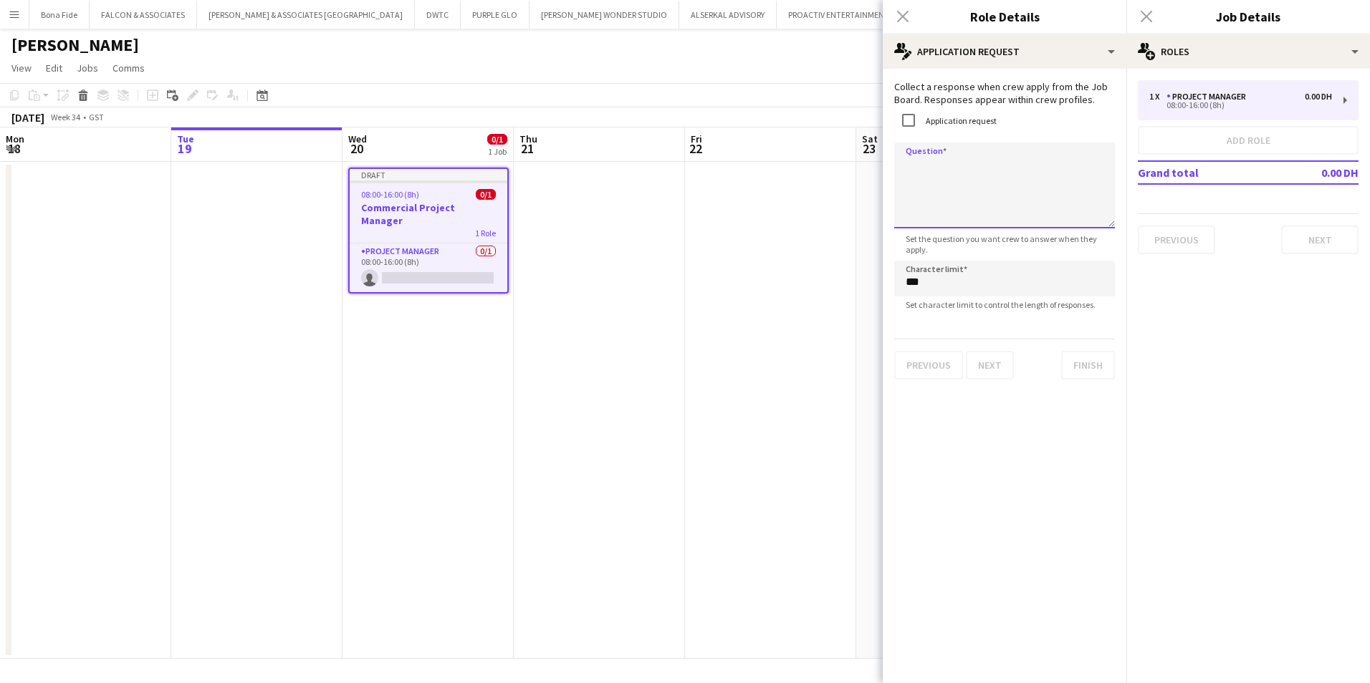
click at [914, 181] on textarea "Question" at bounding box center [1004, 186] width 221 height 86
click at [1107, 165] on textarea "**********" at bounding box center [1004, 186] width 221 height 86
type textarea "**********"
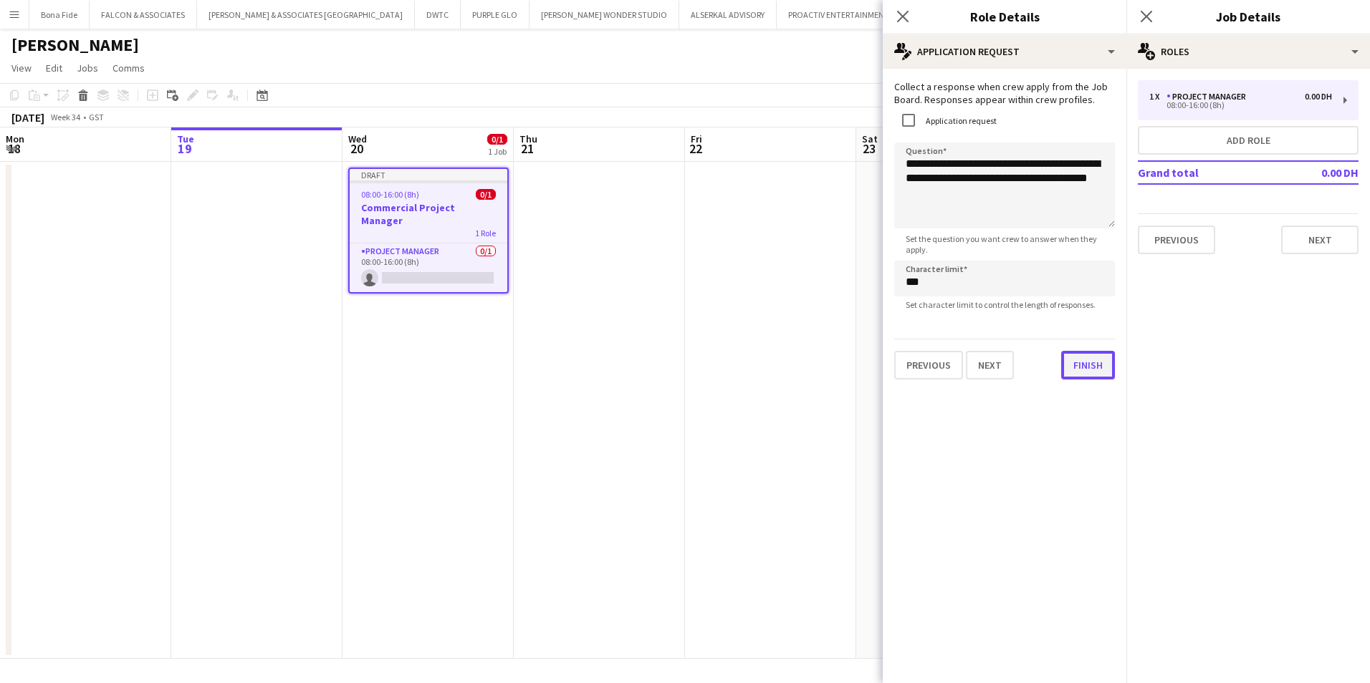
click at [1082, 366] on button "Finish" at bounding box center [1088, 365] width 54 height 29
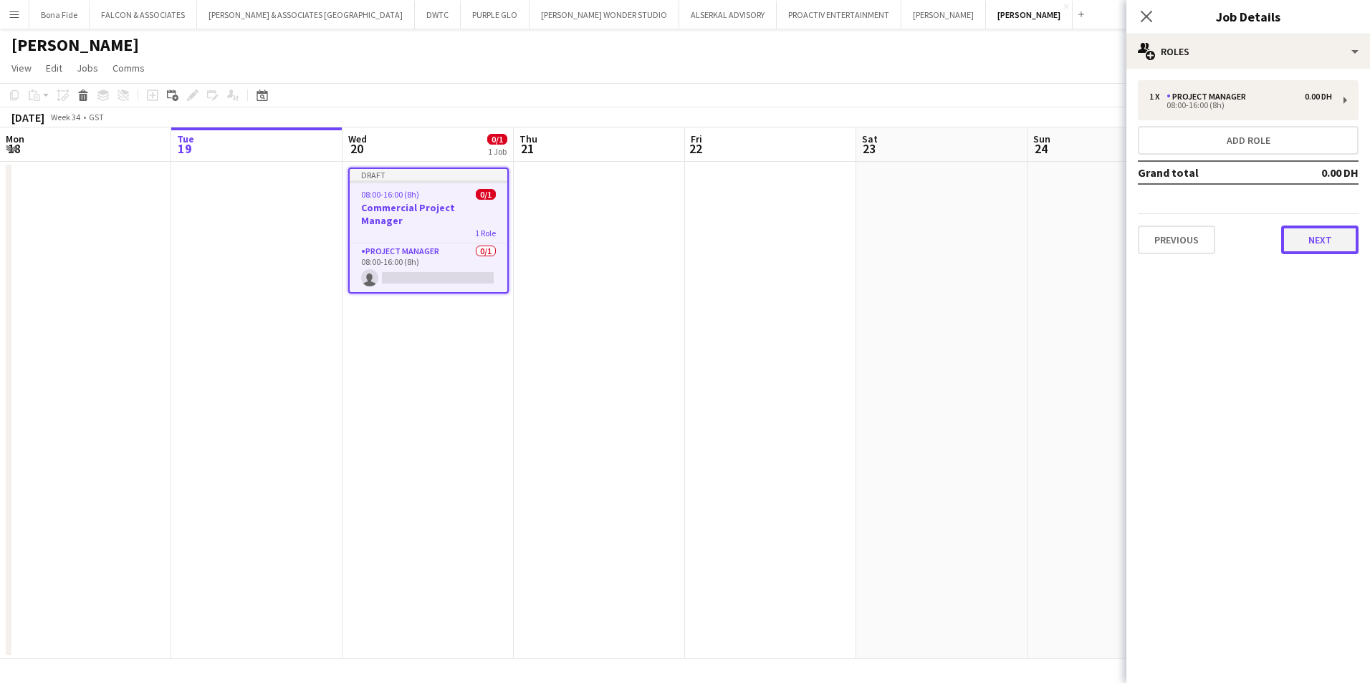
click at [1299, 227] on button "Next" at bounding box center [1319, 240] width 77 height 29
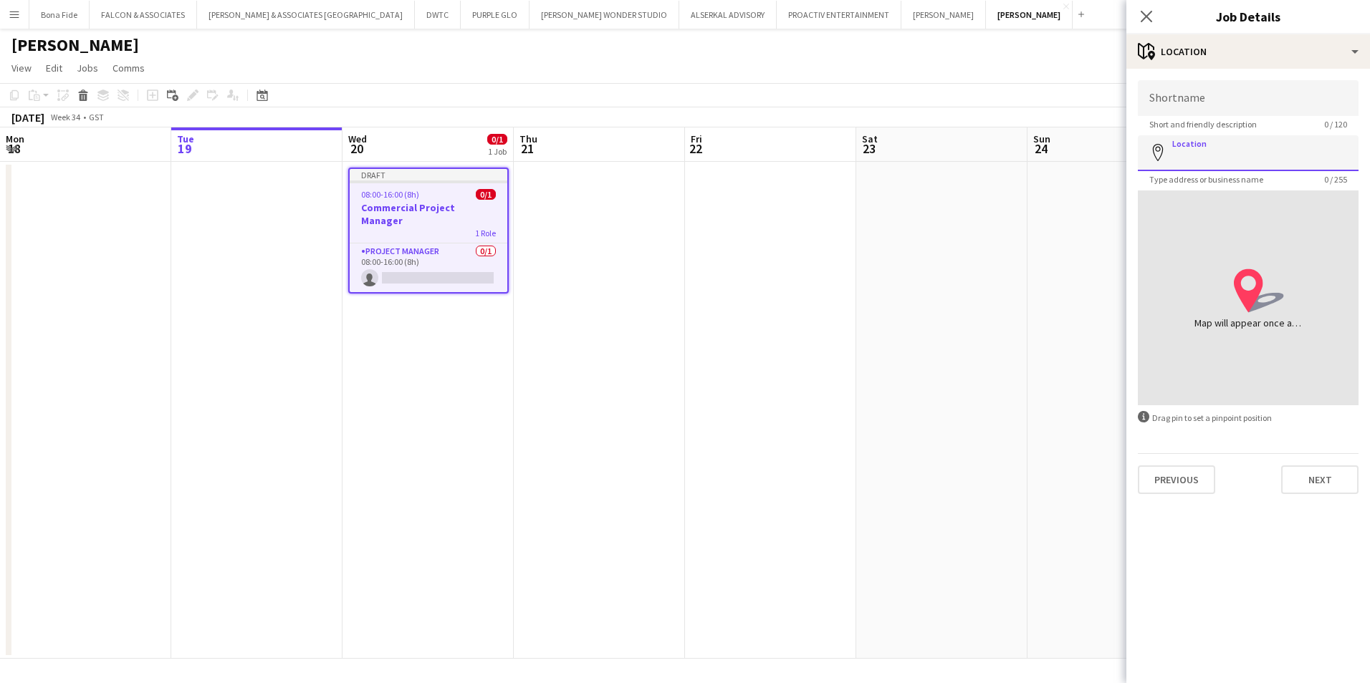
click at [1181, 163] on input "Location" at bounding box center [1247, 153] width 221 height 36
type input "*"
click at [1314, 476] on button "Next" at bounding box center [1319, 480] width 77 height 29
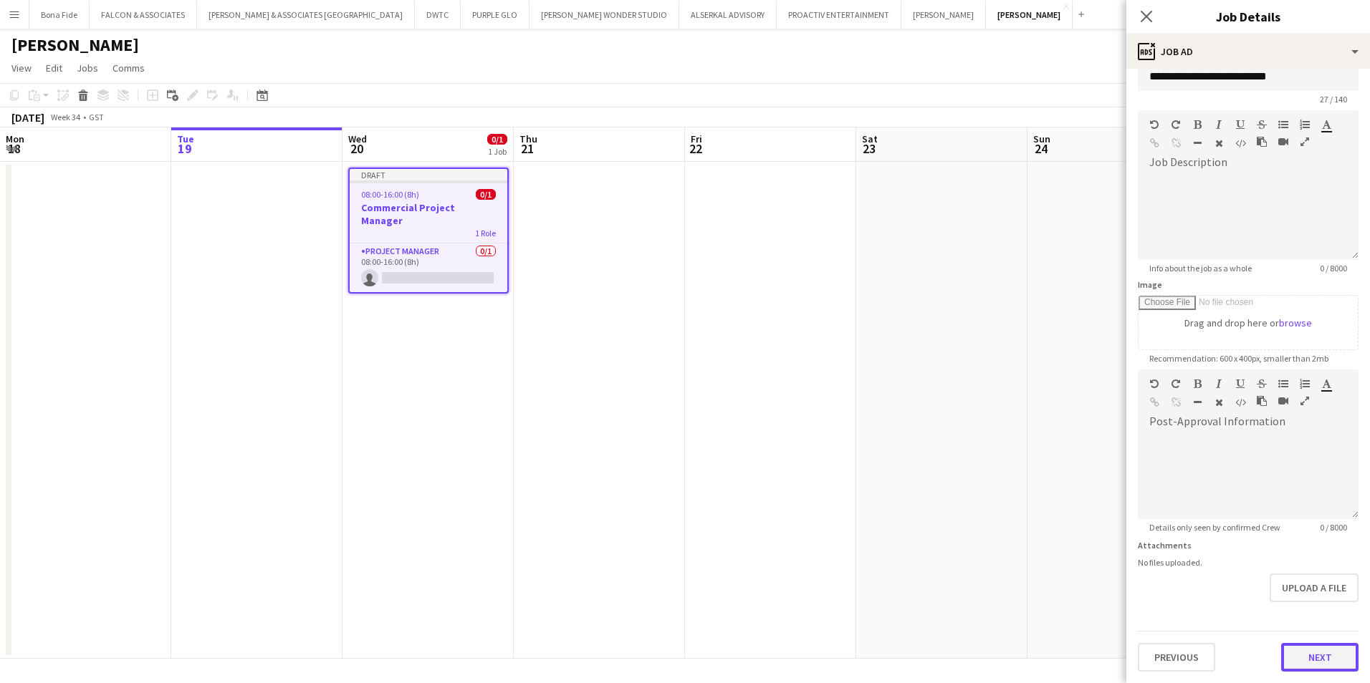
click at [1299, 606] on form "**********" at bounding box center [1248, 363] width 244 height 617
click at [1313, 653] on button "Next" at bounding box center [1319, 657] width 77 height 29
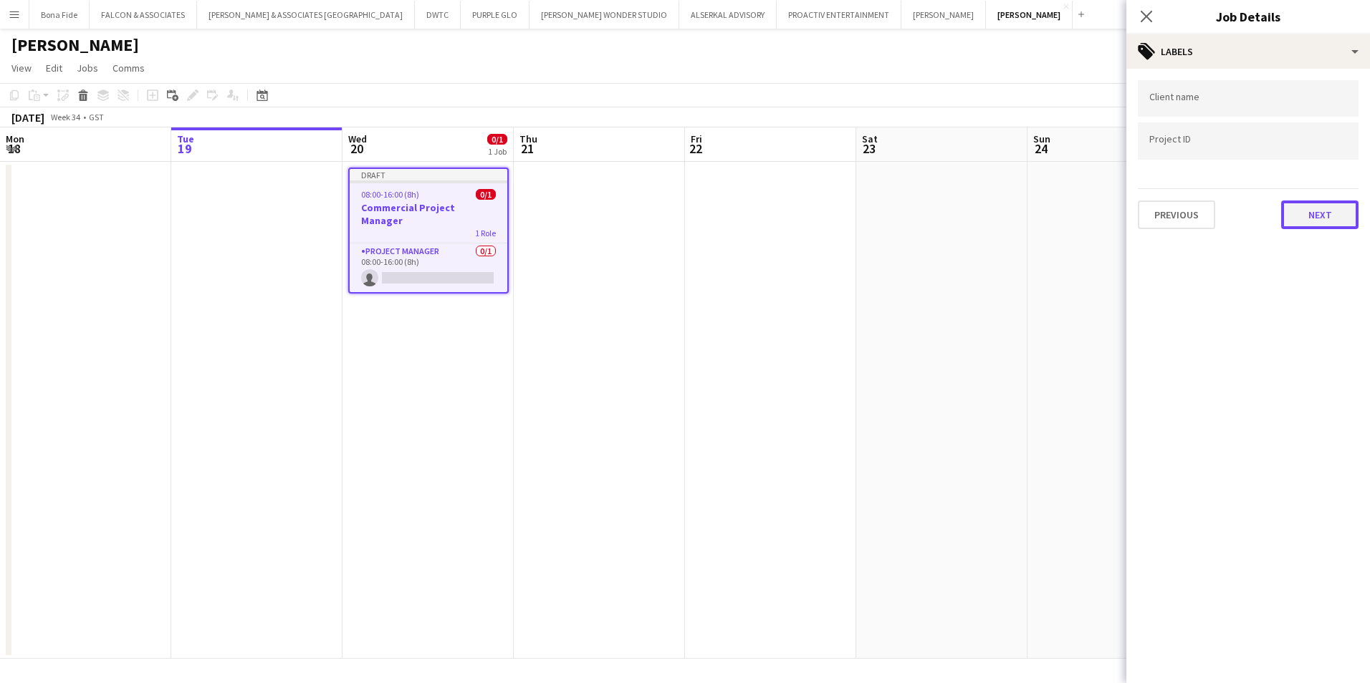
click at [1307, 221] on button "Next" at bounding box center [1319, 215] width 77 height 29
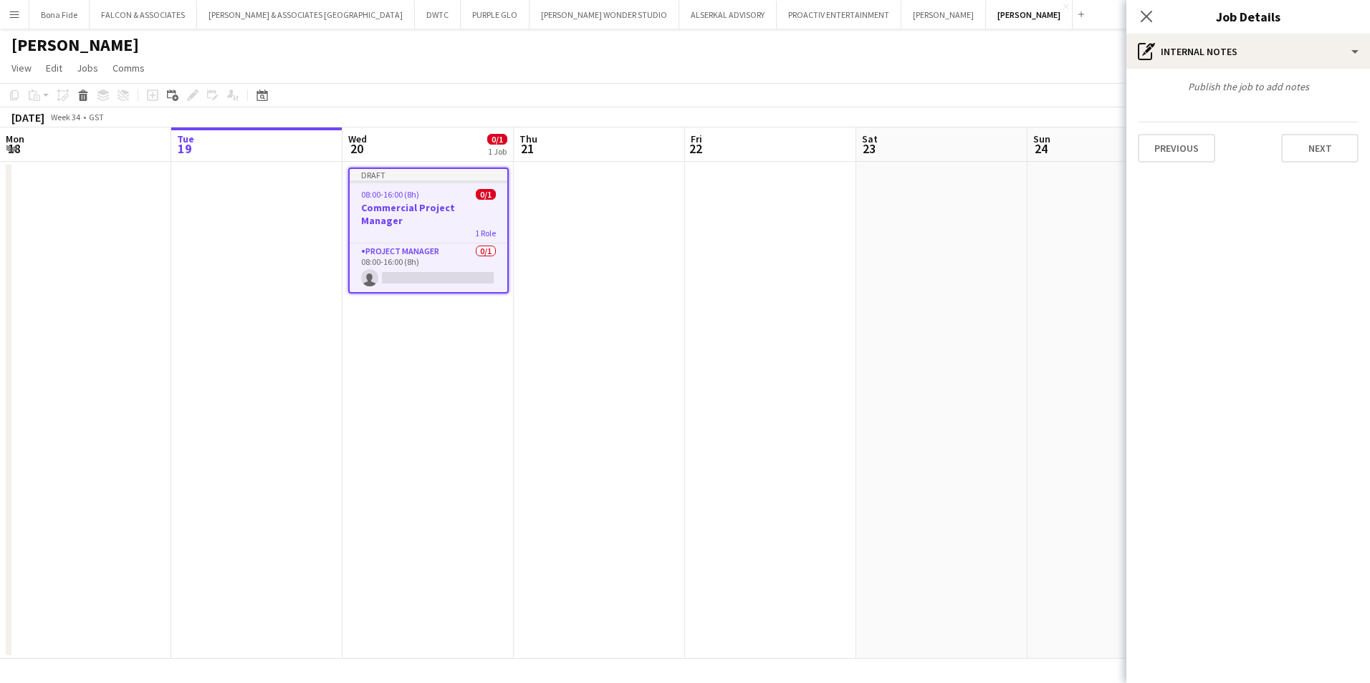
drag, startPoint x: 1307, startPoint y: 221, endPoint x: 1211, endPoint y: 188, distance: 101.9
click at [1211, 188] on mat-expansion-panel "pen-write Internal notes Publish the job to add notes Previous Next" at bounding box center [1248, 376] width 244 height 615
click at [1319, 150] on button "Next" at bounding box center [1319, 148] width 77 height 29
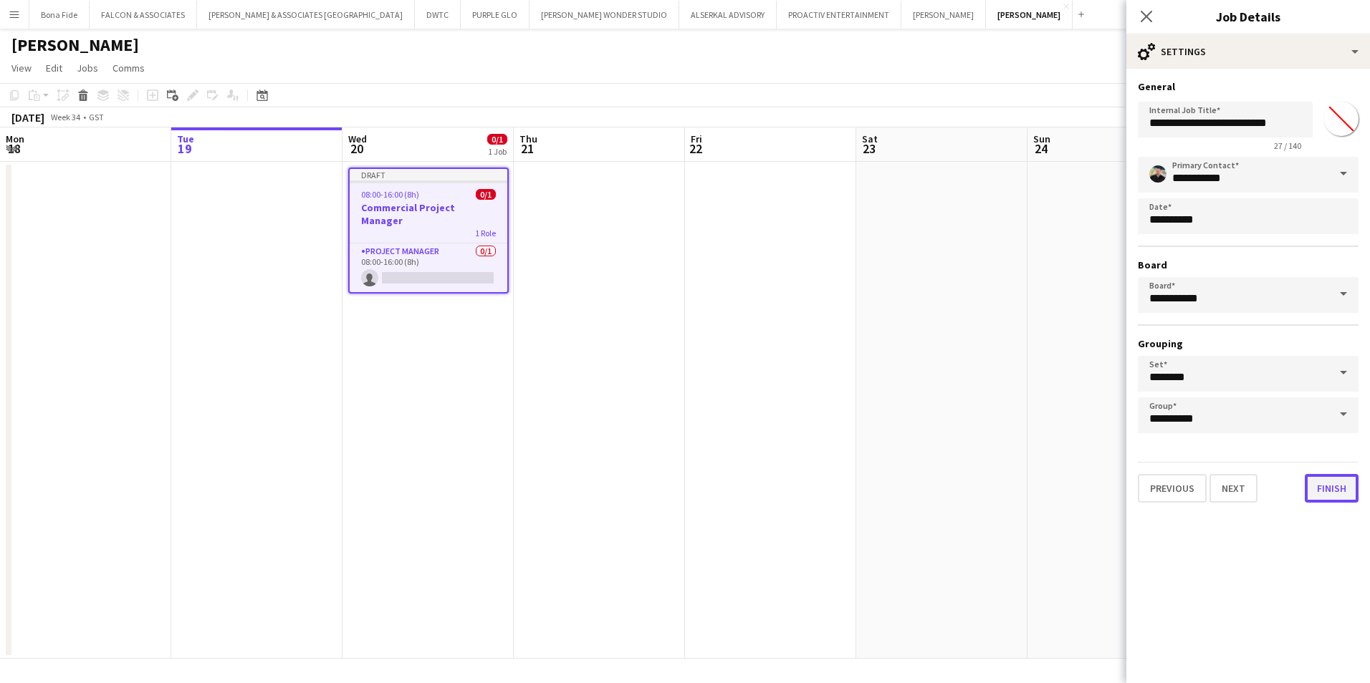
click at [1332, 493] on button "Finish" at bounding box center [1331, 488] width 54 height 29
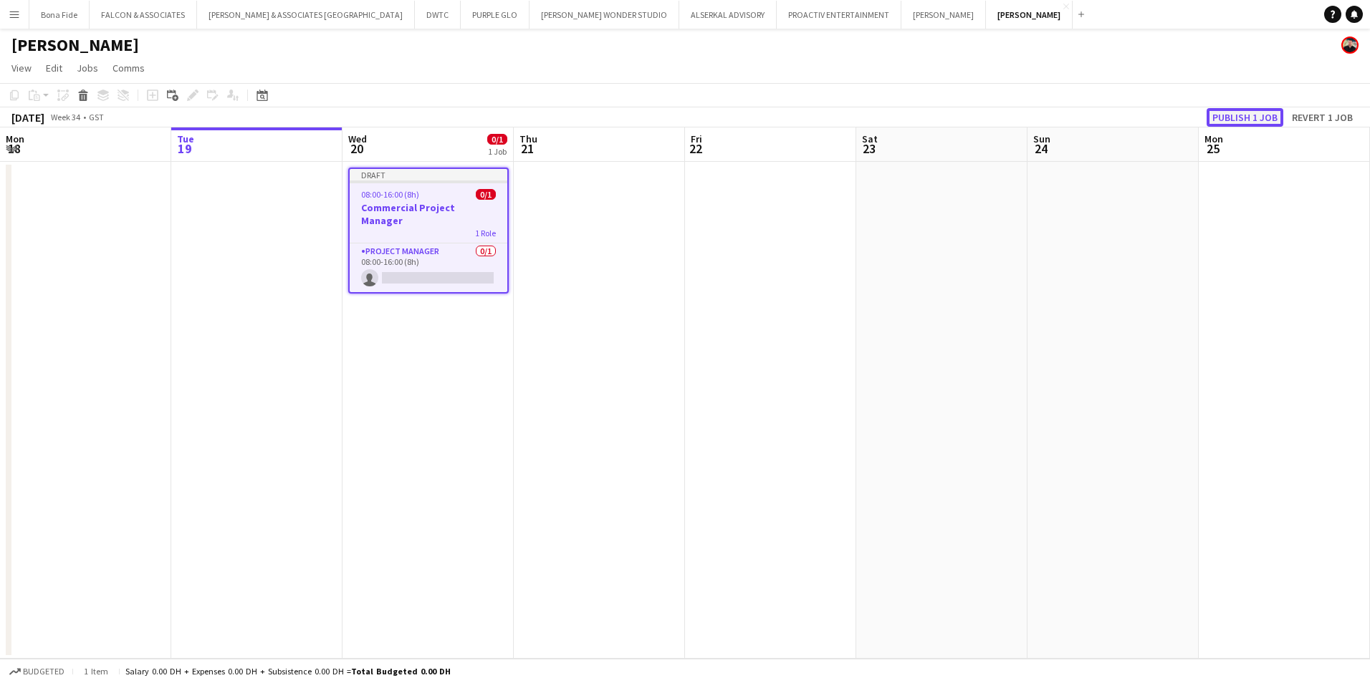
click at [1261, 117] on button "Publish 1 job" at bounding box center [1244, 117] width 77 height 19
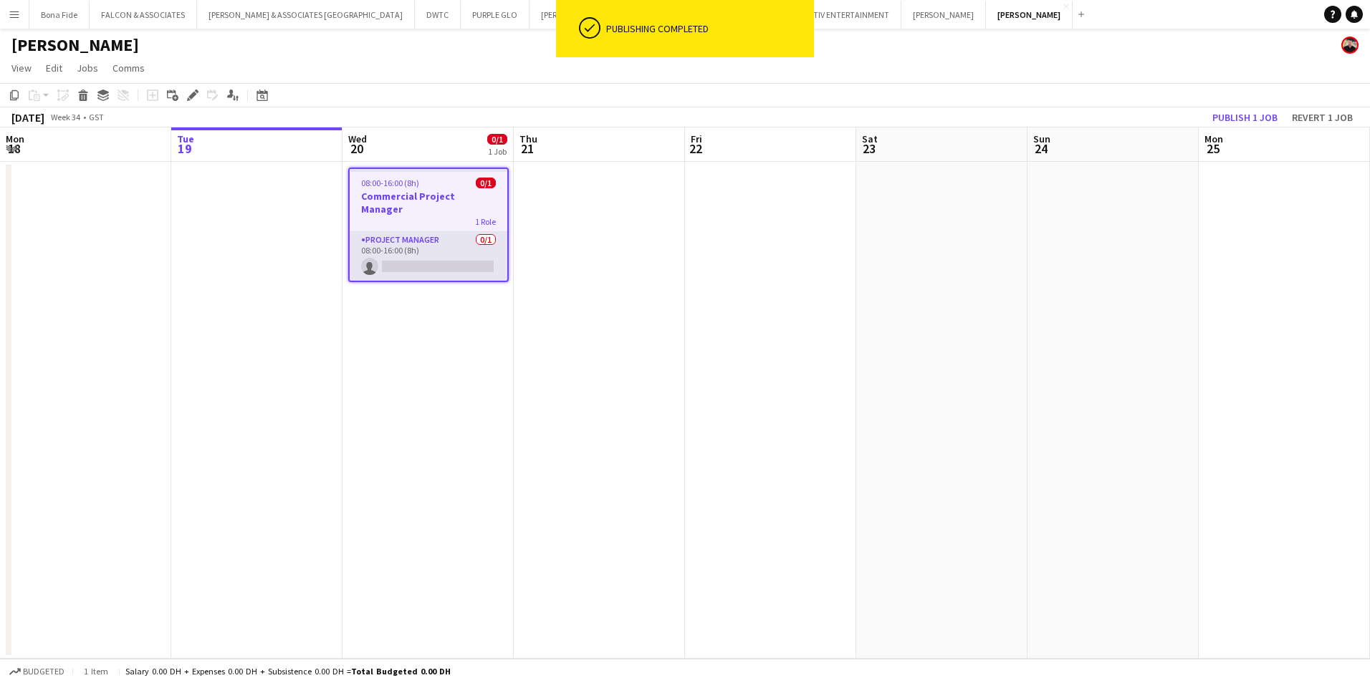
click at [438, 234] on app-card-role "Project Manager 0/1 08:00-16:00 (8h) single-neutral-actions" at bounding box center [429, 256] width 158 height 49
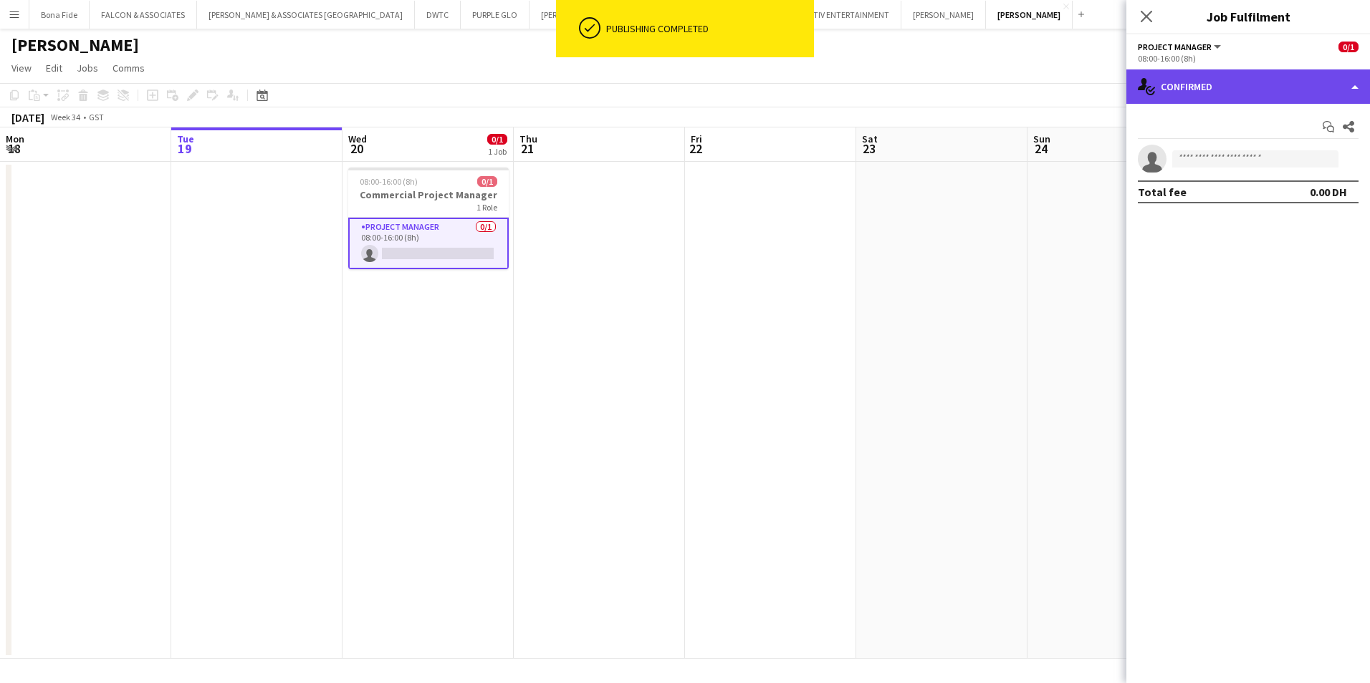
click at [1316, 82] on div "single-neutral-actions-check-2 Confirmed" at bounding box center [1248, 86] width 244 height 34
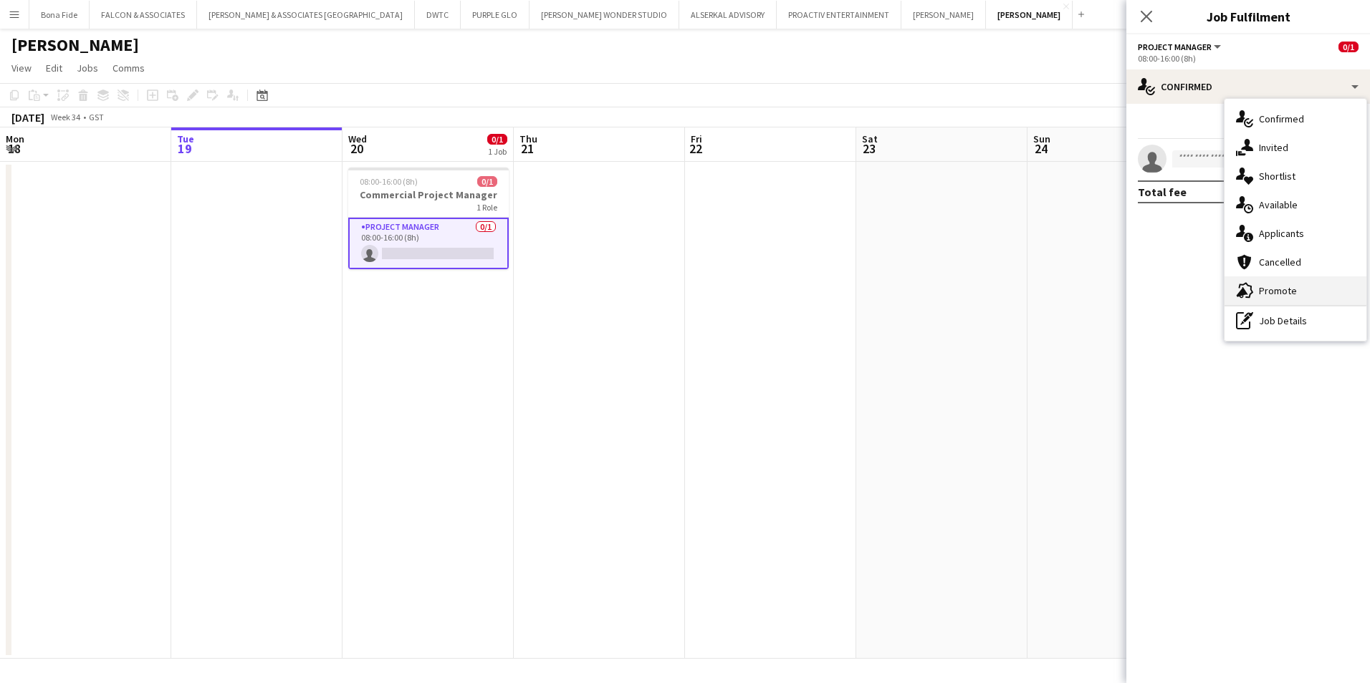
click at [1313, 287] on div "advertising-megaphone Promote" at bounding box center [1295, 290] width 142 height 29
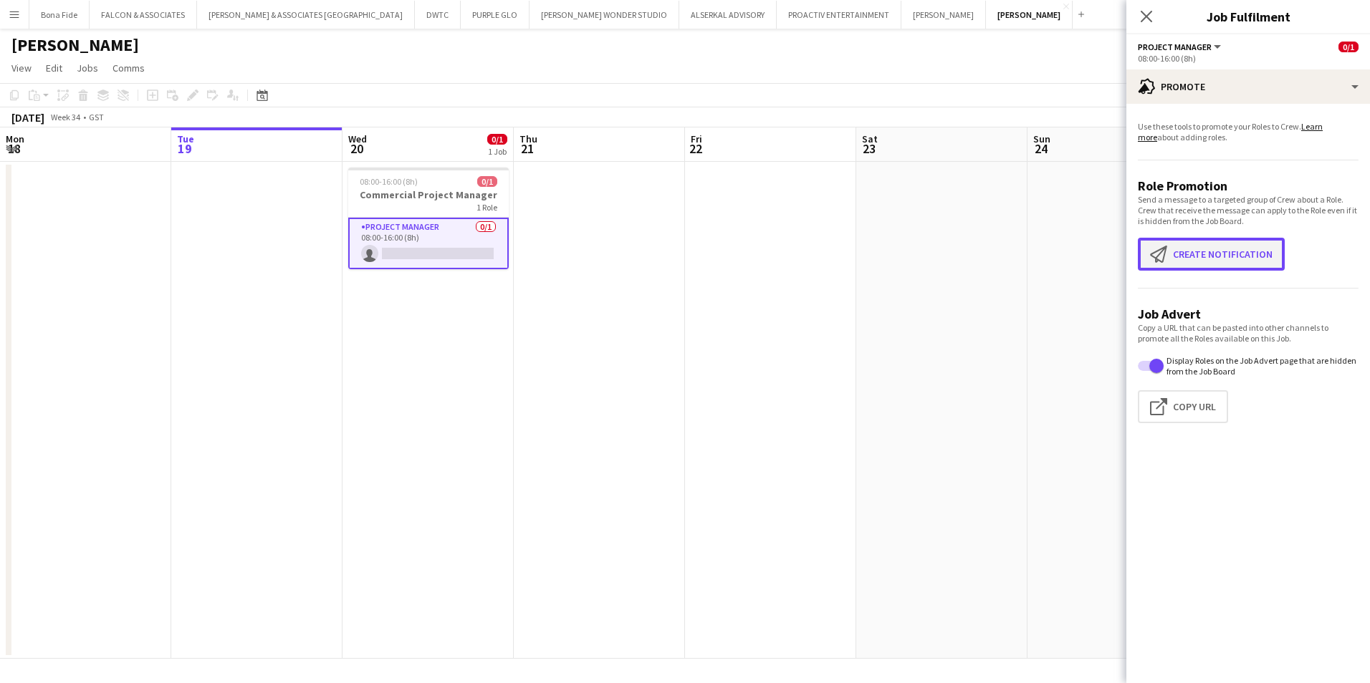
click at [1213, 248] on button "Create notification Create notification" at bounding box center [1210, 254] width 147 height 33
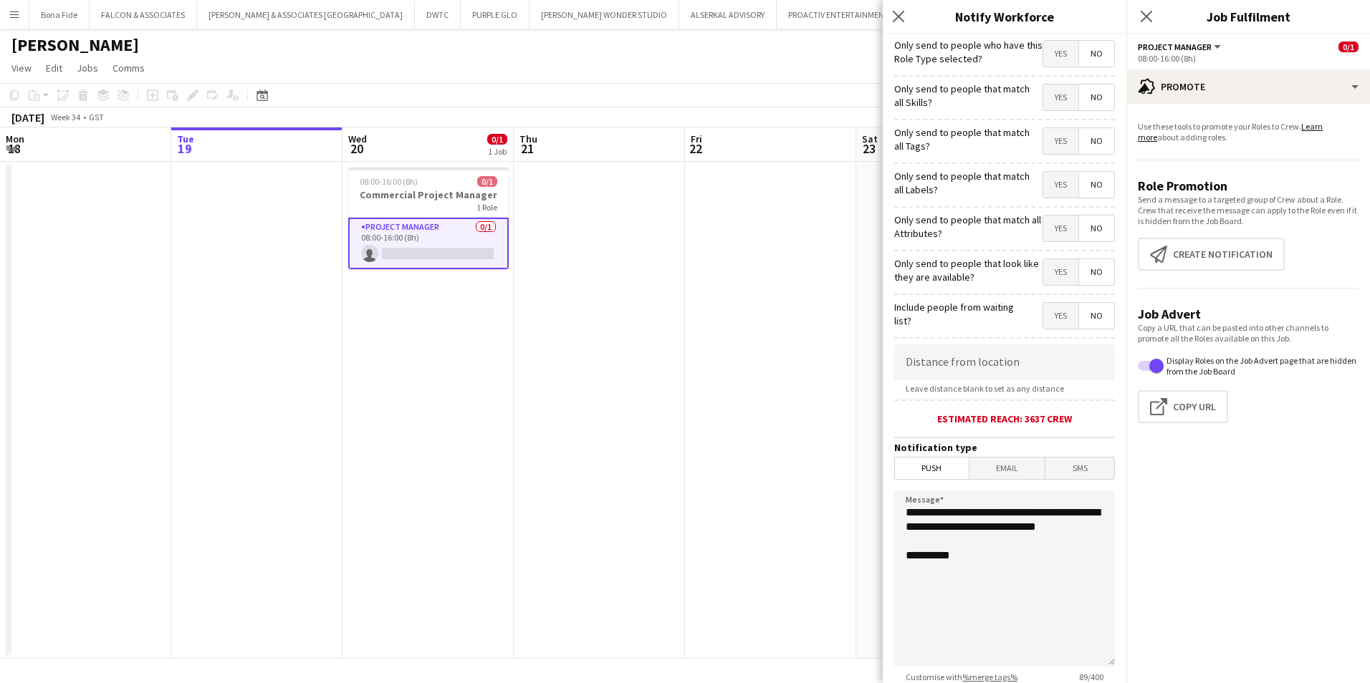
click at [1044, 59] on span "Yes" at bounding box center [1060, 54] width 35 height 26
click at [1049, 102] on span "Yes" at bounding box center [1060, 98] width 35 height 26
click at [1045, 140] on span "Yes" at bounding box center [1060, 141] width 35 height 26
click at [1079, 140] on span "No" at bounding box center [1096, 141] width 35 height 26
click at [1047, 182] on span "Yes" at bounding box center [1060, 185] width 35 height 26
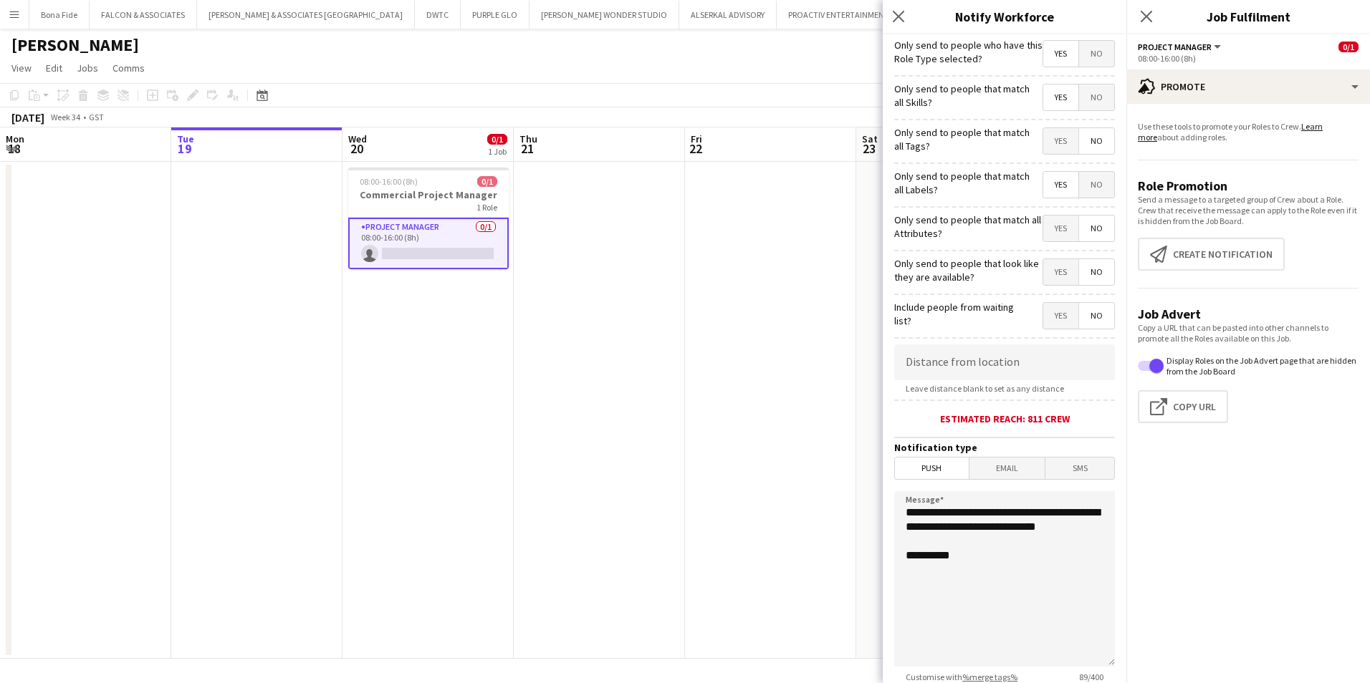
click at [1064, 229] on span "Yes" at bounding box center [1060, 229] width 35 height 26
click at [1052, 271] on span "Yes" at bounding box center [1060, 272] width 35 height 26
click at [1044, 317] on span "Yes" at bounding box center [1060, 316] width 35 height 26
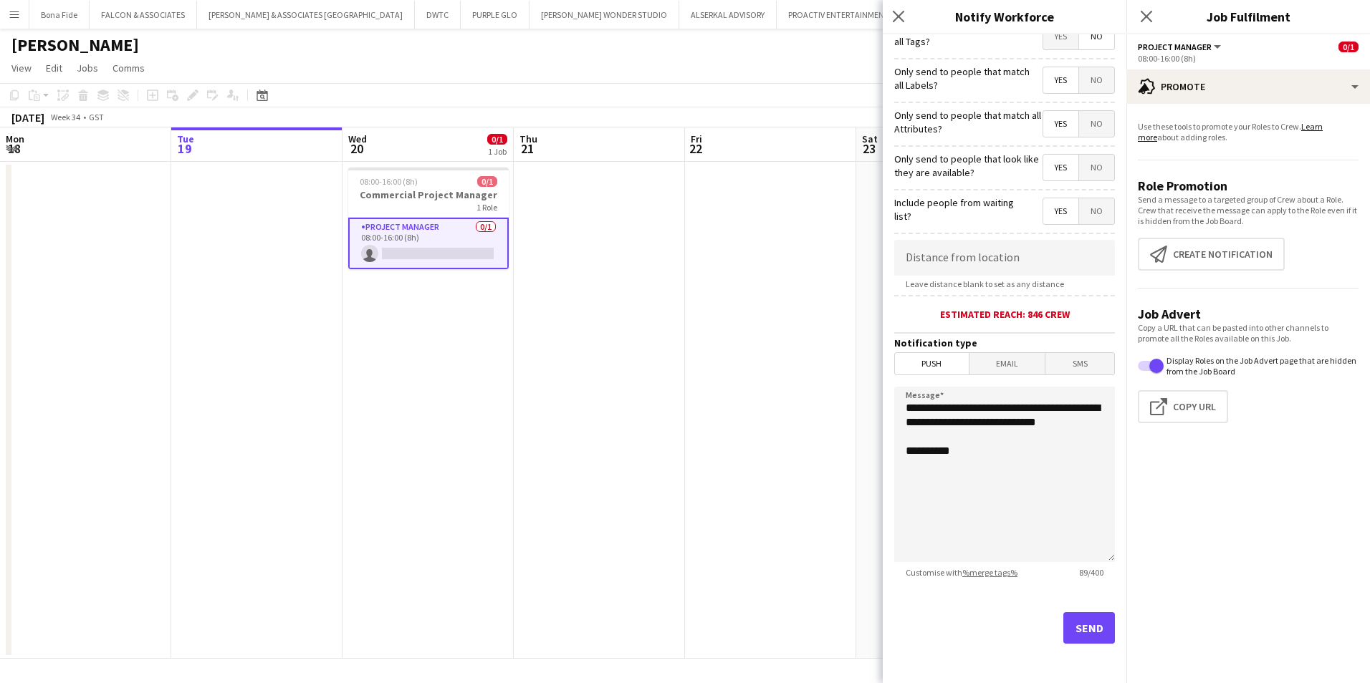
scroll to position [105, 0]
click at [1067, 613] on button "Send" at bounding box center [1089, 628] width 52 height 32
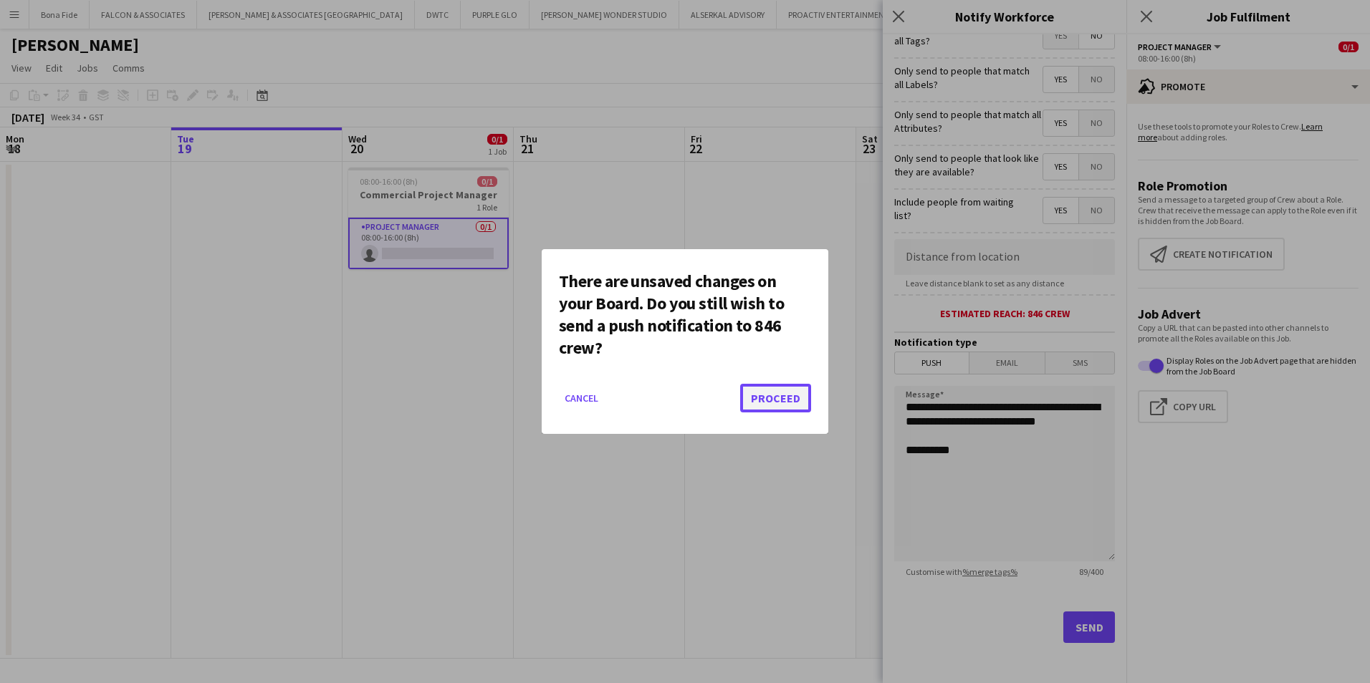
click at [784, 388] on button "Proceed" at bounding box center [775, 398] width 71 height 29
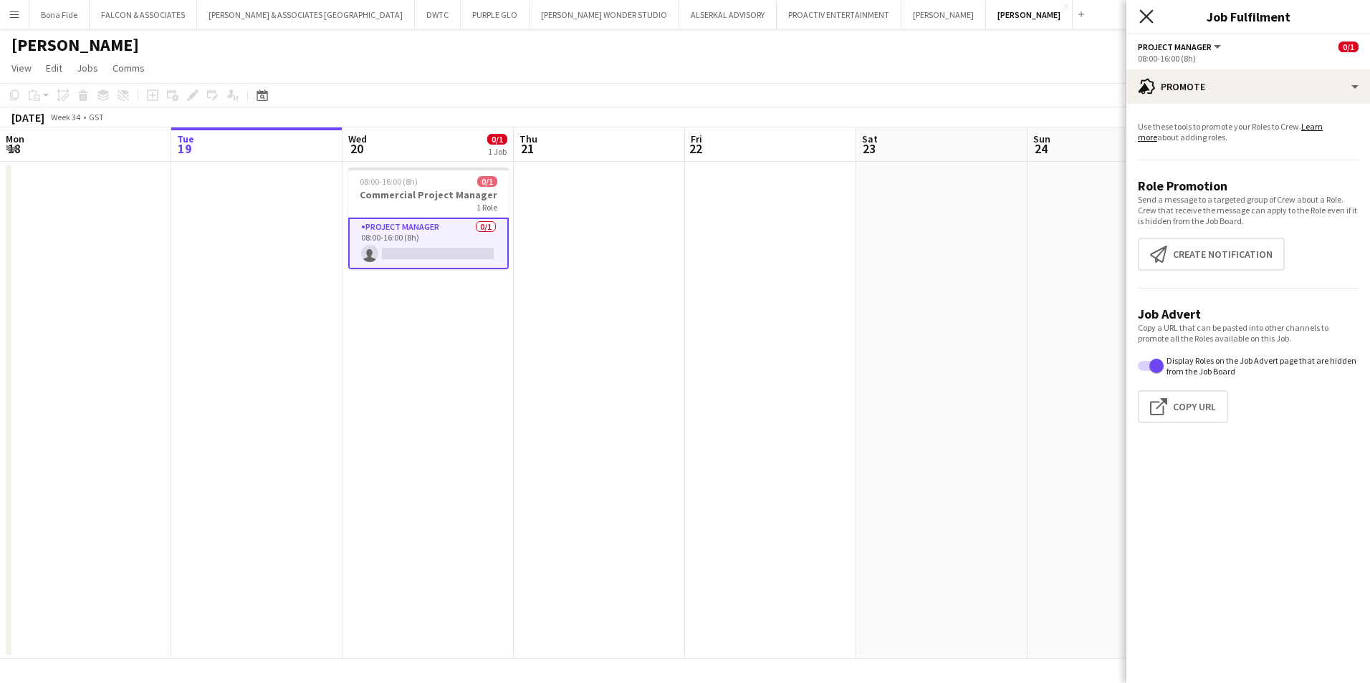
click at [1143, 21] on icon "Close pop-in" at bounding box center [1146, 16] width 14 height 14
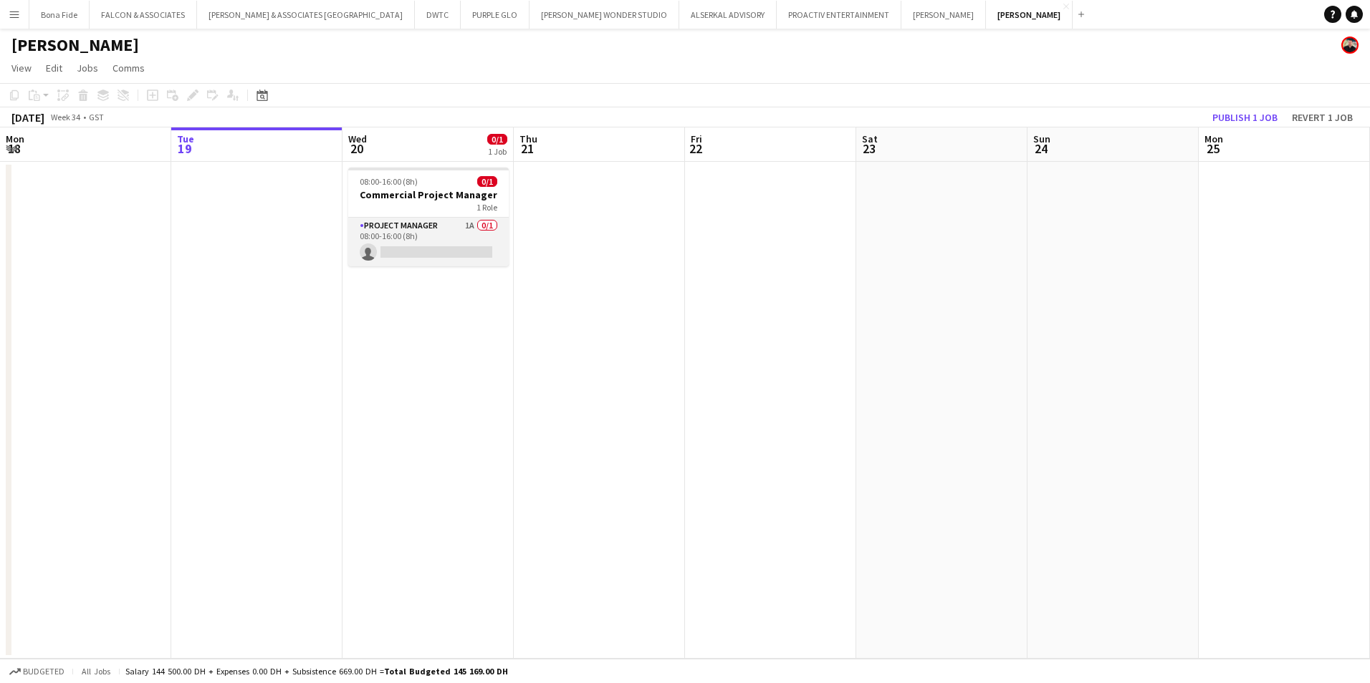
click at [390, 223] on app-card-role "Project Manager 1A 0/1 08:00-16:00 (8h) single-neutral-actions" at bounding box center [428, 242] width 160 height 49
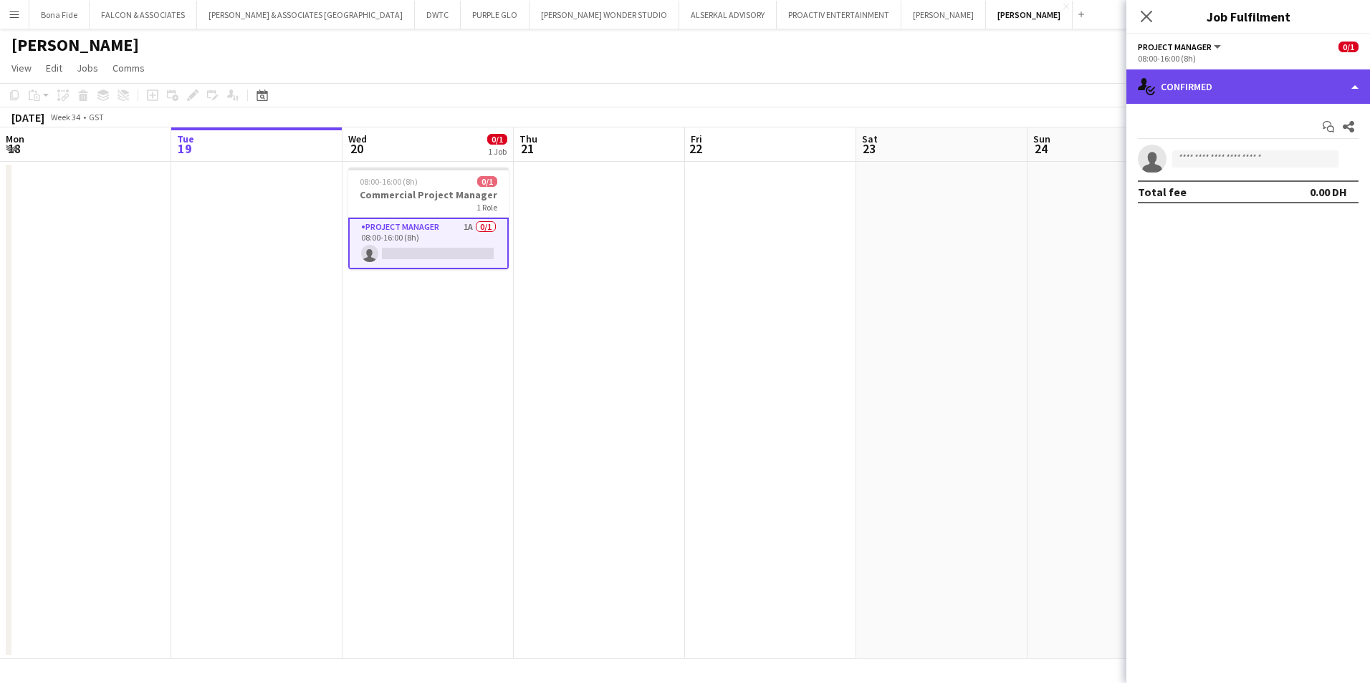
click at [1228, 91] on div "single-neutral-actions-check-2 Confirmed" at bounding box center [1248, 86] width 244 height 34
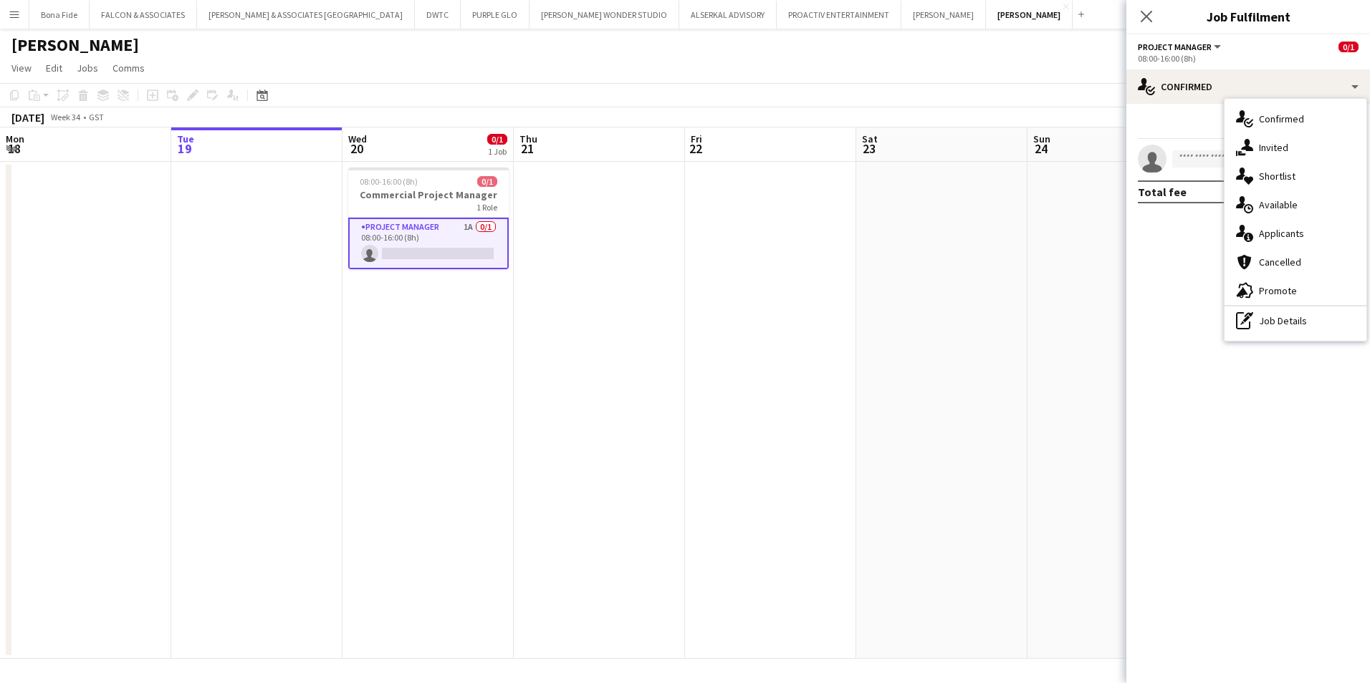
click at [1266, 236] on div "single-neutral-actions-information Applicants" at bounding box center [1295, 233] width 142 height 29
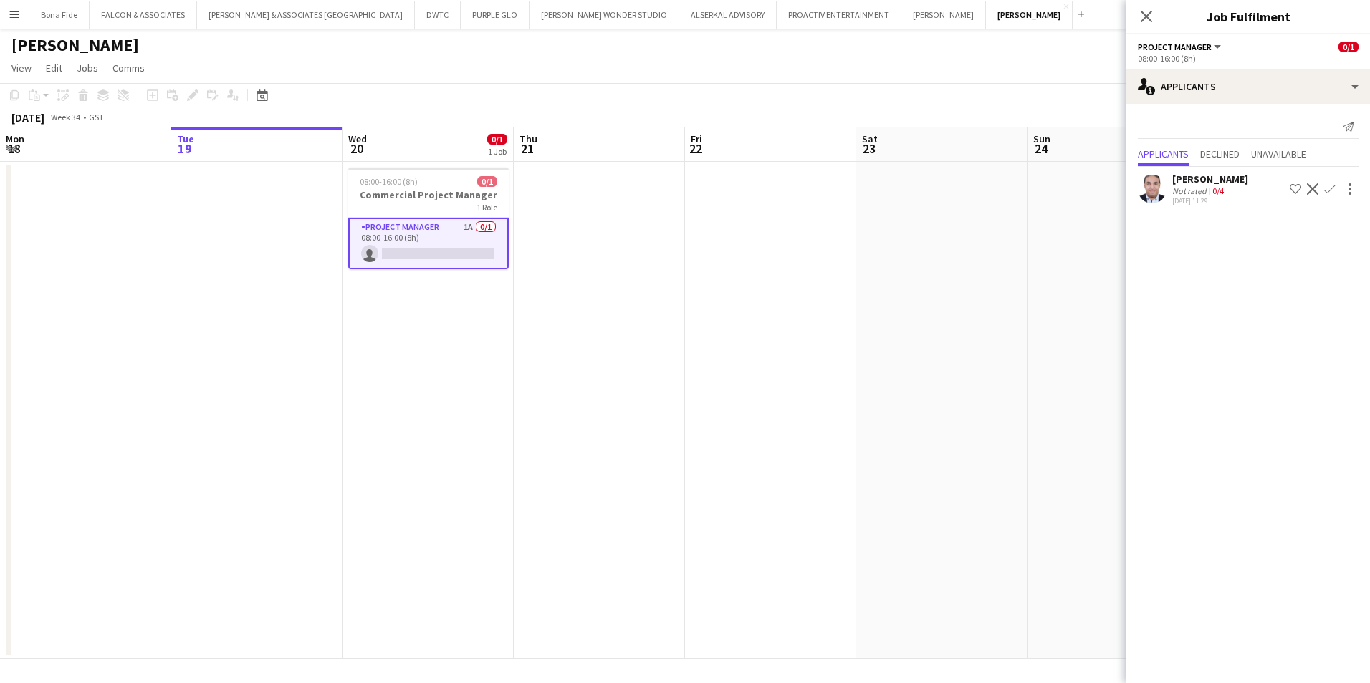
click at [1203, 196] on div "Not rated" at bounding box center [1190, 191] width 37 height 11
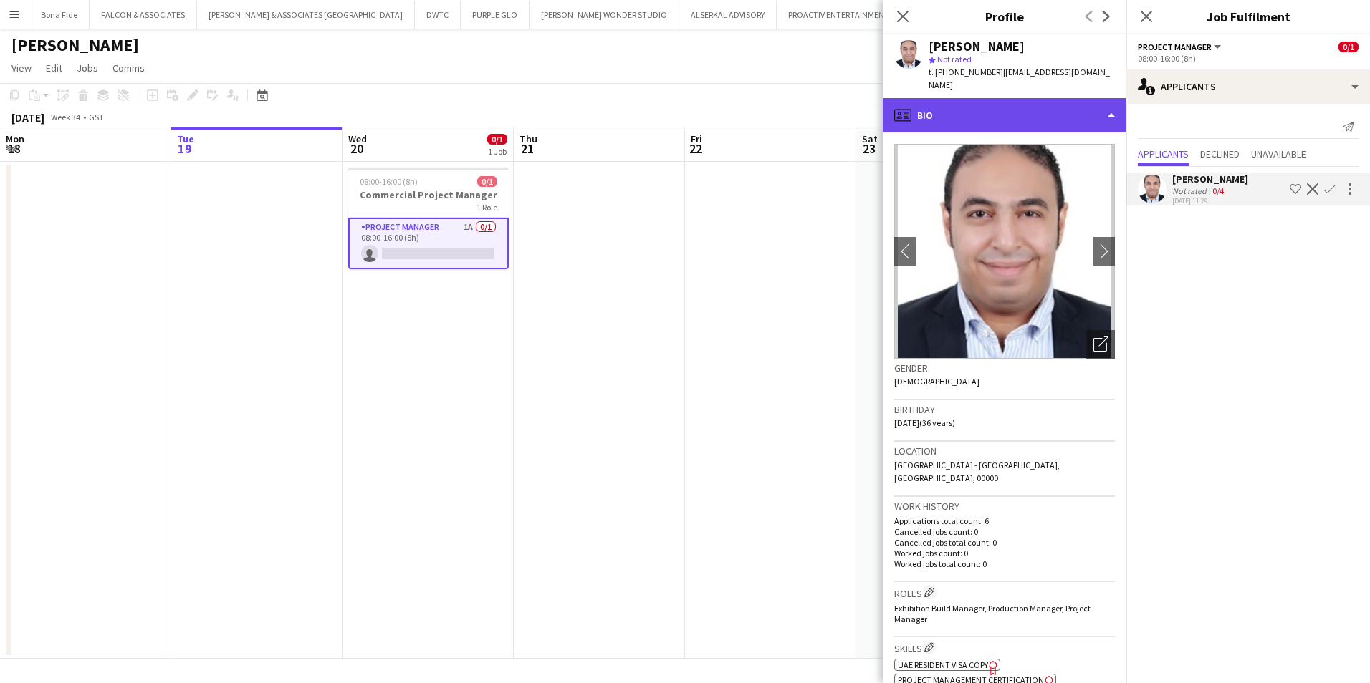
click at [1044, 121] on div "profile Bio" at bounding box center [1004, 115] width 244 height 34
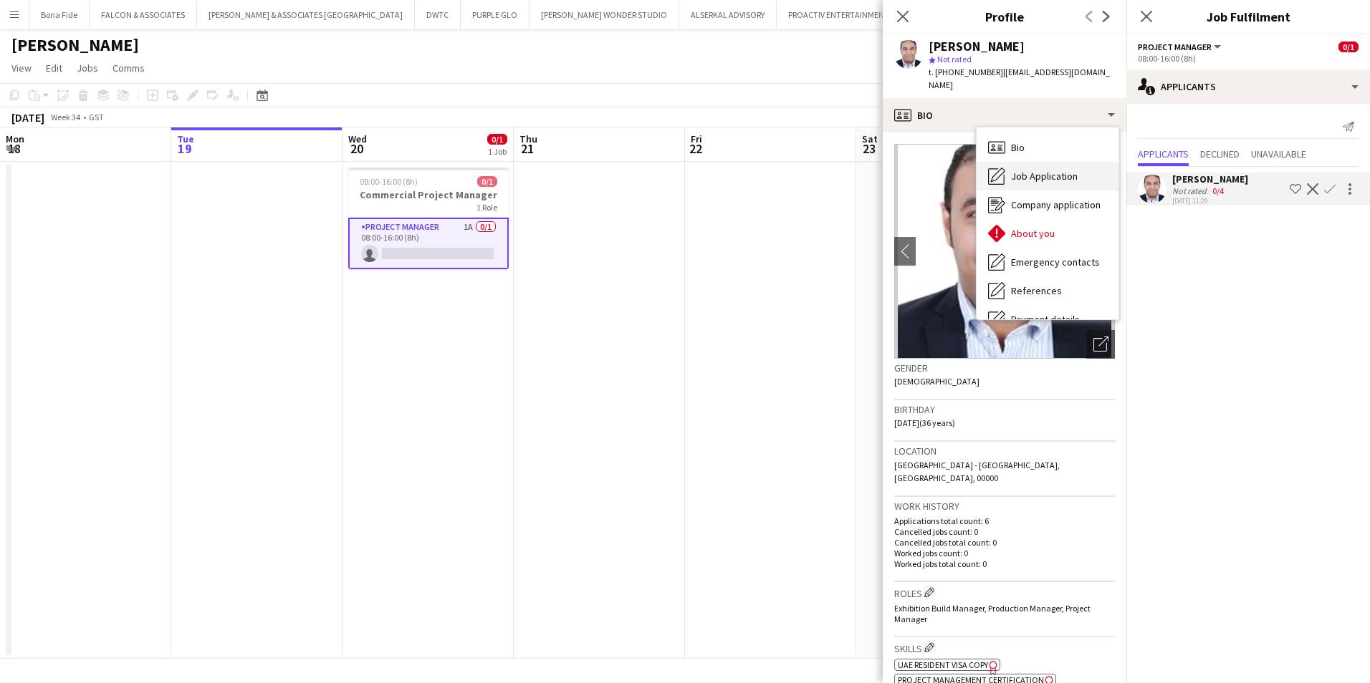
click at [1057, 179] on span "Job Application" at bounding box center [1044, 176] width 67 height 13
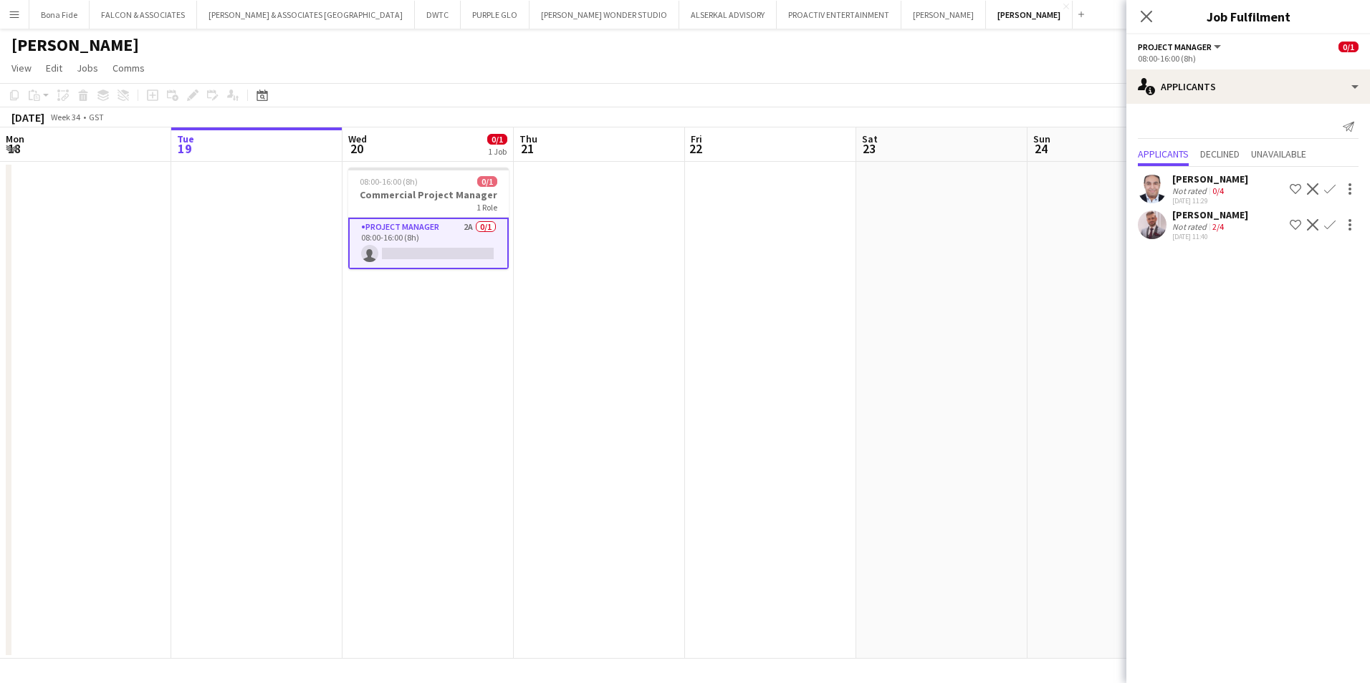
click at [1228, 218] on div "[PERSON_NAME]" at bounding box center [1210, 214] width 76 height 13
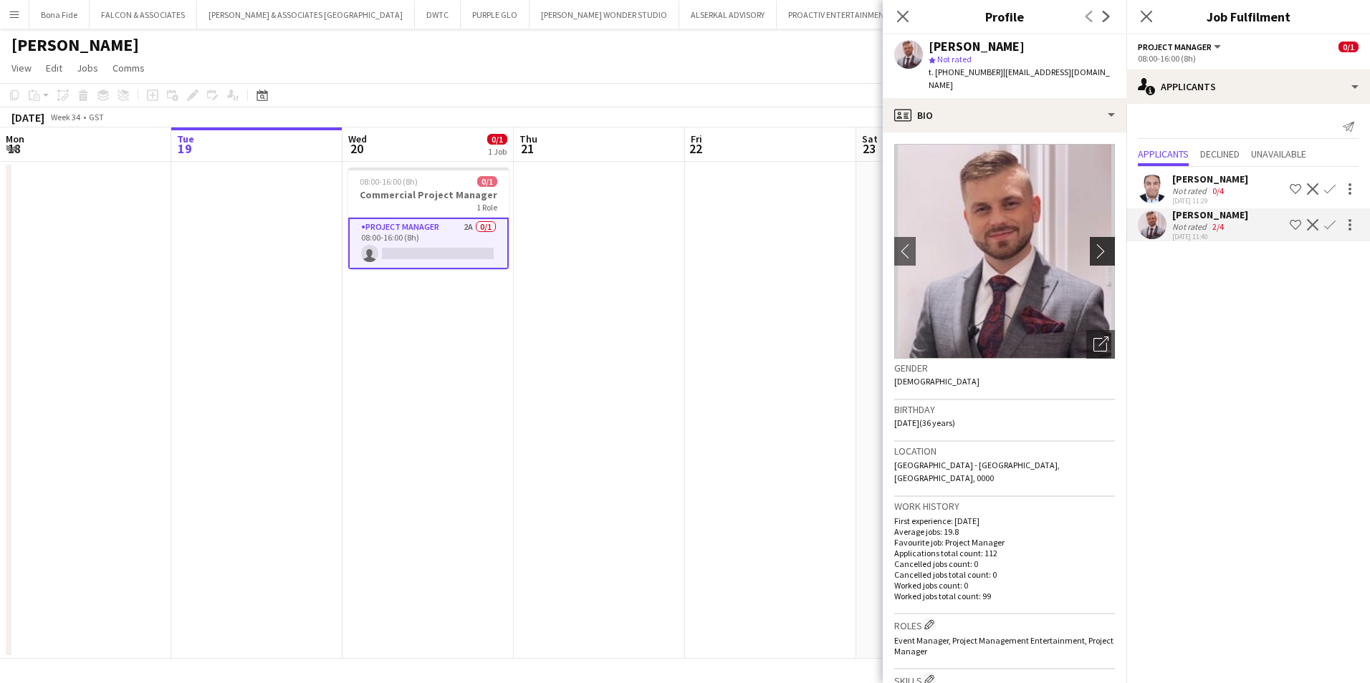
click at [1095, 244] on app-icon "chevron-right" at bounding box center [1104, 251] width 22 height 15
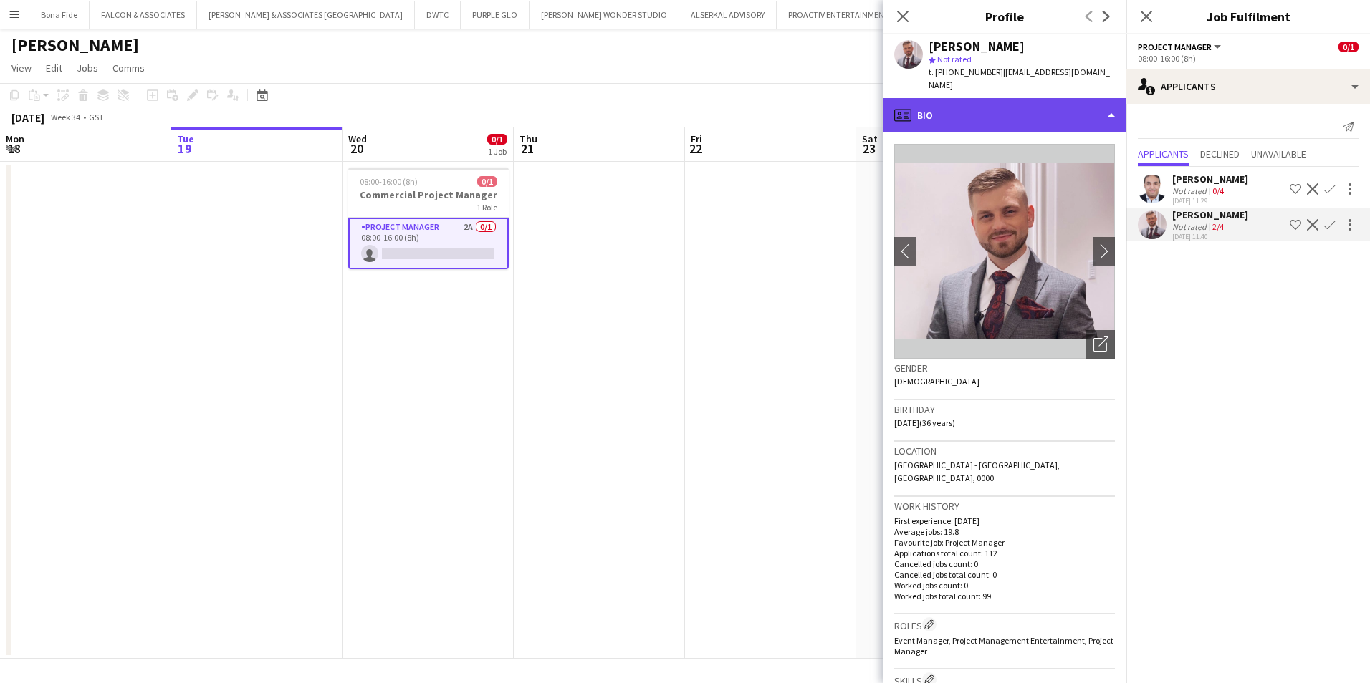
click at [975, 105] on div "profile Bio" at bounding box center [1004, 115] width 244 height 34
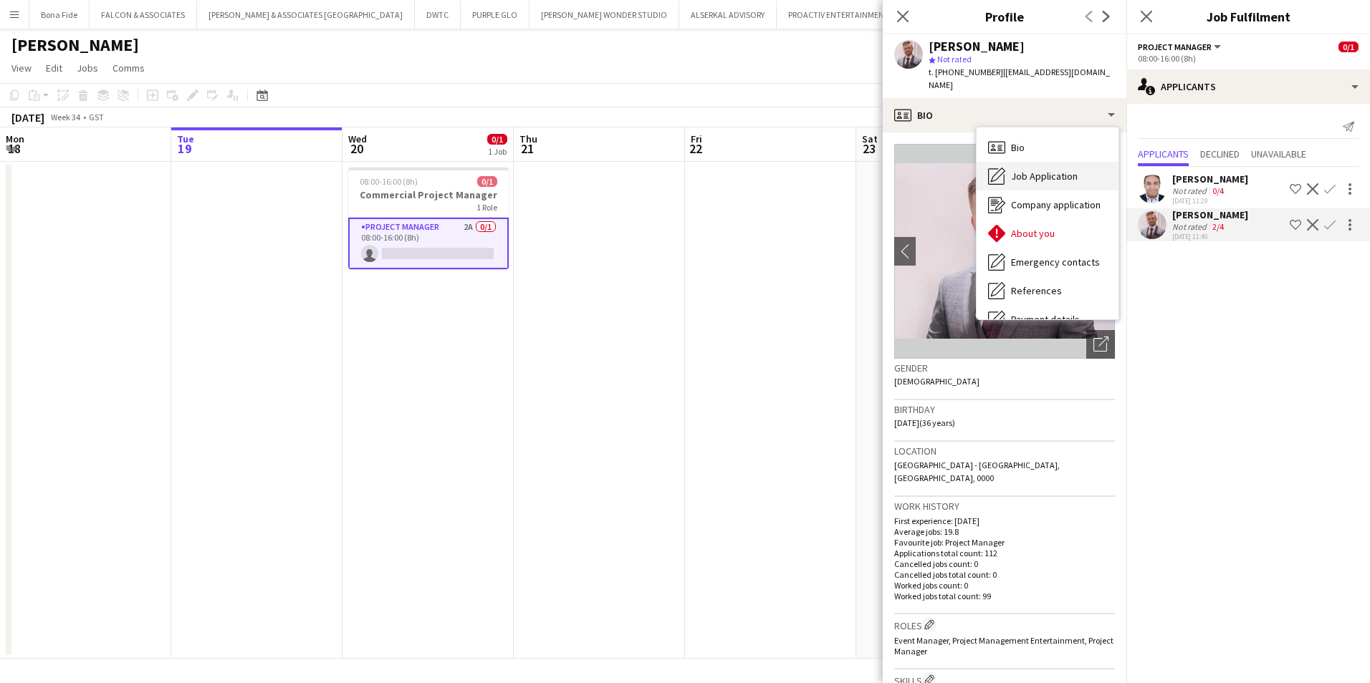
click at [1039, 170] on span "Job Application" at bounding box center [1044, 176] width 67 height 13
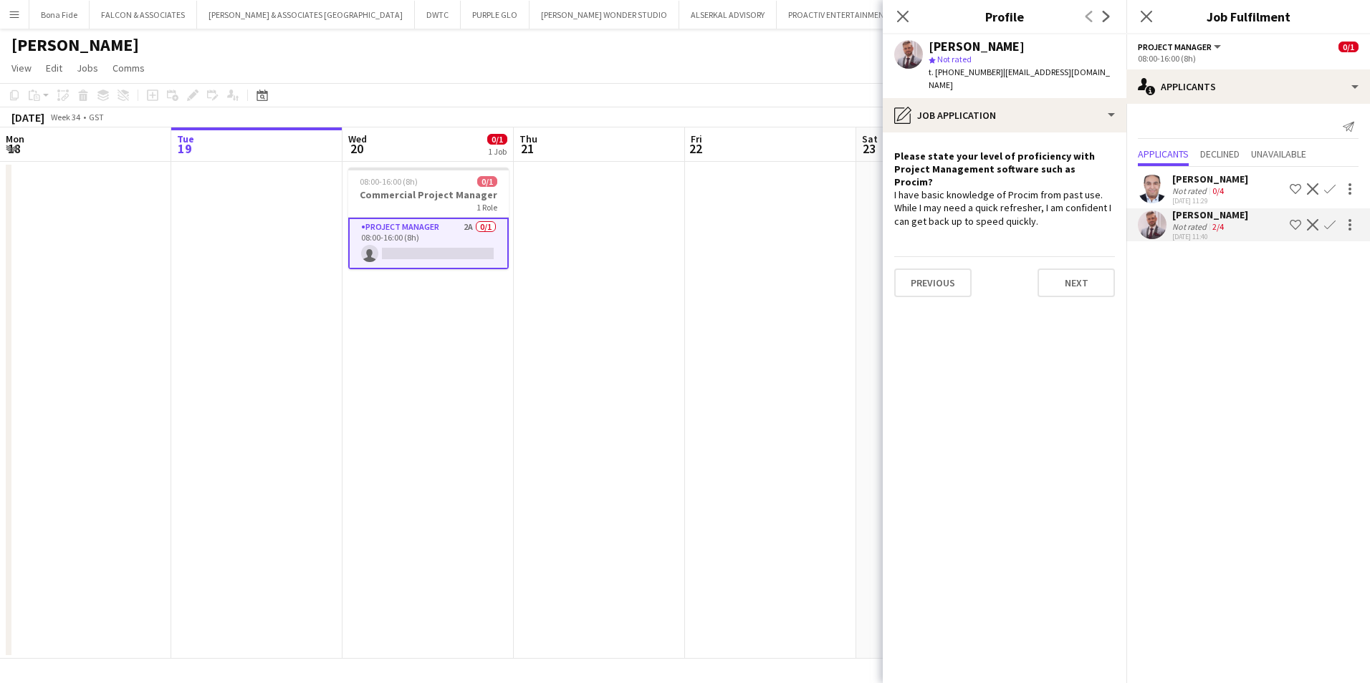
click at [1183, 207] on div "[PERSON_NAME] Not rated 0/4 [DATE] 11:29 Shortlist crew Decline Confirm [PERSON…" at bounding box center [1248, 205] width 244 height 77
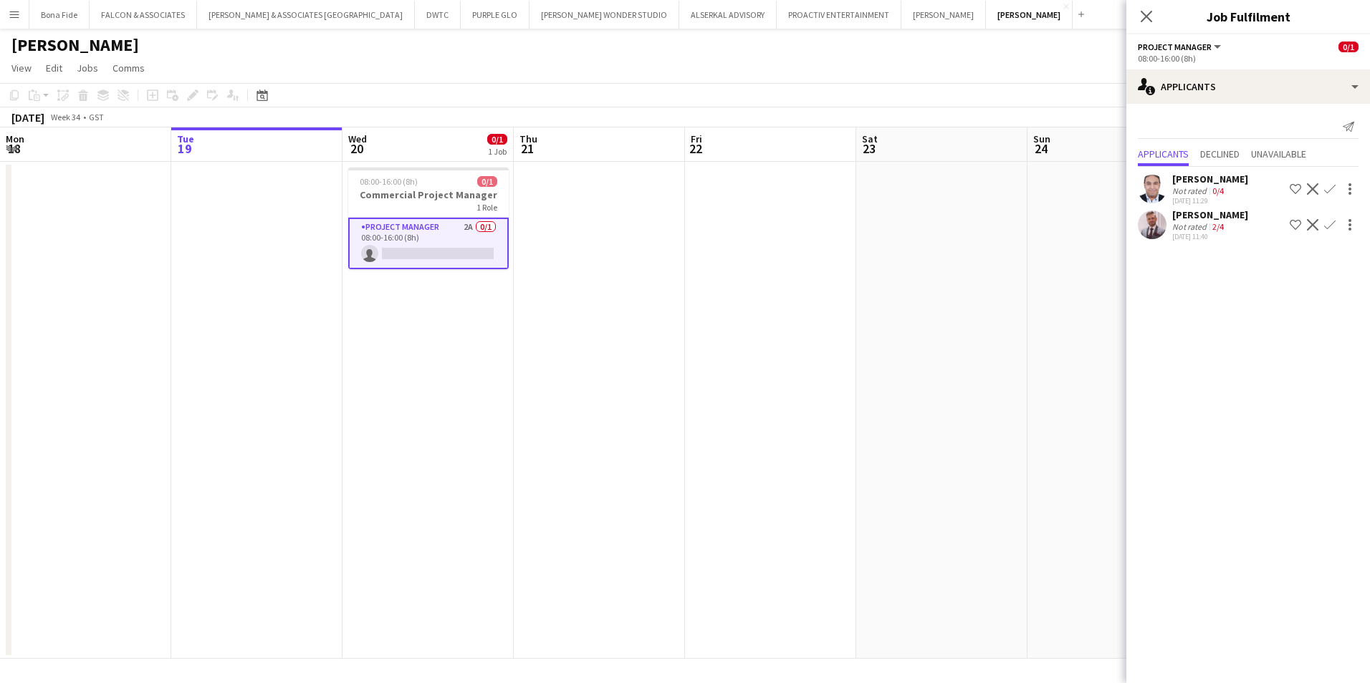
click at [1179, 218] on div "[PERSON_NAME]" at bounding box center [1210, 214] width 76 height 13
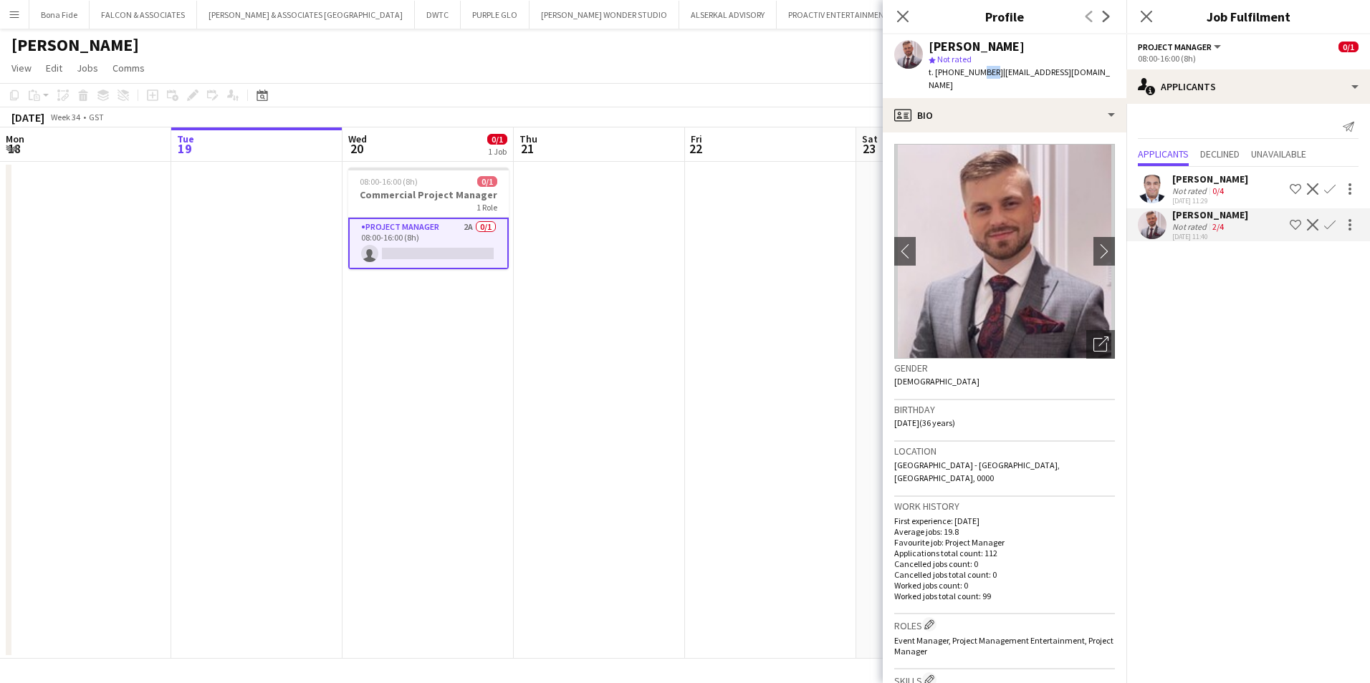
drag, startPoint x: 988, startPoint y: 72, endPoint x: 973, endPoint y: 72, distance: 15.0
click at [973, 72] on span "t. [PHONE_NUMBER]" at bounding box center [965, 72] width 74 height 11
drag, startPoint x: 973, startPoint y: 72, endPoint x: 941, endPoint y: 72, distance: 32.2
click at [941, 72] on span "t. [PHONE_NUMBER]" at bounding box center [965, 72] width 74 height 11
drag, startPoint x: 933, startPoint y: 72, endPoint x: 989, endPoint y: 75, distance: 55.9
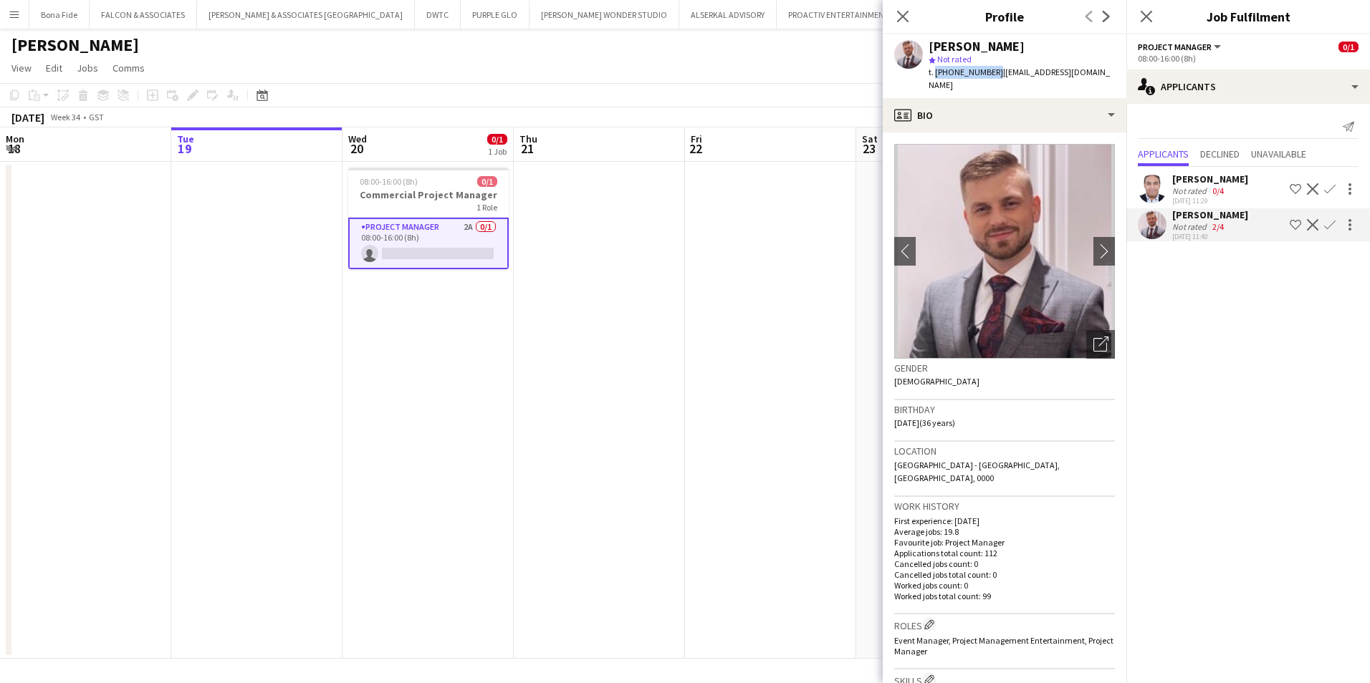
click at [989, 75] on span "t. [PHONE_NUMBER]" at bounding box center [965, 72] width 74 height 11
copy span "[PHONE_NUMBER]"
click at [1286, 494] on mat-expansion-panel "users2 Applicants Send notification Applicants Declined Unavailable [PERSON_NAM…" at bounding box center [1248, 393] width 244 height 579
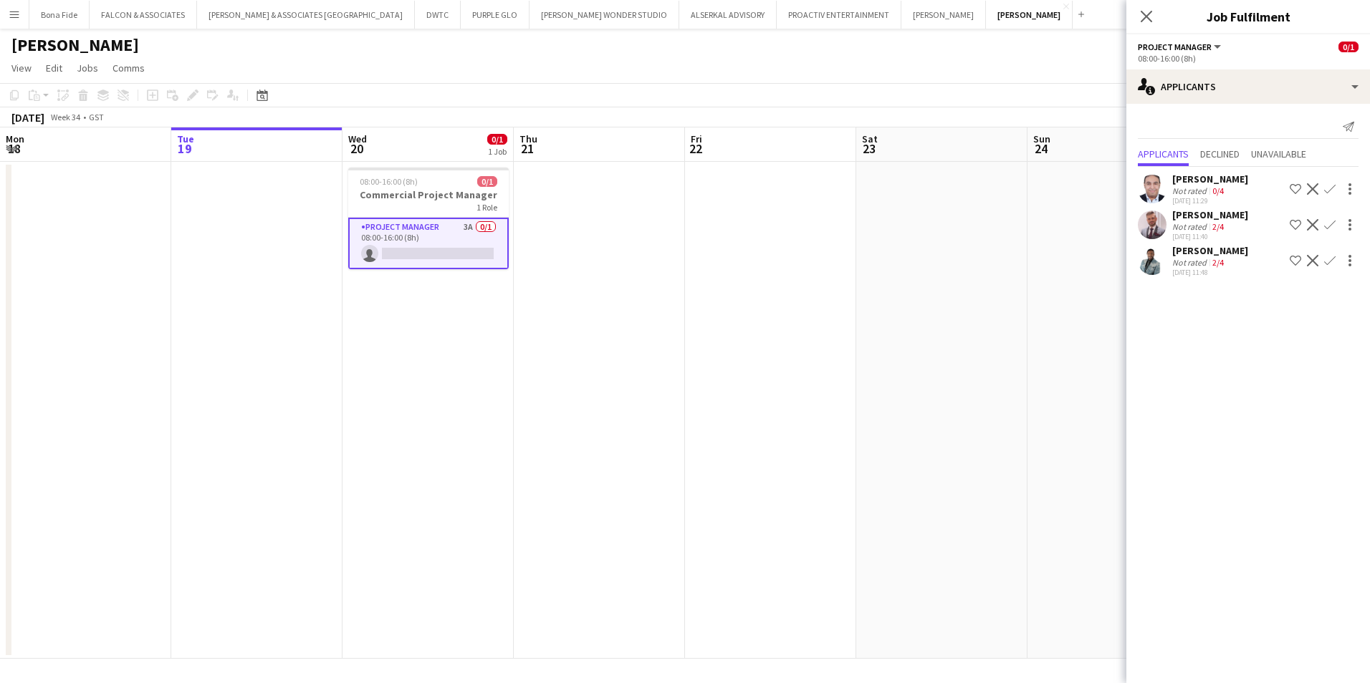
click at [1200, 256] on div "[PERSON_NAME]" at bounding box center [1210, 250] width 76 height 13
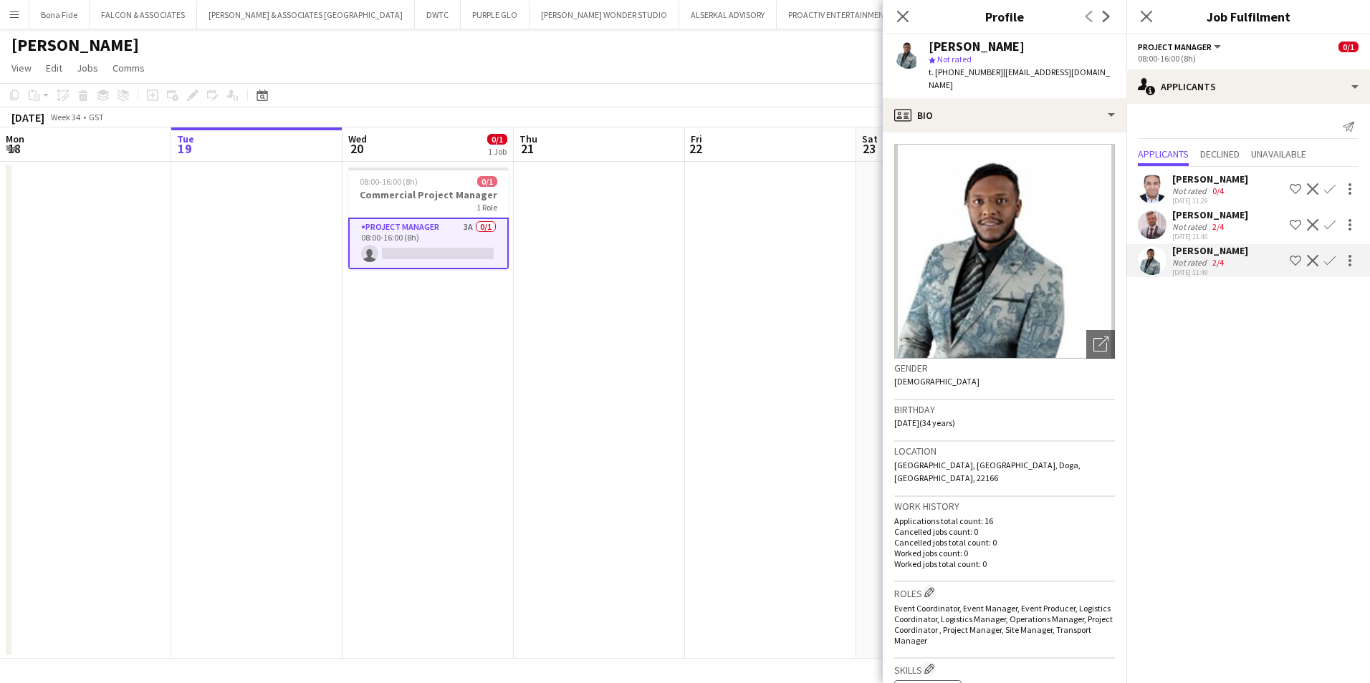
click at [1308, 259] on app-icon "Decline" at bounding box center [1312, 260] width 11 height 11
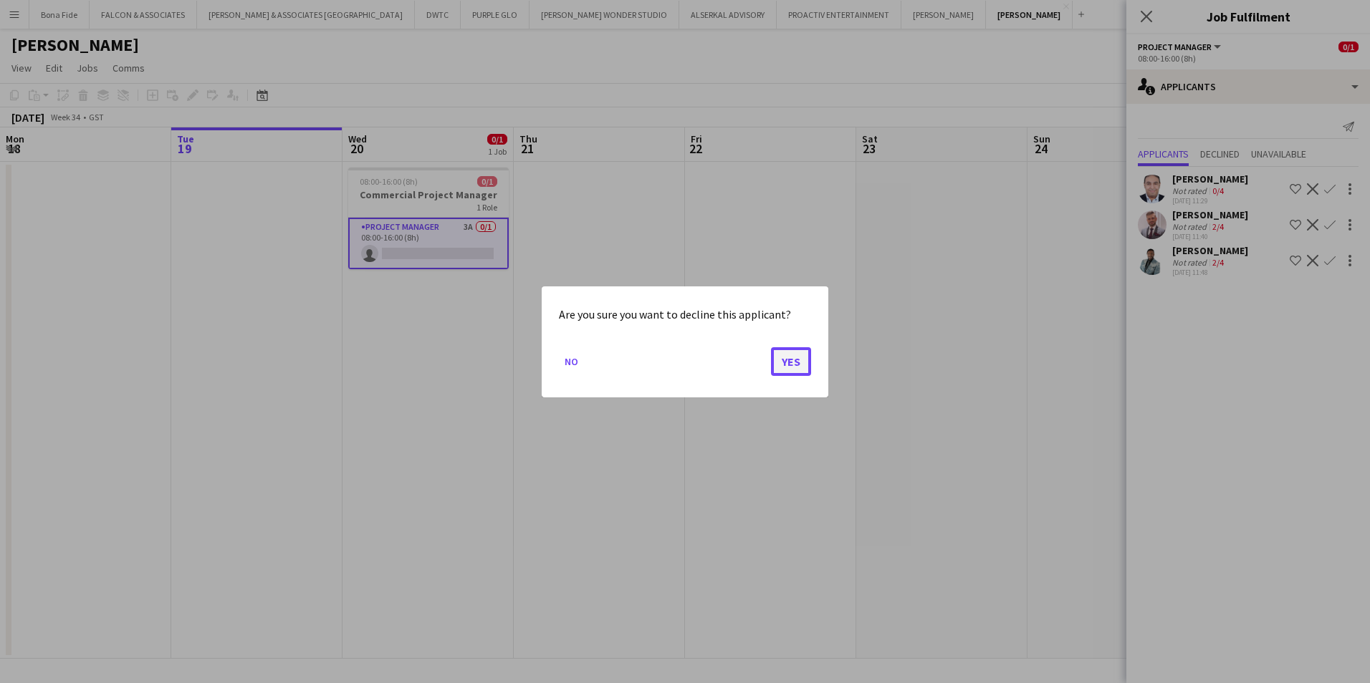
click at [782, 358] on button "Yes" at bounding box center [791, 361] width 40 height 29
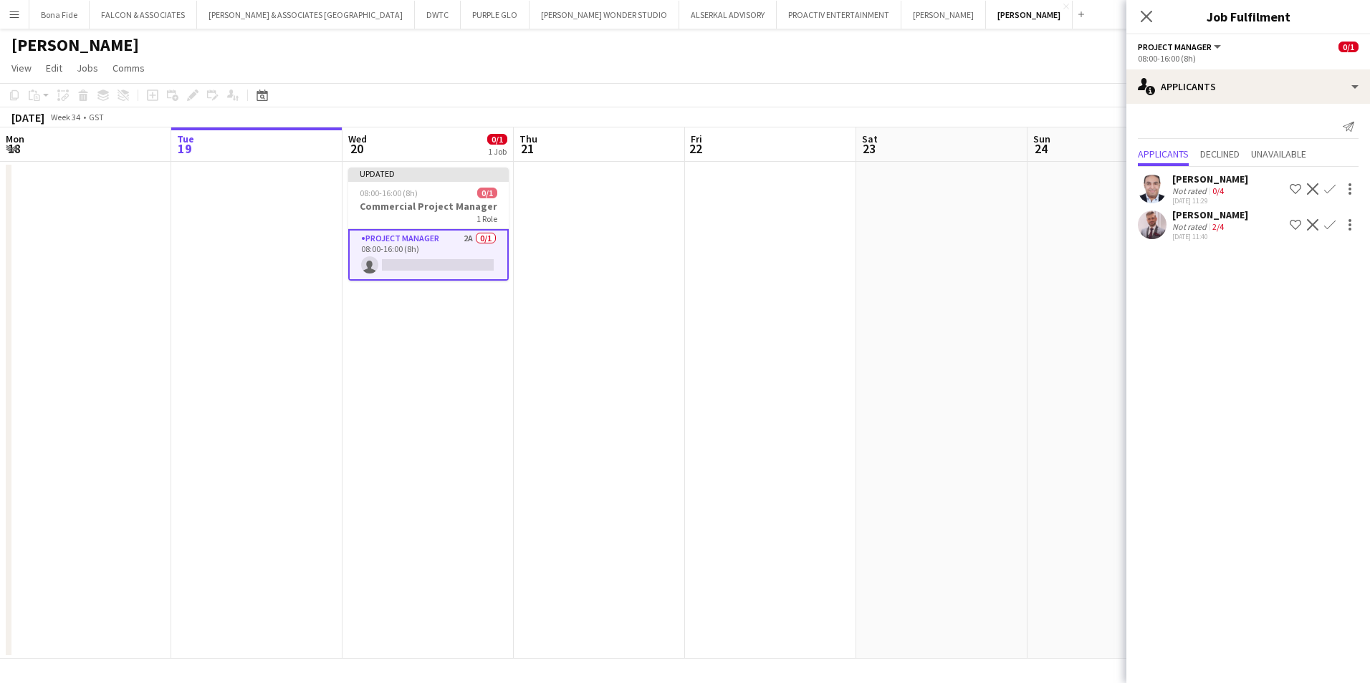
click at [1201, 183] on div "[PERSON_NAME]" at bounding box center [1210, 179] width 76 height 13
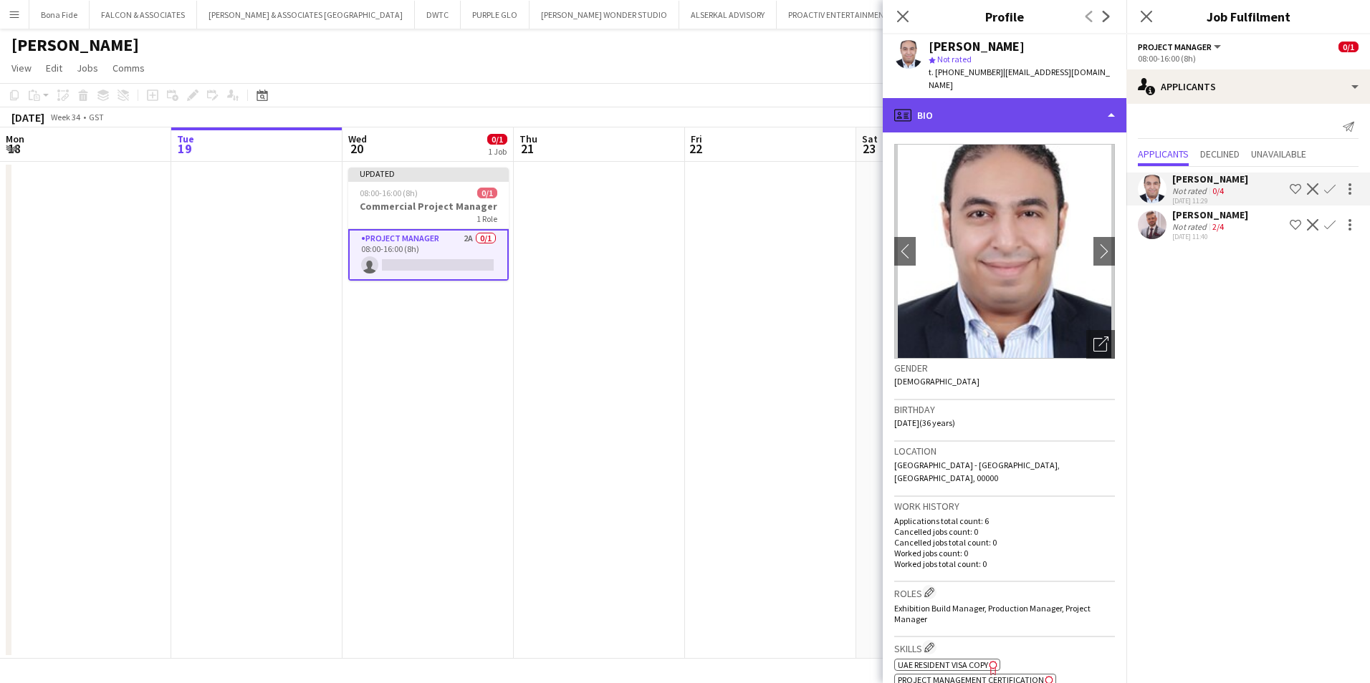
click at [963, 107] on div "profile Bio" at bounding box center [1004, 115] width 244 height 34
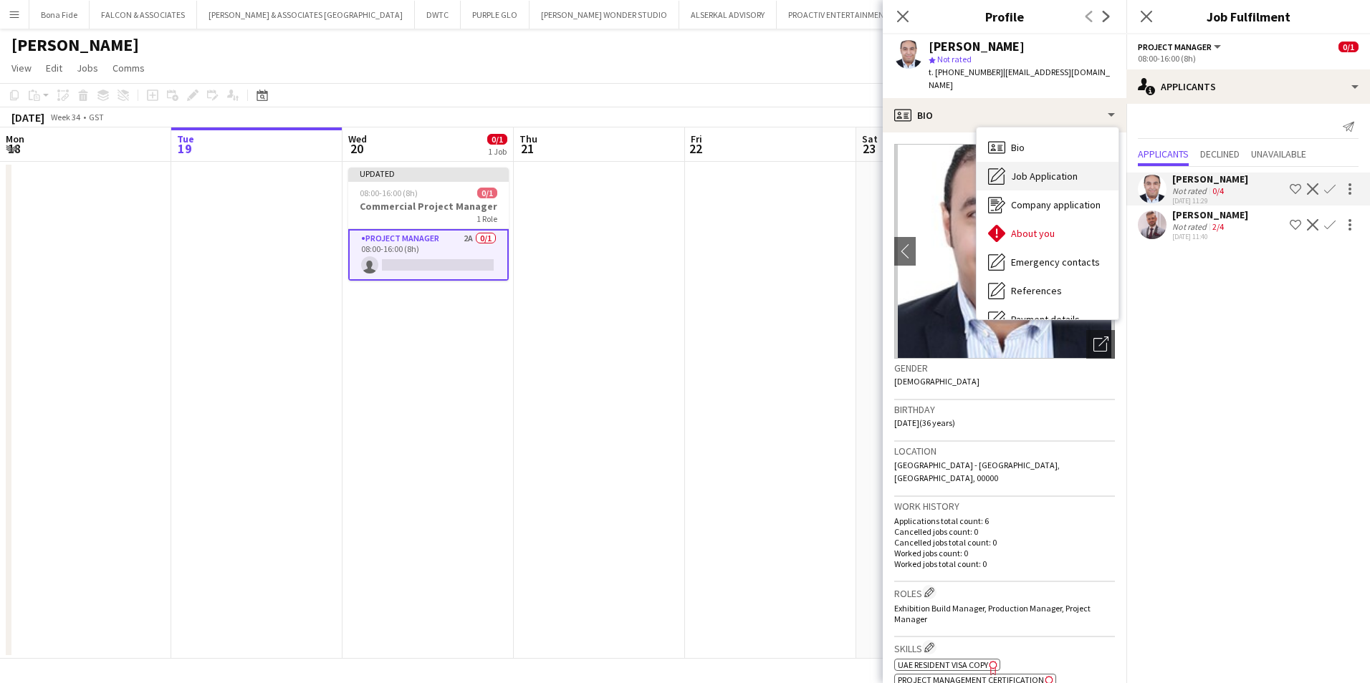
click at [1052, 165] on div "Job Application Job Application" at bounding box center [1047, 176] width 142 height 29
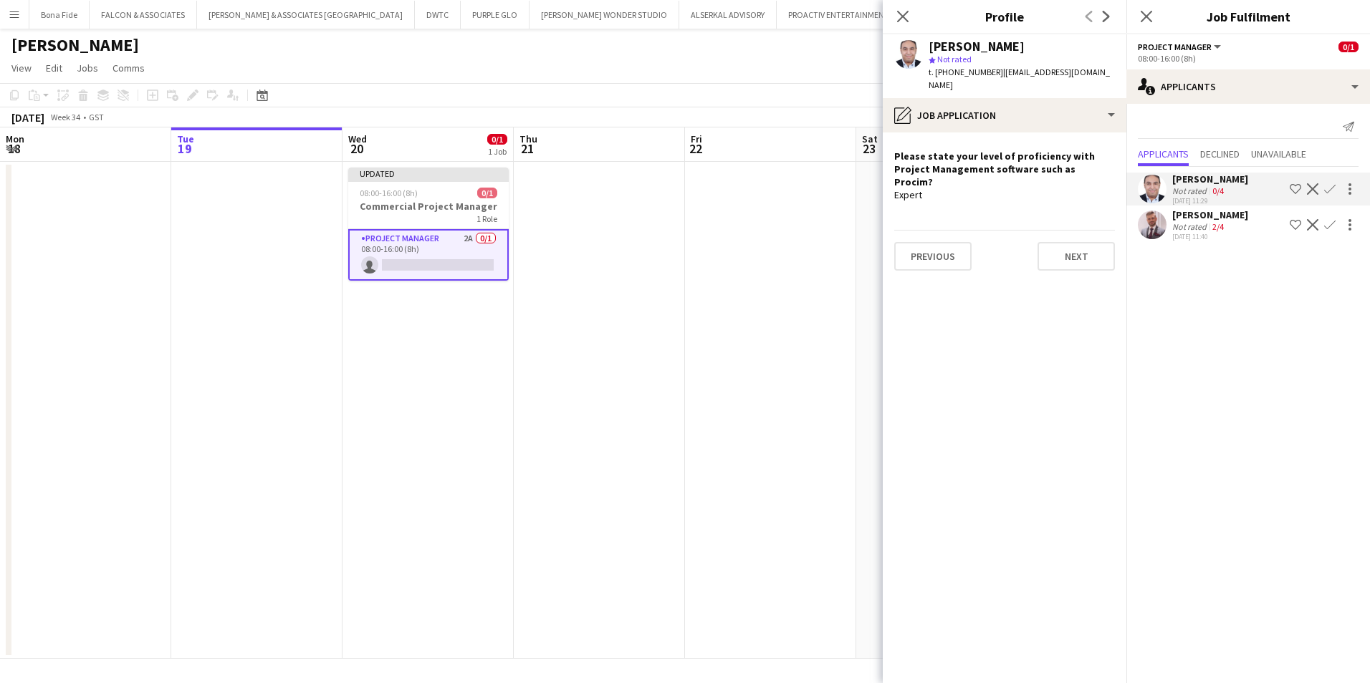
click at [662, 238] on app-date-cell at bounding box center [599, 410] width 171 height 497
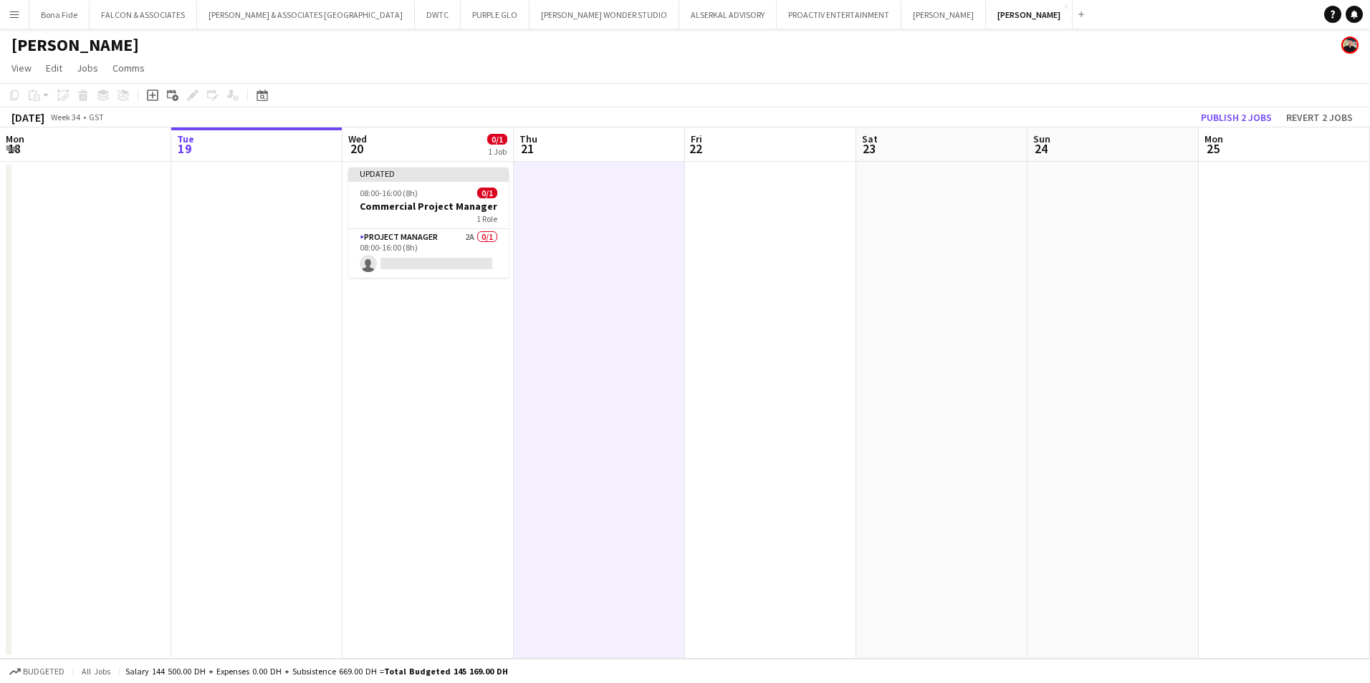
click at [25, 8] on button "Menu" at bounding box center [14, 14] width 29 height 29
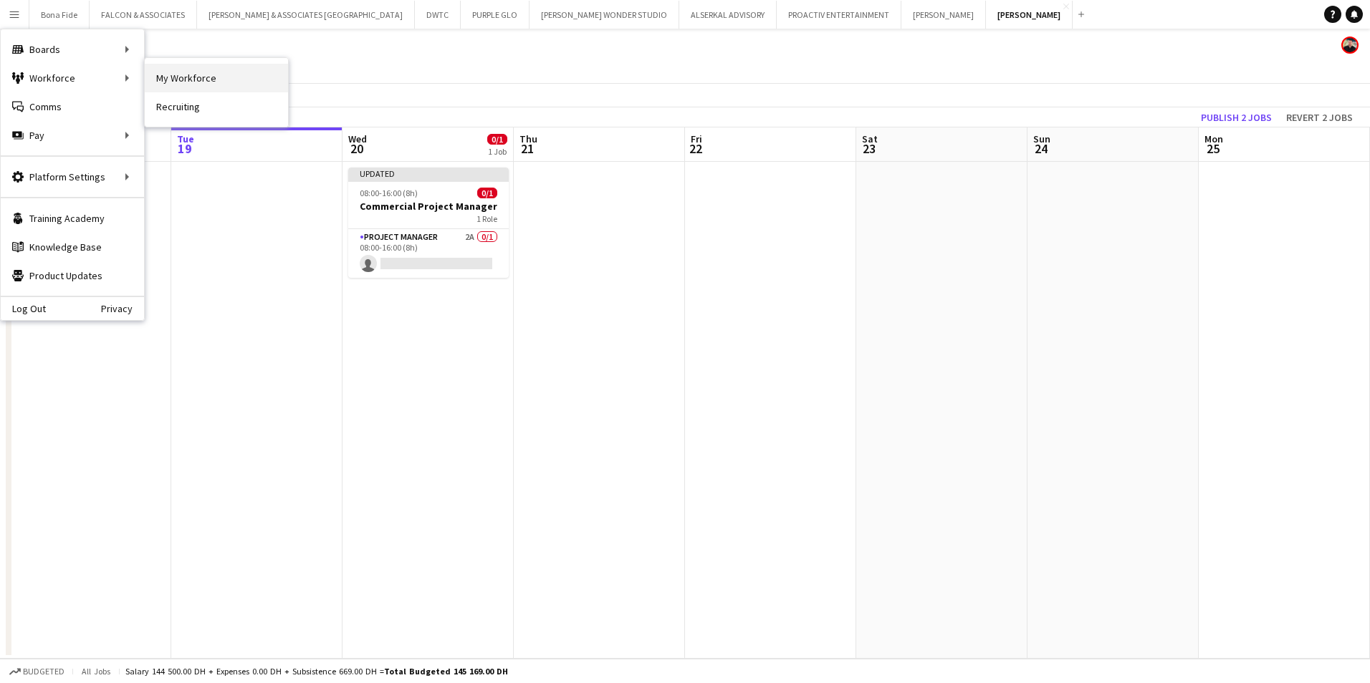
click at [186, 80] on link "My Workforce" at bounding box center [216, 78] width 143 height 29
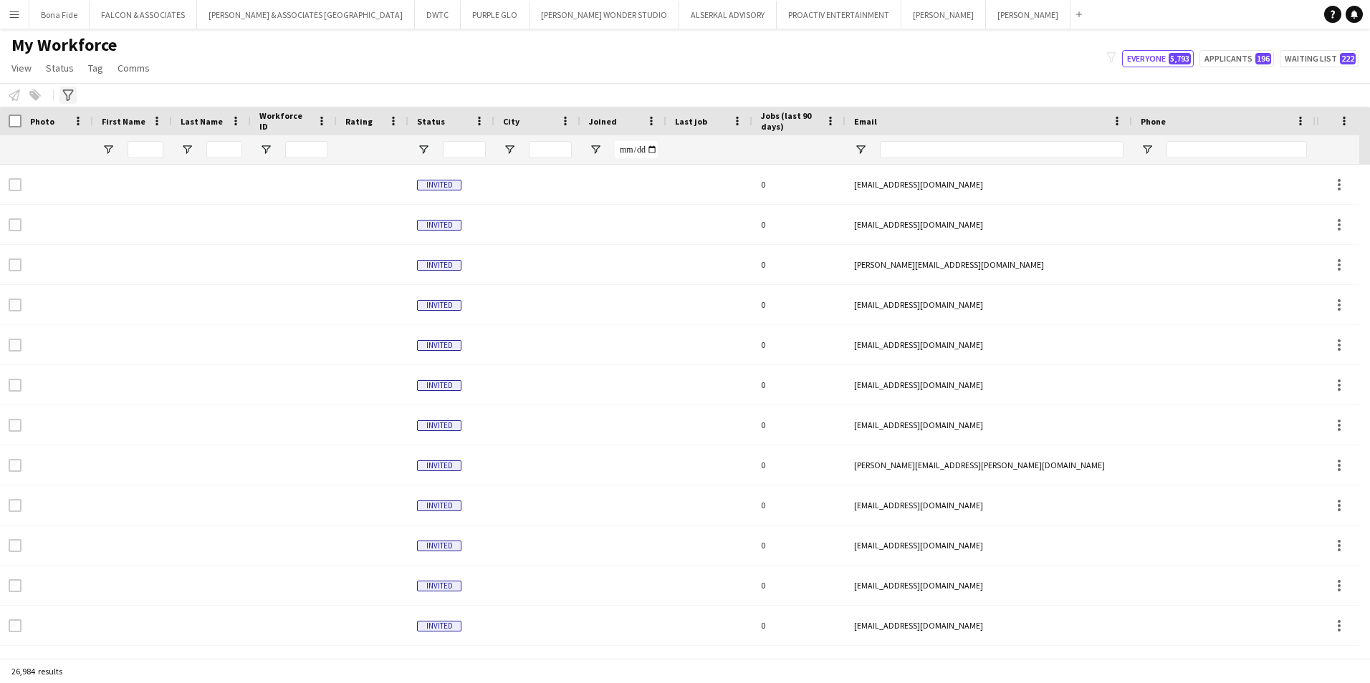
click at [76, 92] on app-workforce-advanced-filters "Advanced filters Advanced filters Availability Start Time End Time Skills Role …" at bounding box center [69, 95] width 21 height 17
click at [73, 95] on div "Advanced filters" at bounding box center [67, 95] width 17 height 17
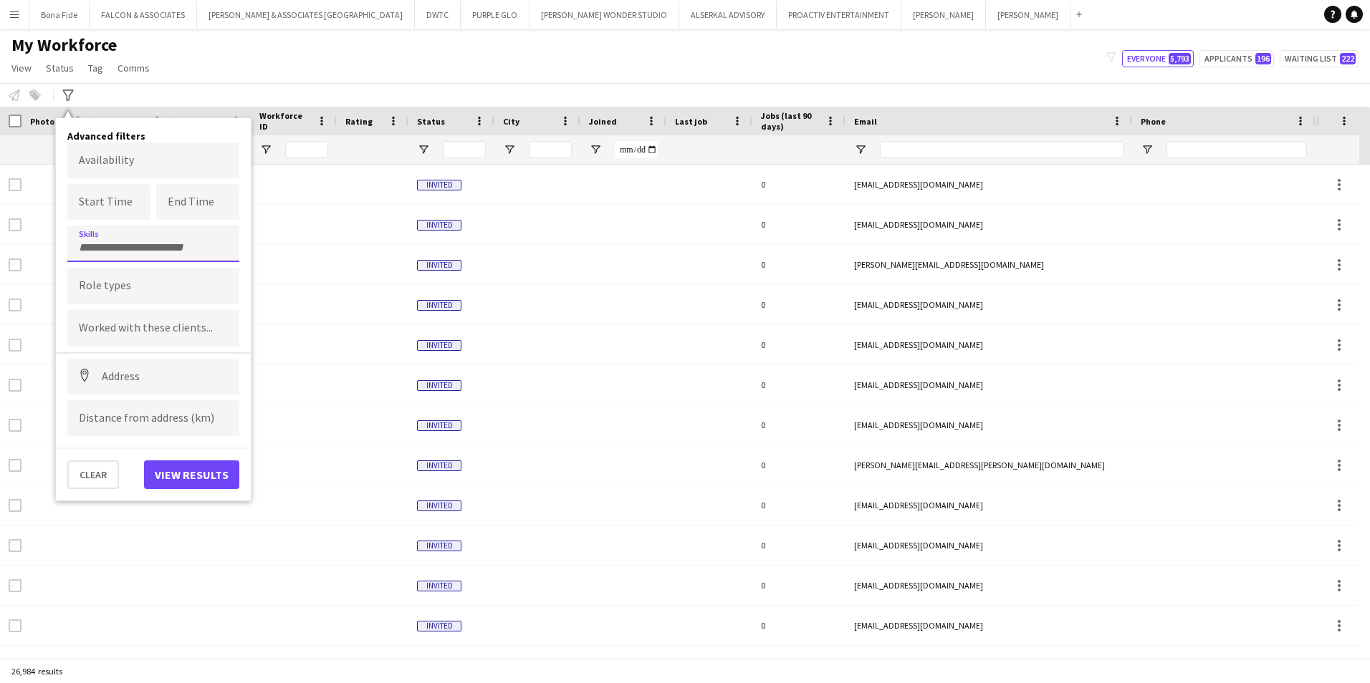
click at [135, 258] on div at bounding box center [153, 244] width 172 height 37
type input "**********"
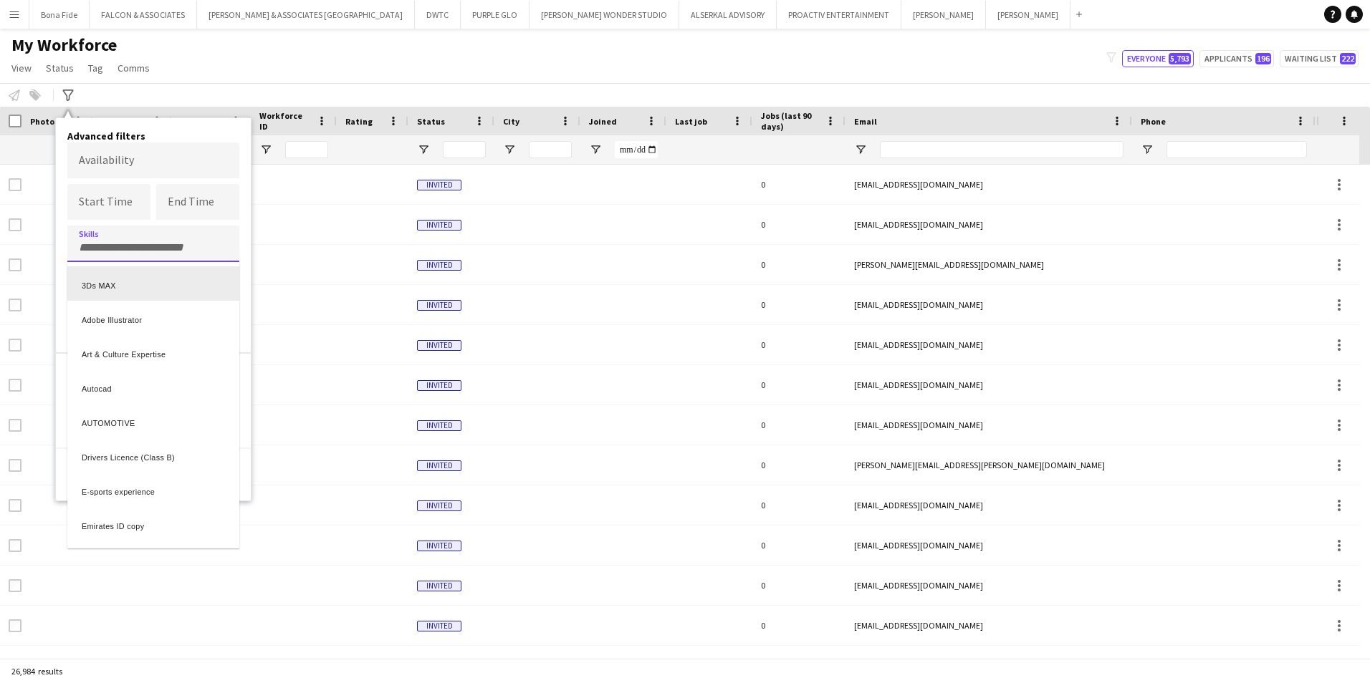
click at [181, 248] on div at bounding box center [685, 341] width 1370 height 683
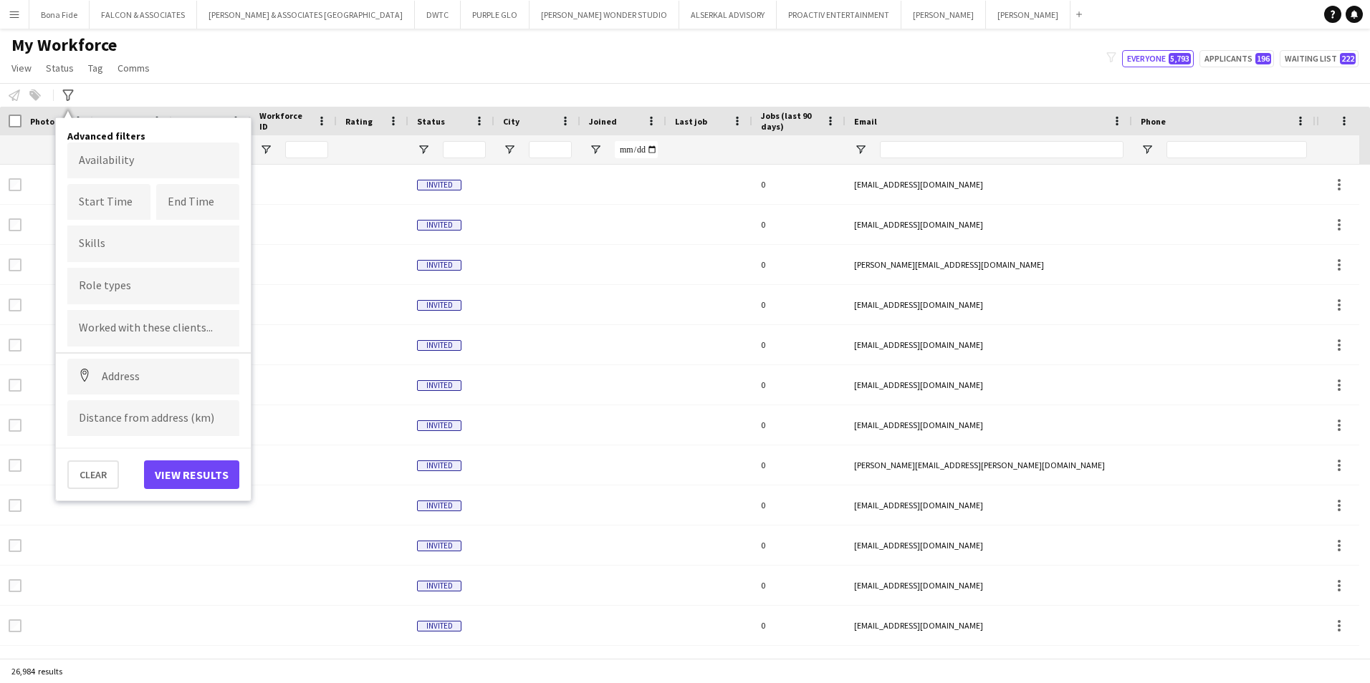
click at [192, 80] on div "My Workforce View Views Default view [PERSON_NAME] New view Update view Delete …" at bounding box center [685, 58] width 1370 height 49
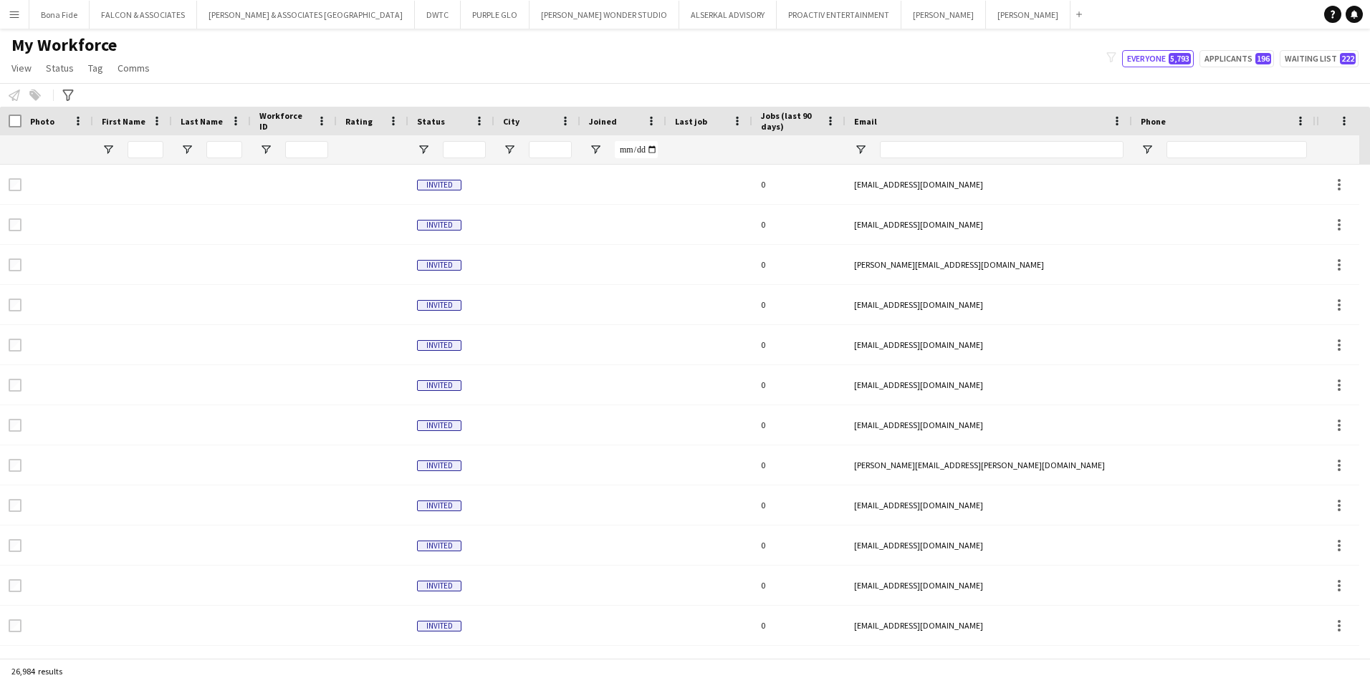
click at [192, 80] on div "My Workforce View Views Default view [PERSON_NAME] New view Update view Delete …" at bounding box center [685, 58] width 1370 height 49
